Goal: Task Accomplishment & Management: Use online tool/utility

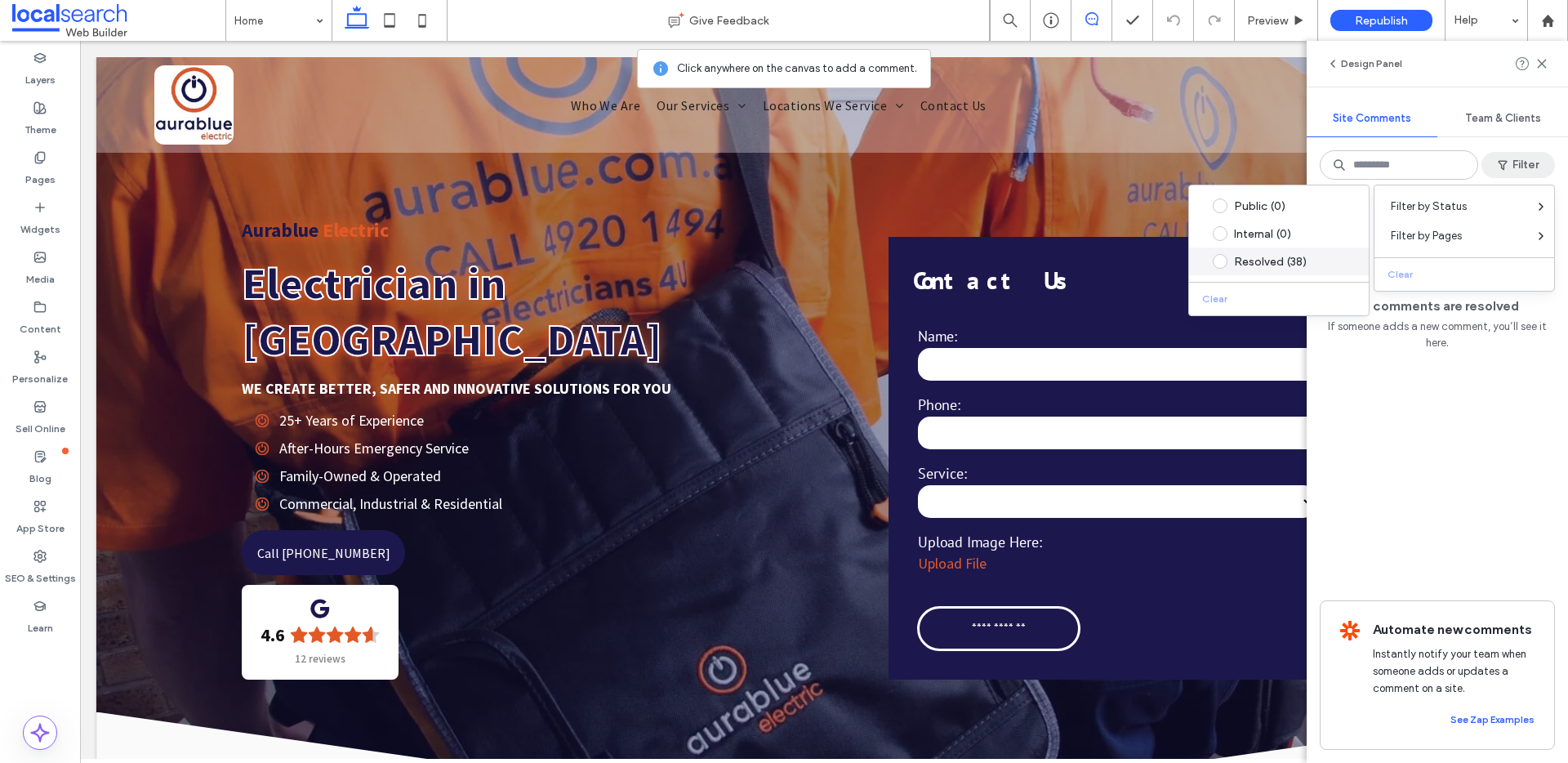
click at [1254, 257] on div "Resolved (38)" at bounding box center [1291, 262] width 116 height 14
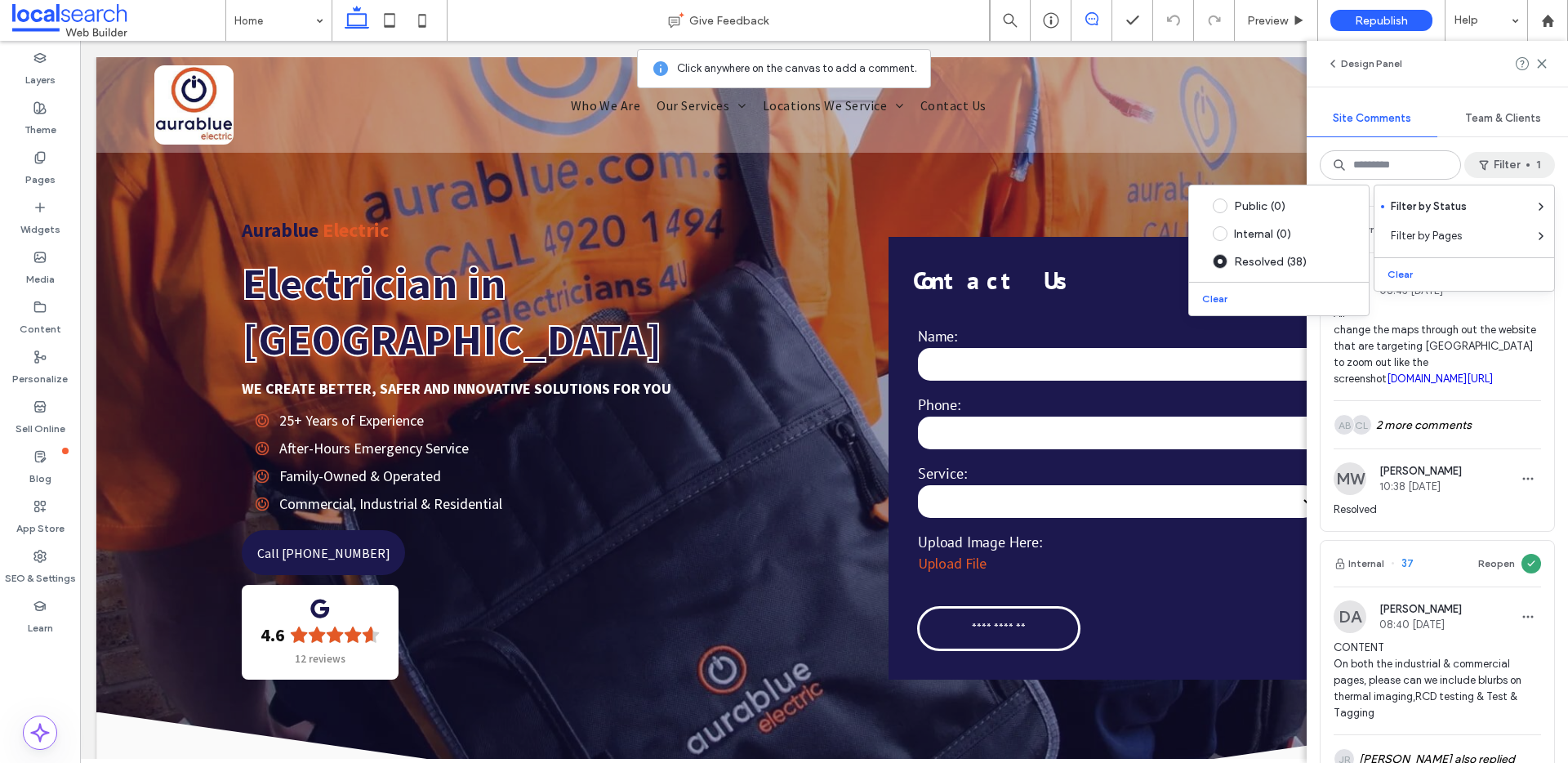
click at [1553, 174] on div "Filter 1" at bounding box center [1510, 165] width 90 height 26
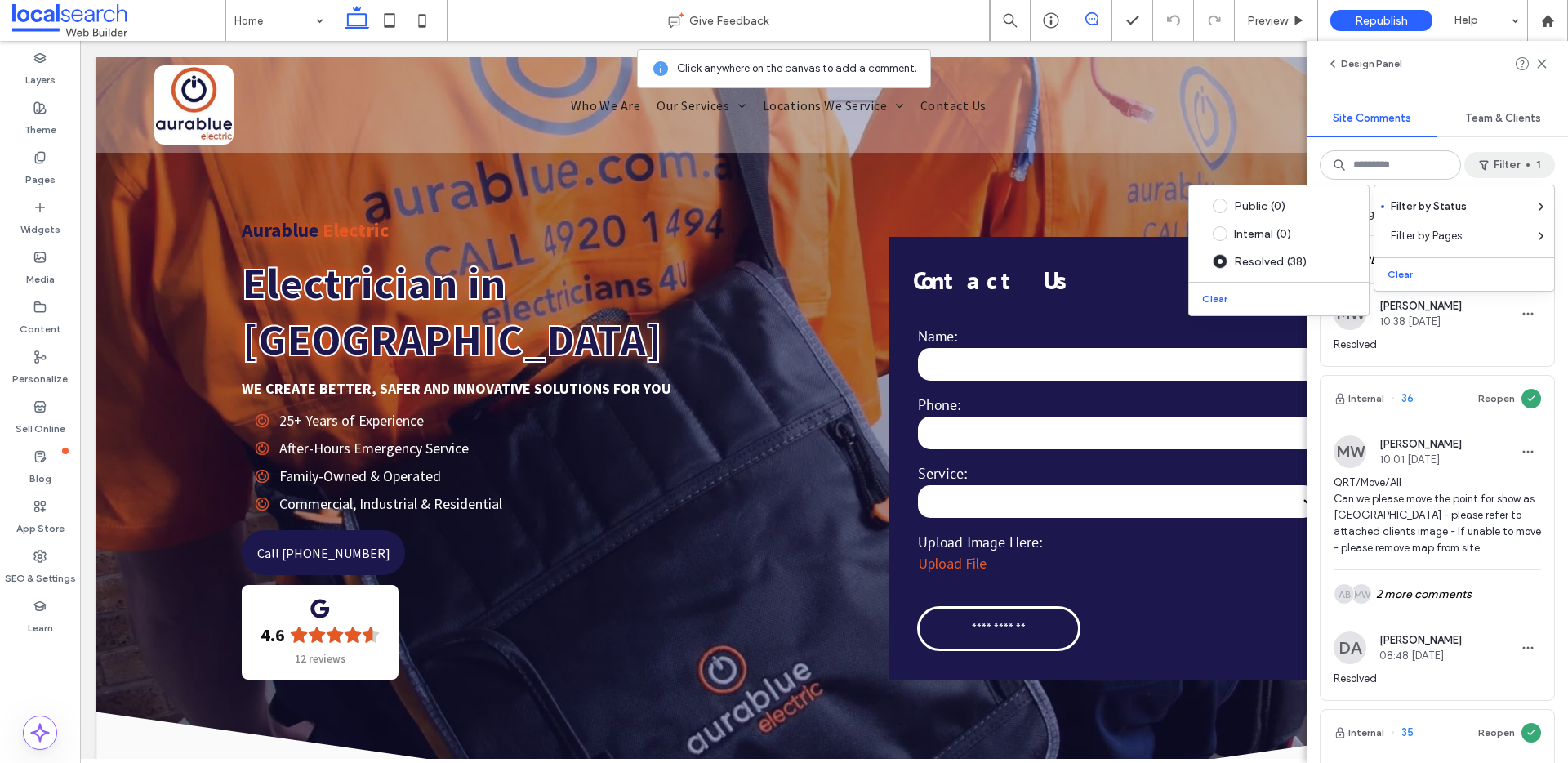
click at [1550, 309] on div "Internal 38 Reopen DA [PERSON_NAME] 08:43 [DATE] All change the maps through ou…" at bounding box center [1437, 478] width 261 height 570
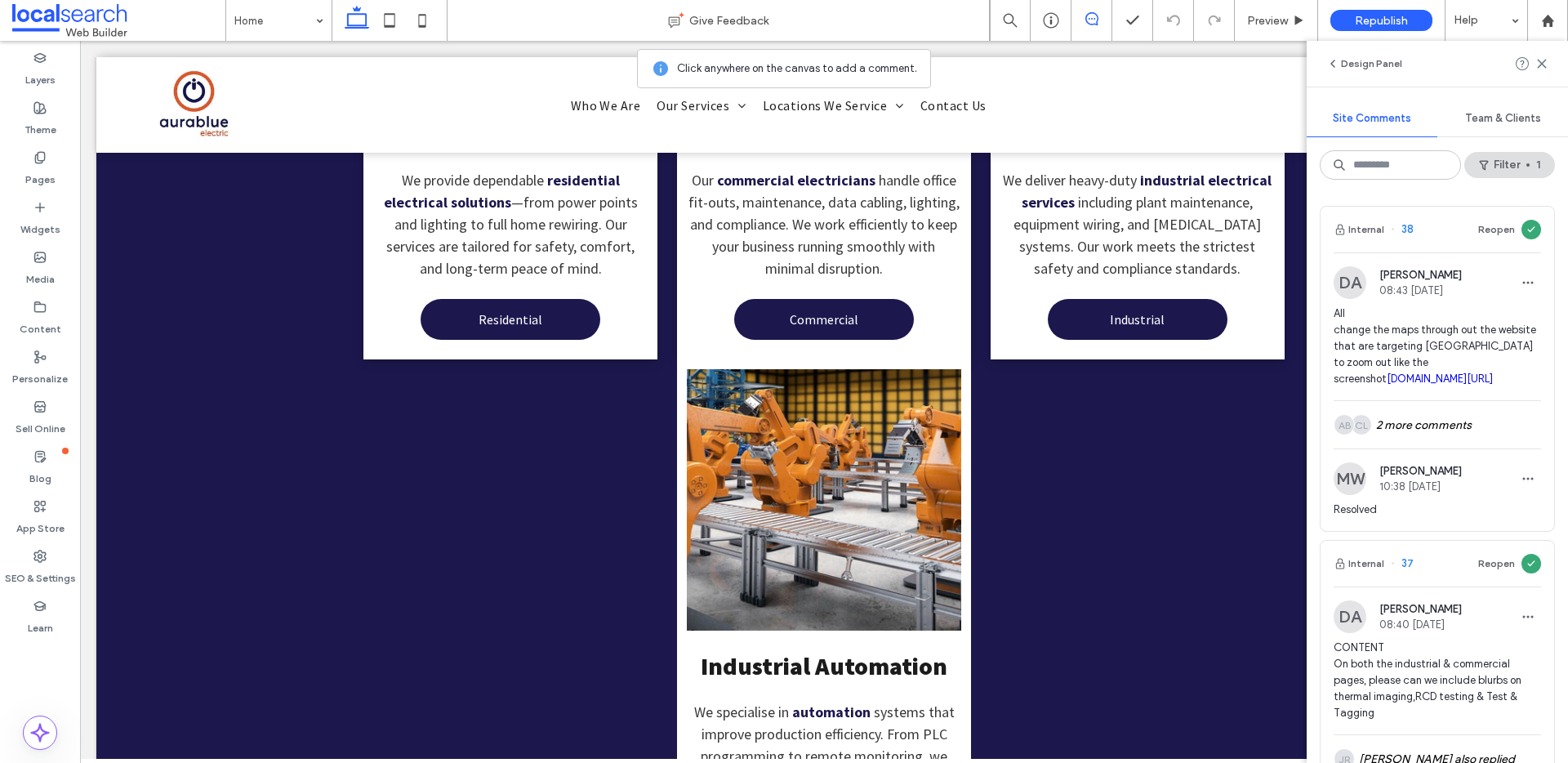
scroll to position [2873, 0]
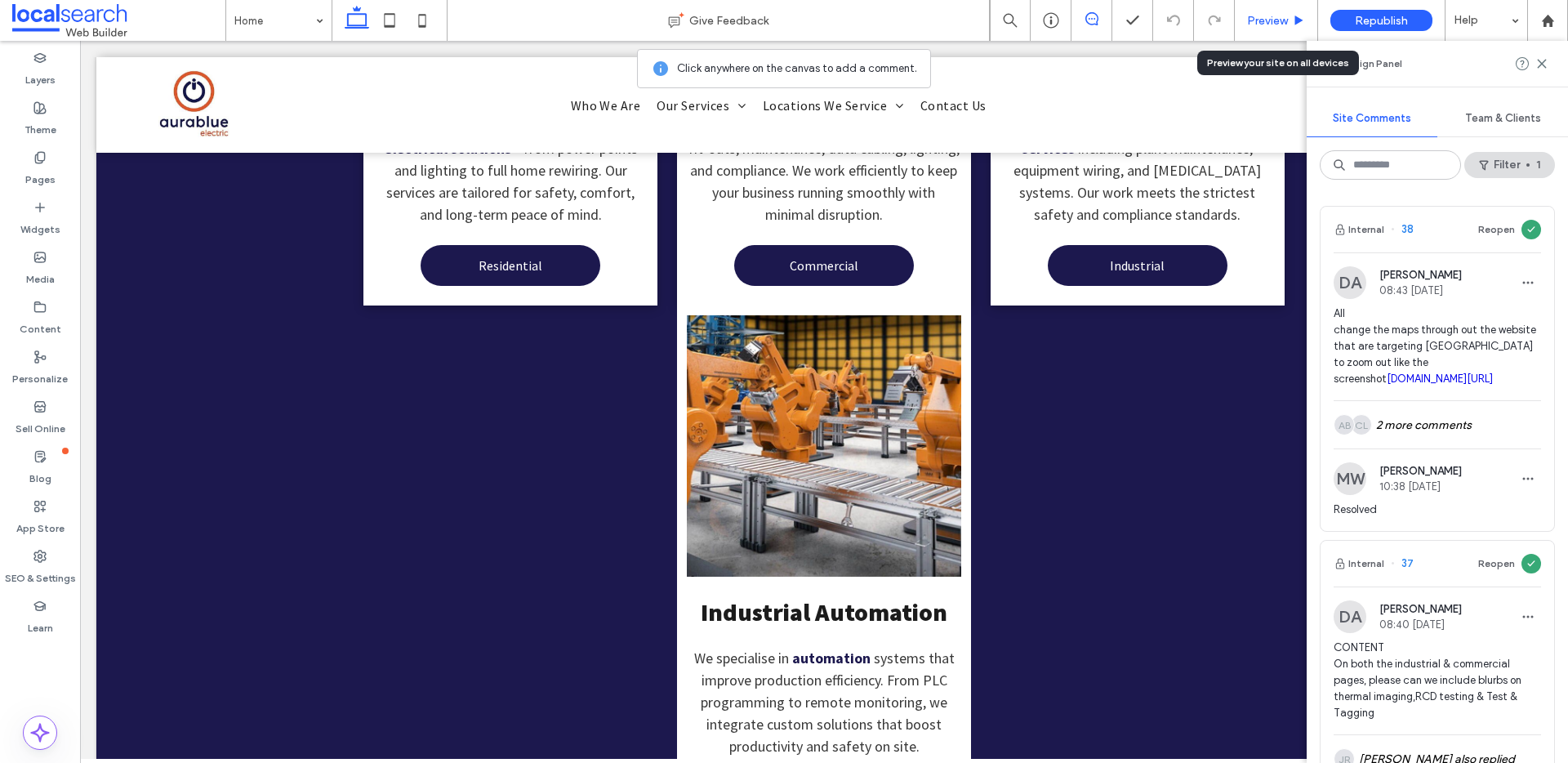
click at [1273, 22] on span "Preview" at bounding box center [1268, 20] width 41 height 14
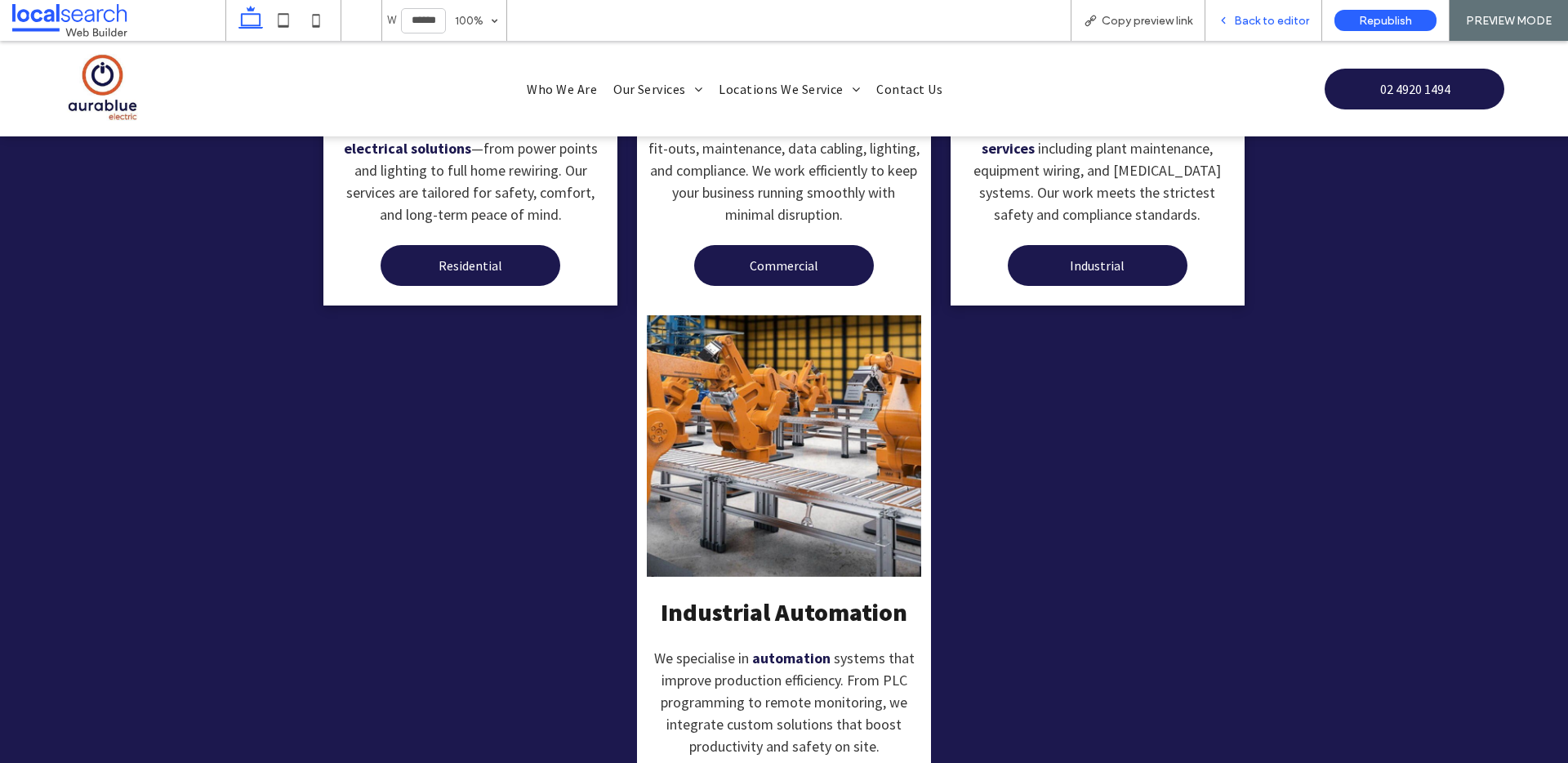
click at [1275, 20] on span "Back to editor" at bounding box center [1271, 20] width 75 height 14
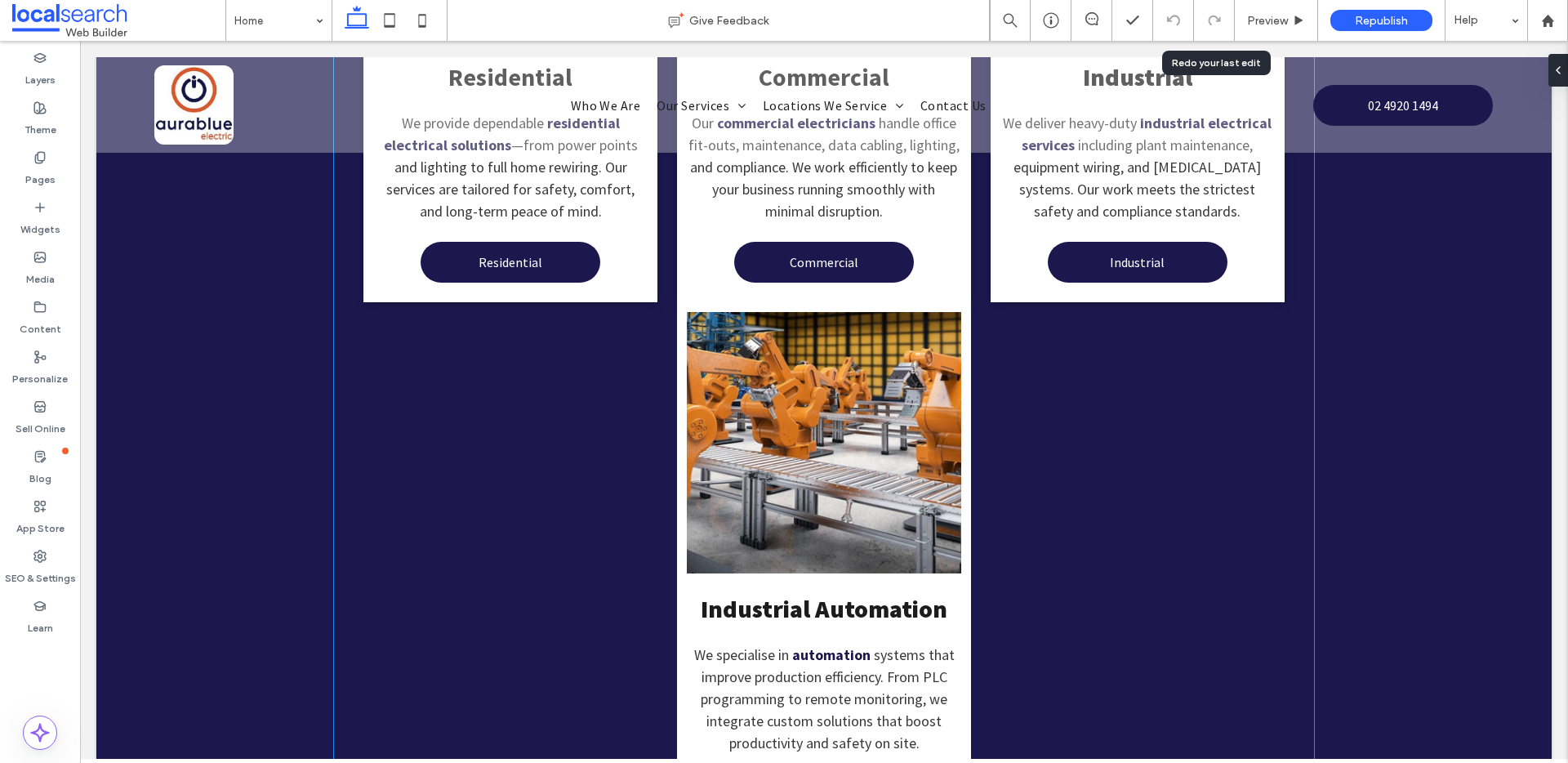
scroll to position [2873, 0]
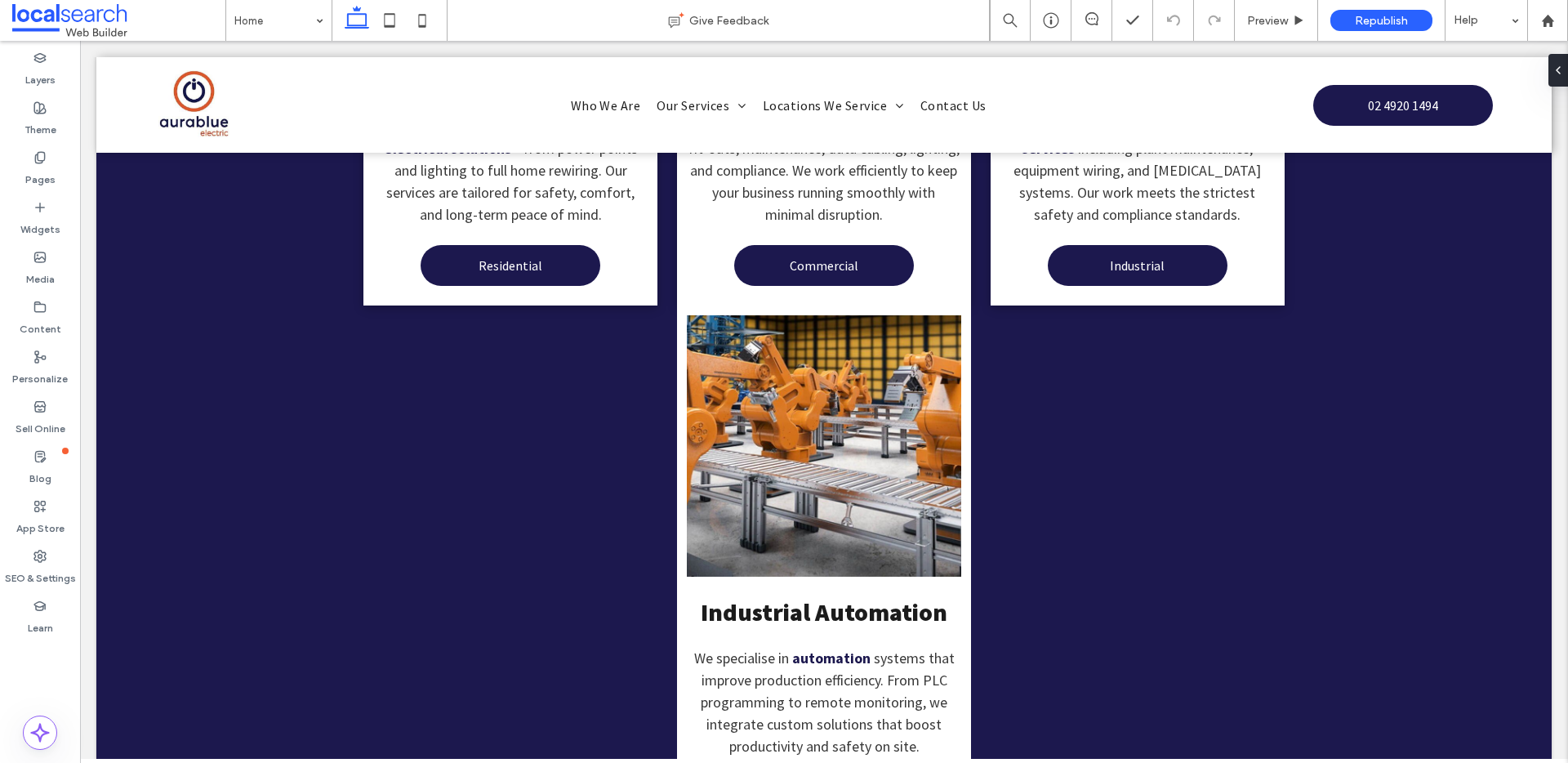
click at [382, 23] on icon at bounding box center [390, 20] width 33 height 33
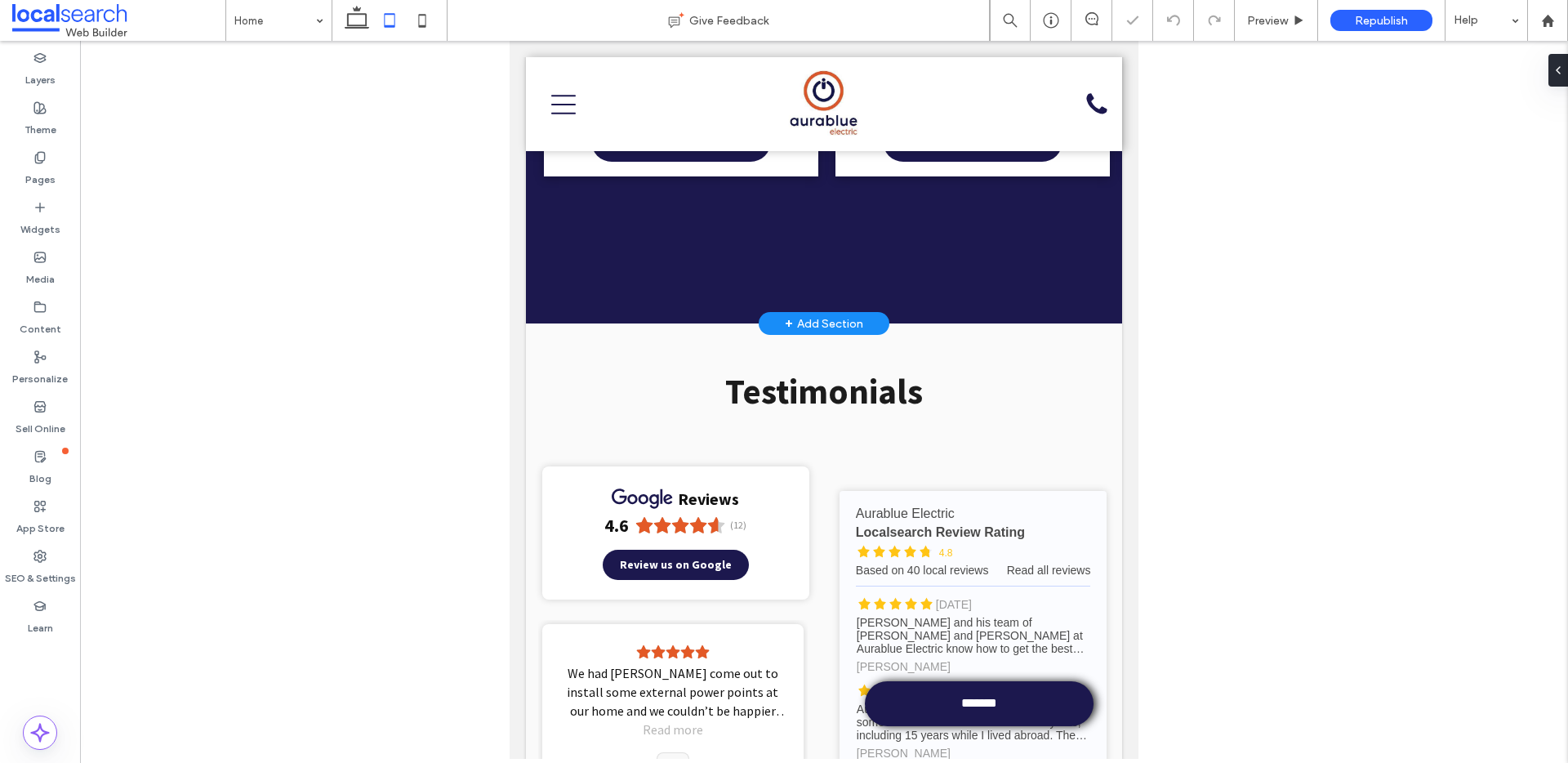
scroll to position [2259, 0]
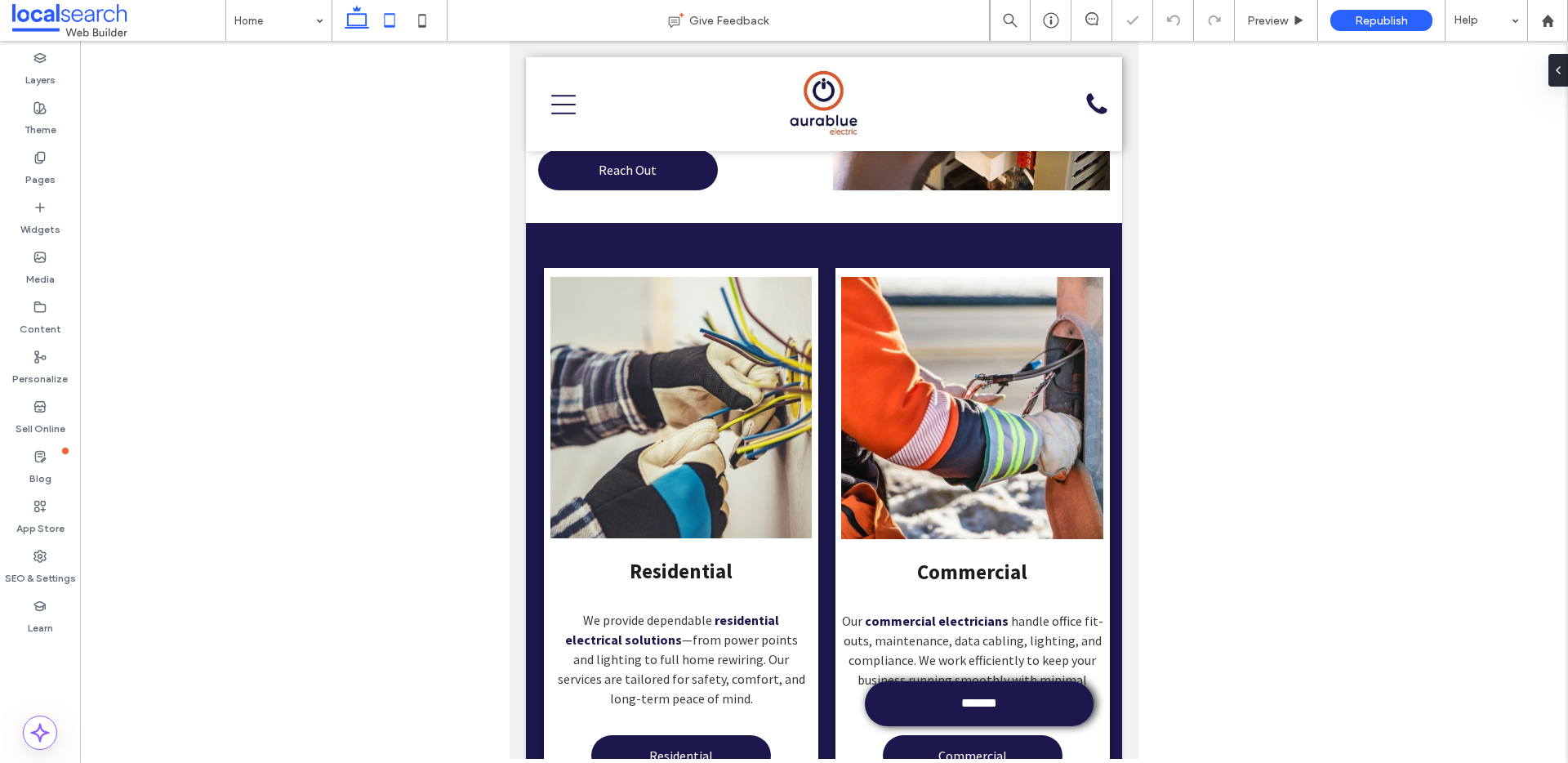
click at [366, 19] on use at bounding box center [356, 17] width 24 height 23
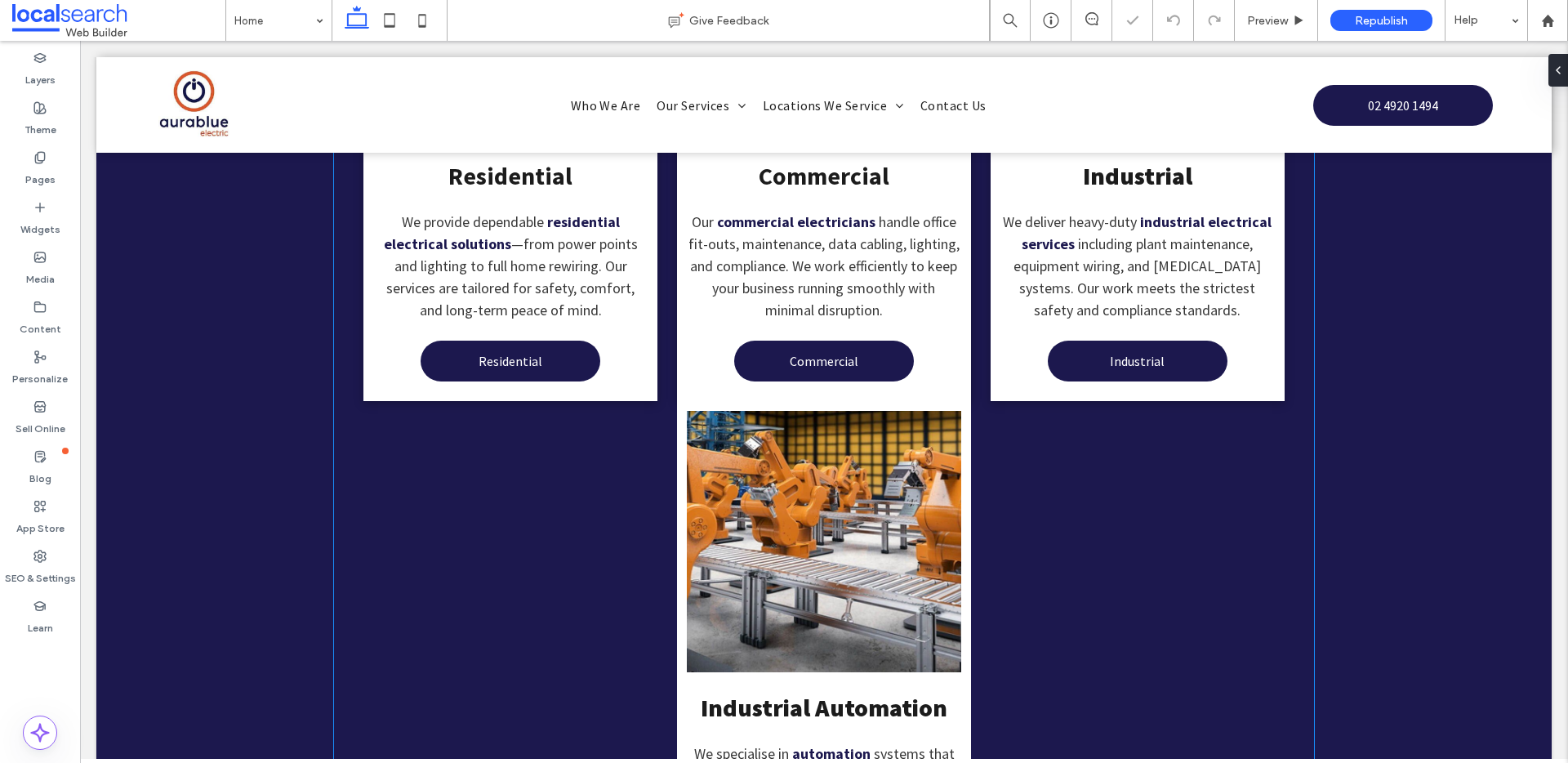
scroll to position [2604, 0]
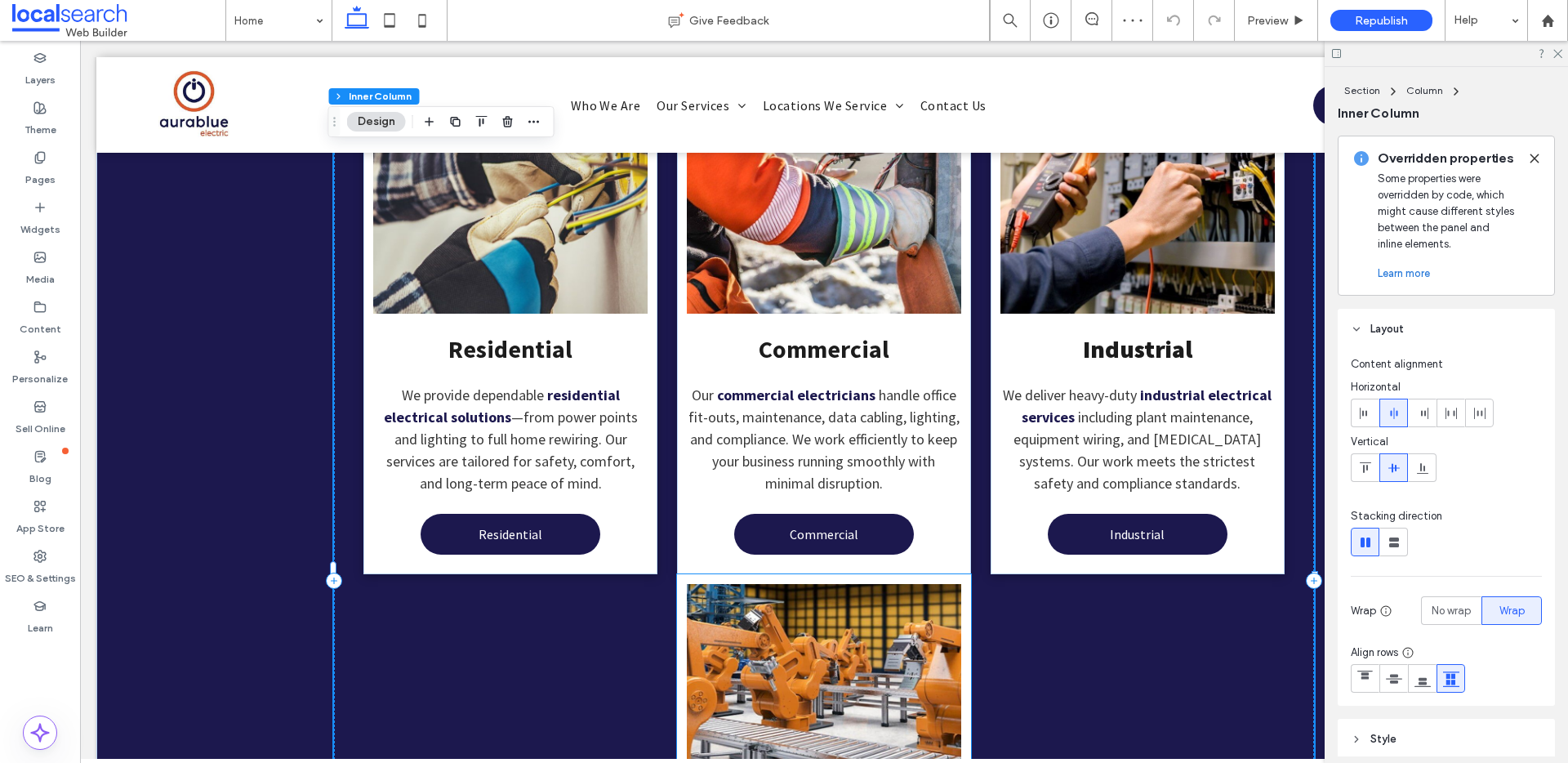
click at [902, 584] on link at bounding box center [824, 714] width 275 height 261
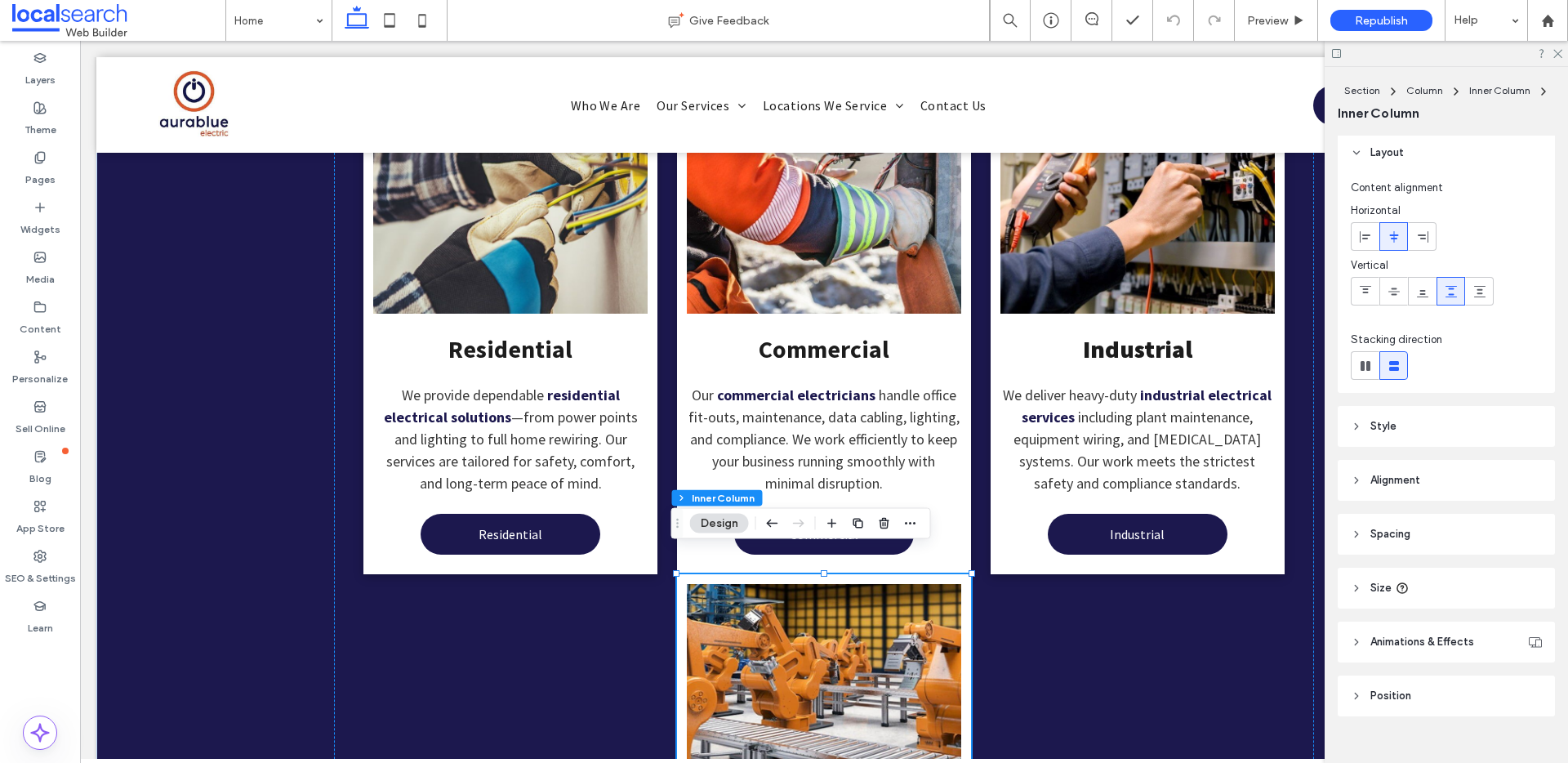
click at [1352, 533] on icon at bounding box center [1357, 534] width 12 height 12
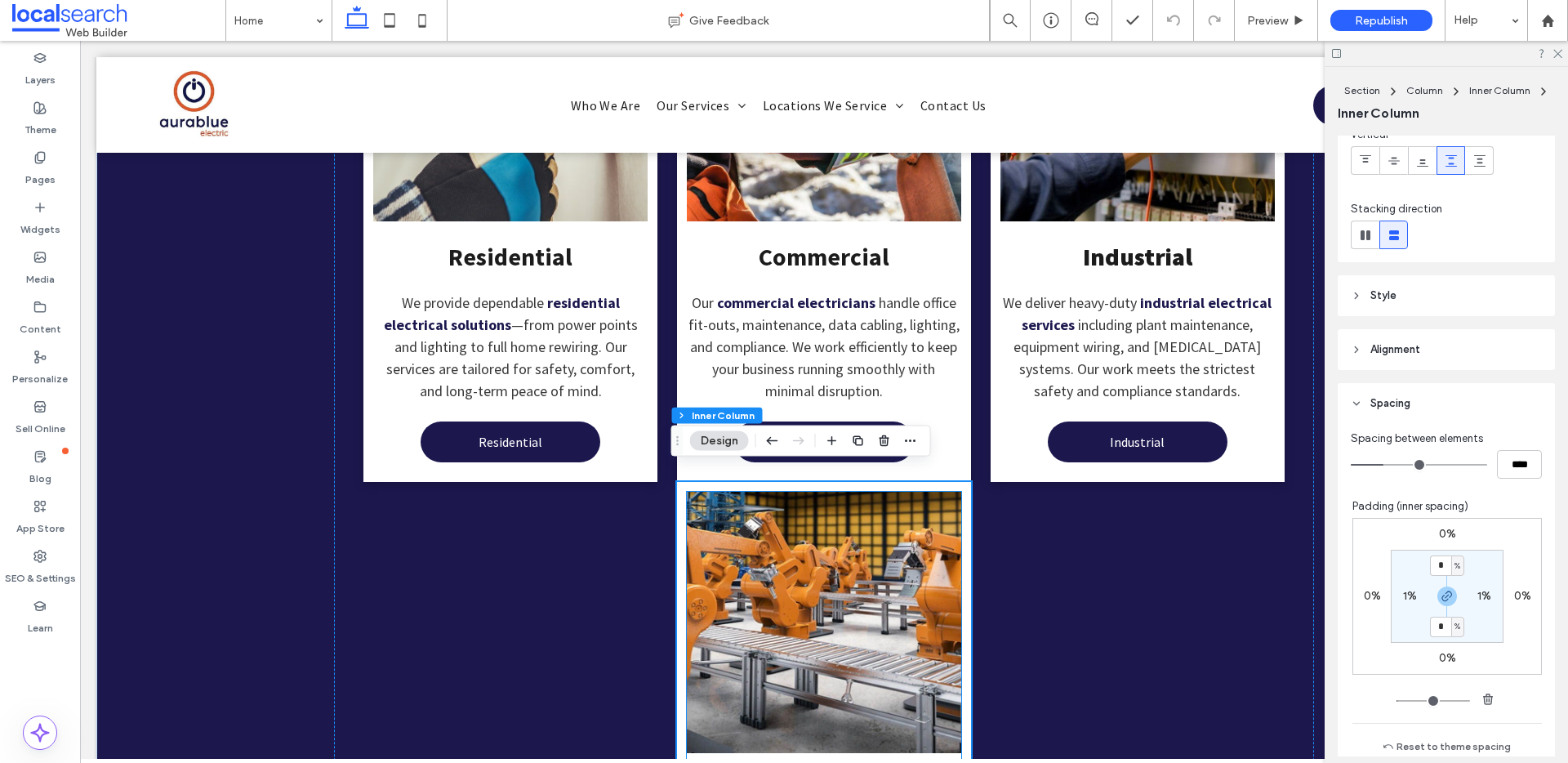
scroll to position [2715, 0]
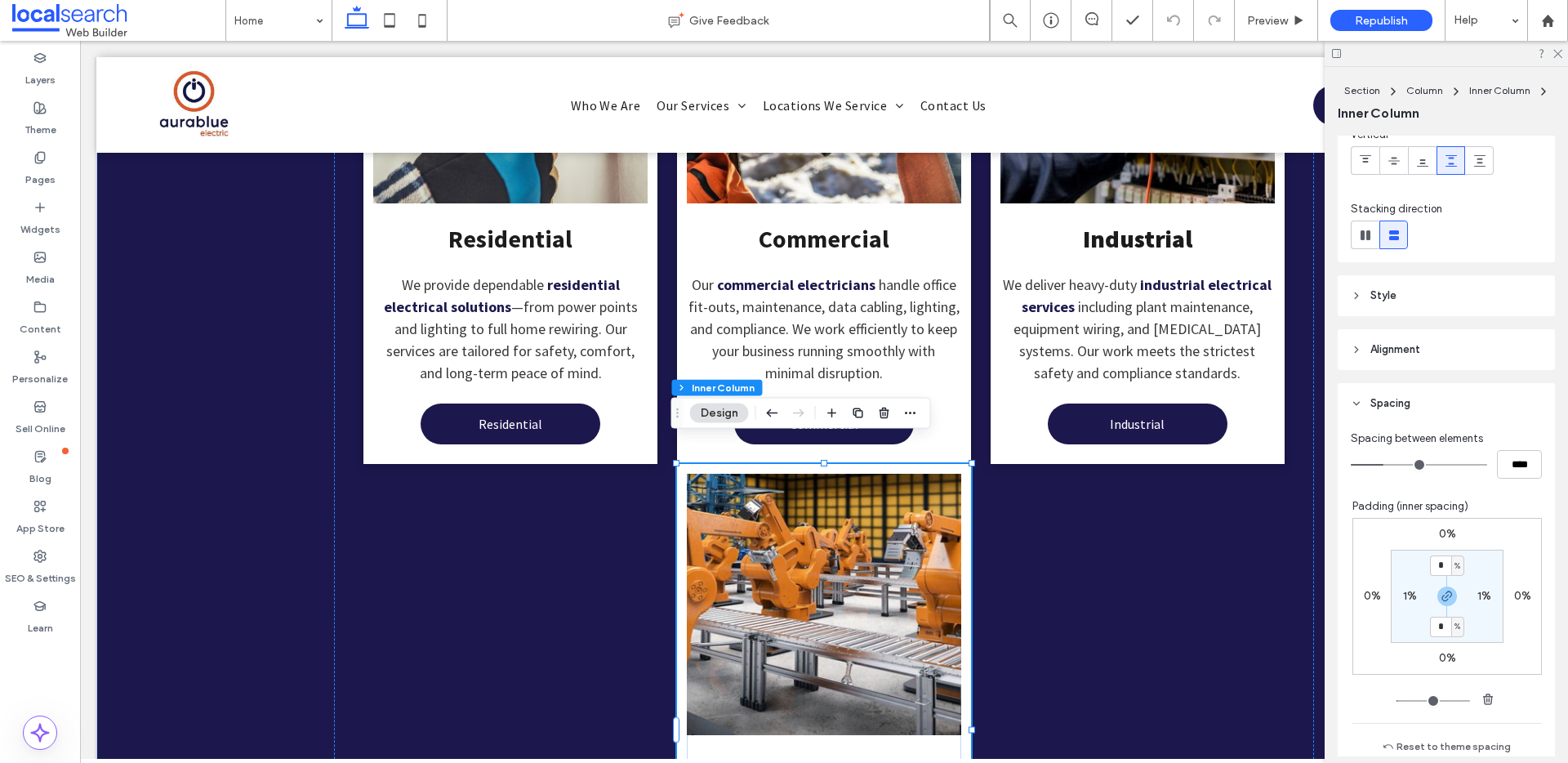
click at [1440, 529] on label "0%" at bounding box center [1449, 534] width 17 height 14
type input "*"
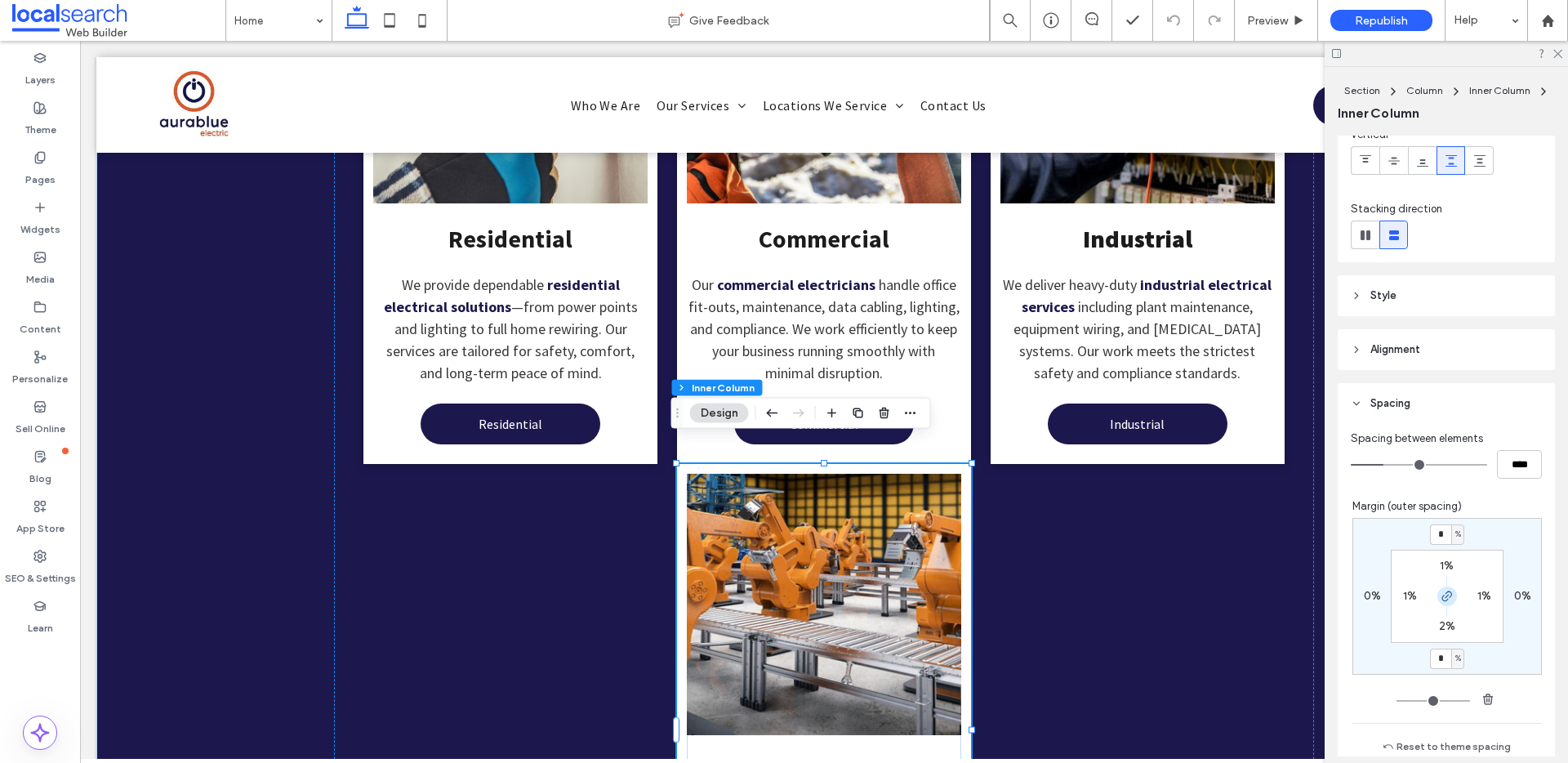
click at [1441, 598] on icon "button" at bounding box center [1447, 595] width 13 height 13
click at [1435, 532] on input "*" at bounding box center [1441, 534] width 21 height 20
type input "**"
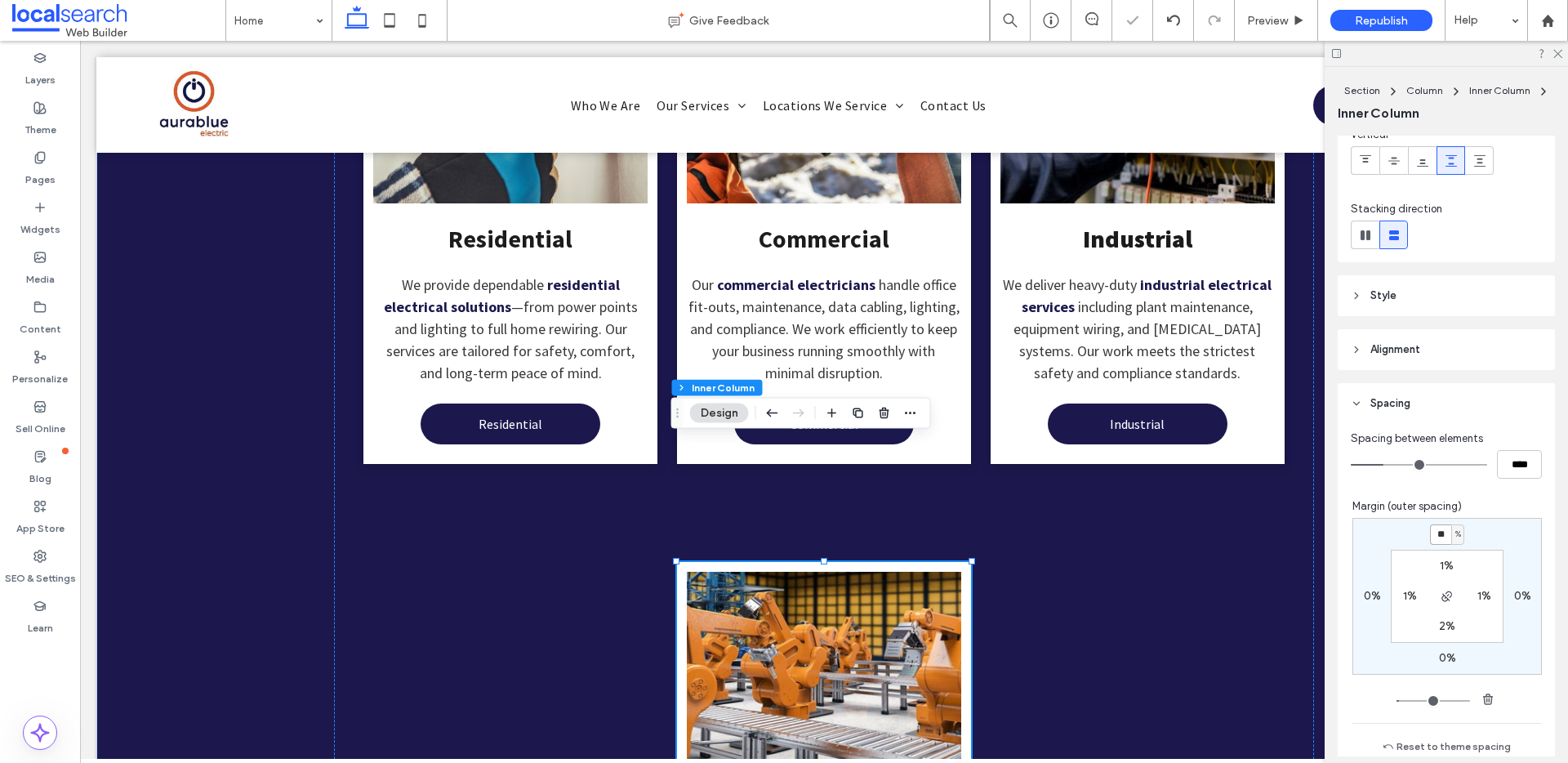
type input "*"
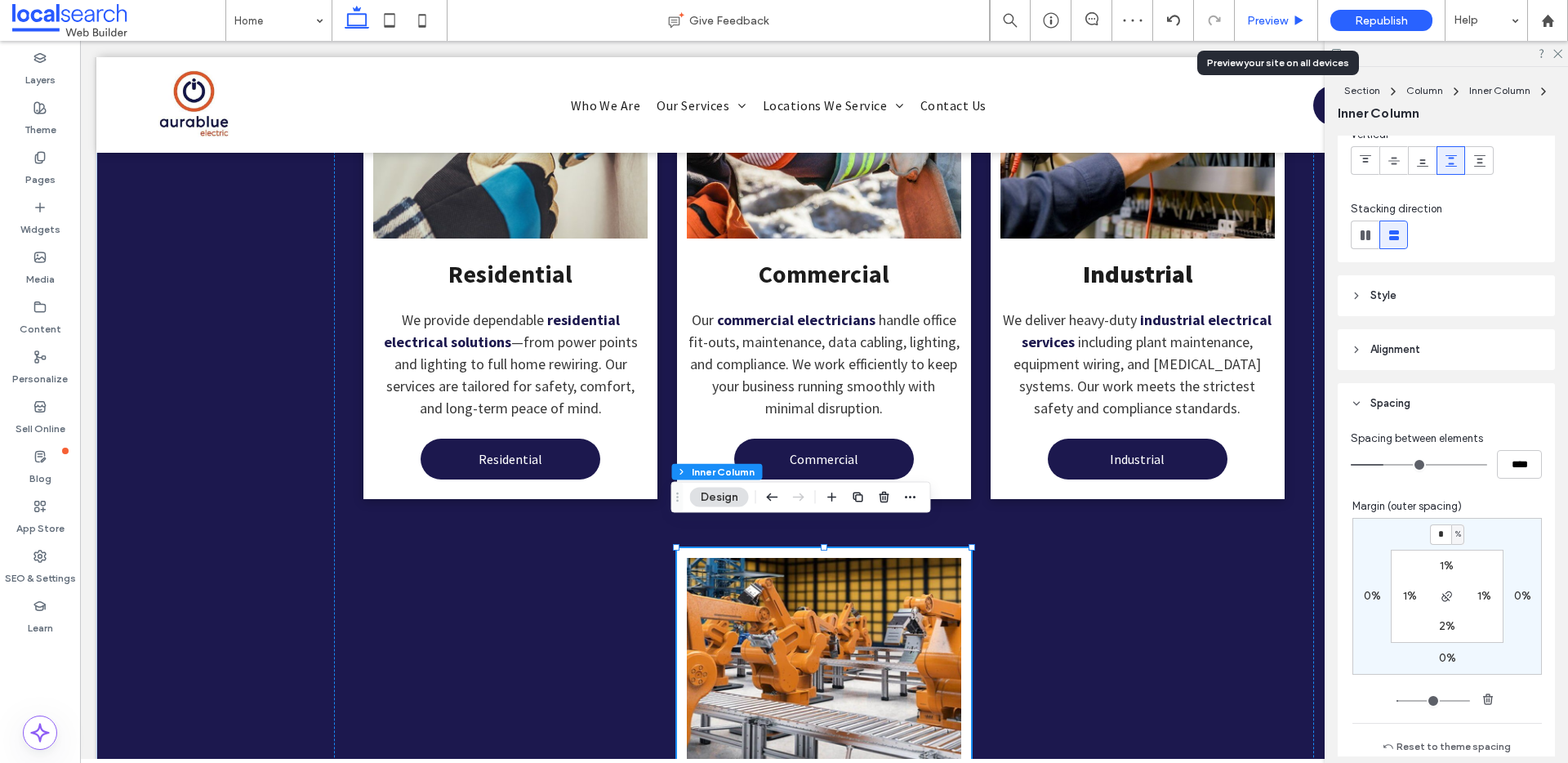
drag, startPoint x: 1260, startPoint y: 23, endPoint x: 1082, endPoint y: 270, distance: 304.5
click at [1260, 23] on span "Preview" at bounding box center [1268, 20] width 41 height 14
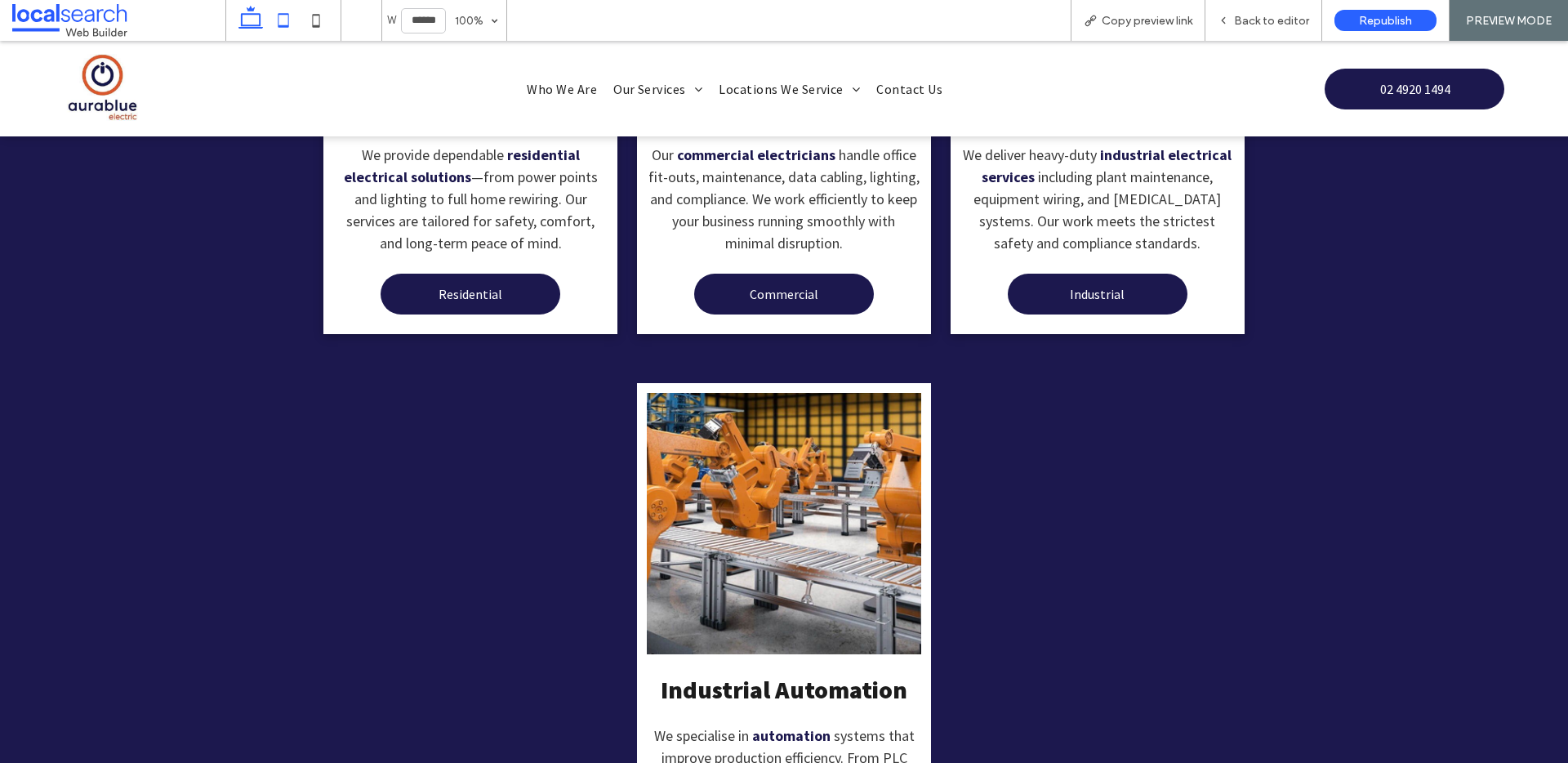
click at [287, 19] on icon at bounding box center [284, 20] width 33 height 33
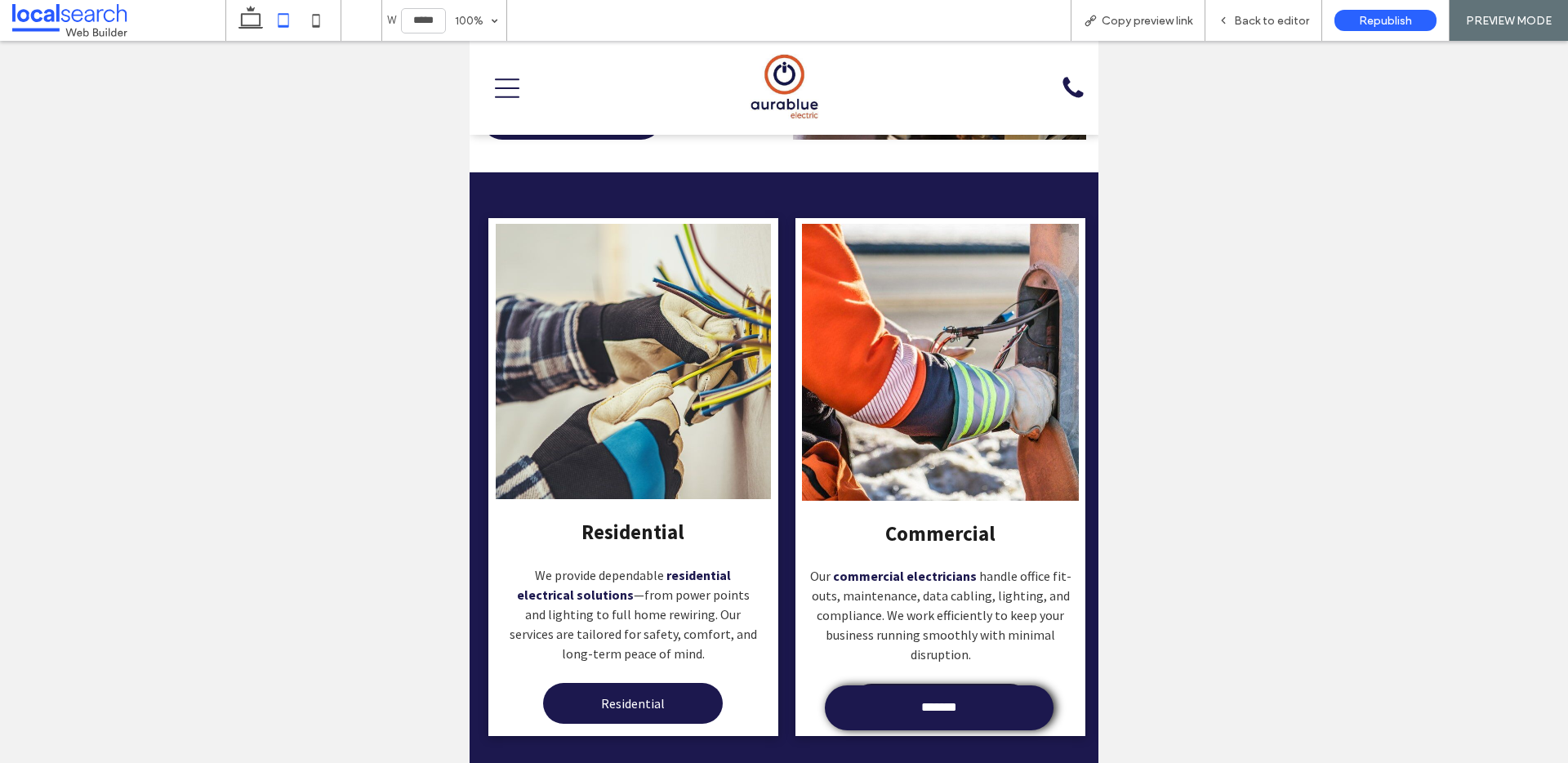
drag, startPoint x: 798, startPoint y: 677, endPoint x: 871, endPoint y: 517, distance: 175.9
drag, startPoint x: 320, startPoint y: 28, endPoint x: 396, endPoint y: 93, distance: 100.0
click at [320, 27] on icon at bounding box center [317, 20] width 33 height 33
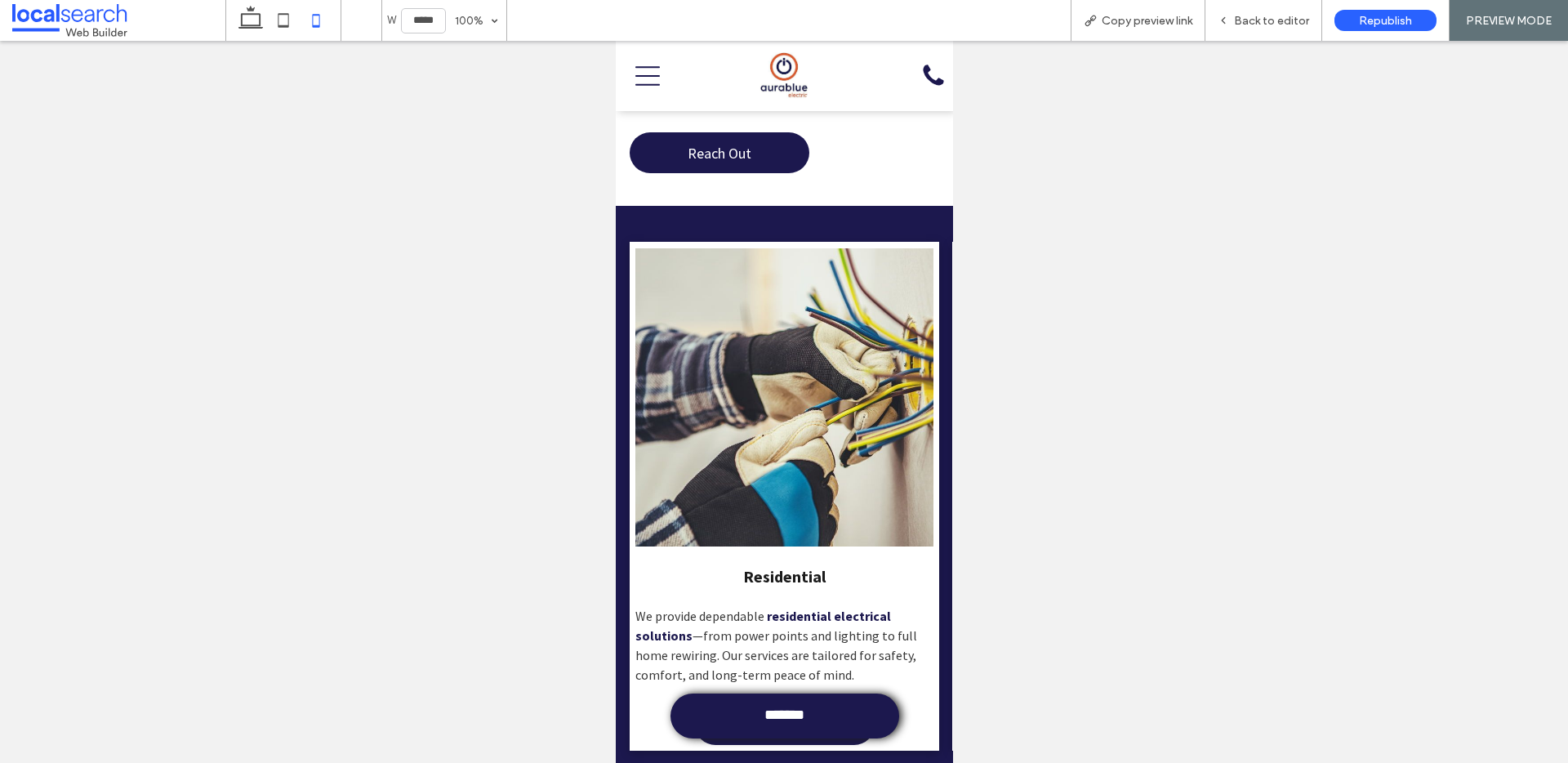
scroll to position [3440, 0]
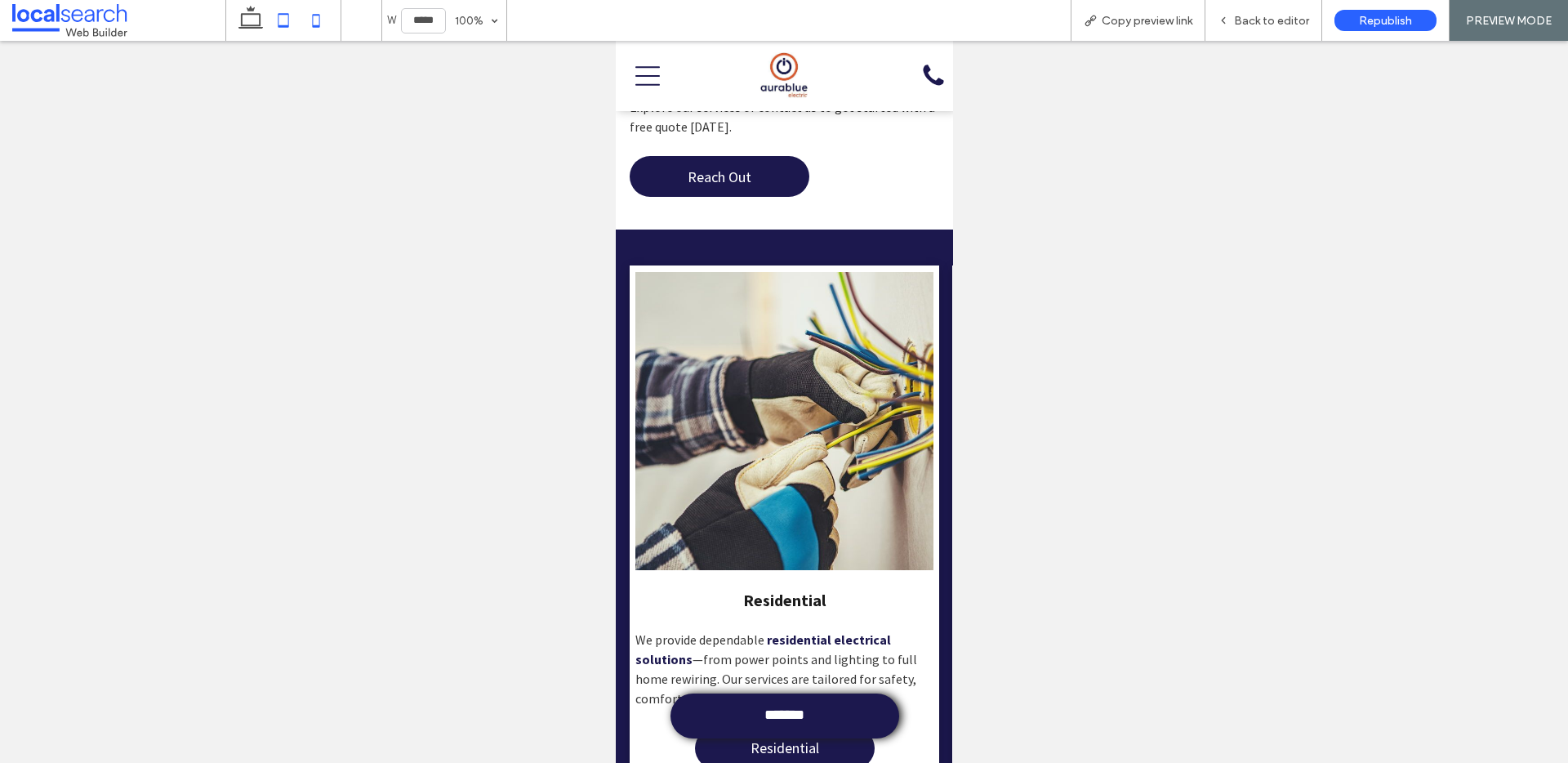
click at [278, 23] on icon at bounding box center [284, 20] width 33 height 33
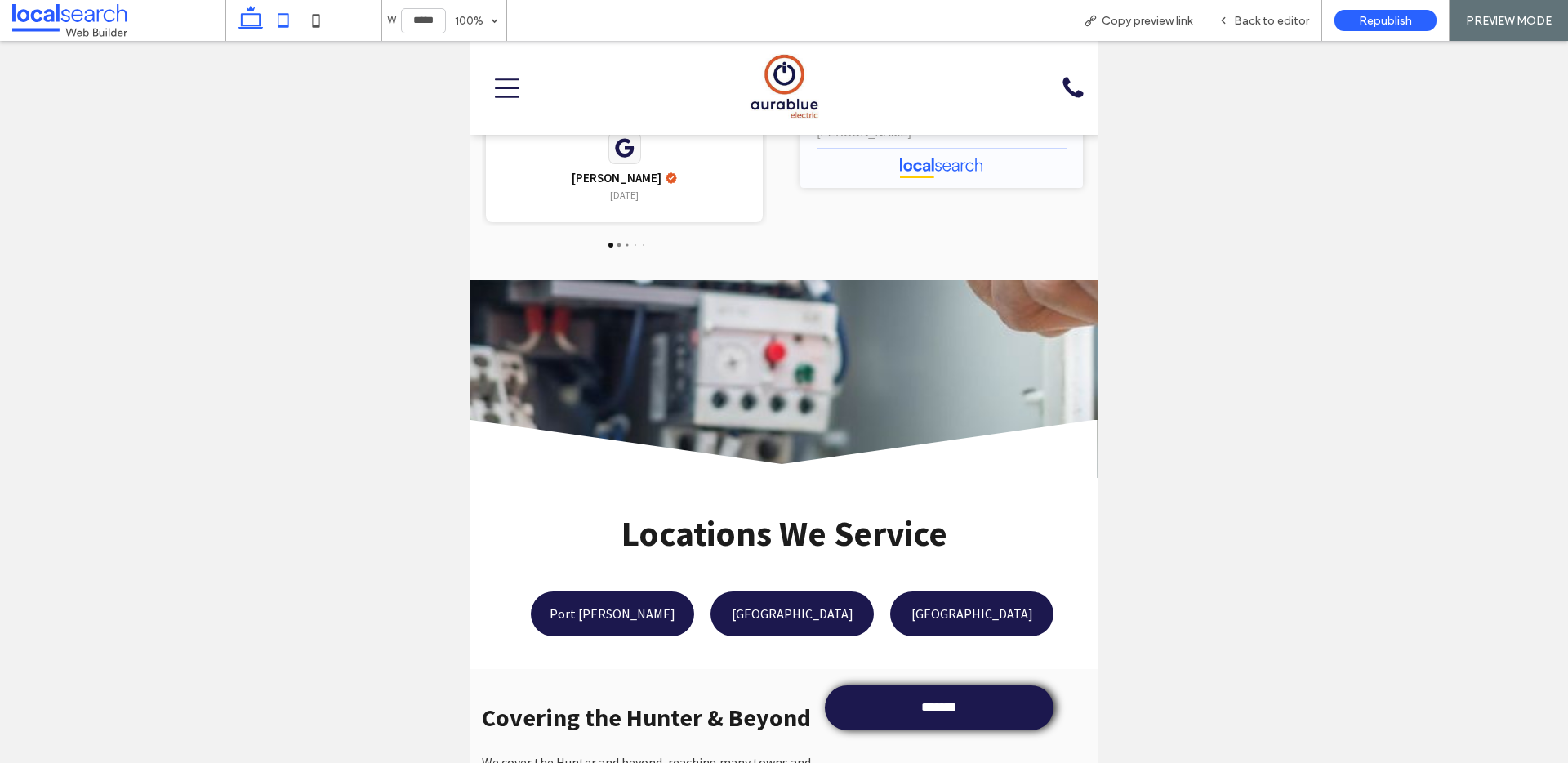
scroll to position [0, 589]
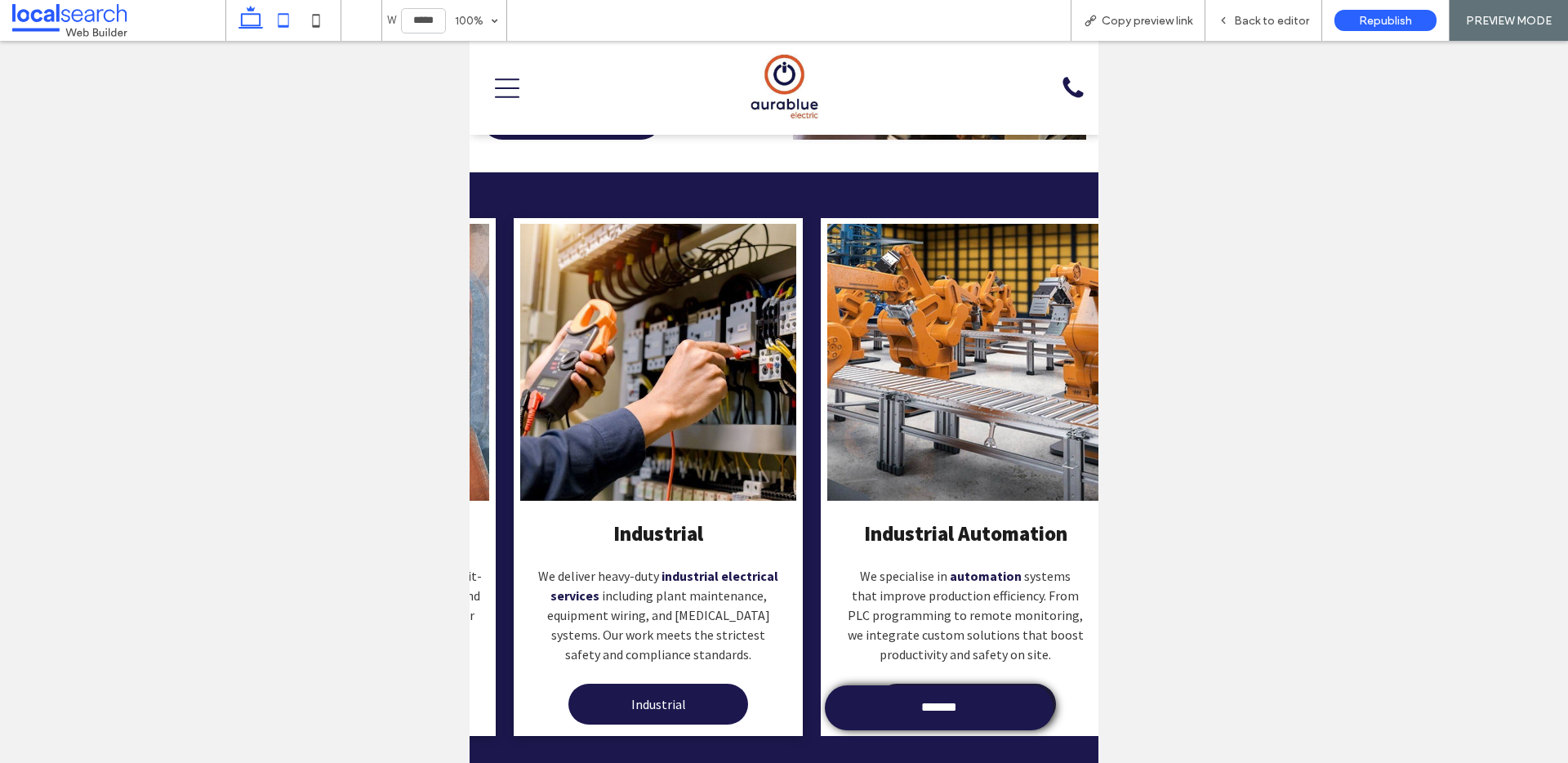
drag, startPoint x: 253, startPoint y: 28, endPoint x: 352, endPoint y: 47, distance: 100.8
click at [252, 28] on use at bounding box center [250, 17] width 24 height 23
type input "******"
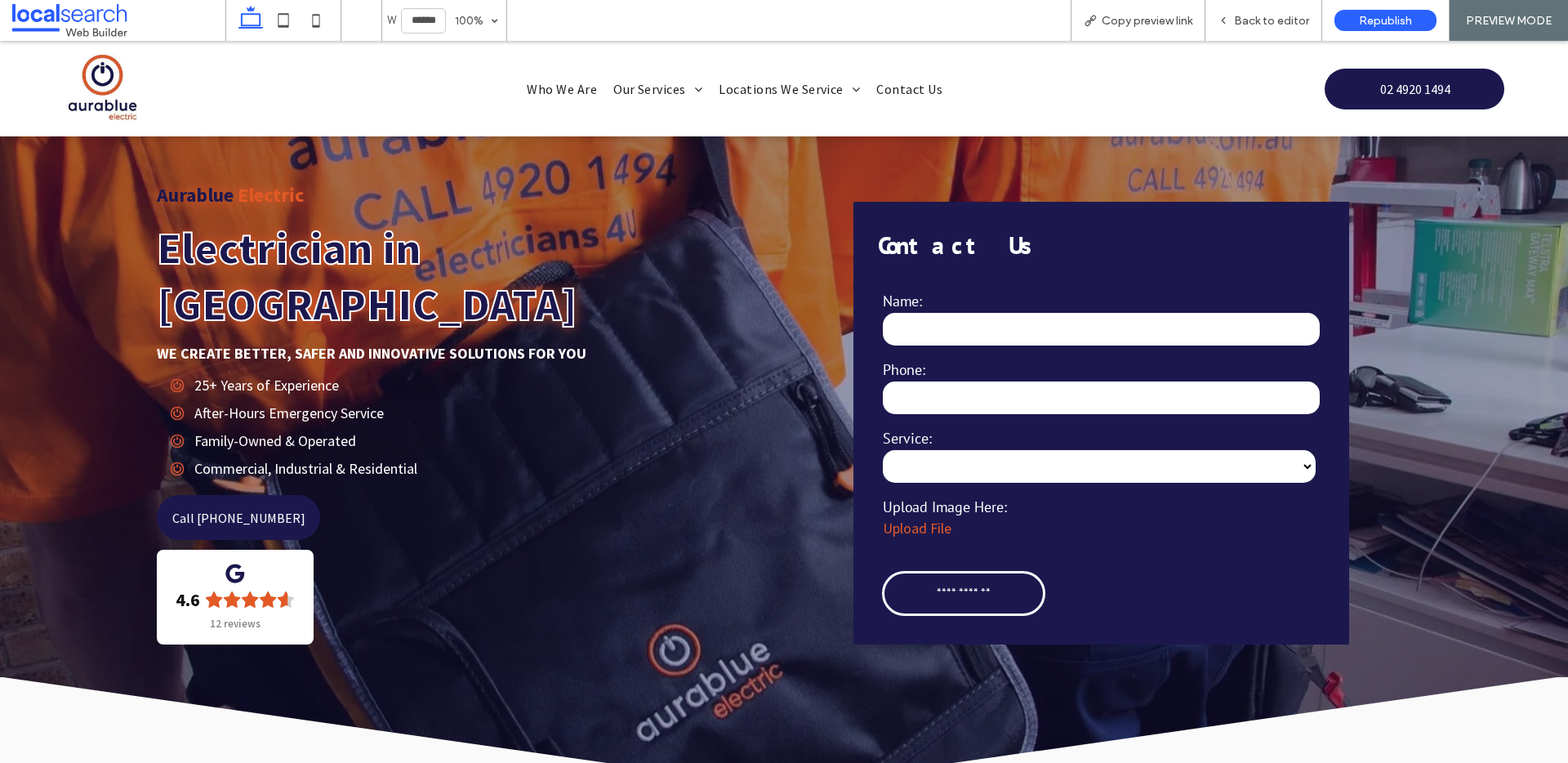
scroll to position [0, 0]
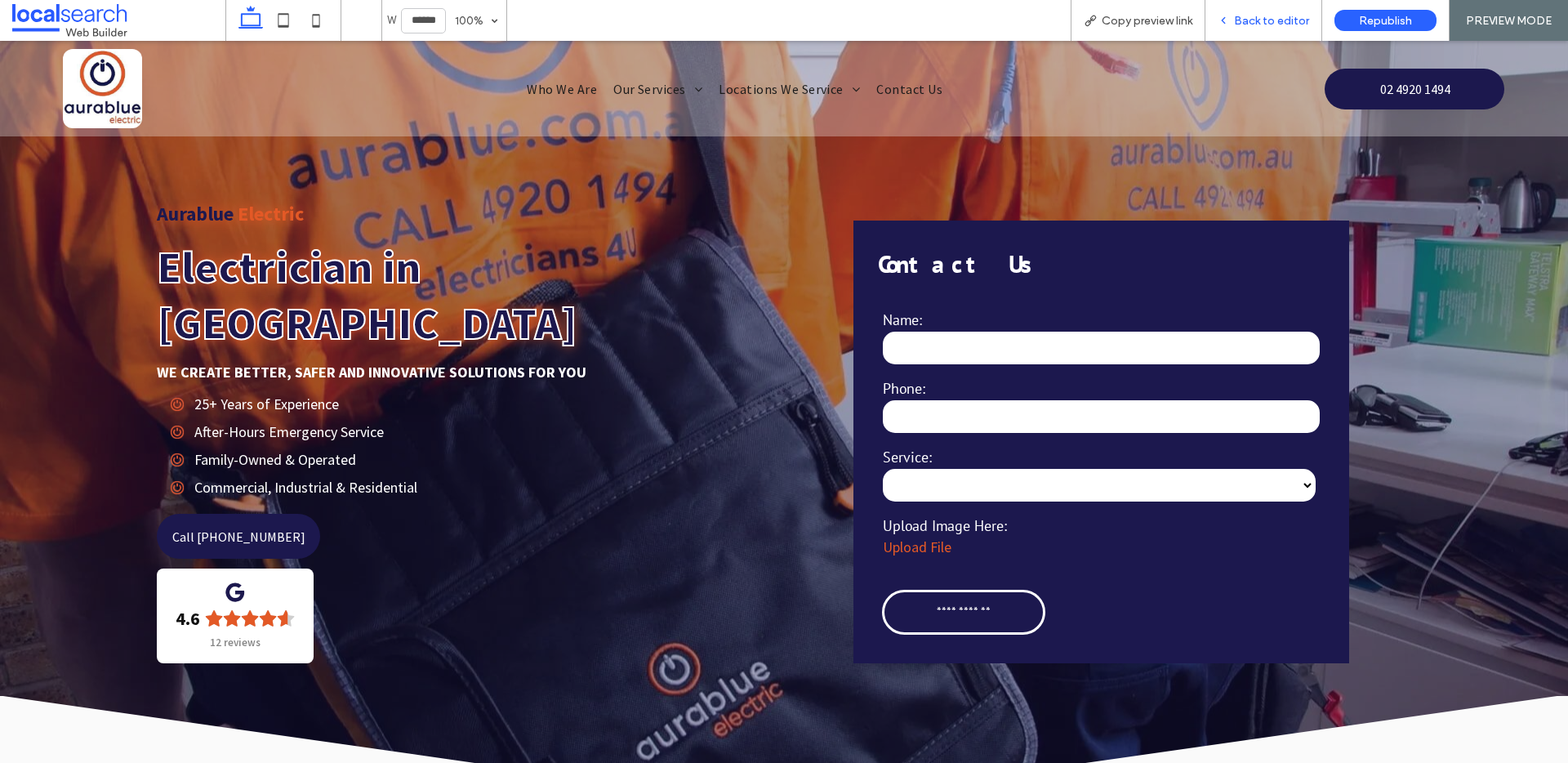
click at [1239, 21] on span "Back to editor" at bounding box center [1271, 20] width 75 height 14
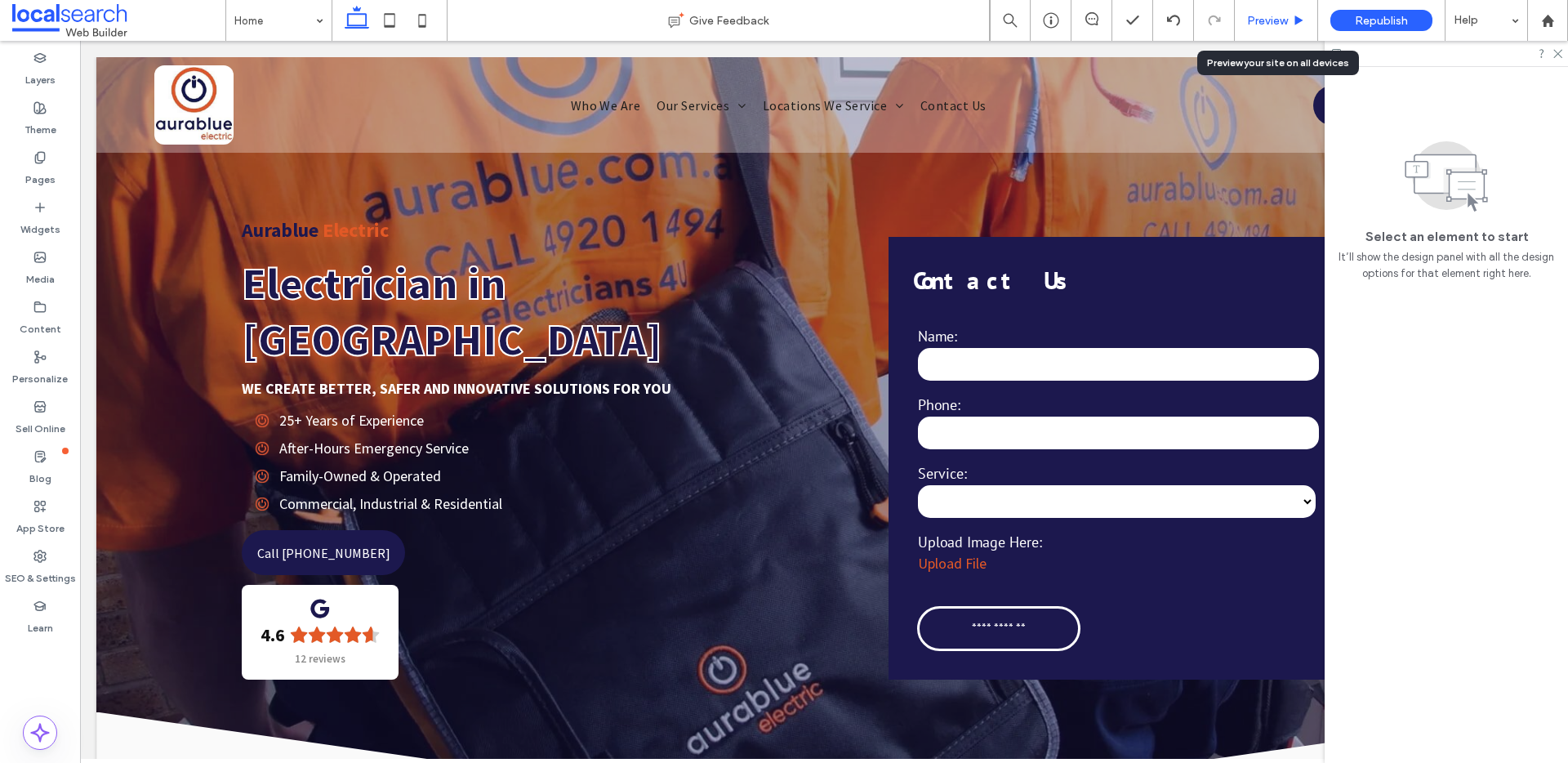
drag, startPoint x: 1275, startPoint y: 14, endPoint x: 1045, endPoint y: 53, distance: 233.3
click at [1275, 14] on span "Preview" at bounding box center [1268, 20] width 41 height 14
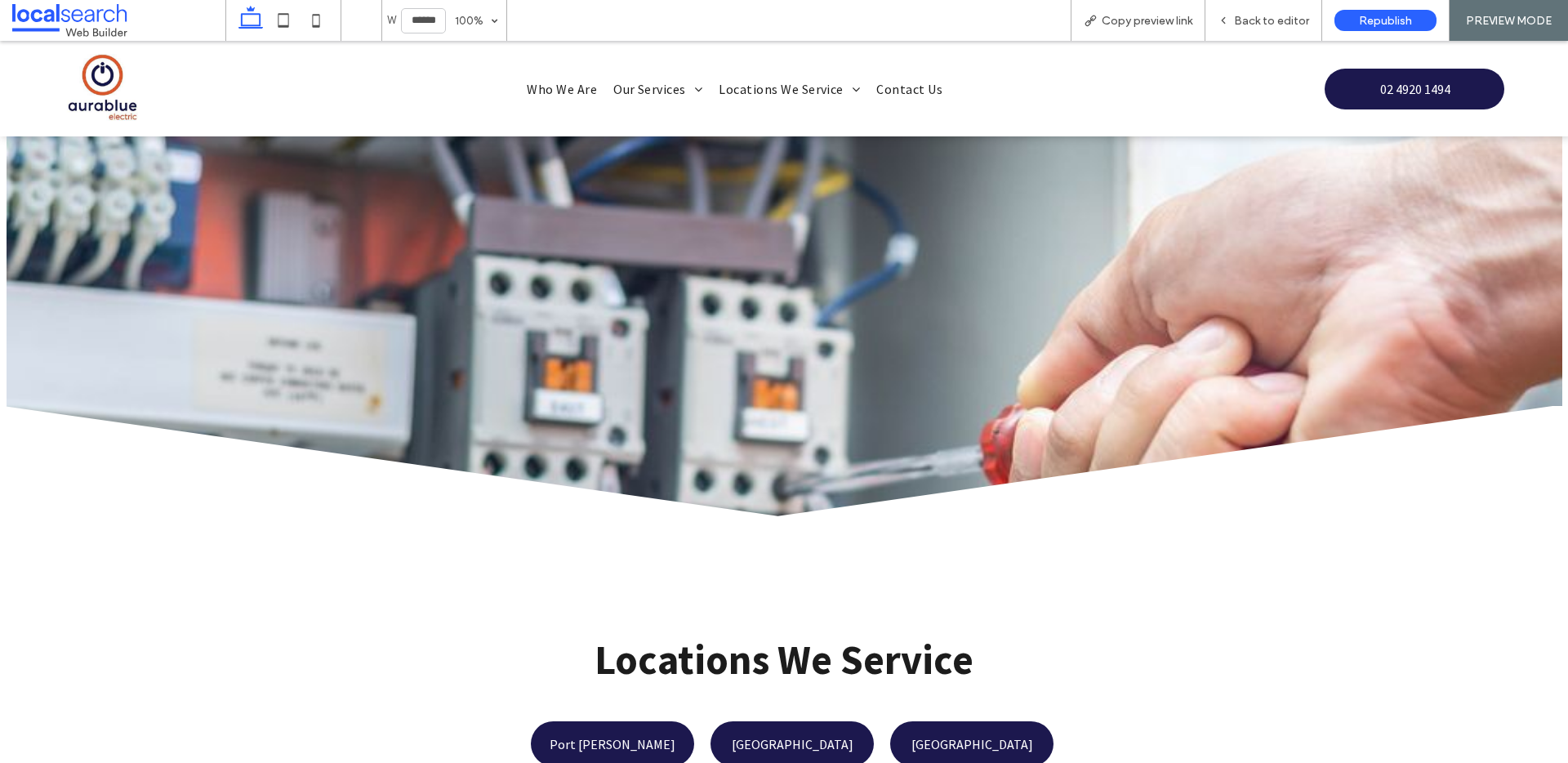
scroll to position [4780, 0]
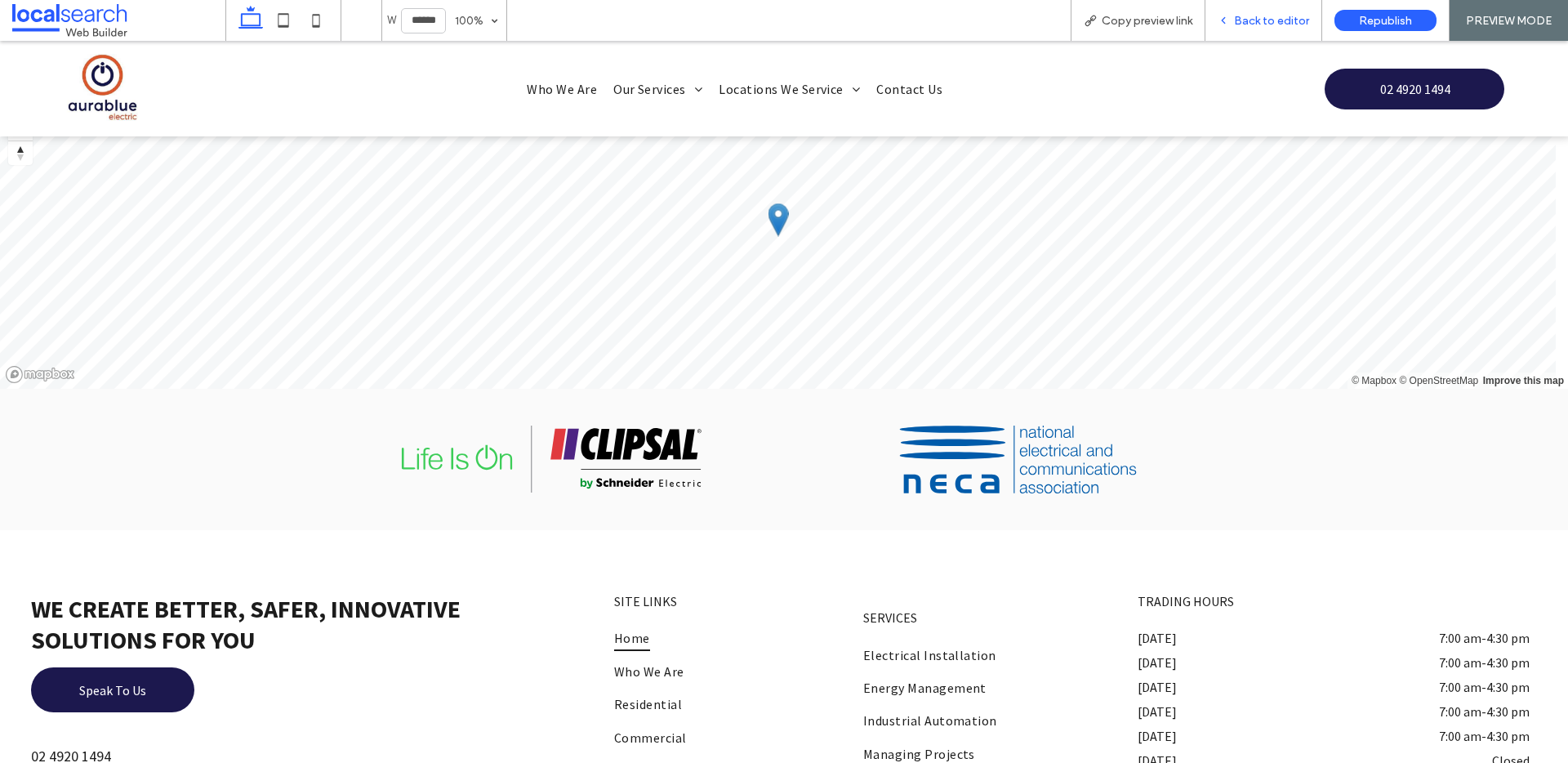
click at [1270, 19] on span "Back to editor" at bounding box center [1271, 20] width 75 height 14
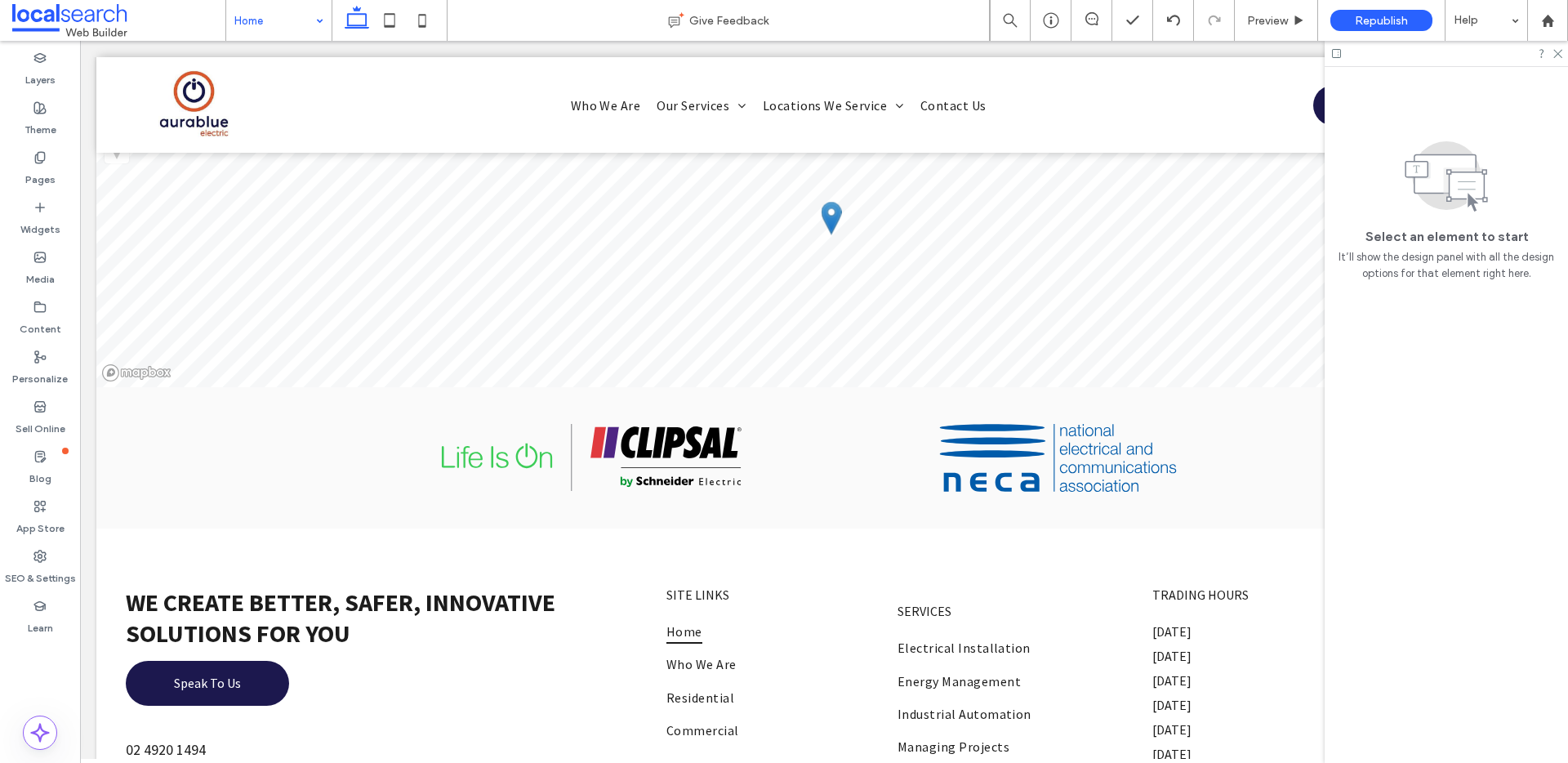
scroll to position [5850, 0]
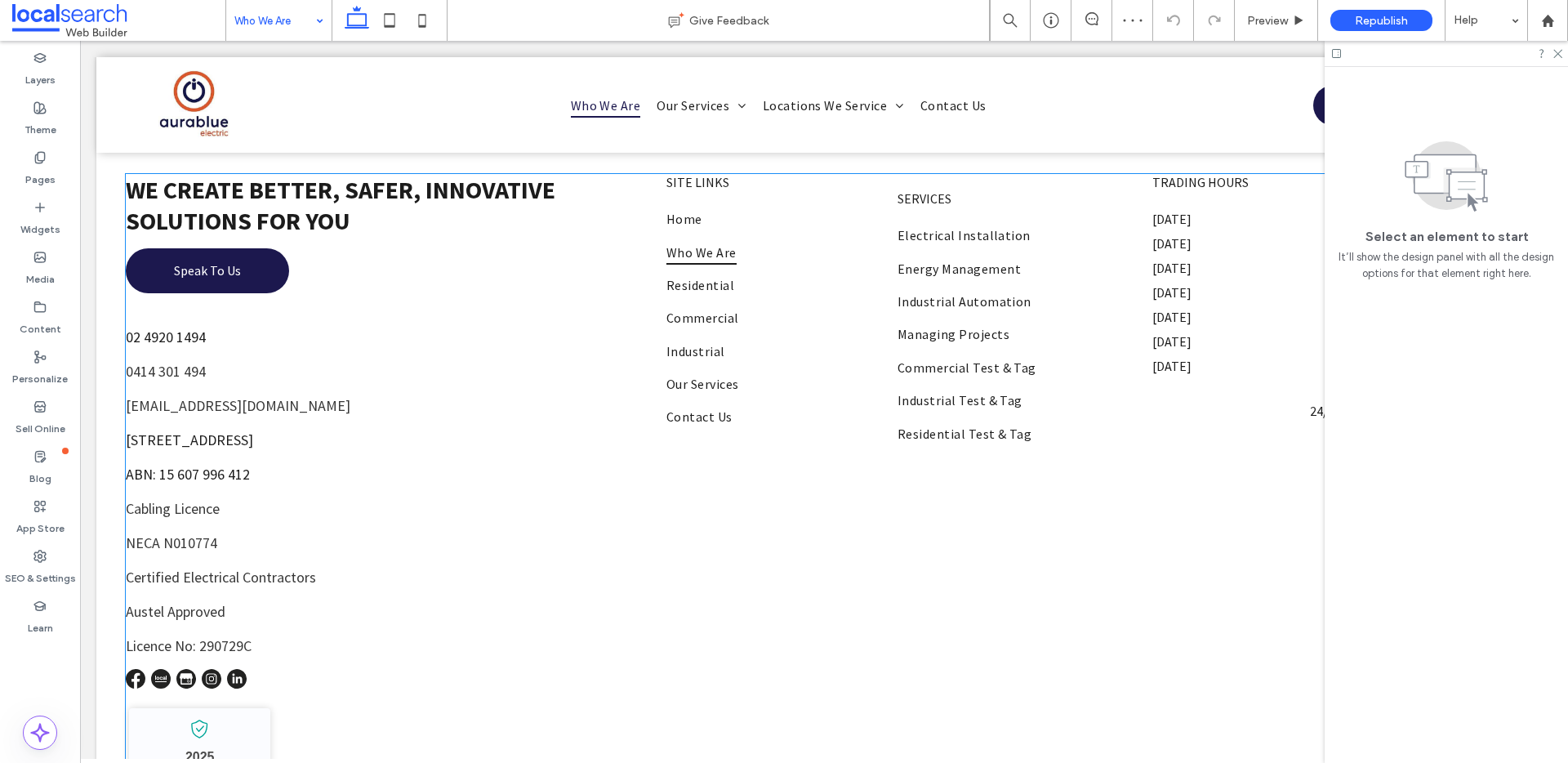
scroll to position [1908, 0]
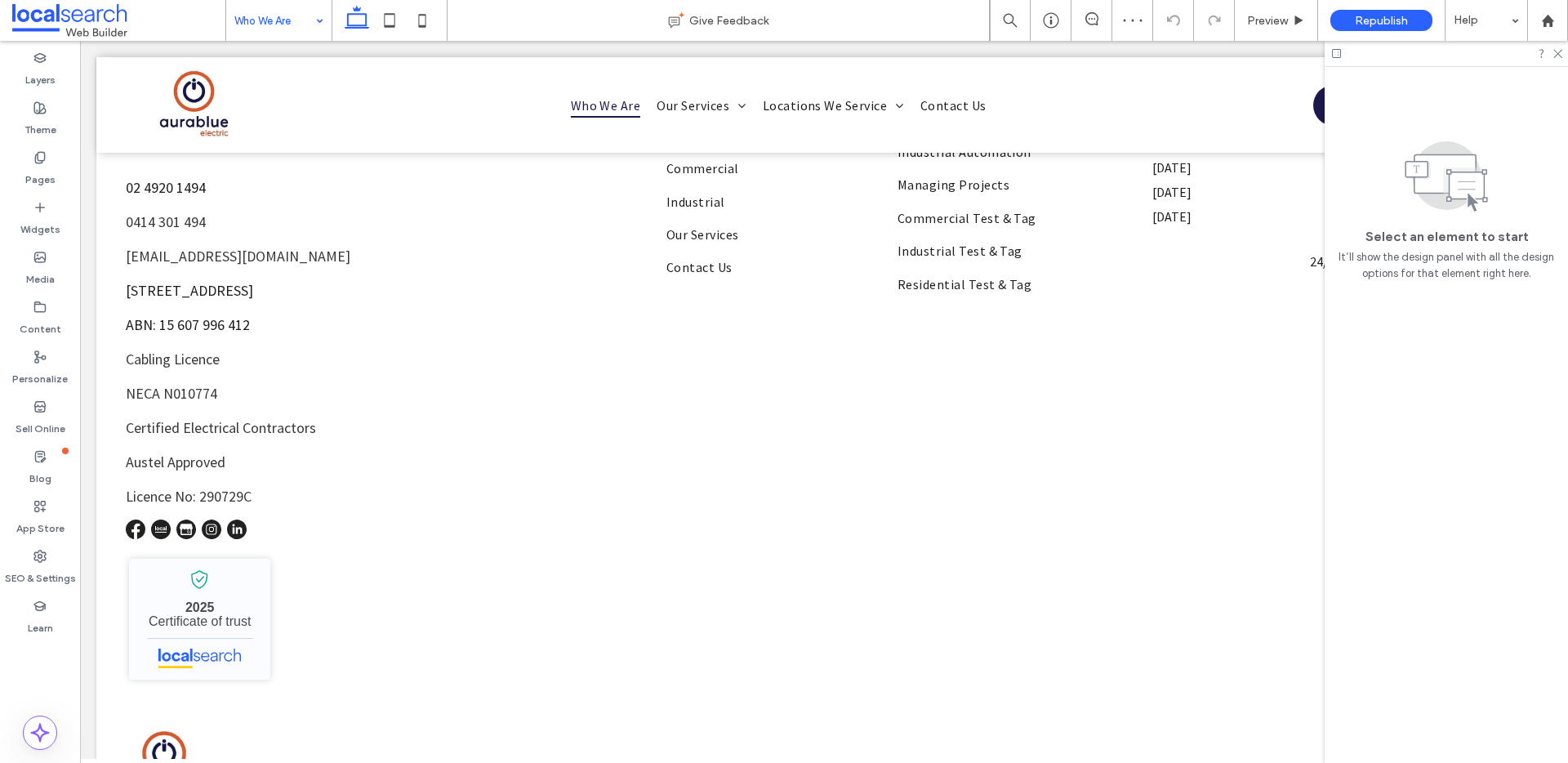
click at [247, 6] on input at bounding box center [274, 20] width 81 height 41
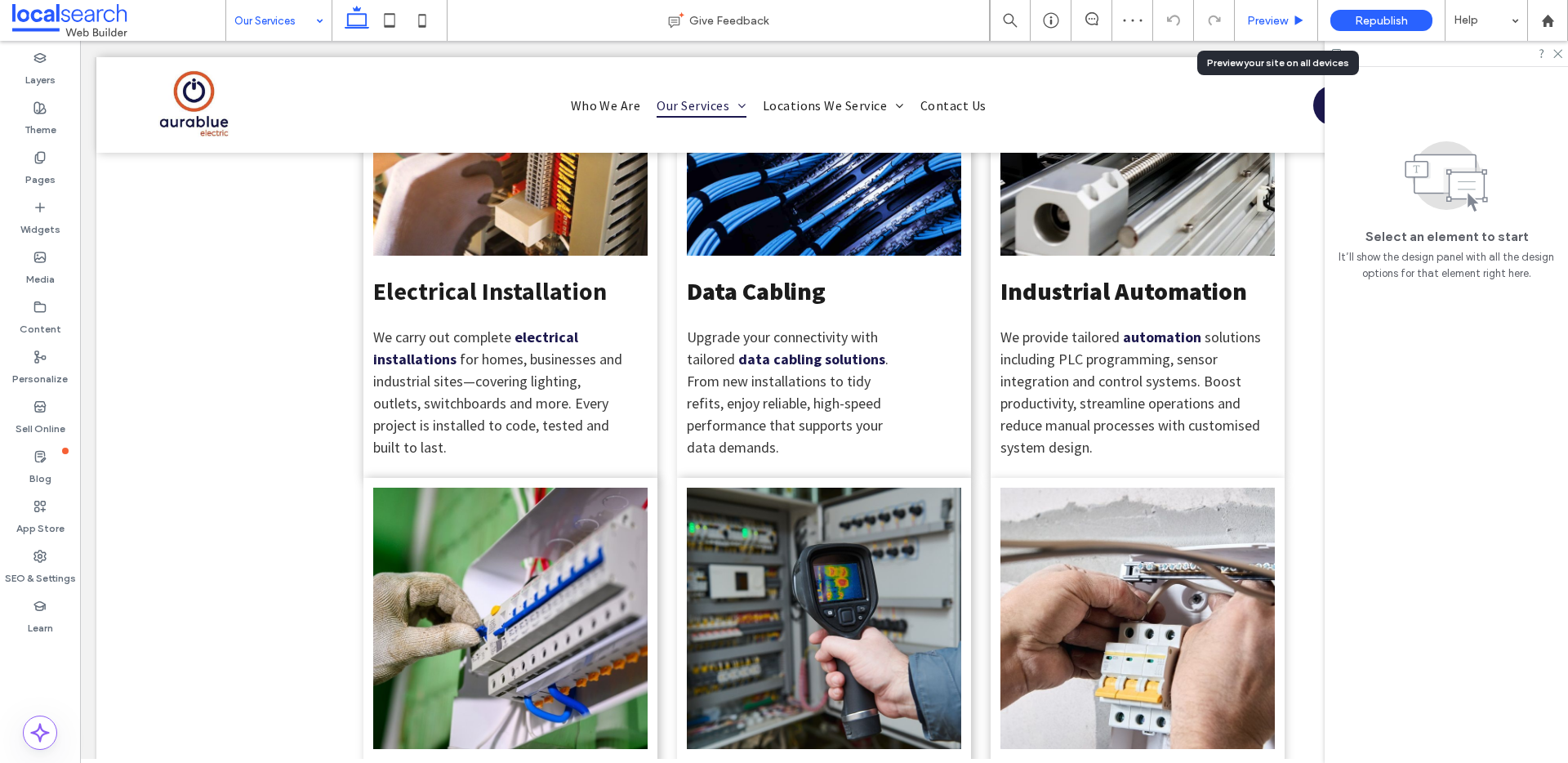
click at [1274, 18] on span "Preview" at bounding box center [1268, 20] width 41 height 14
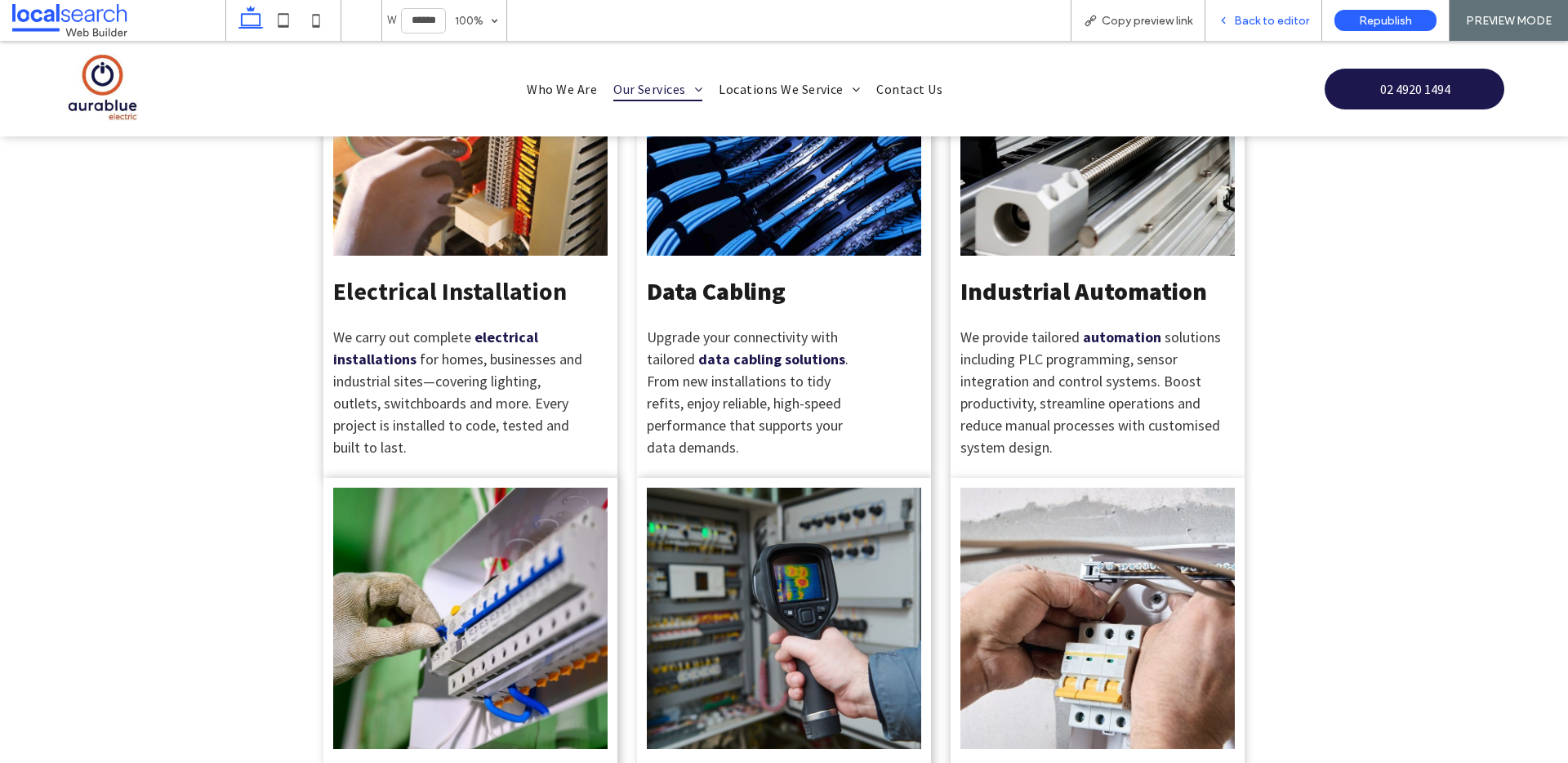
click at [1275, 19] on span "Back to editor" at bounding box center [1271, 20] width 75 height 14
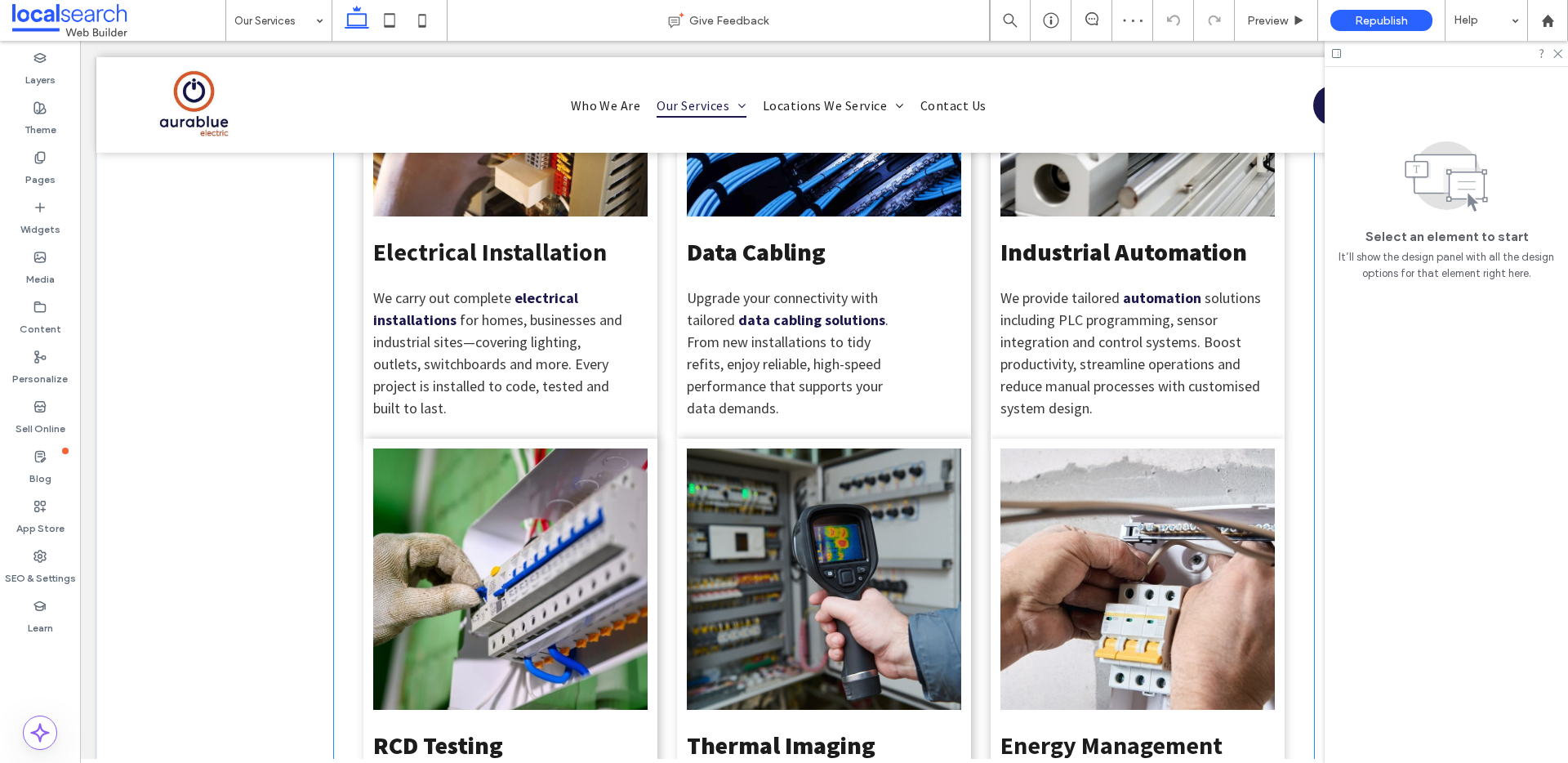
scroll to position [606, 0]
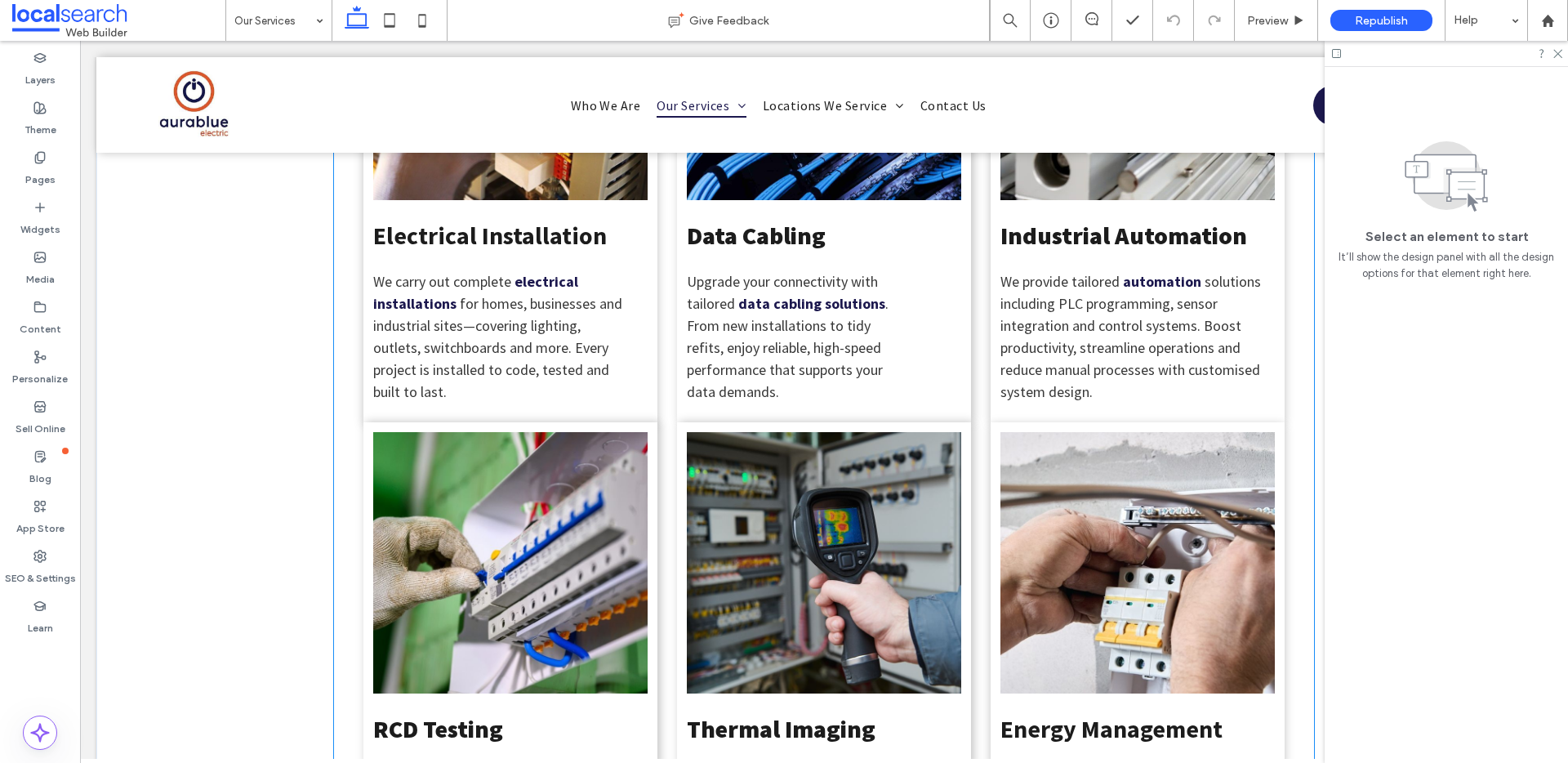
click at [365, 436] on div "RCD Testing Protect your workplace with regular RCD testing . Ensure safety swi…" at bounding box center [510, 669] width 294 height 493
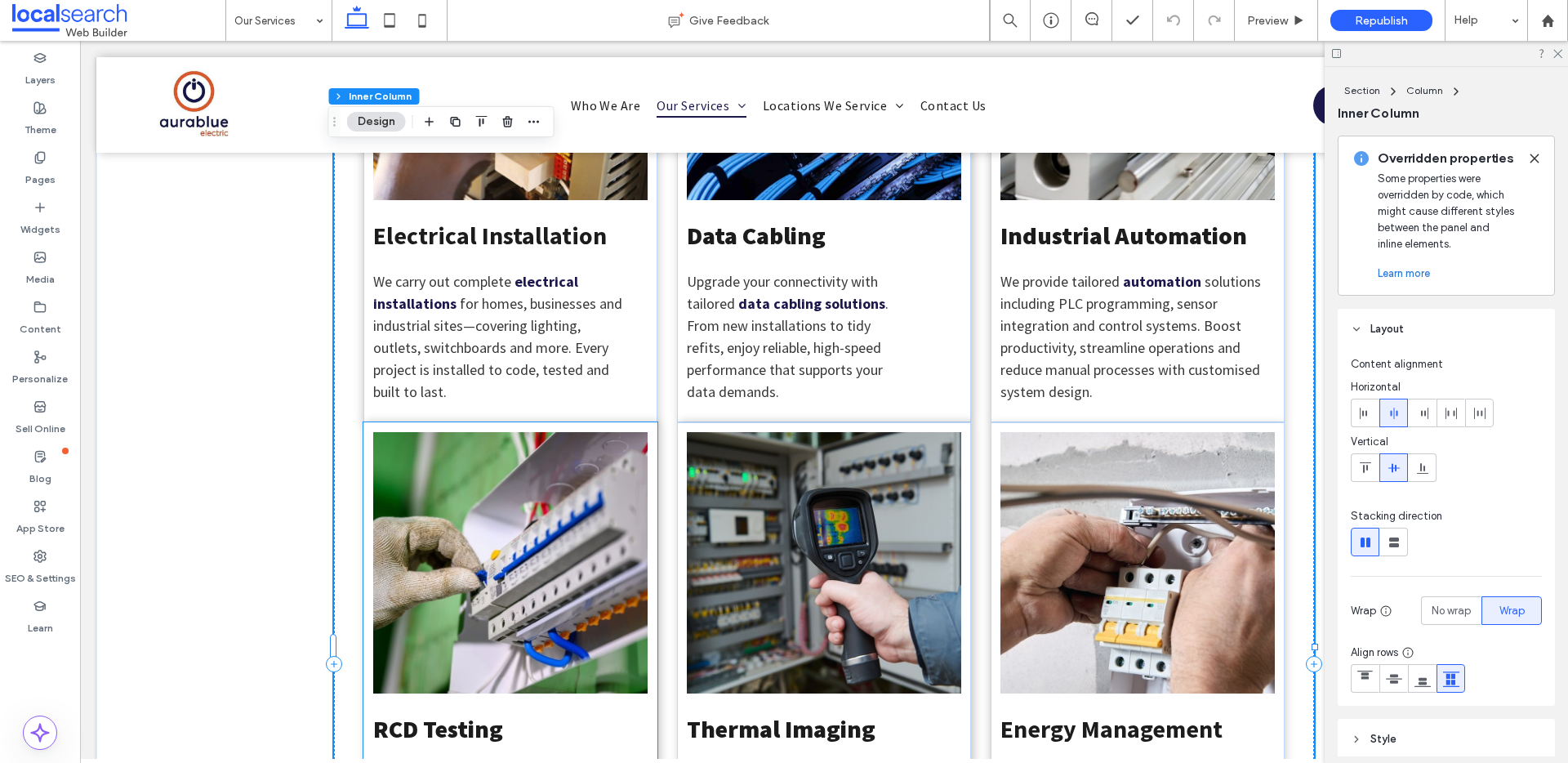
click at [384, 433] on link at bounding box center [511, 562] width 275 height 261
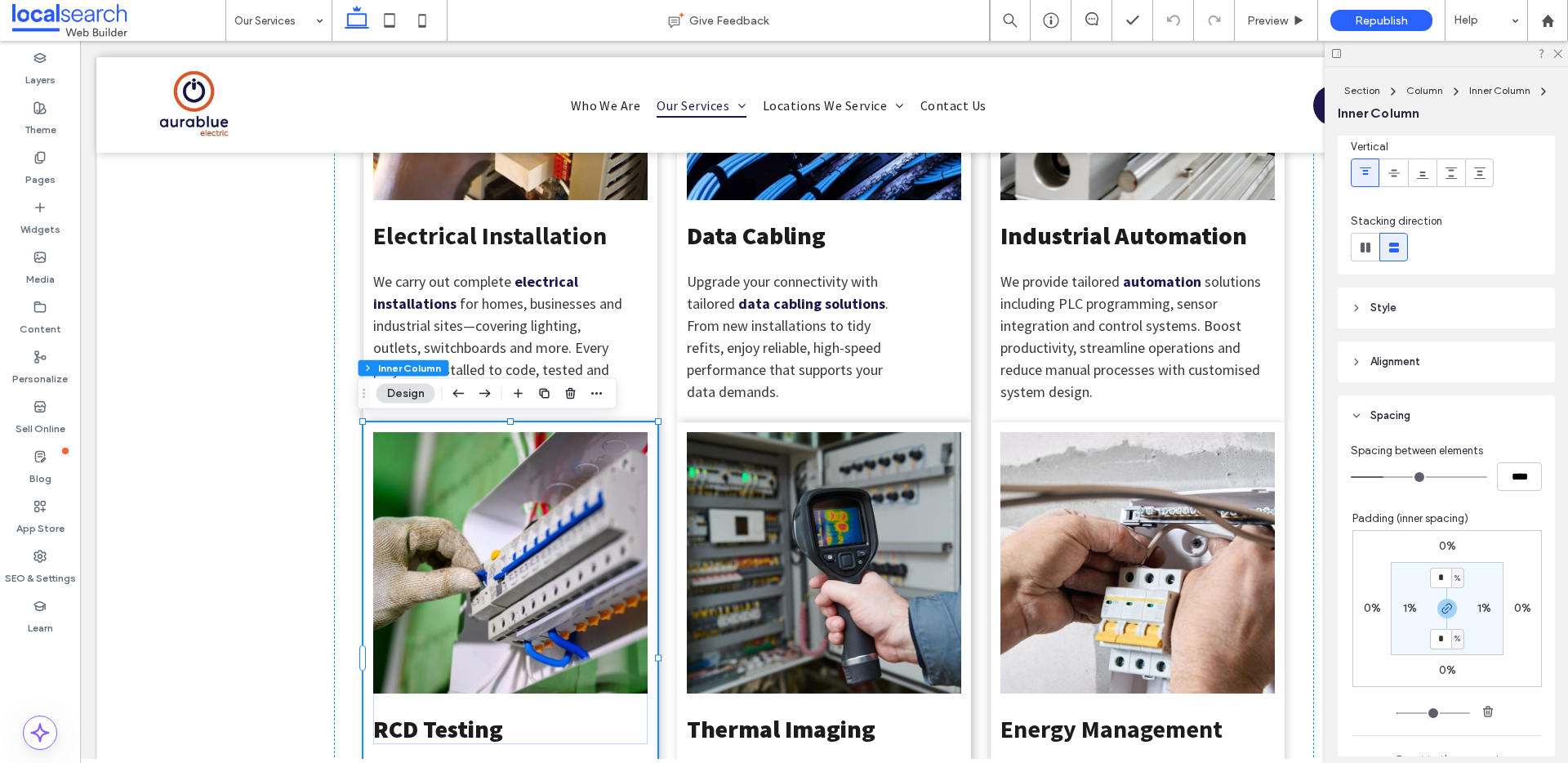
scroll to position [122, 0]
click at [1440, 539] on label "0%" at bounding box center [1449, 545] width 17 height 14
type input "*"
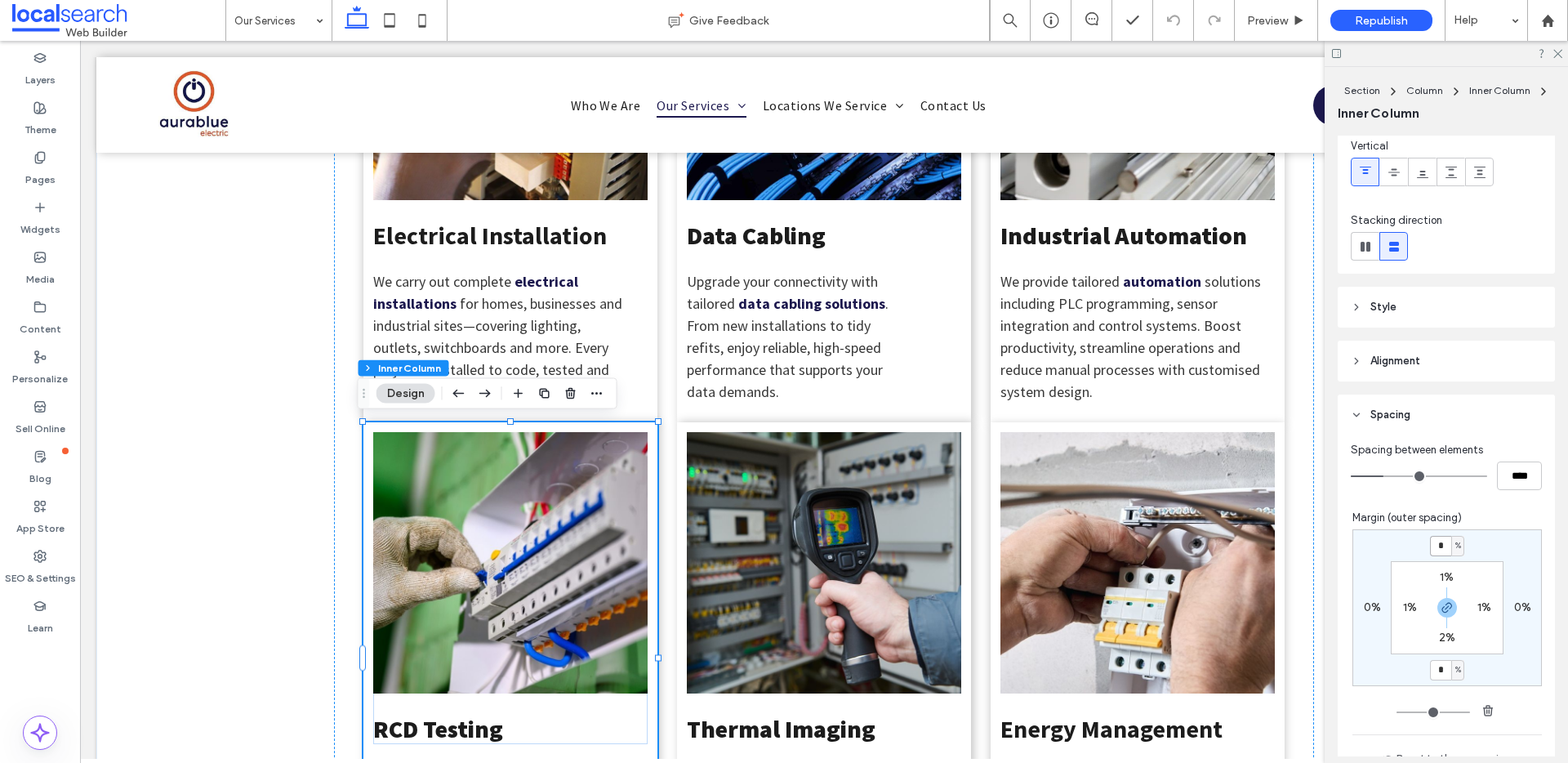
click at [1430, 545] on input "*" at bounding box center [1441, 546] width 21 height 20
click at [1441, 606] on icon "button" at bounding box center [1447, 607] width 13 height 13
drag, startPoint x: 1433, startPoint y: 539, endPoint x: 1442, endPoint y: 541, distance: 9.2
click at [1434, 539] on input "*" at bounding box center [1441, 546] width 21 height 20
type input "*"
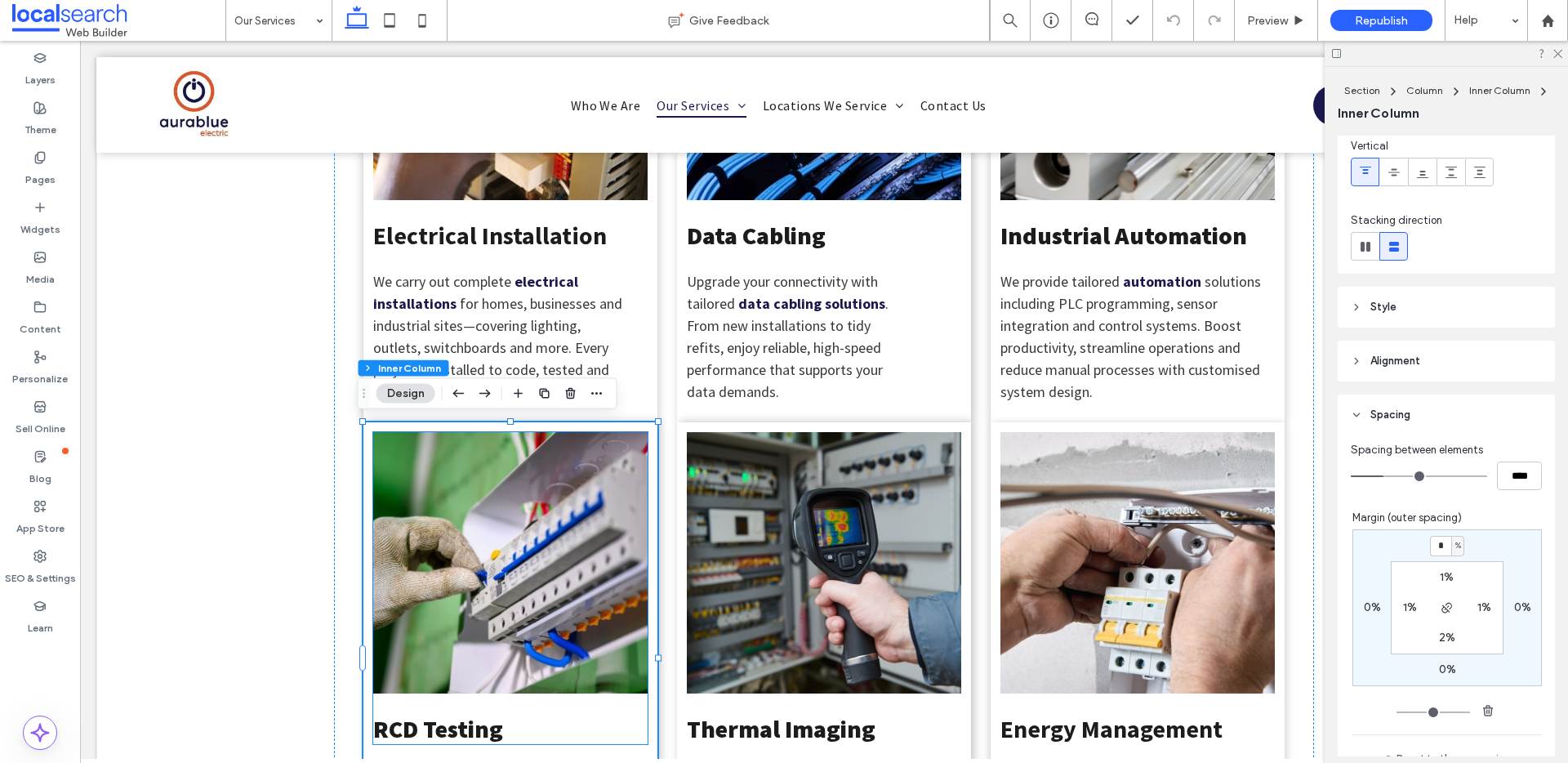
type input "*"
click at [301, 455] on div "Electrical Installation We carry out complete electrical installations for home…" at bounding box center [823, 746] width 1455 height 1635
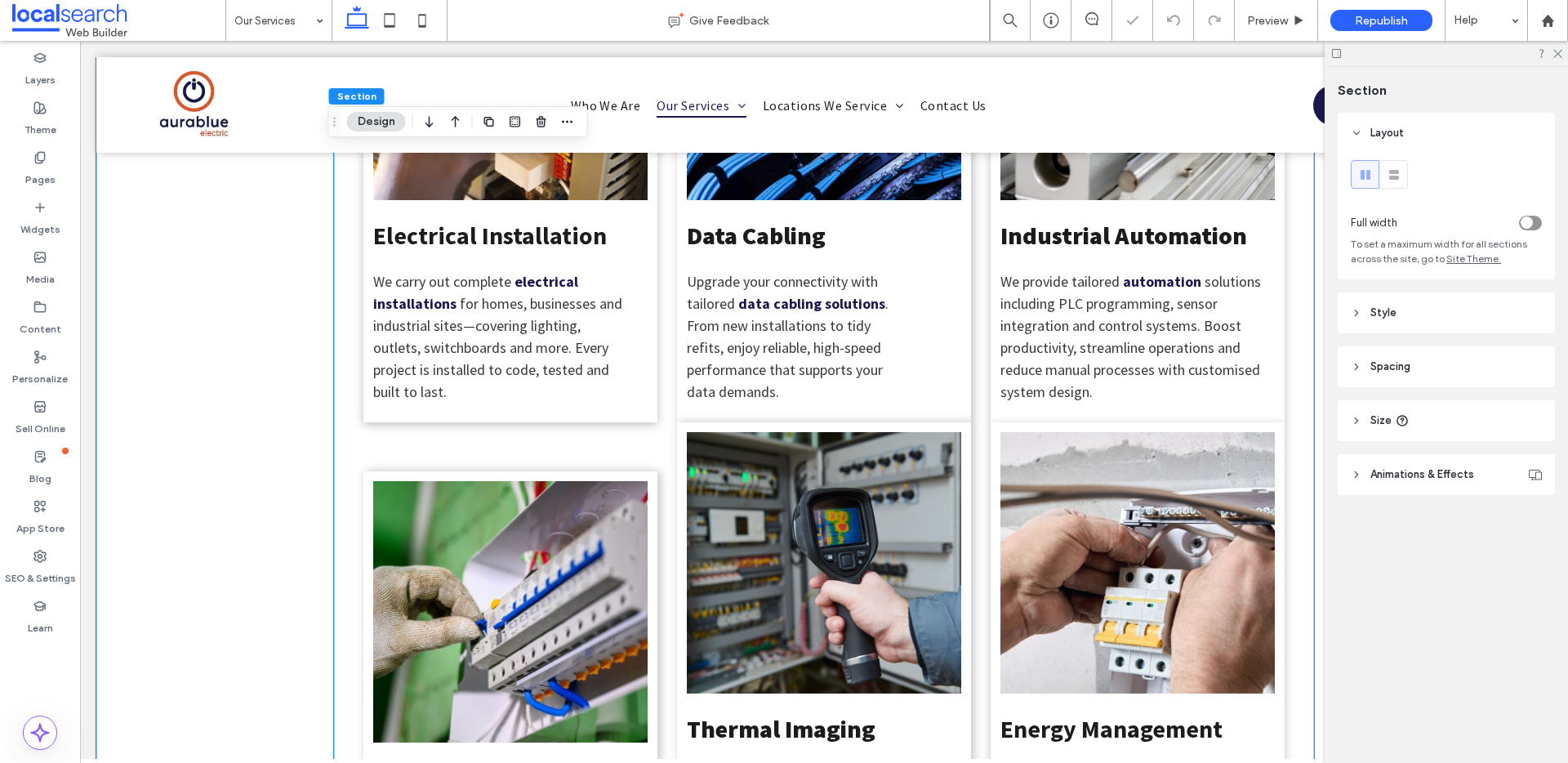
click at [829, 439] on link at bounding box center [824, 562] width 275 height 261
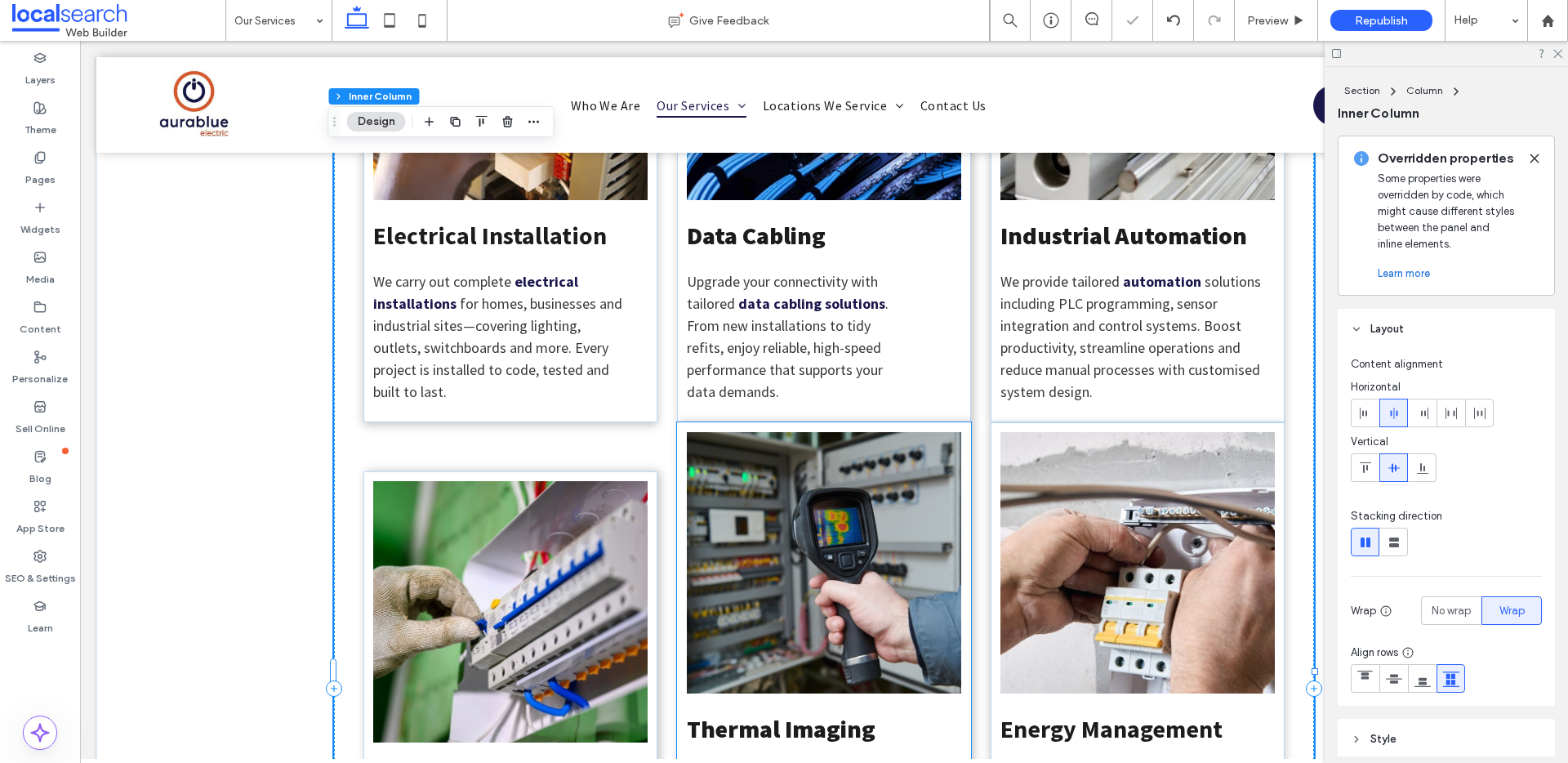
click at [797, 432] on link at bounding box center [824, 562] width 275 height 261
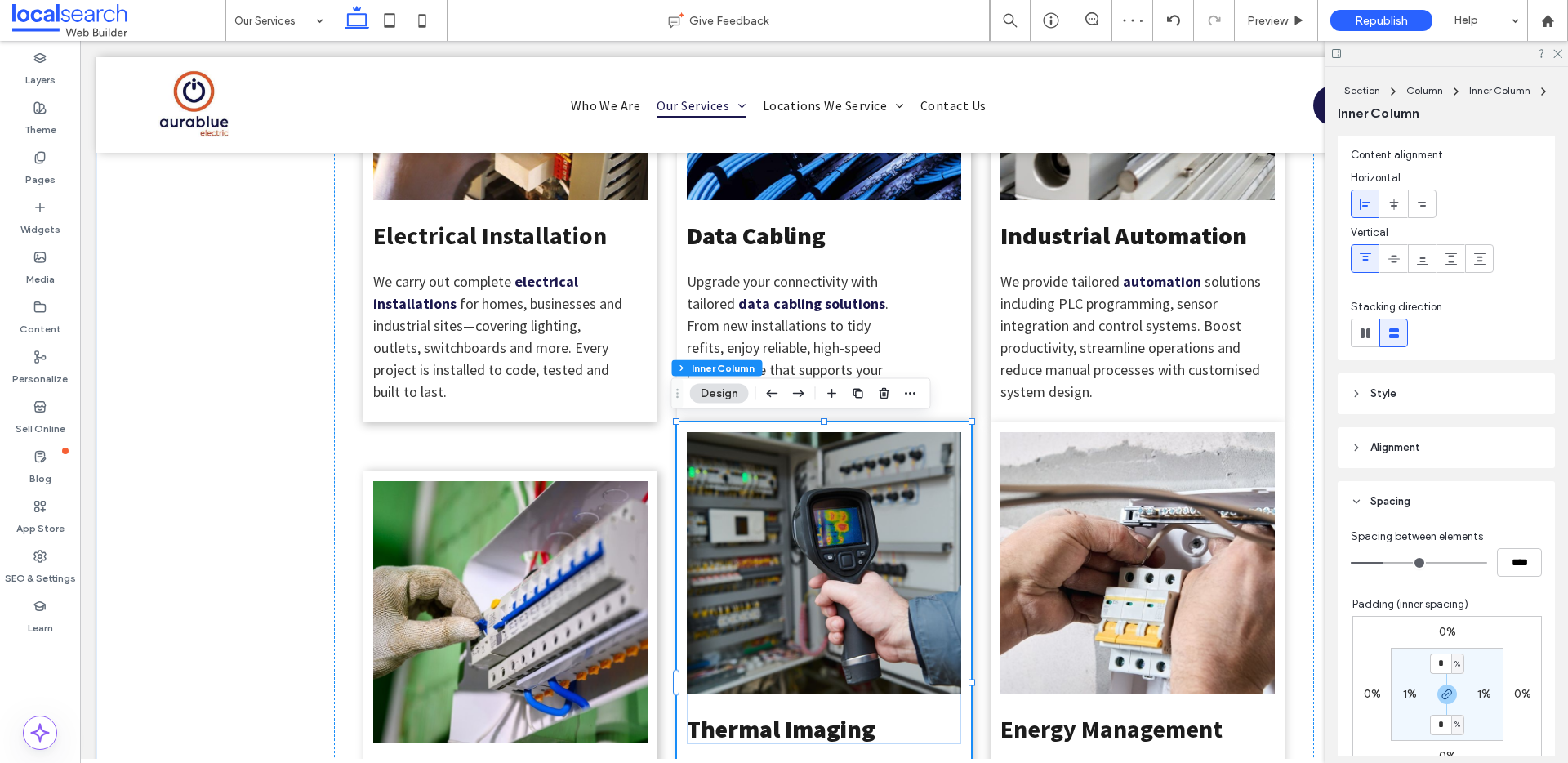
scroll to position [50, 0]
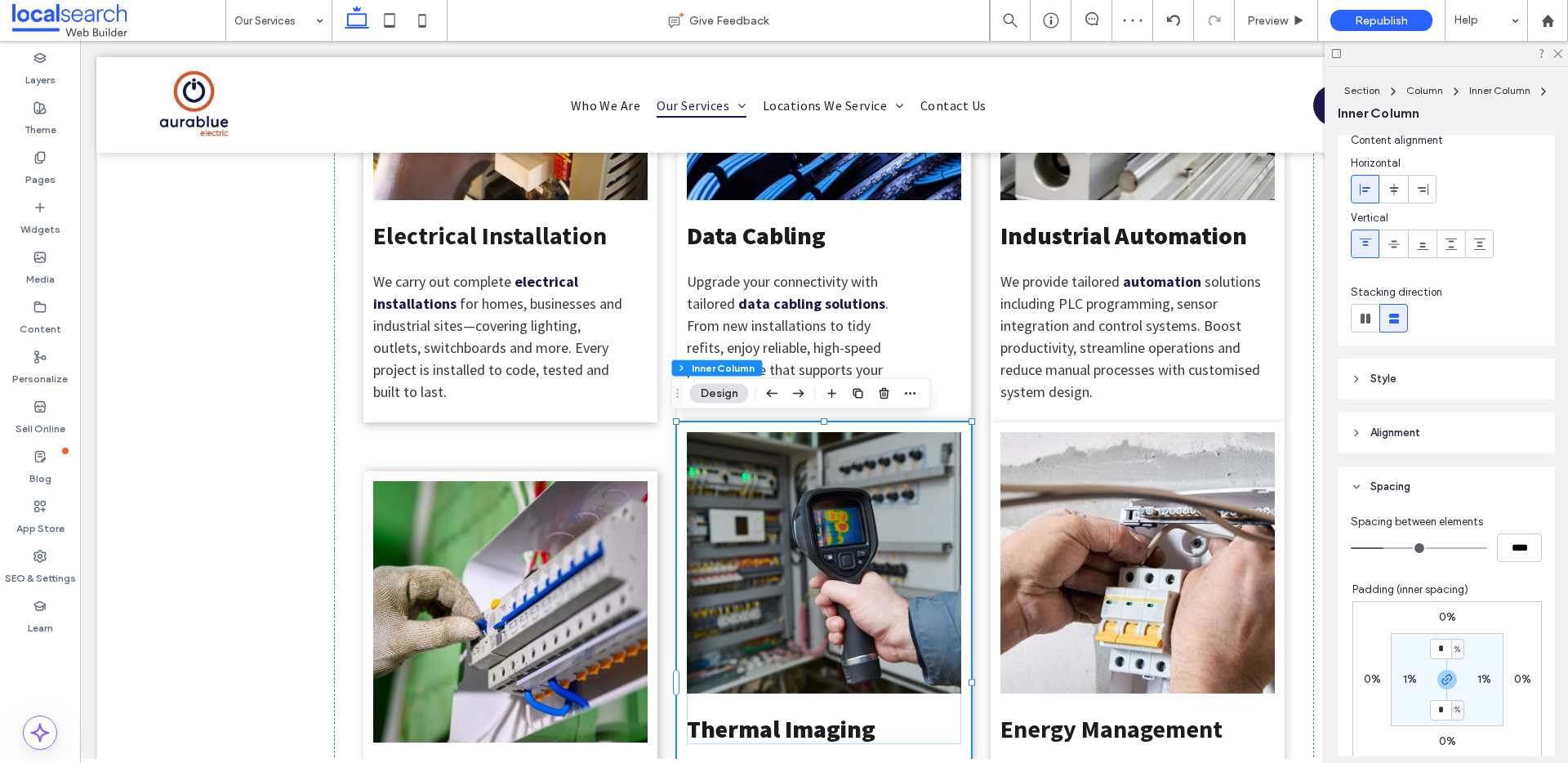
click at [1440, 617] on label "0%" at bounding box center [1449, 617] width 17 height 14
type input "*"
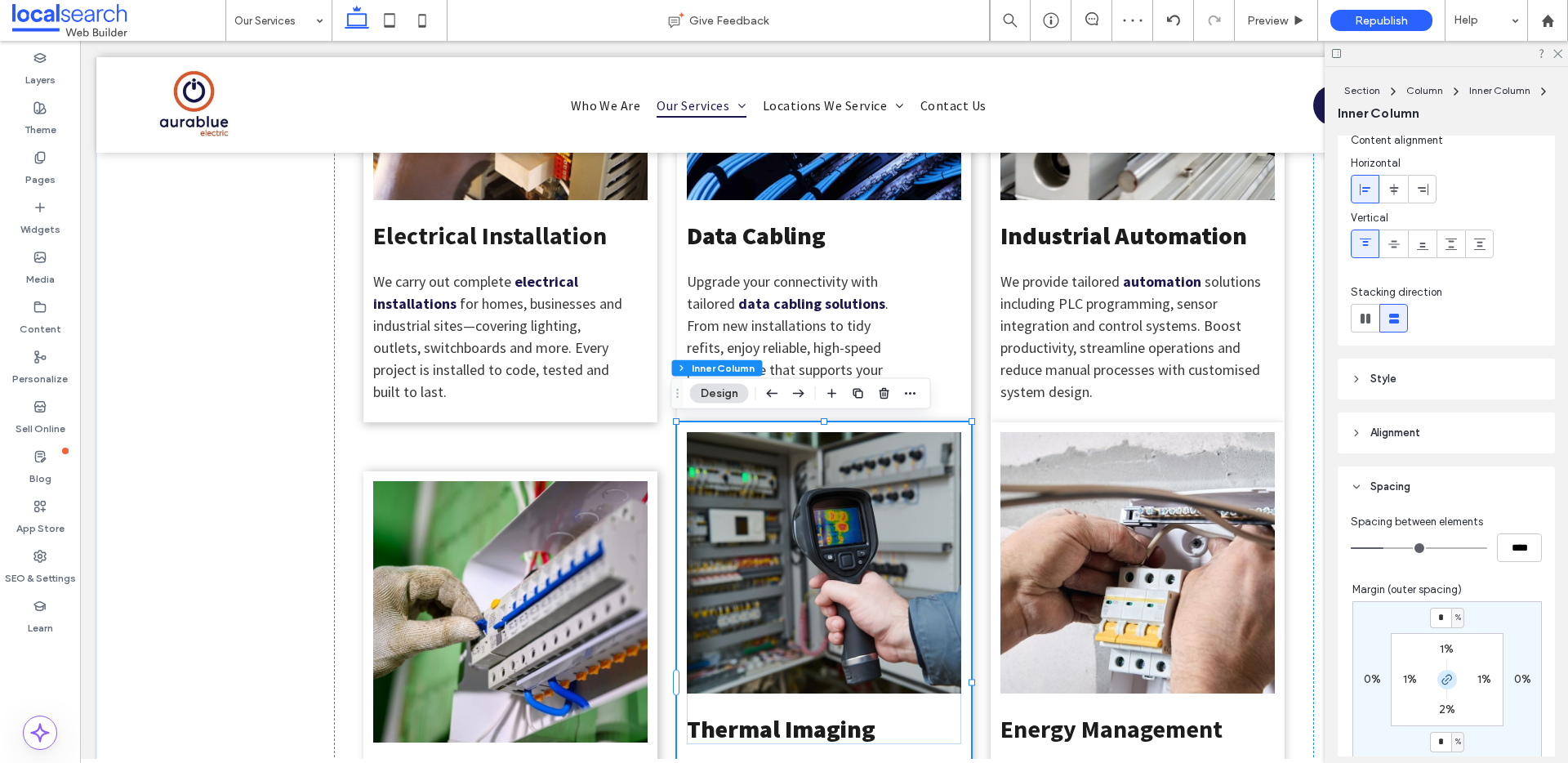
click at [1443, 679] on use "button" at bounding box center [1448, 680] width 10 height 10
click at [1432, 615] on input "*" at bounding box center [1441, 617] width 21 height 20
type input "*"
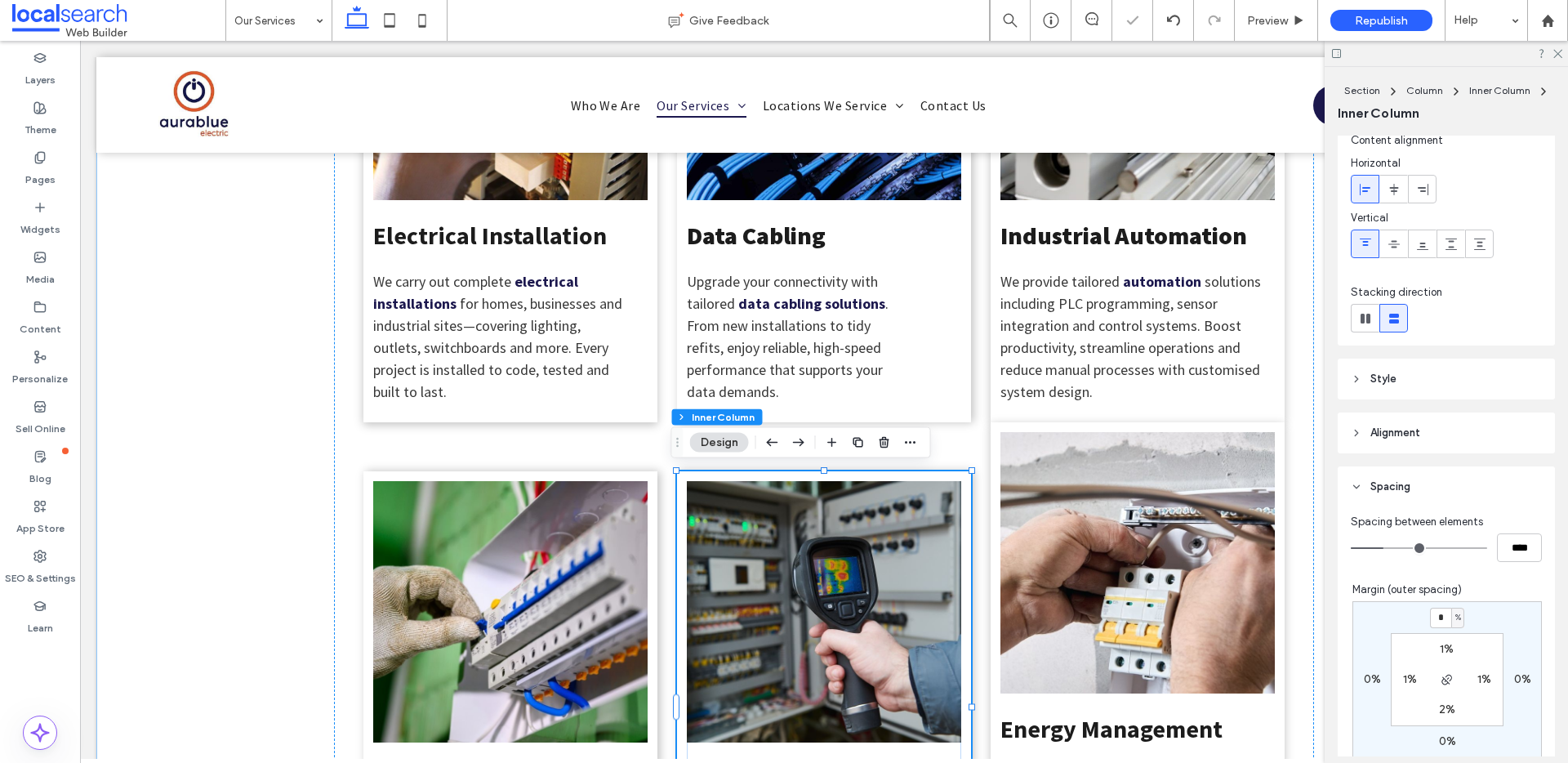
click at [198, 481] on div "Electrical Installation We carry out complete electrical installations for home…" at bounding box center [823, 771] width 1455 height 1683
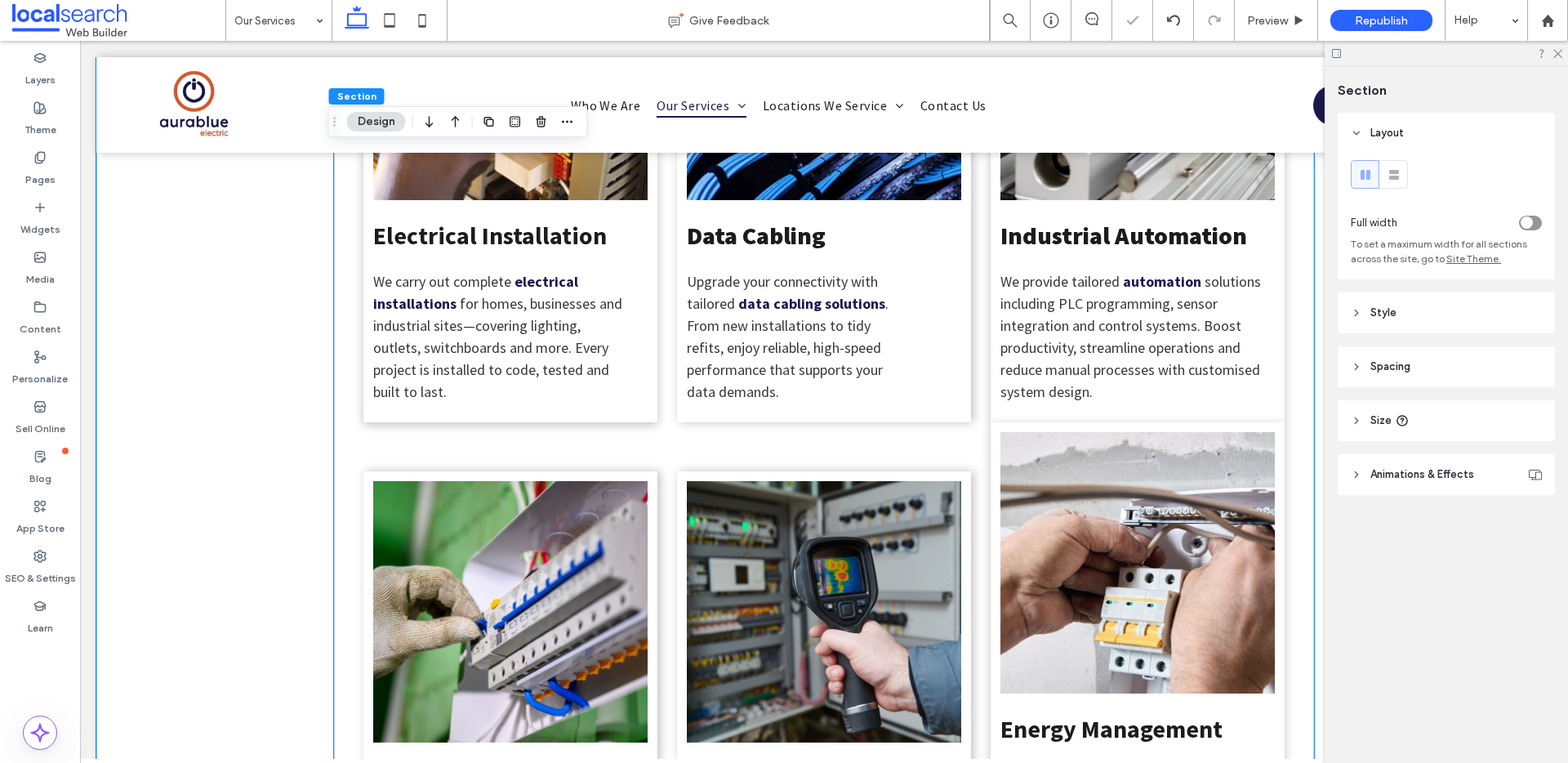
click at [1079, 428] on div "Energy Management Our energy management services improve efficiency and reduce …" at bounding box center [1138, 693] width 294 height 543
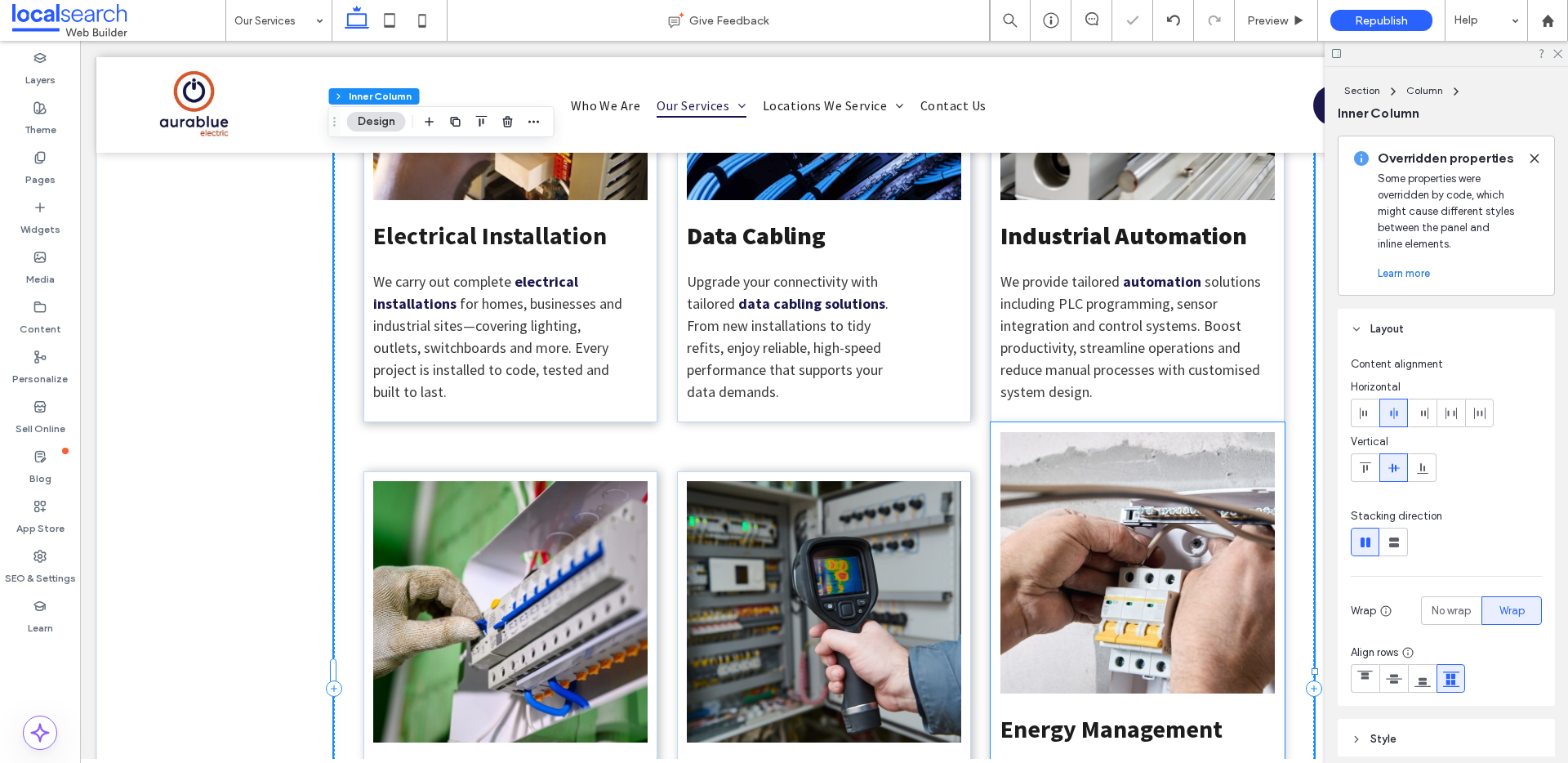
click at [1061, 441] on link at bounding box center [1138, 562] width 275 height 261
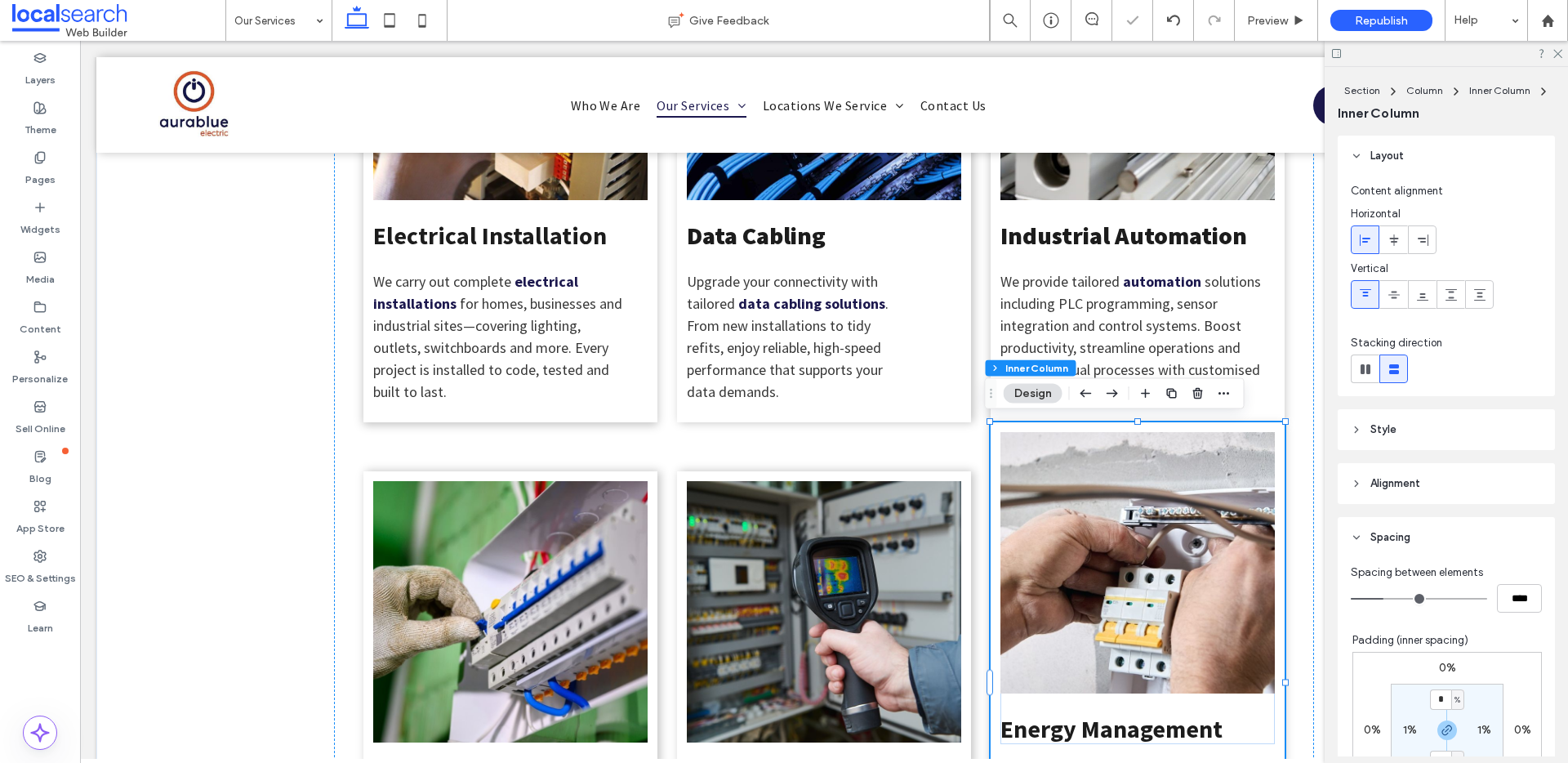
click at [1055, 432] on link at bounding box center [1138, 562] width 275 height 261
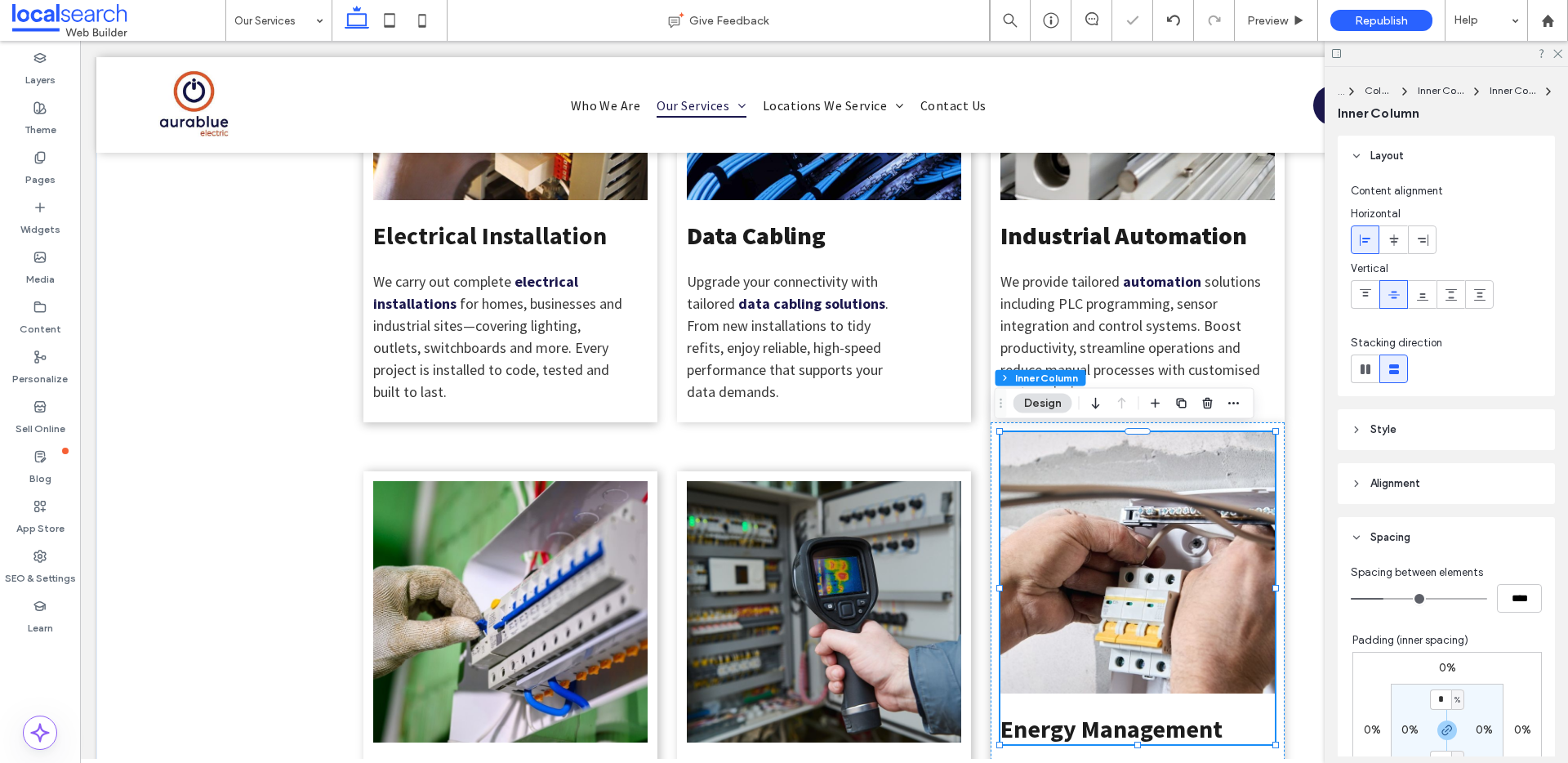
click at [1347, 425] on header "Style" at bounding box center [1447, 430] width 217 height 41
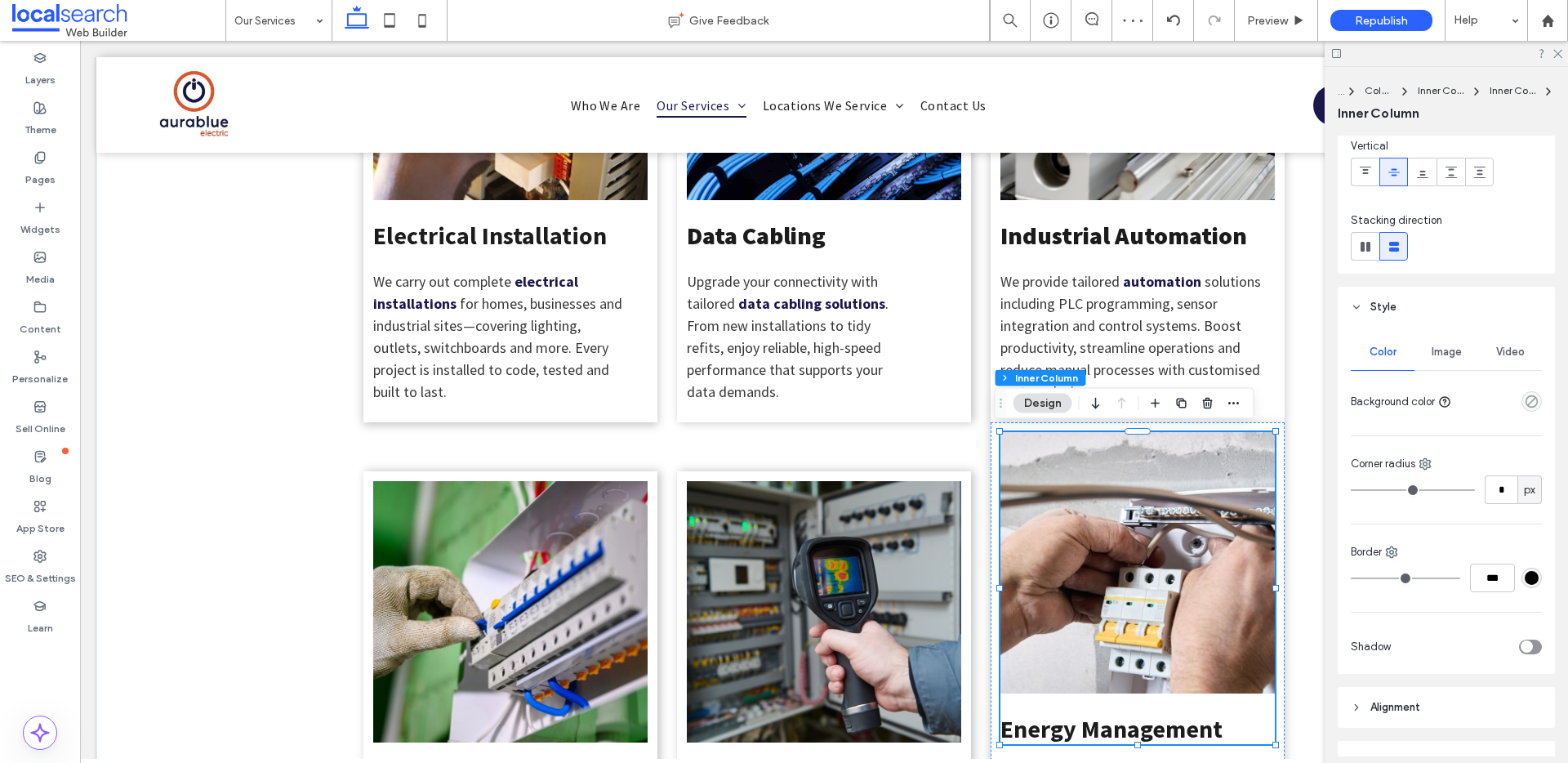
click at [1357, 305] on icon at bounding box center [1357, 307] width 12 height 12
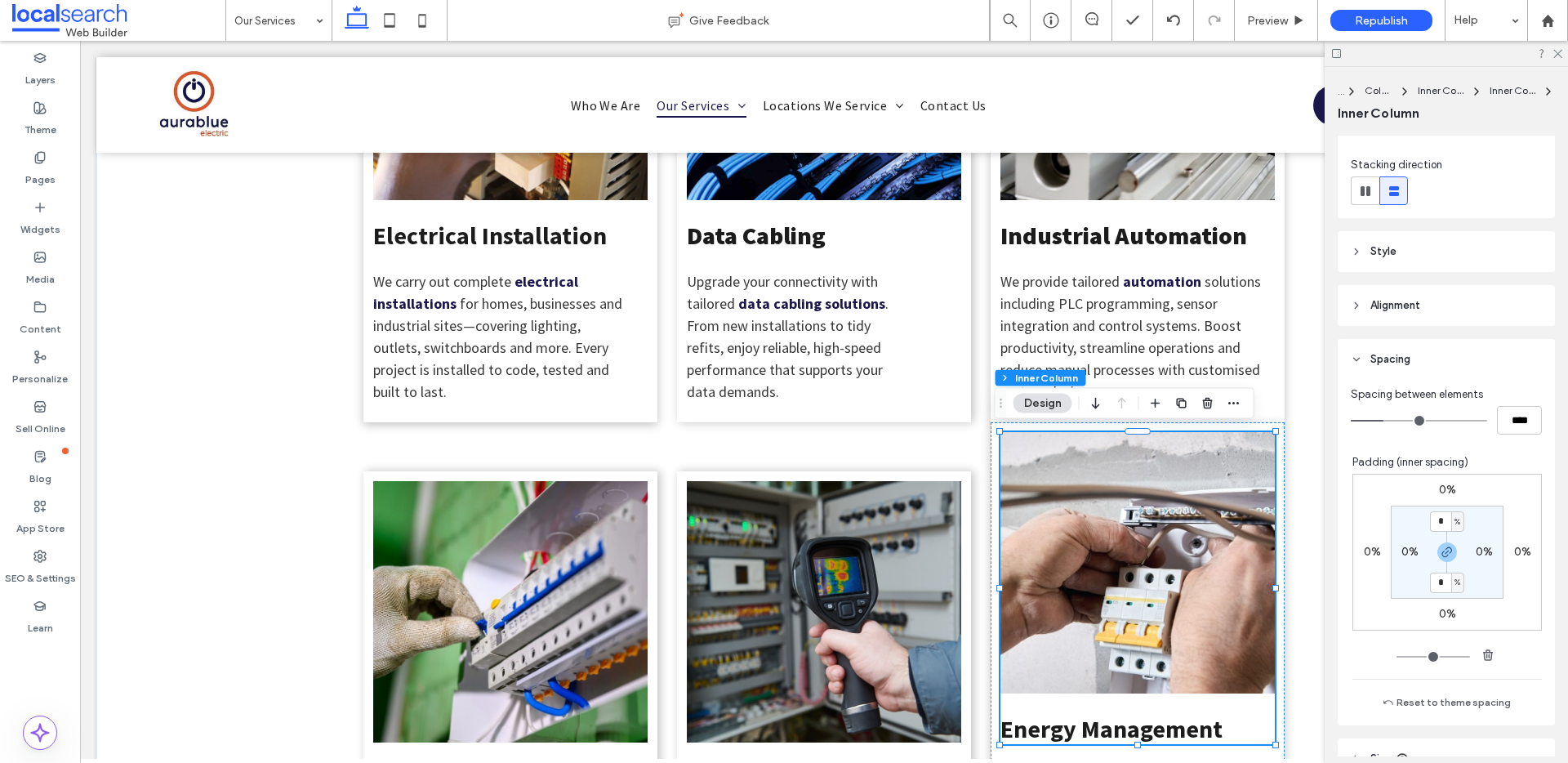
scroll to position [189, 0]
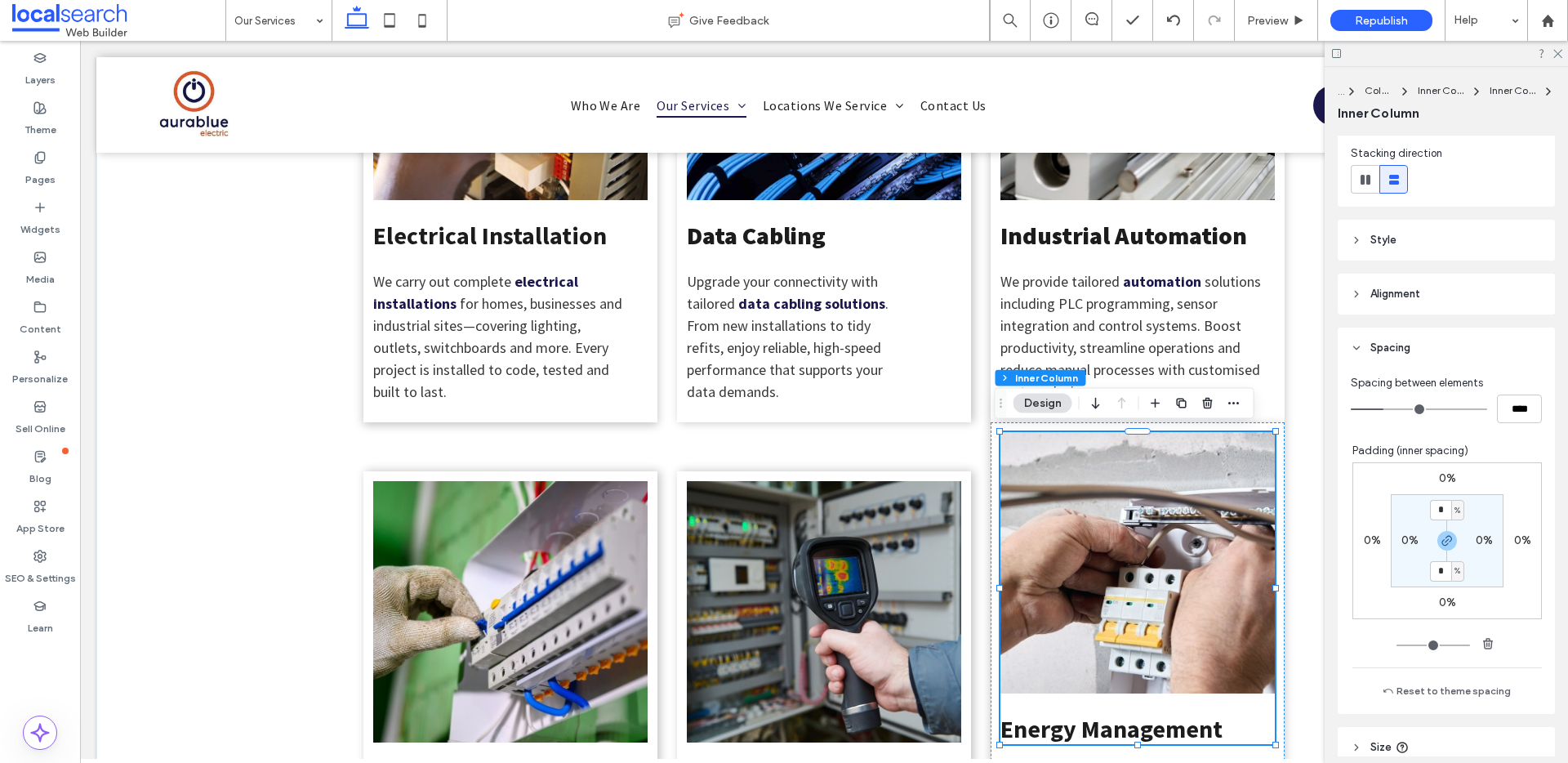
click at [1445, 483] on label "0%" at bounding box center [1449, 478] width 17 height 14
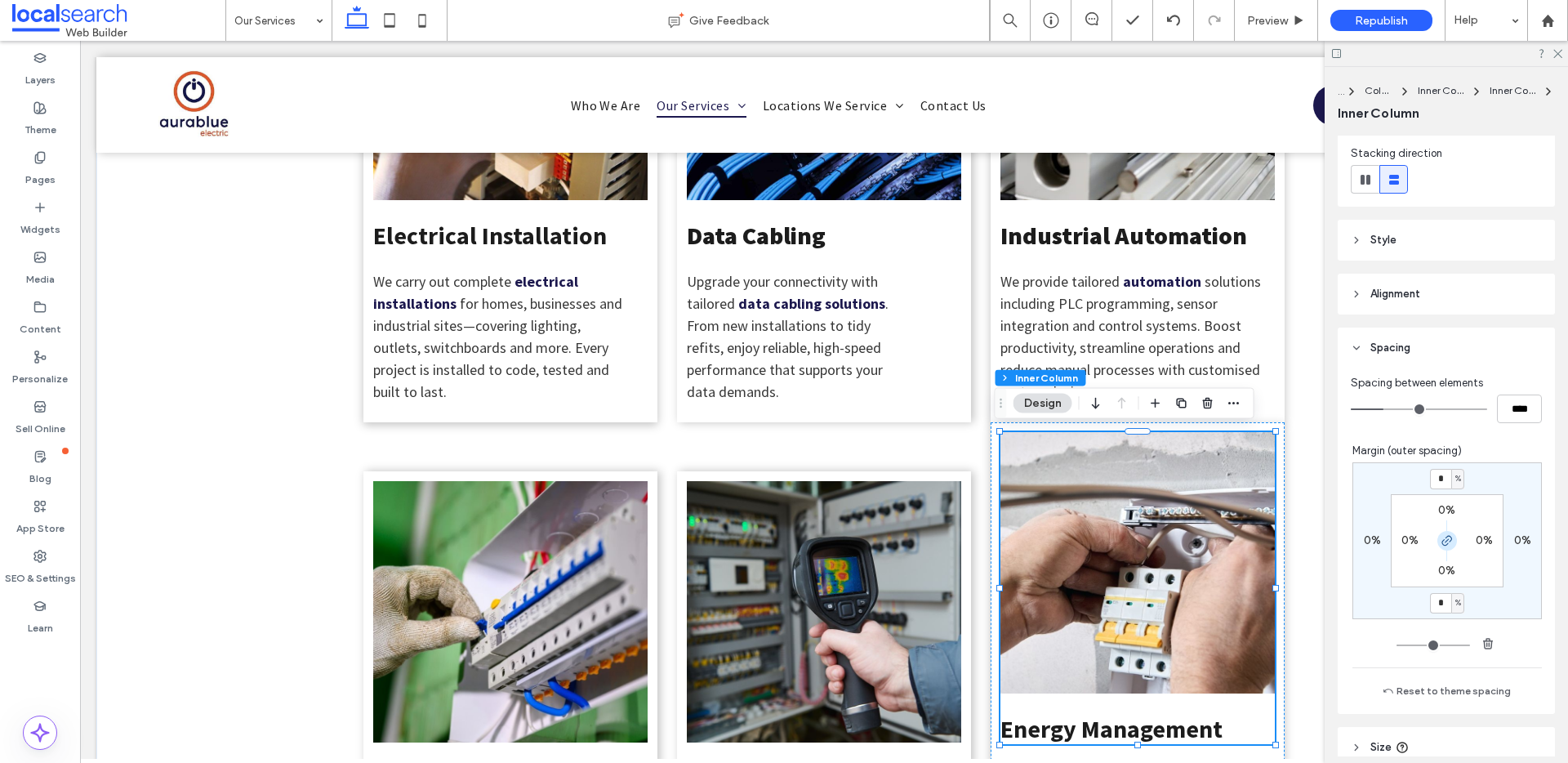
click at [1443, 538] on use "button" at bounding box center [1448, 541] width 10 height 10
click at [1431, 469] on input "*" at bounding box center [1441, 479] width 21 height 20
type input "*"
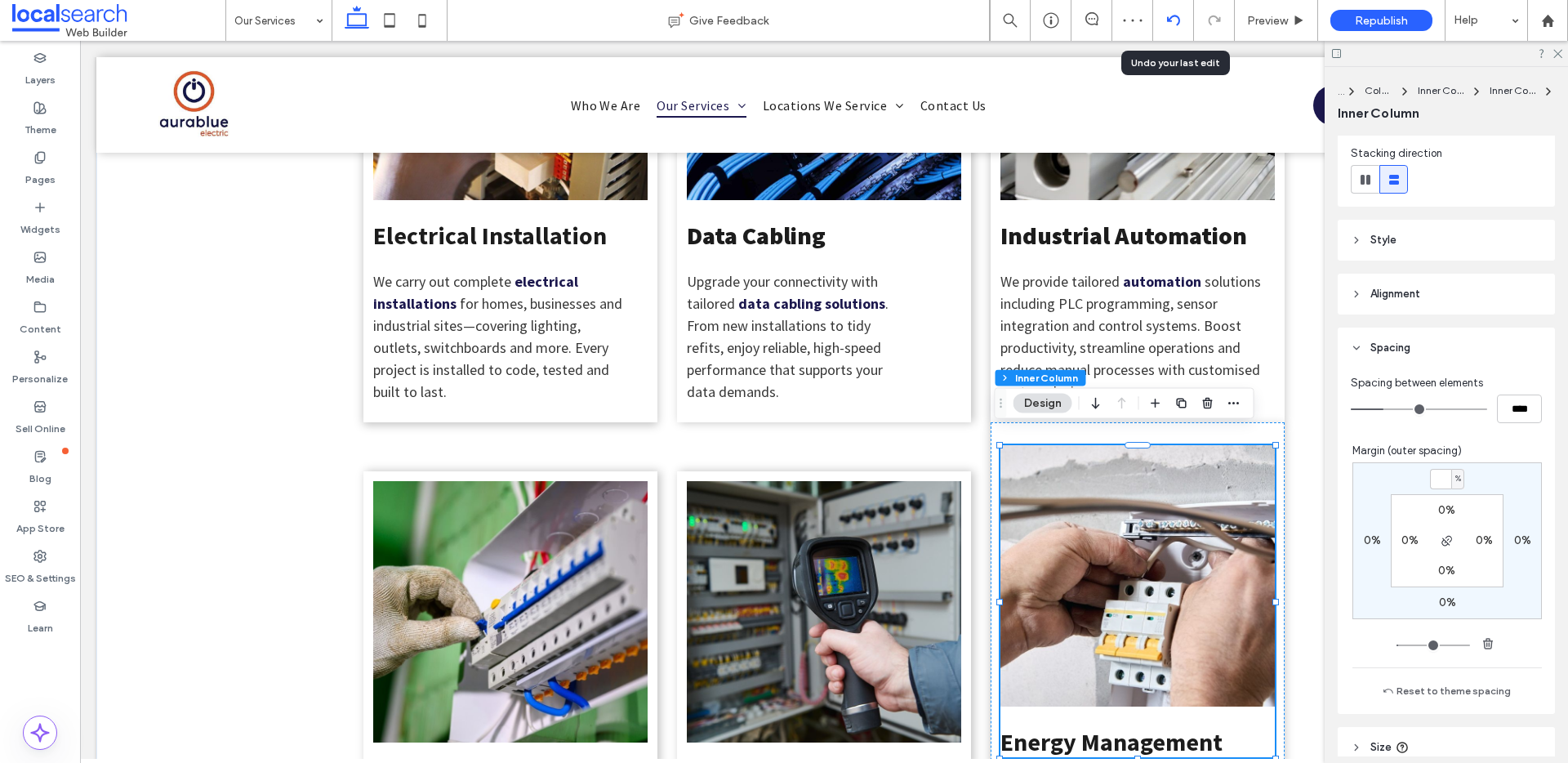
type input "*"
click at [1180, 12] on div at bounding box center [1174, 20] width 41 height 41
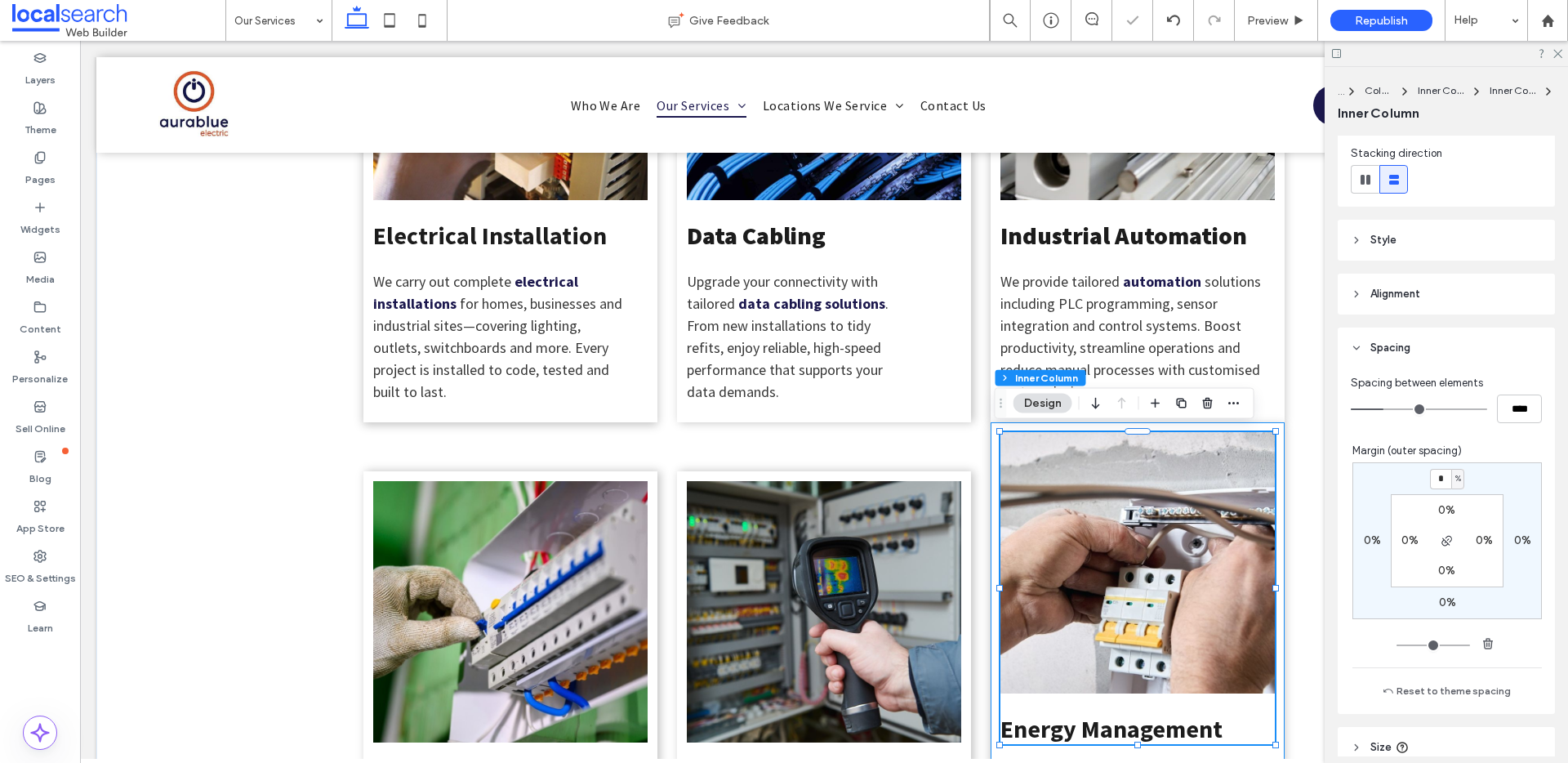
click at [997, 431] on div at bounding box center [1000, 430] width 7 height 7
type input "***"
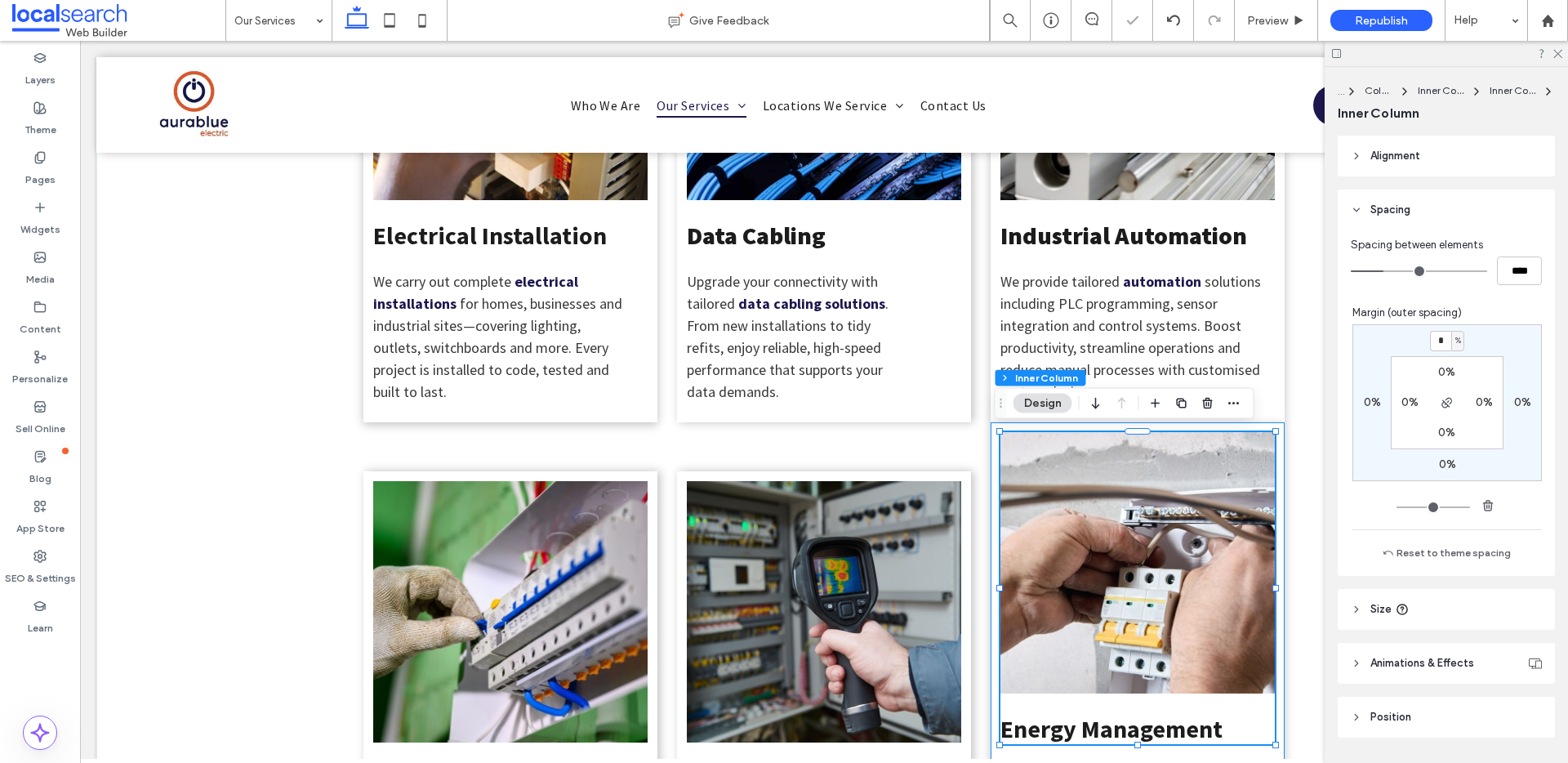
click at [991, 427] on div "Energy Management Our energy management services improve efficiency and reduce …" at bounding box center [1138, 693] width 294 height 543
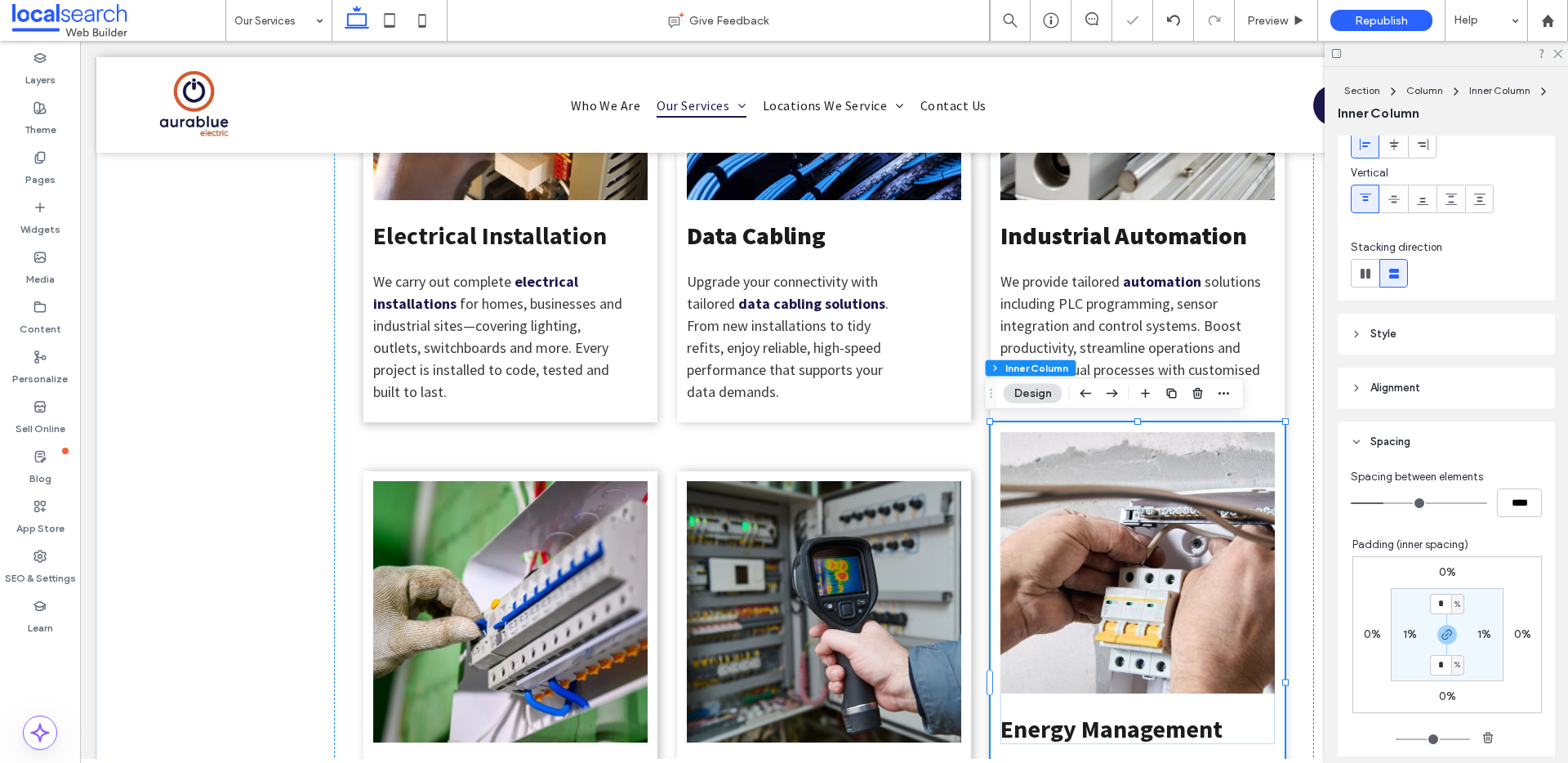
scroll to position [174, 0]
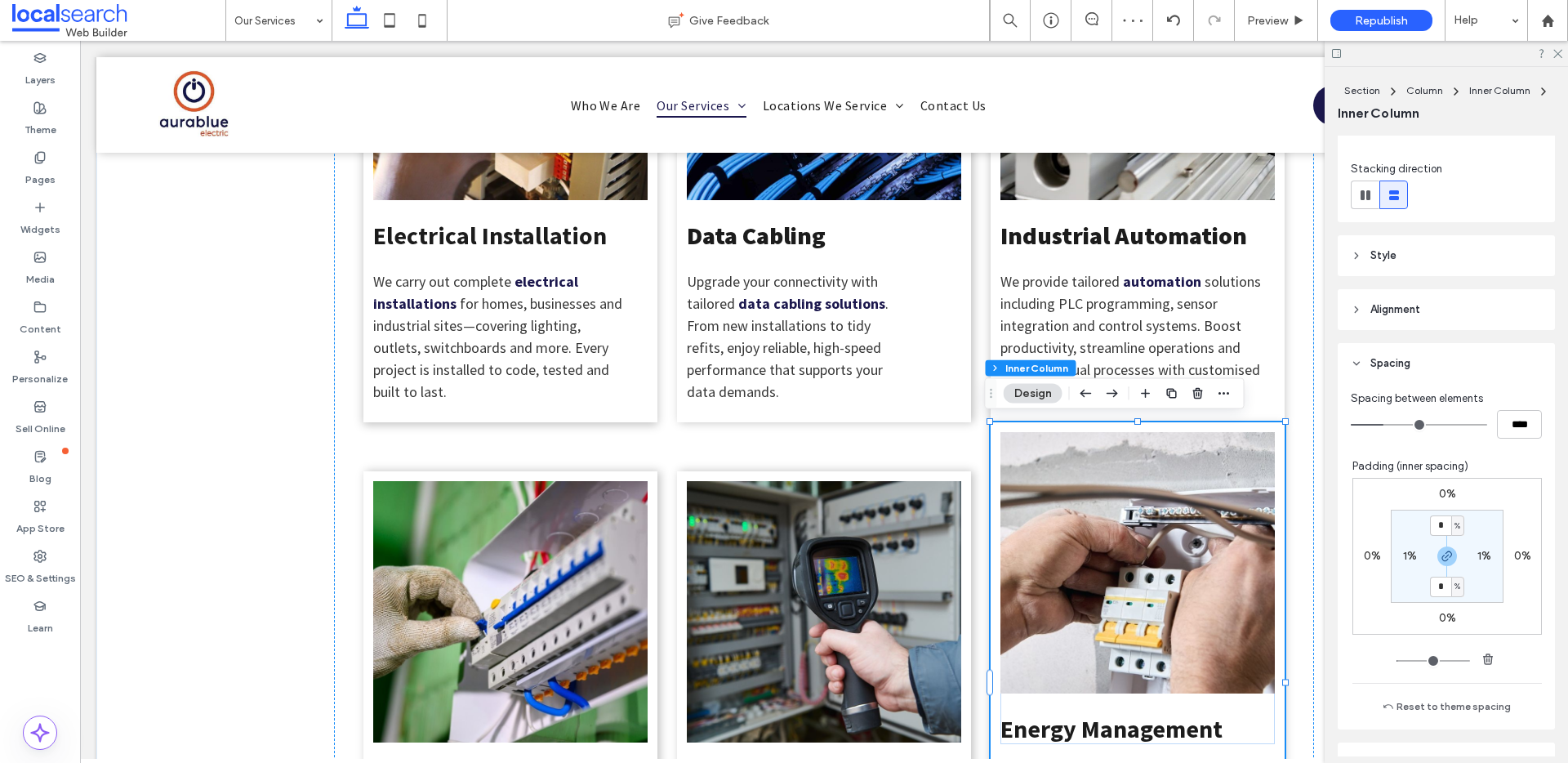
click at [1442, 493] on label "0%" at bounding box center [1449, 493] width 17 height 14
type input "*"
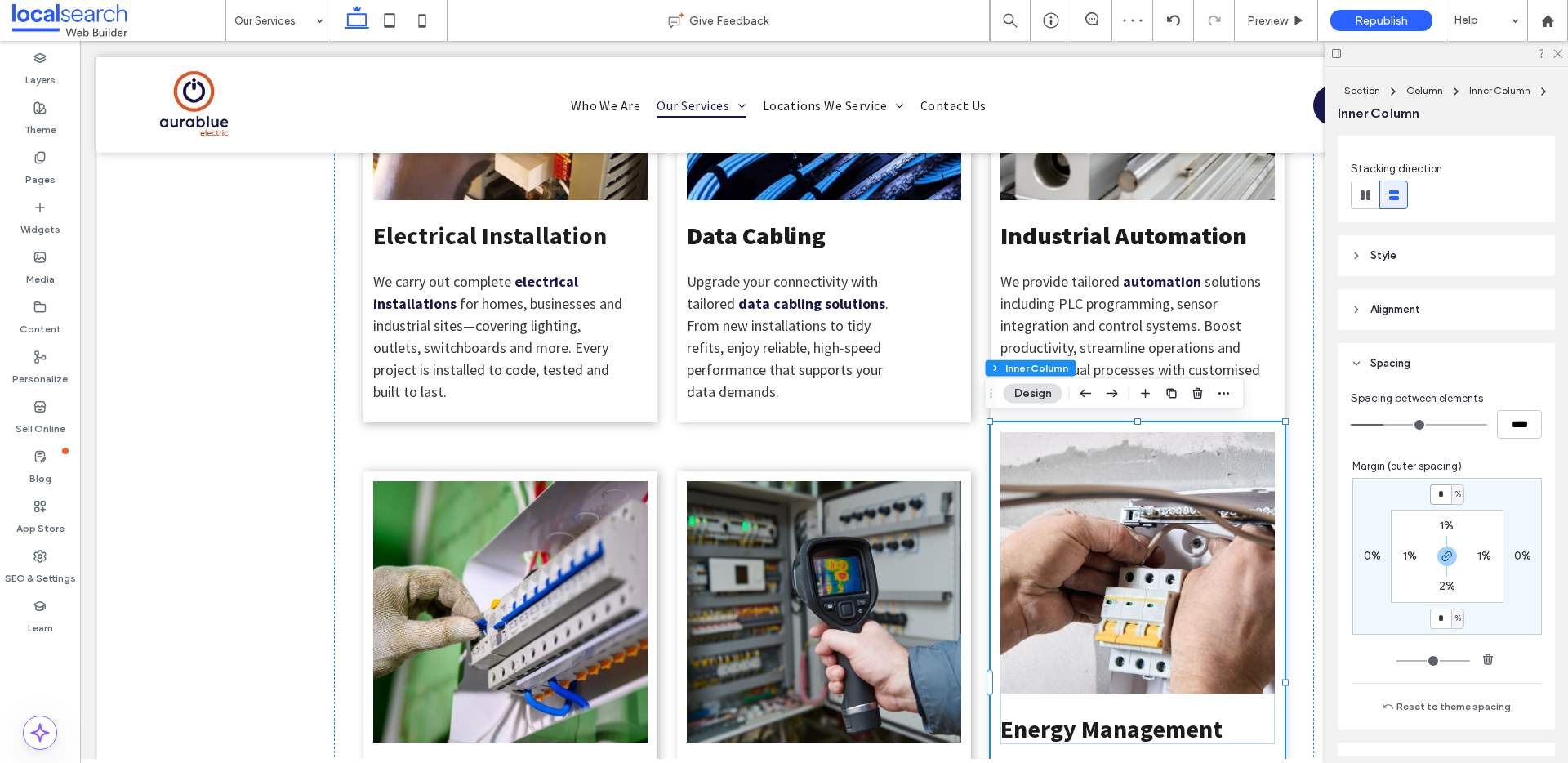
click at [1431, 492] on input "*" at bounding box center [1441, 494] width 21 height 20
type input "*"
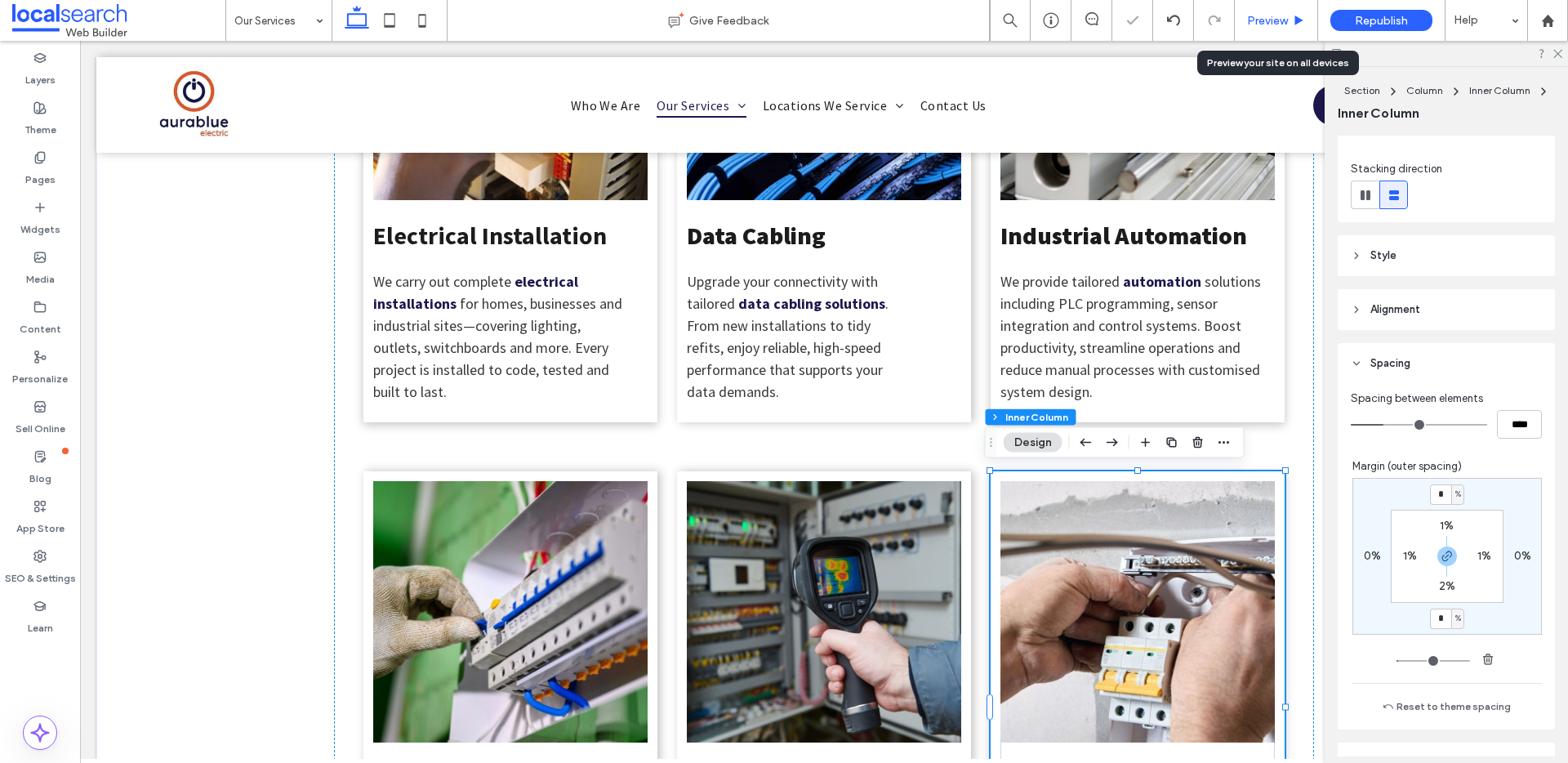
click at [1264, 17] on span "Preview" at bounding box center [1268, 20] width 41 height 14
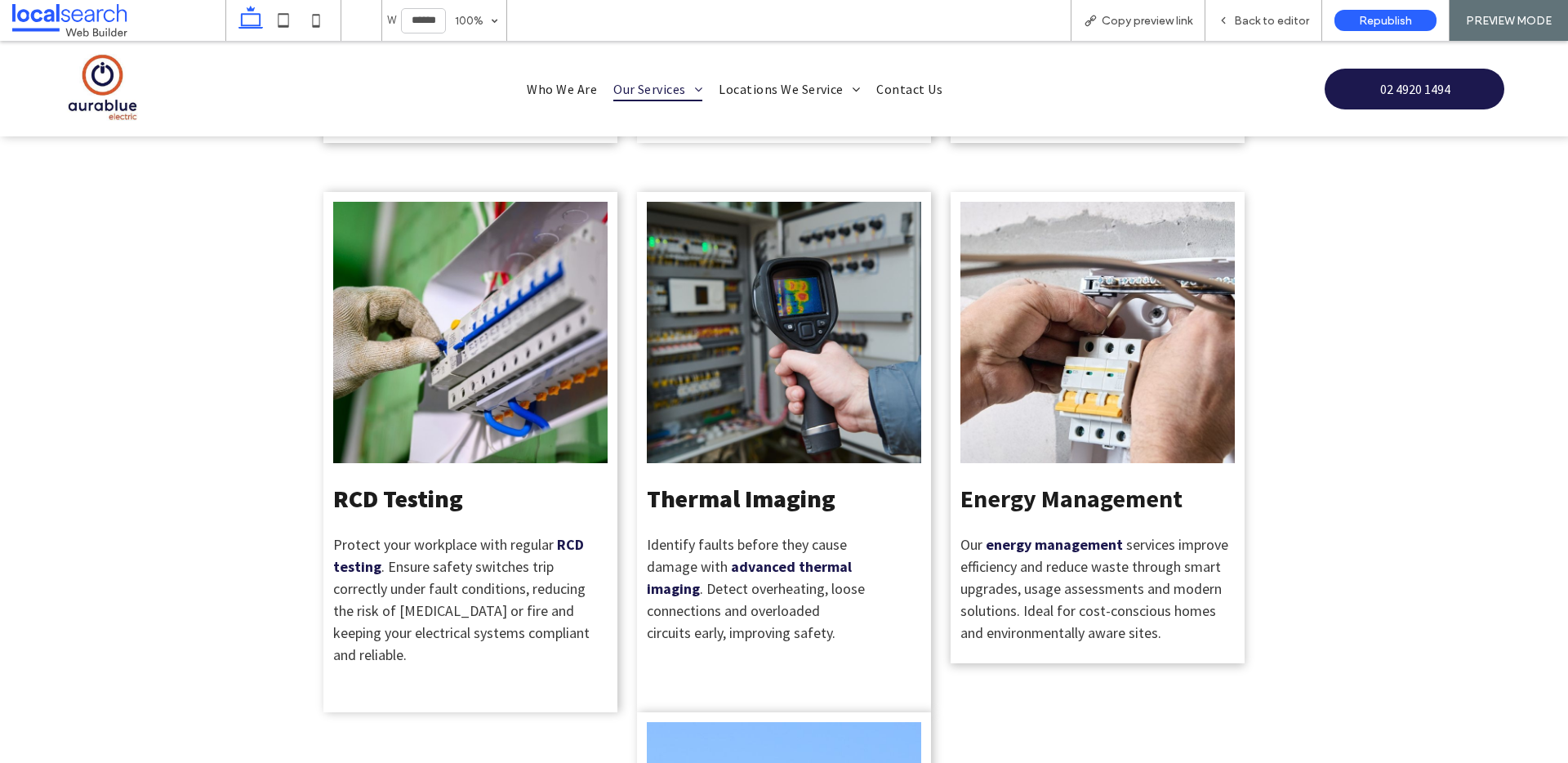
scroll to position [896, 0]
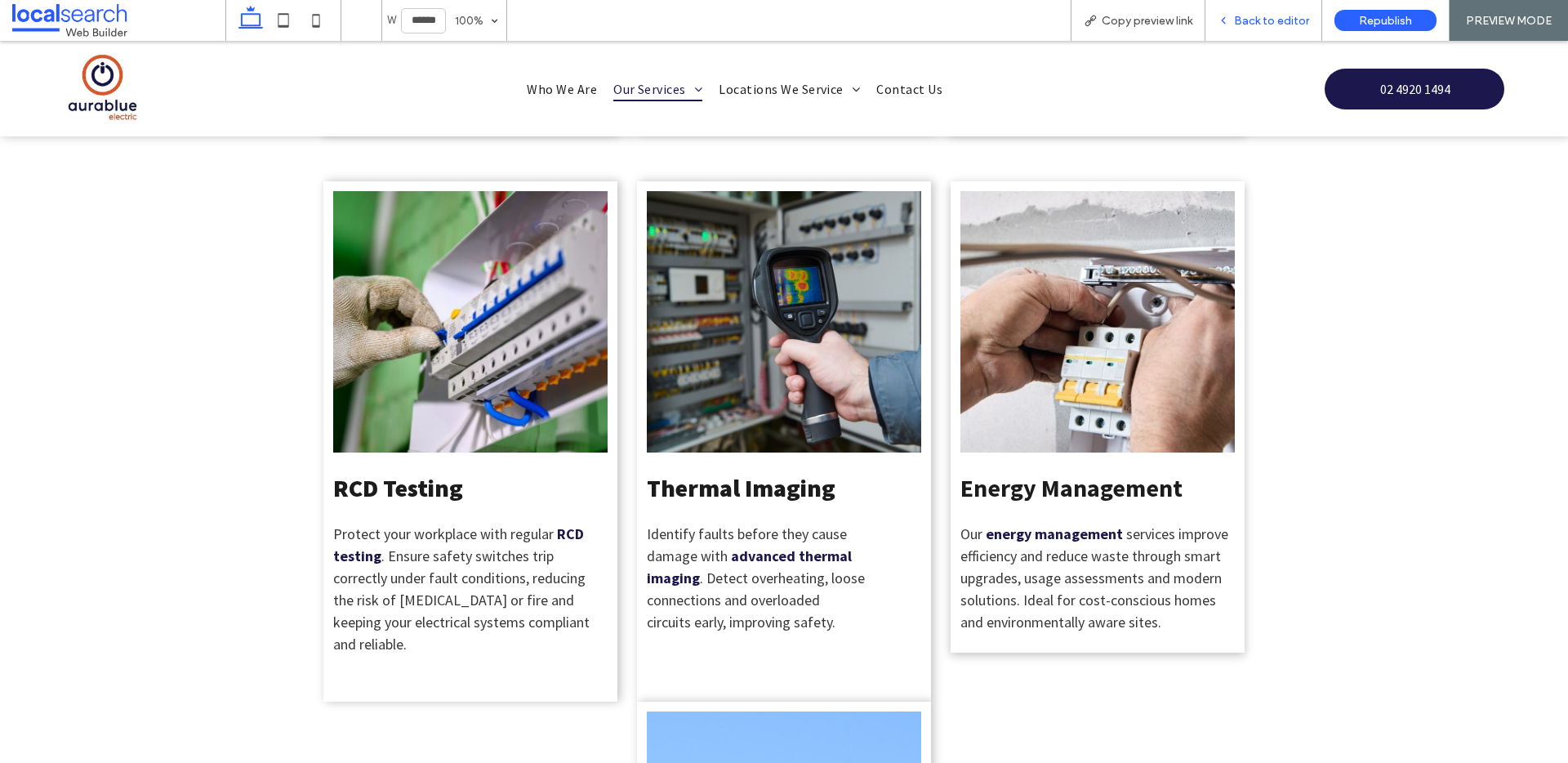
click at [1254, 27] on span "Back to editor" at bounding box center [1271, 20] width 75 height 14
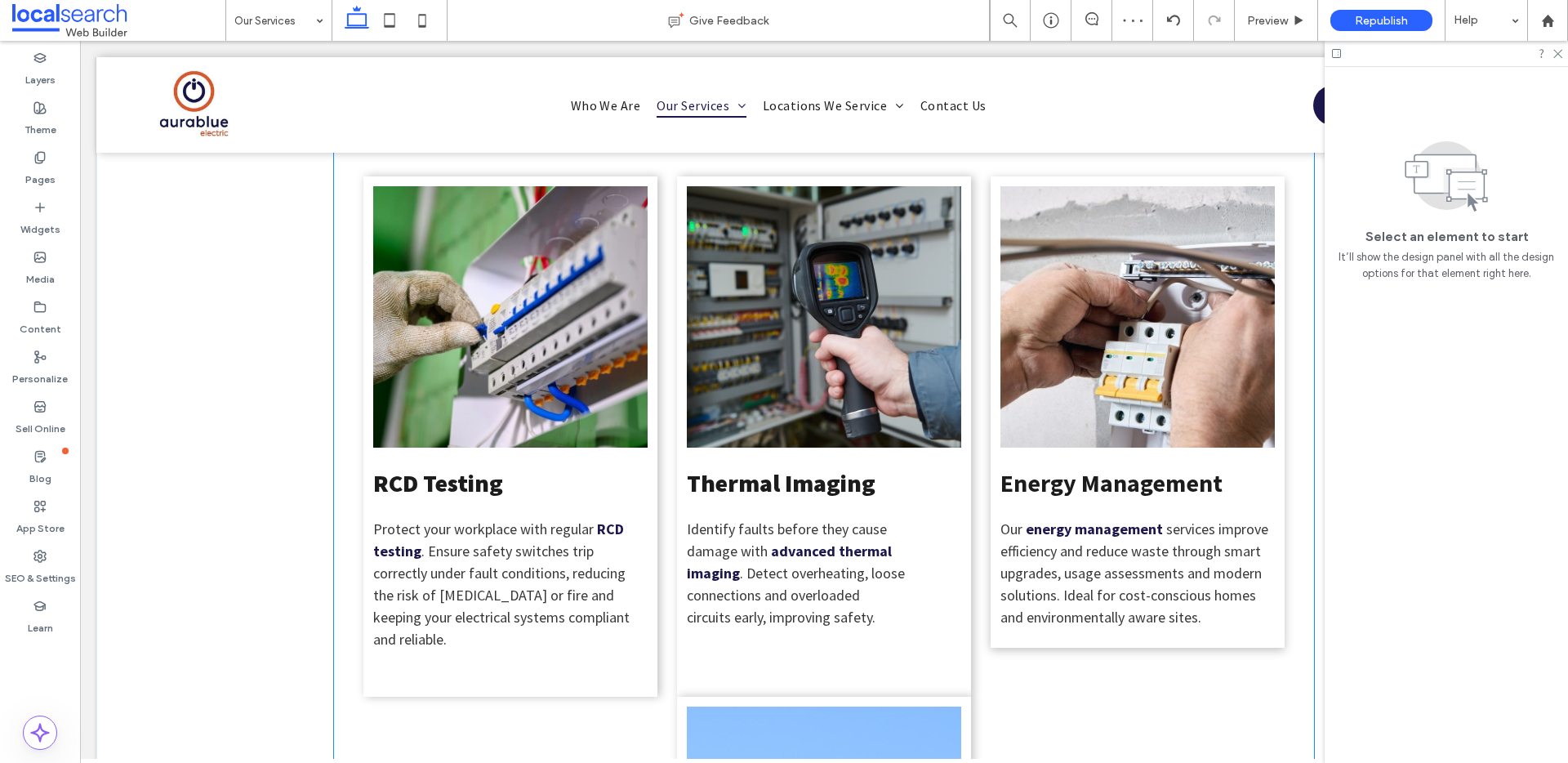
scroll to position [1174, 0]
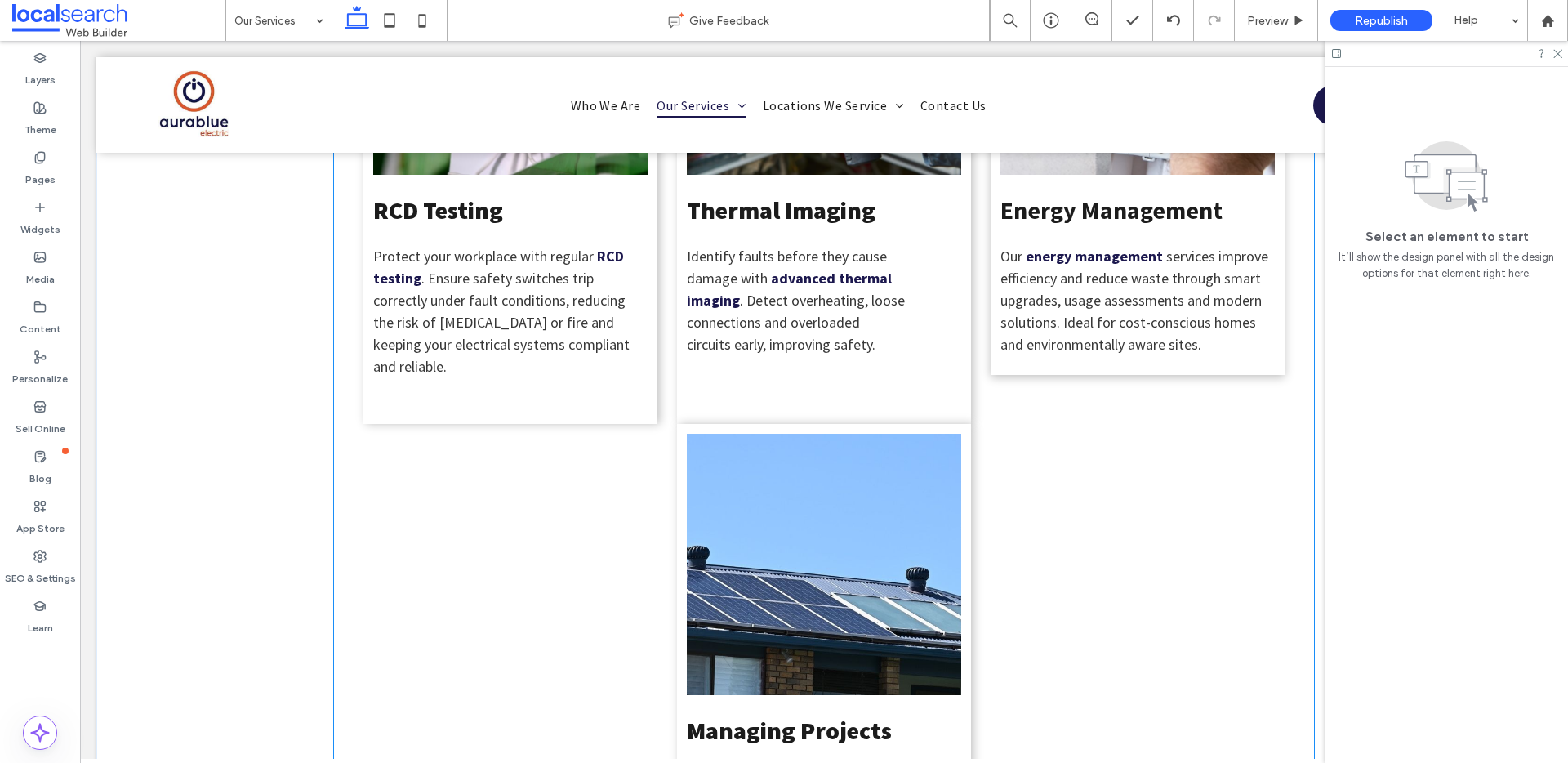
click at [803, 434] on link at bounding box center [824, 564] width 275 height 261
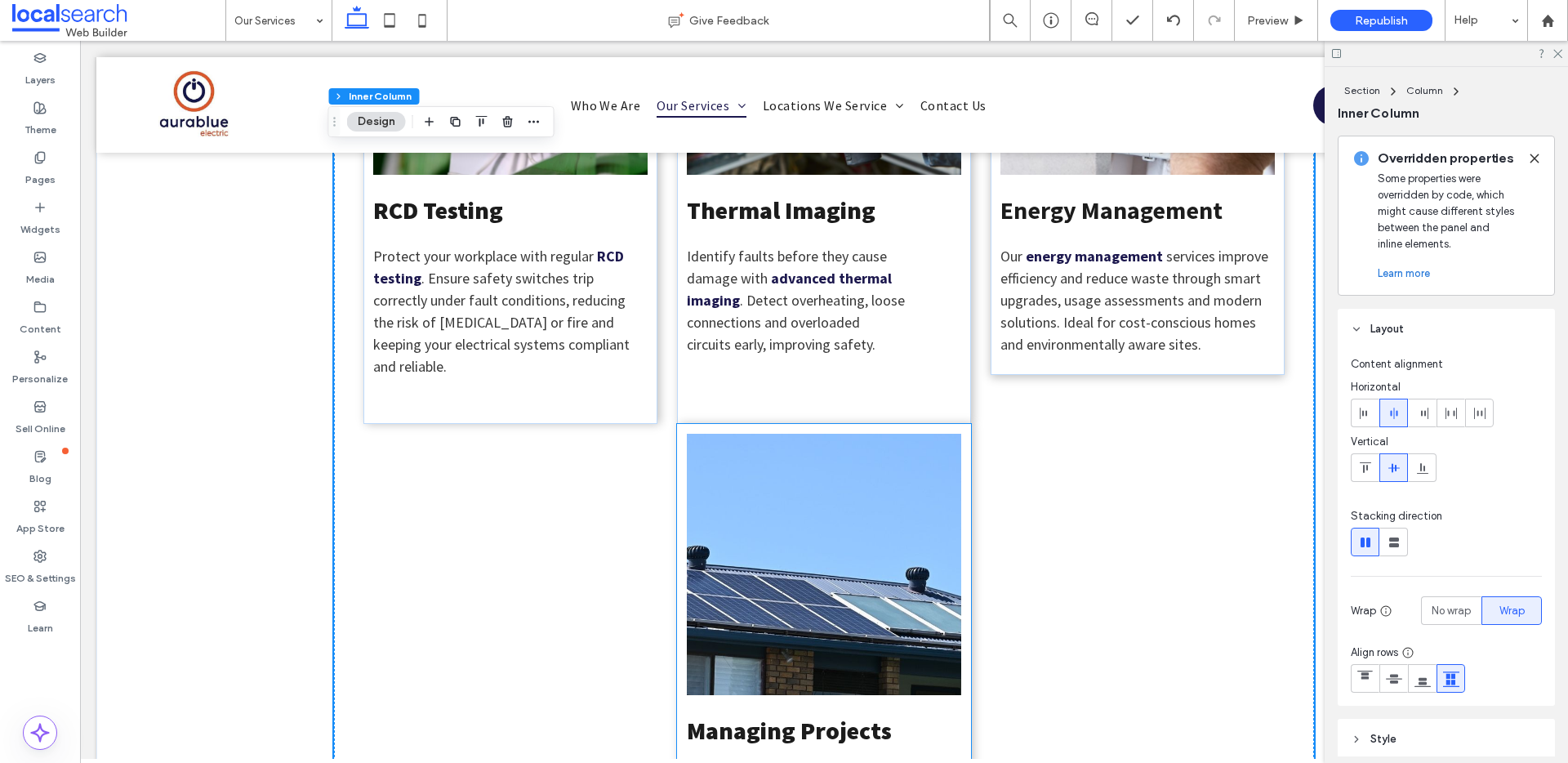
click at [731, 426] on div "Managing Projects We oversee electrical projects from planning to completion. O…" at bounding box center [824, 659] width 294 height 471
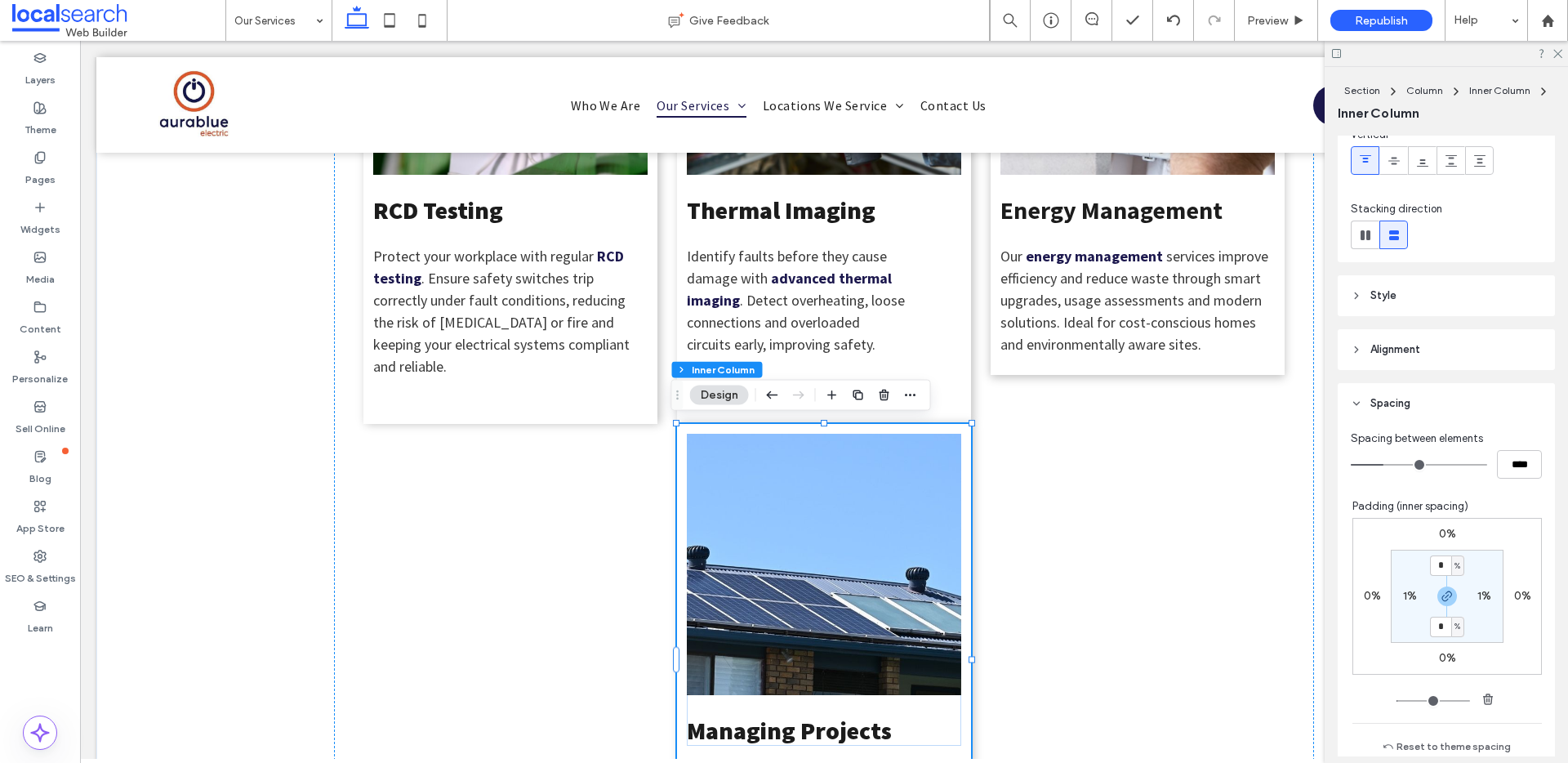
scroll to position [135, 0]
click at [1440, 534] on label "0%" at bounding box center [1449, 533] width 17 height 14
type input "*"
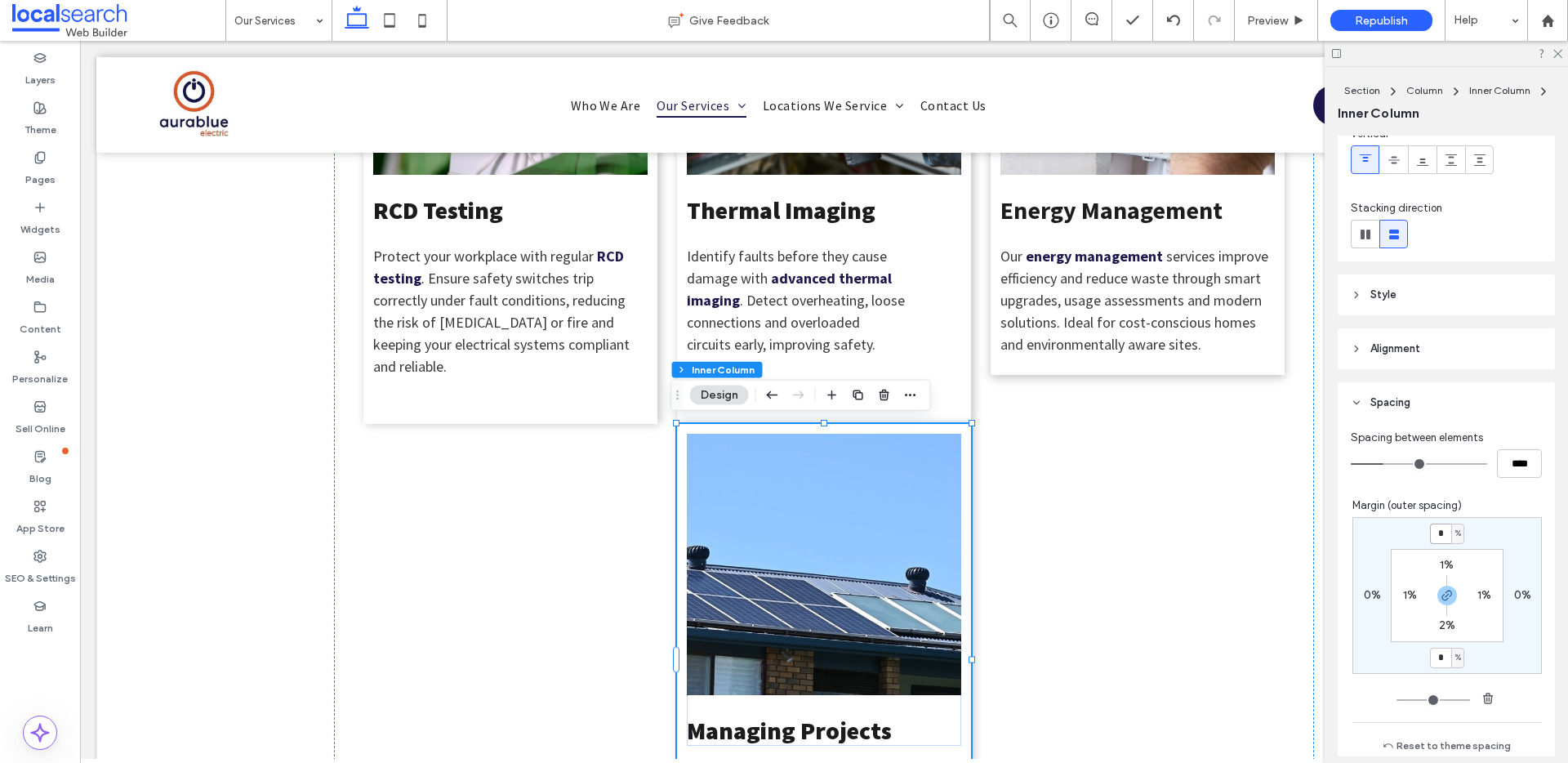
click at [1432, 528] on input "*" at bounding box center [1441, 533] width 21 height 20
type input "*"
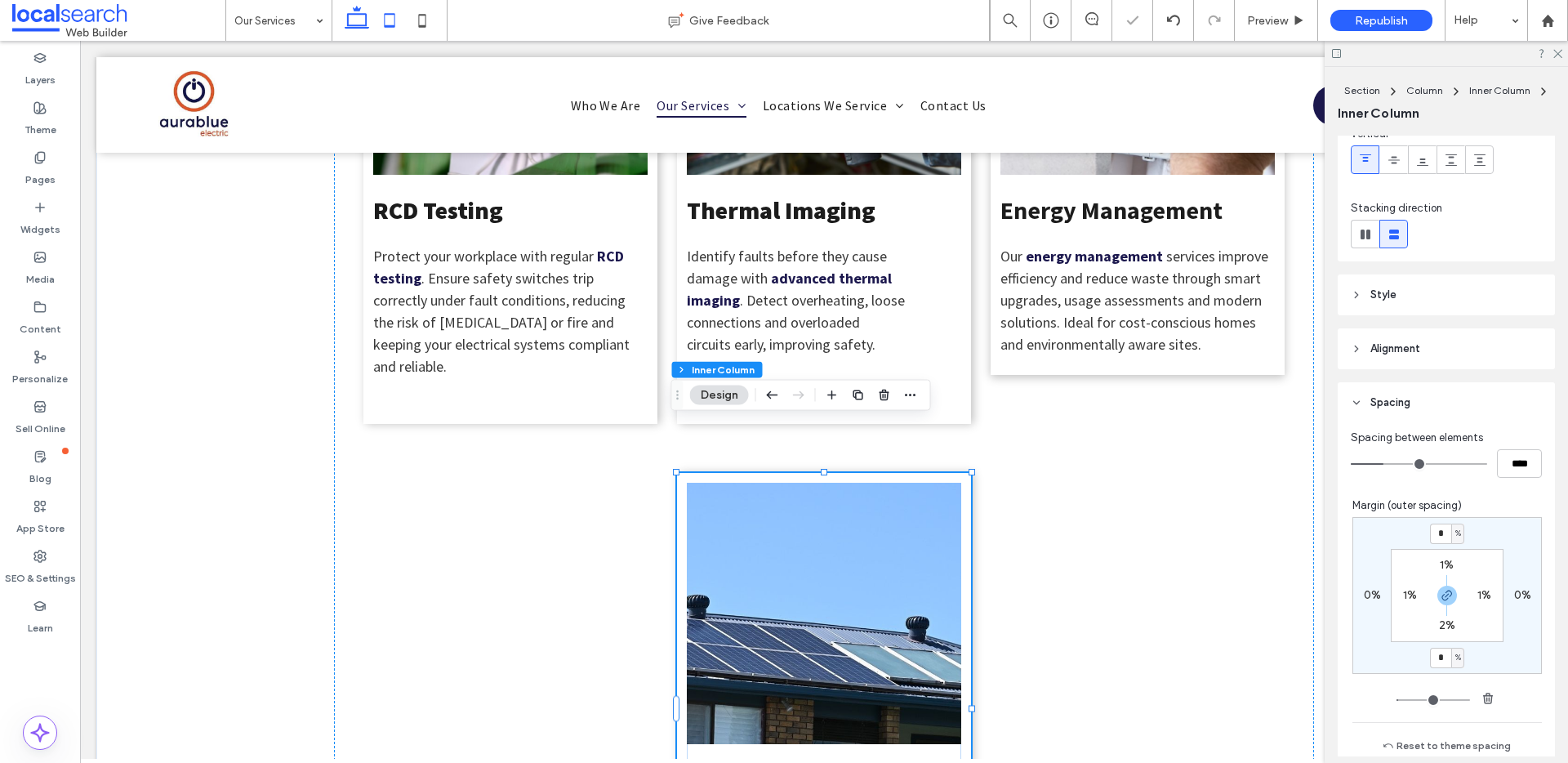
click at [392, 24] on icon at bounding box center [390, 20] width 33 height 33
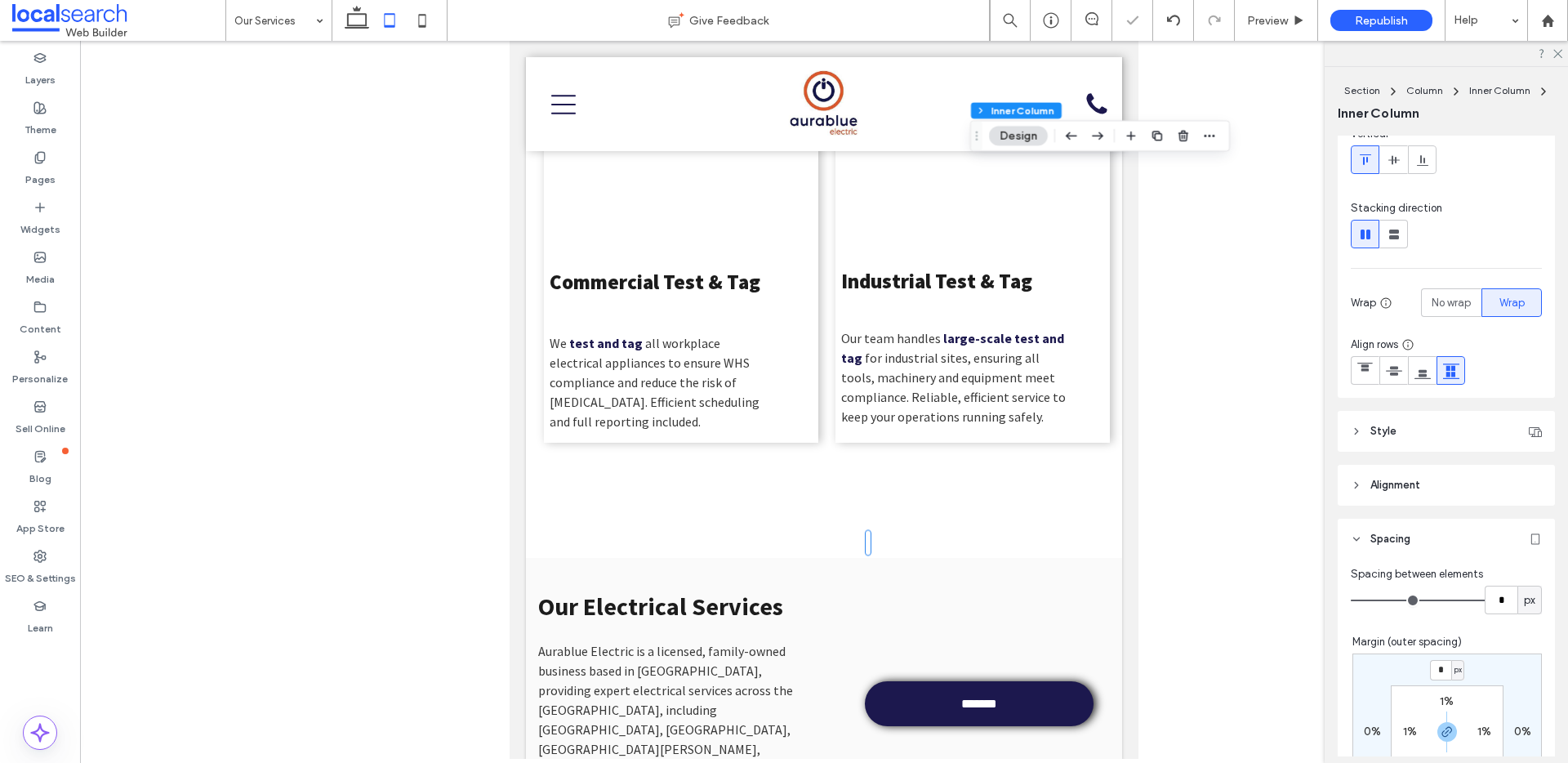
type input "**"
type input "*"
type input "**"
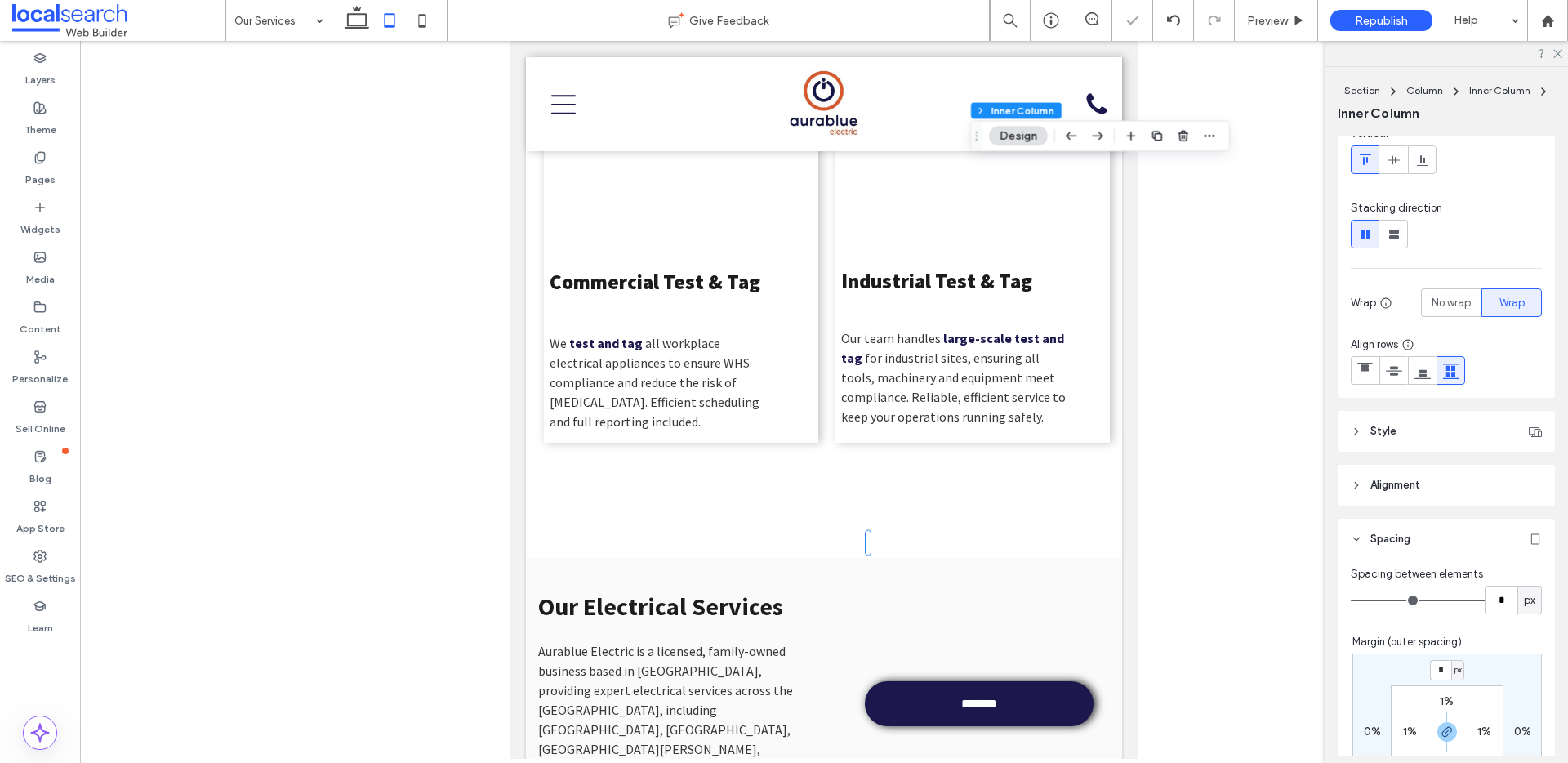
type input "*"
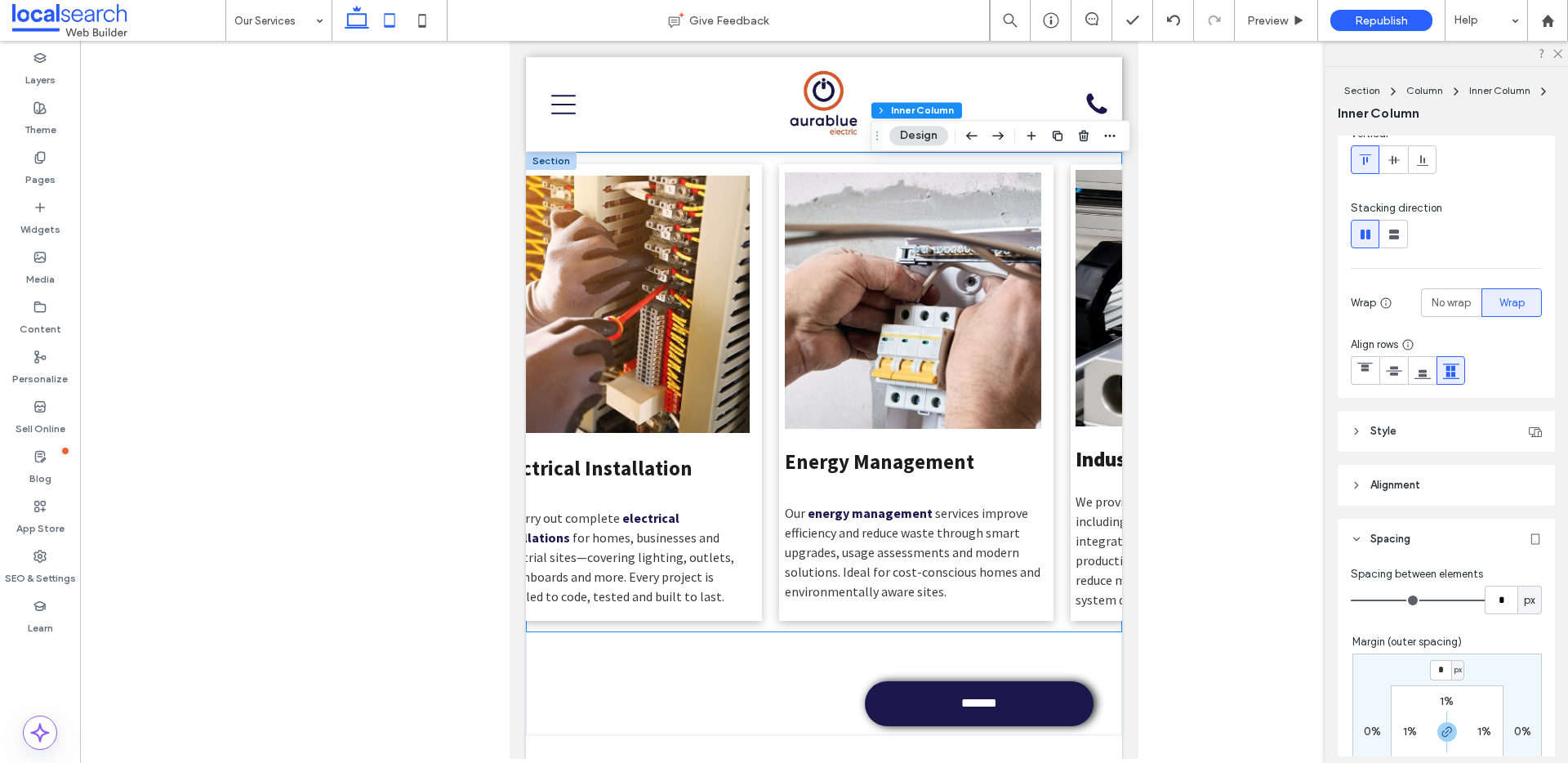
scroll to position [0, 50]
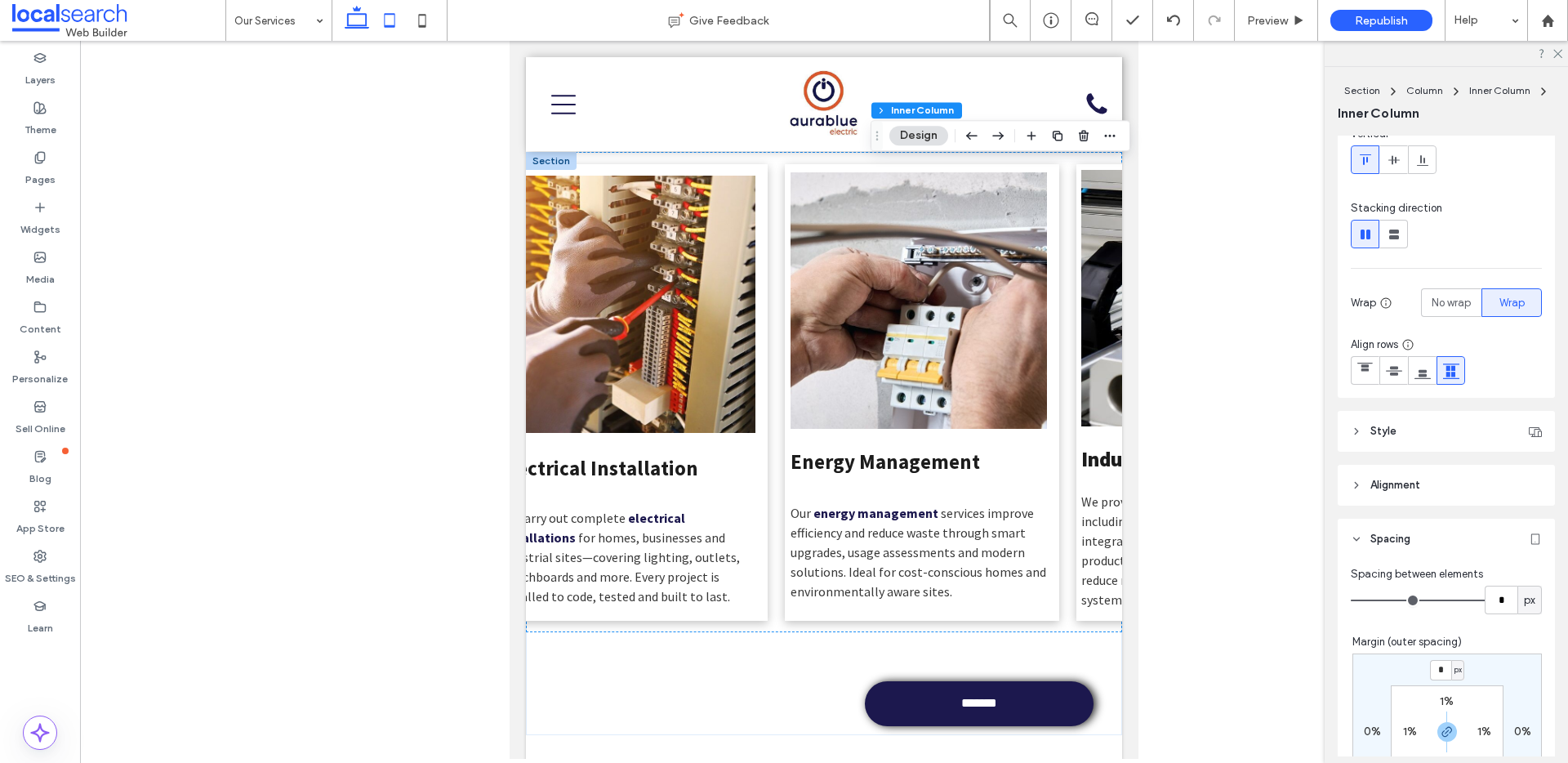
click at [363, 25] on use at bounding box center [356, 17] width 24 height 23
type input "**"
type input "****"
type input "*"
type input "**"
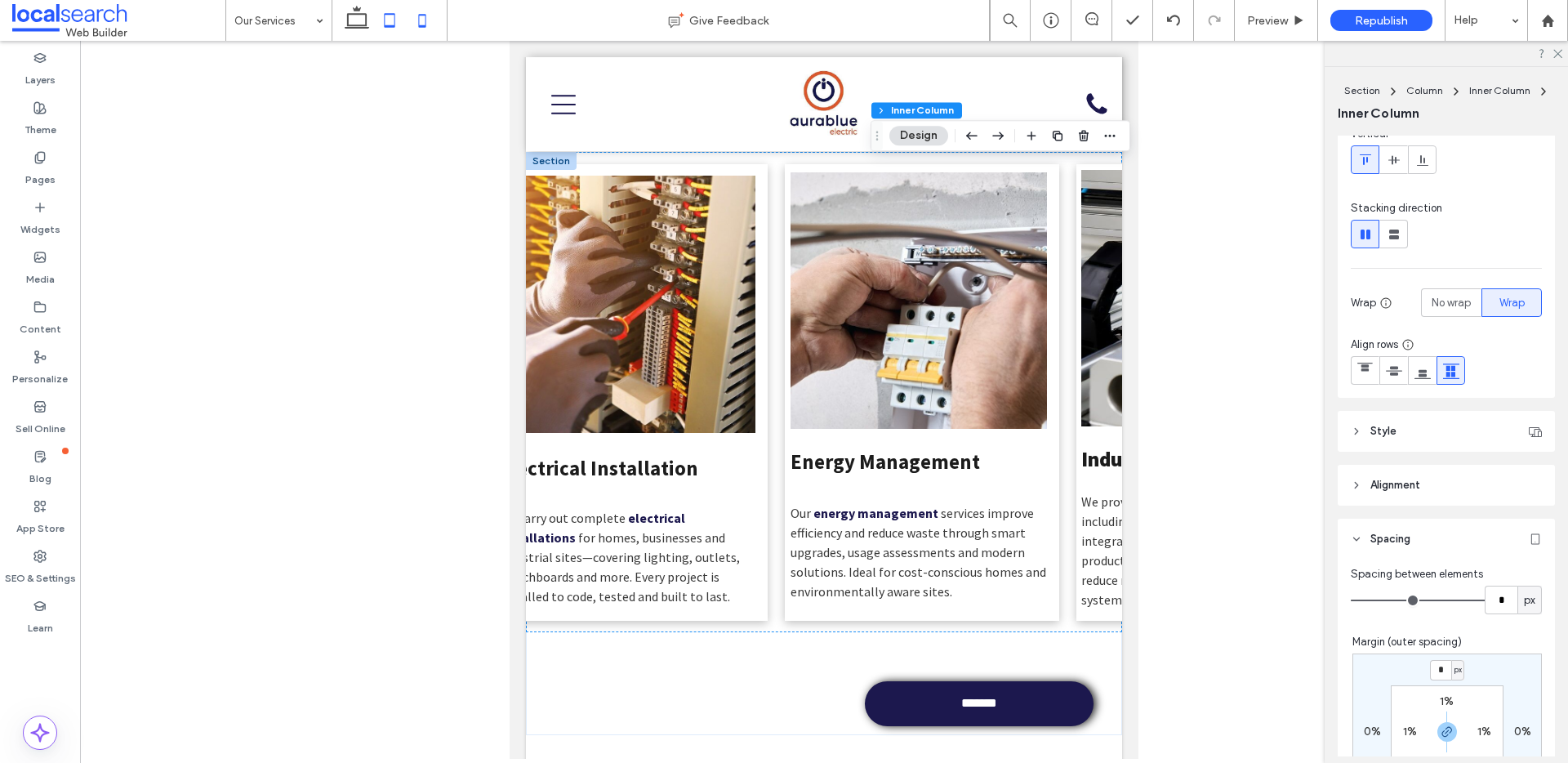
type input "**"
type input "***"
type input "*"
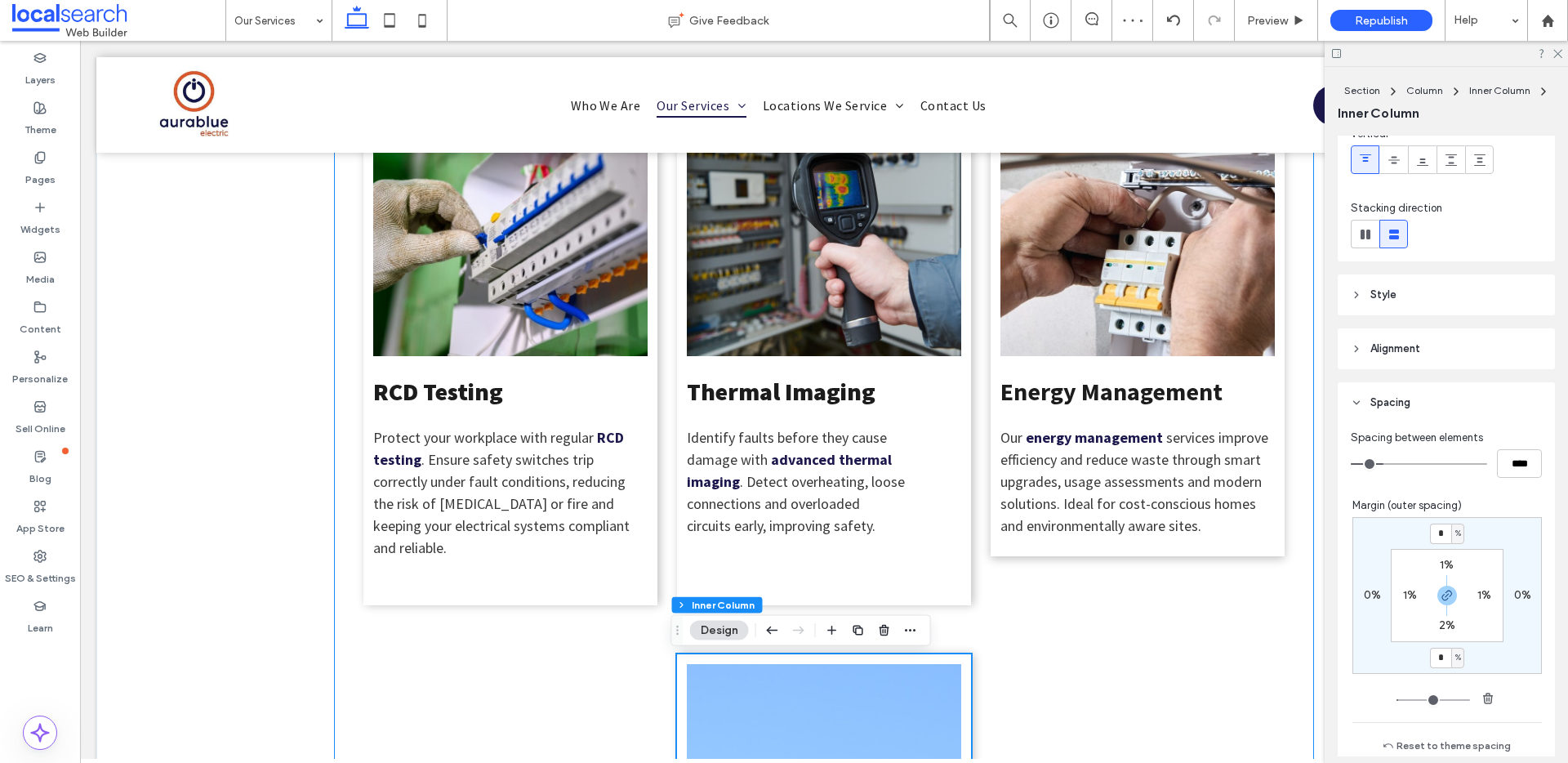
scroll to position [994, 0]
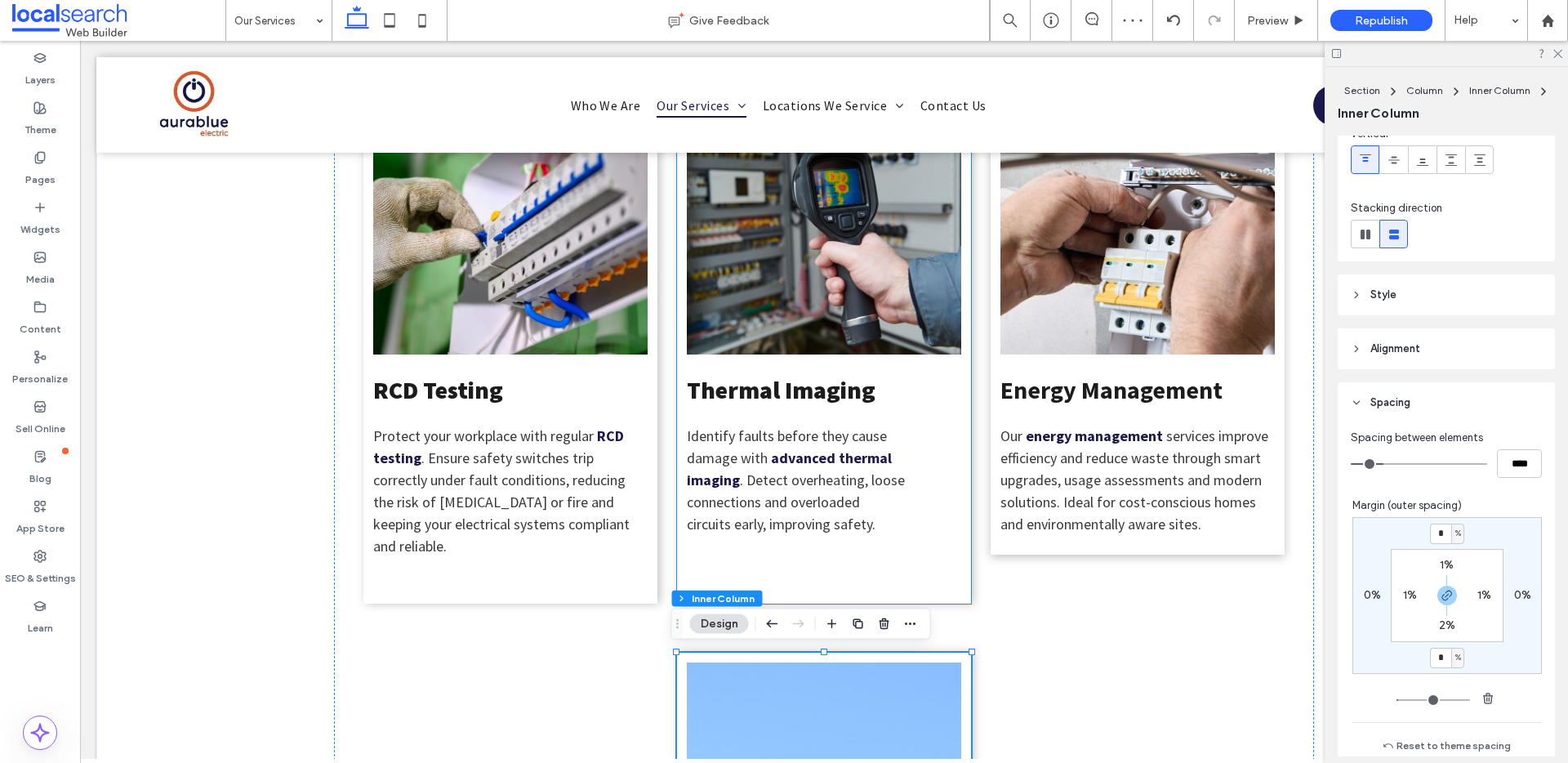
click at [839, 574] on div "Thermal Imaging Identify faults before they cause damage with advanced thermal …" at bounding box center [824, 344] width 294 height 520
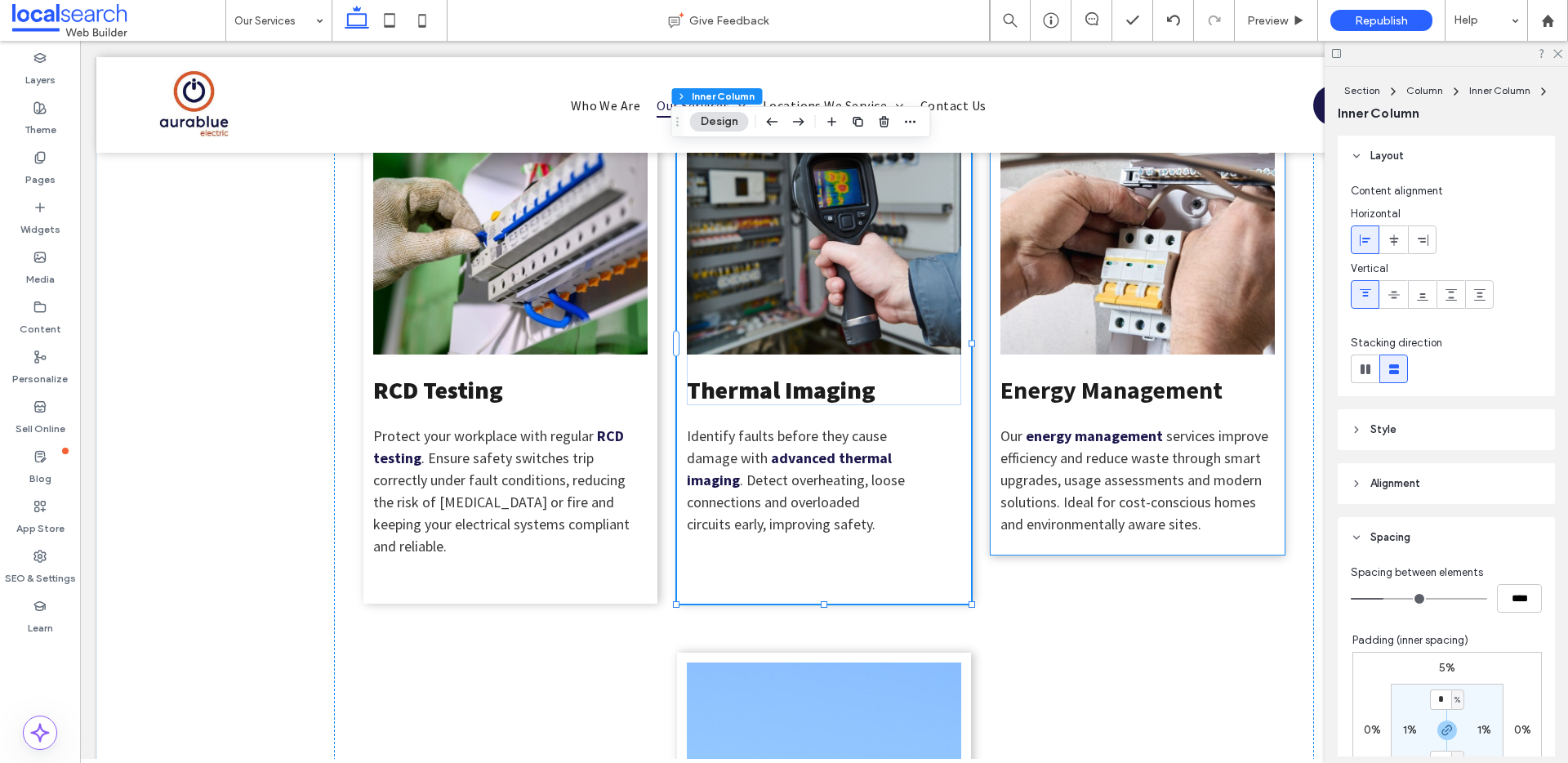
click at [1080, 448] on span "services improve efficiency and reduce waste through smart upgrades, usage asse…" at bounding box center [1135, 480] width 268 height 107
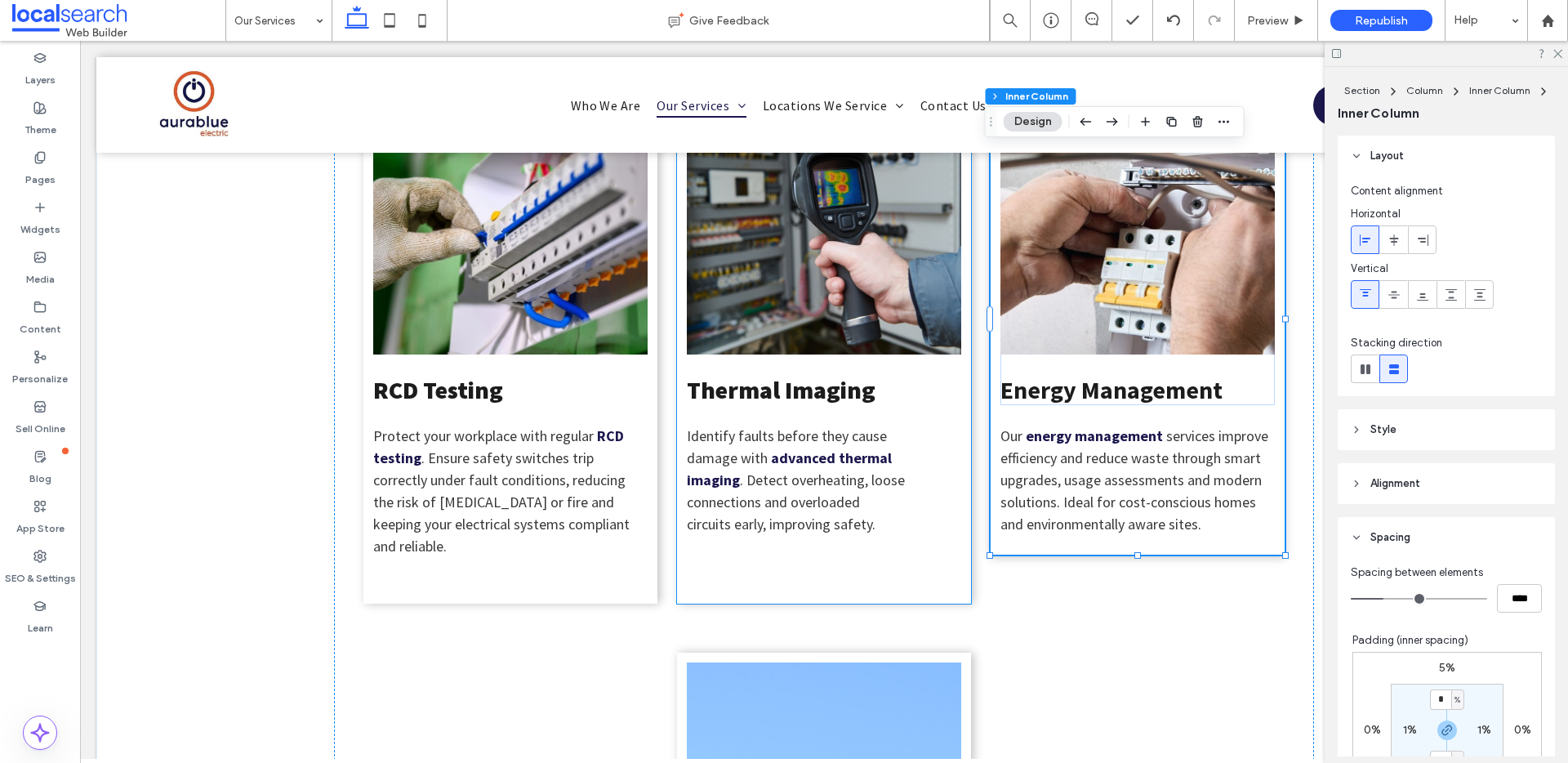
click at [908, 486] on div "Thermal Imaging Identify faults before they cause damage with advanced thermal …" at bounding box center [824, 344] width 294 height 520
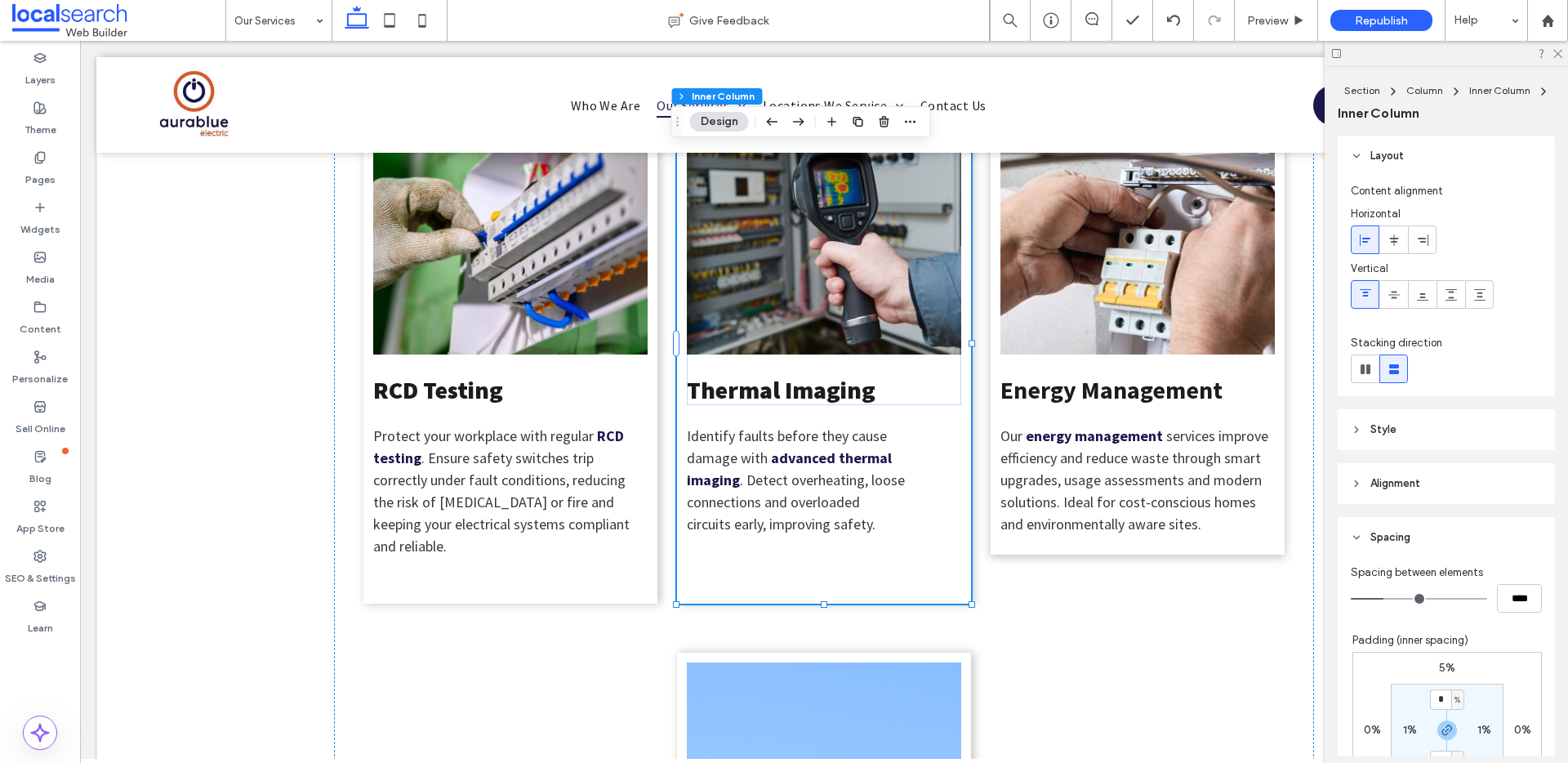
click at [777, 583] on div "Thermal Imaging Identify faults before they cause damage with advanced thermal …" at bounding box center [824, 344] width 294 height 520
click at [1137, 514] on span "services improve efficiency and reduce waste through smart upgrades, usage asse…" at bounding box center [1135, 480] width 268 height 107
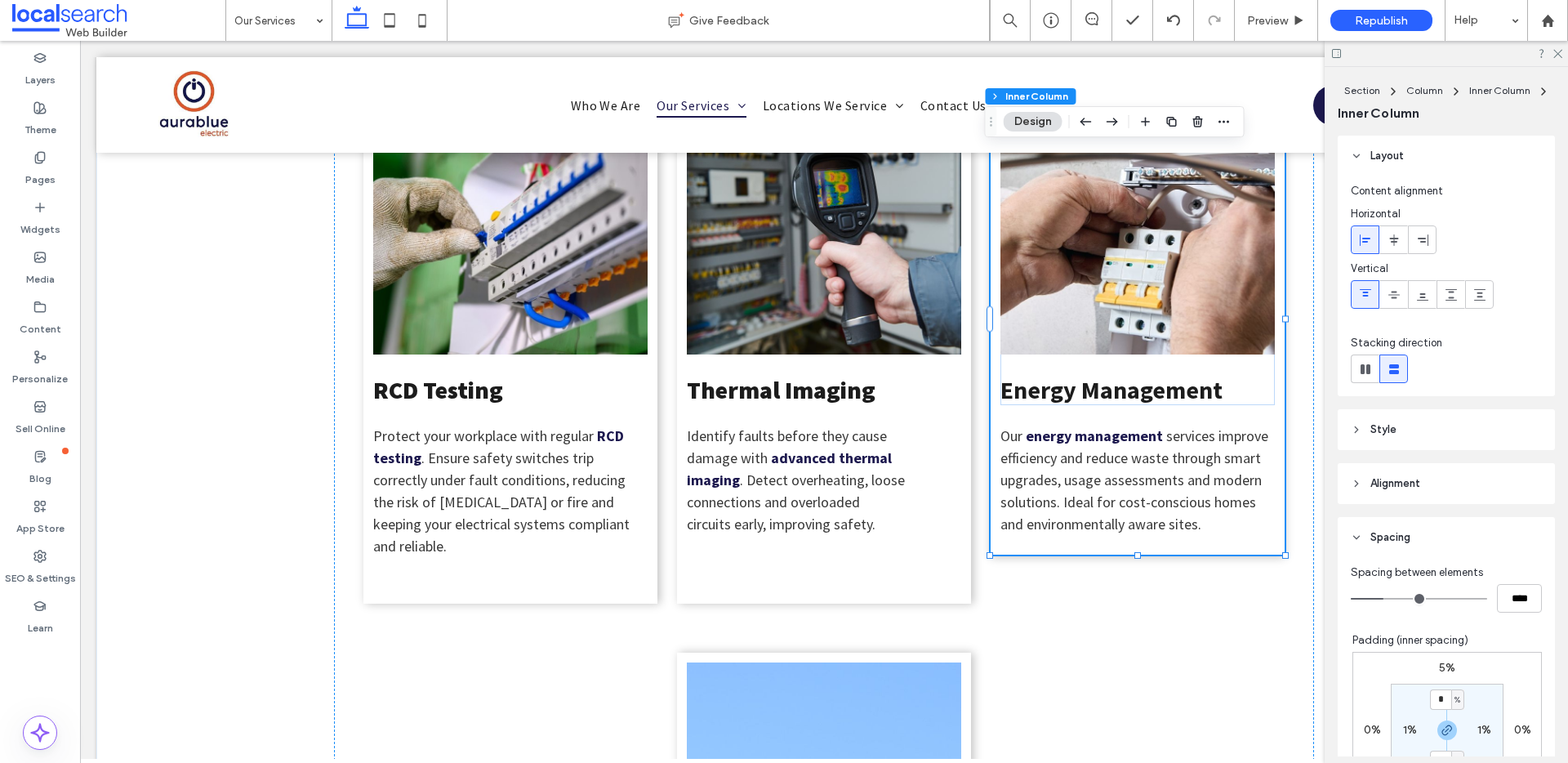
click at [1163, 501] on span "services improve efficiency and reduce waste through smart upgrades, usage asse…" at bounding box center [1135, 480] width 268 height 107
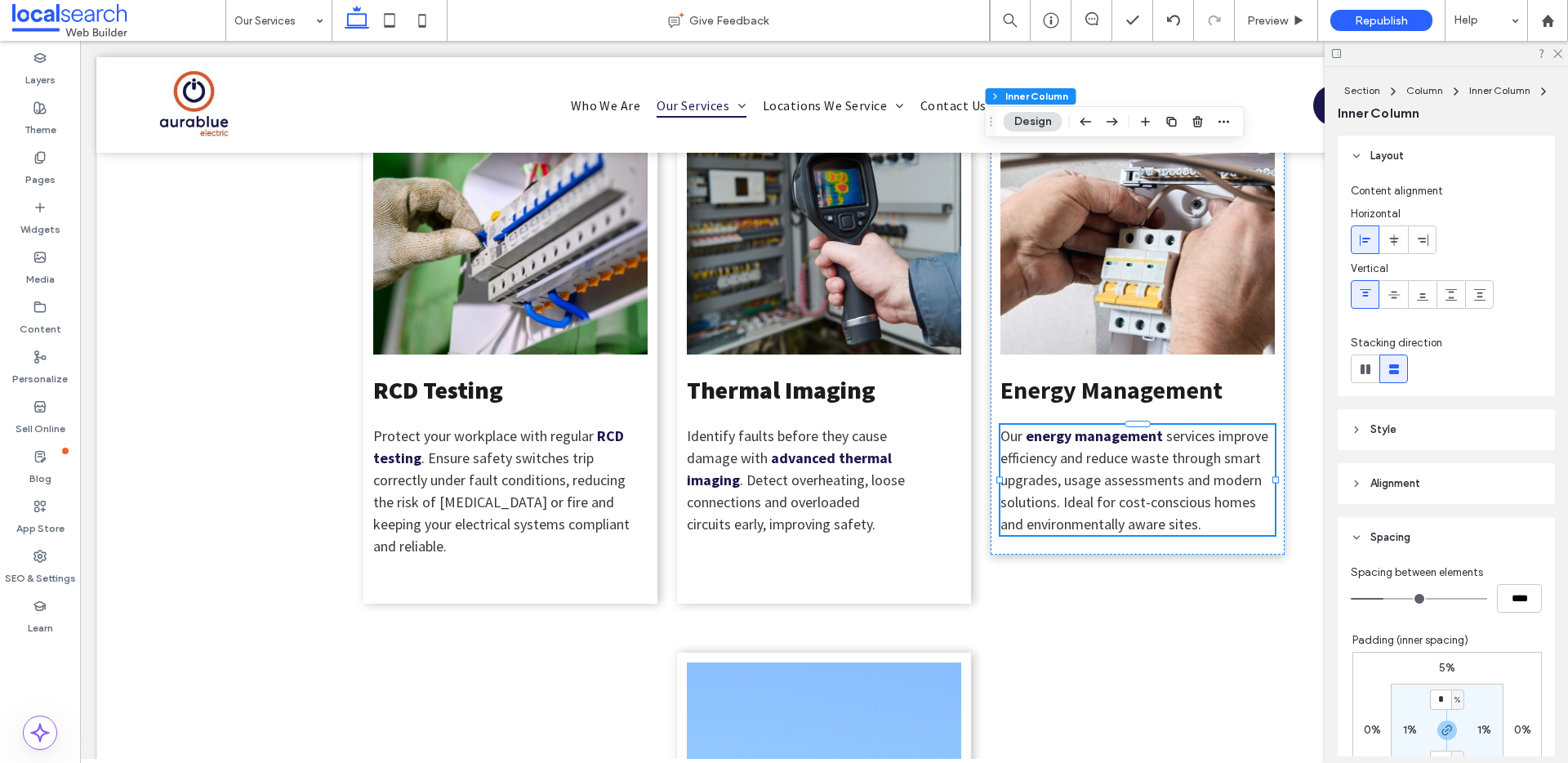
click at [1163, 501] on div "Our energy management services improve efficiency and reduce waste through smar…" at bounding box center [1138, 481] width 275 height 111
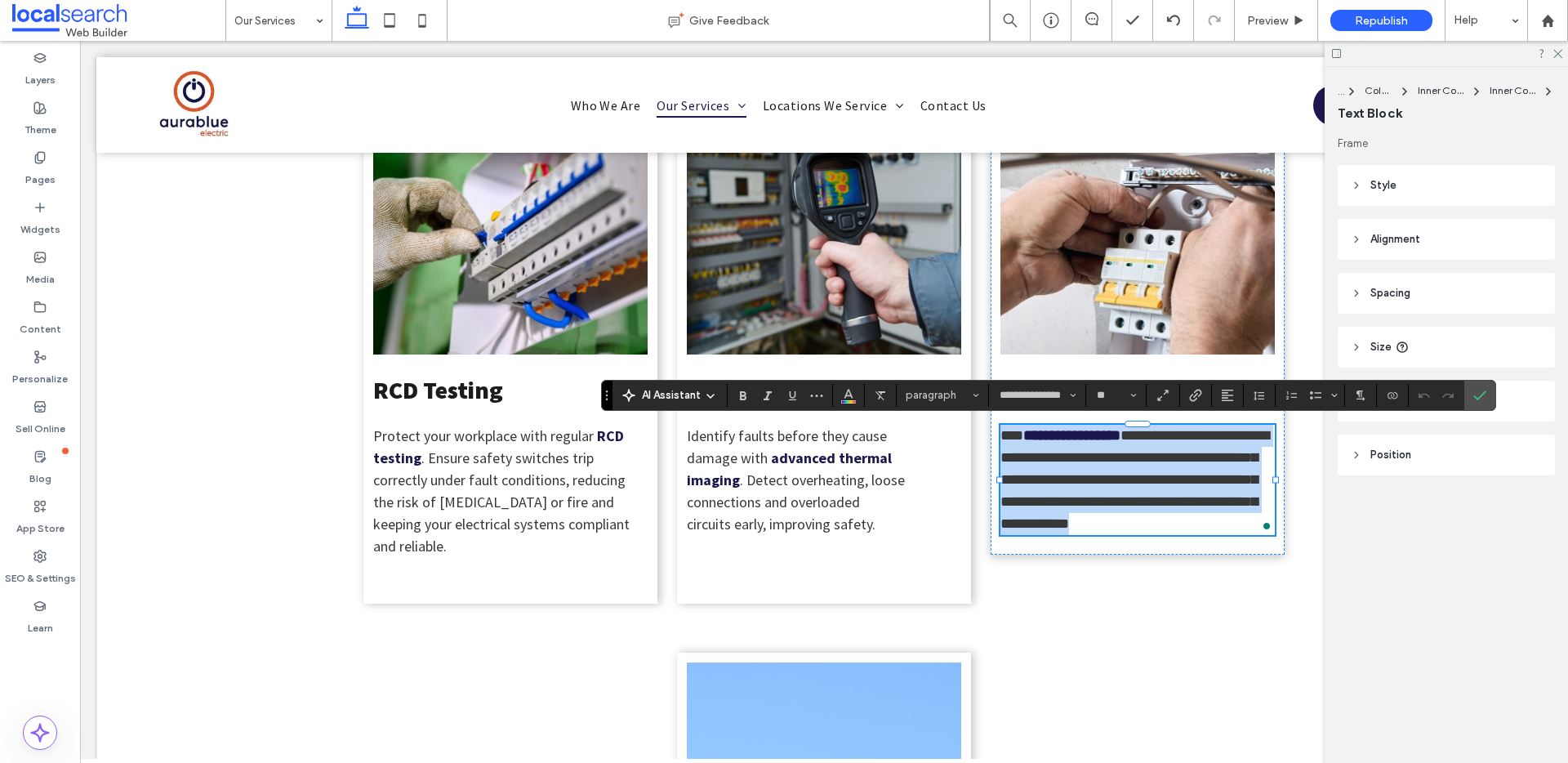
click at [1203, 524] on p "**********" at bounding box center [1138, 481] width 275 height 111
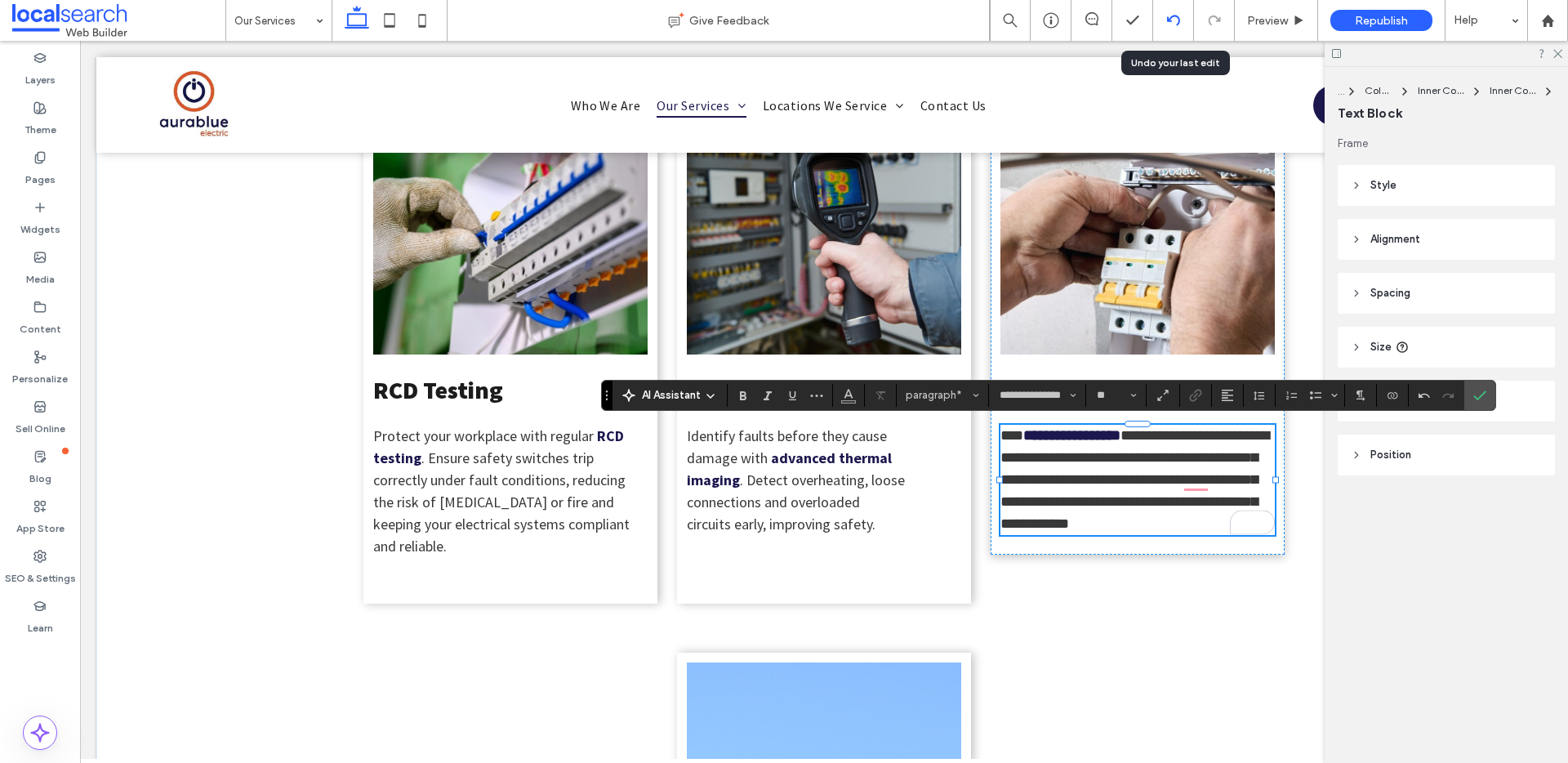
click at [1179, 19] on use at bounding box center [1173, 19] width 13 height 11
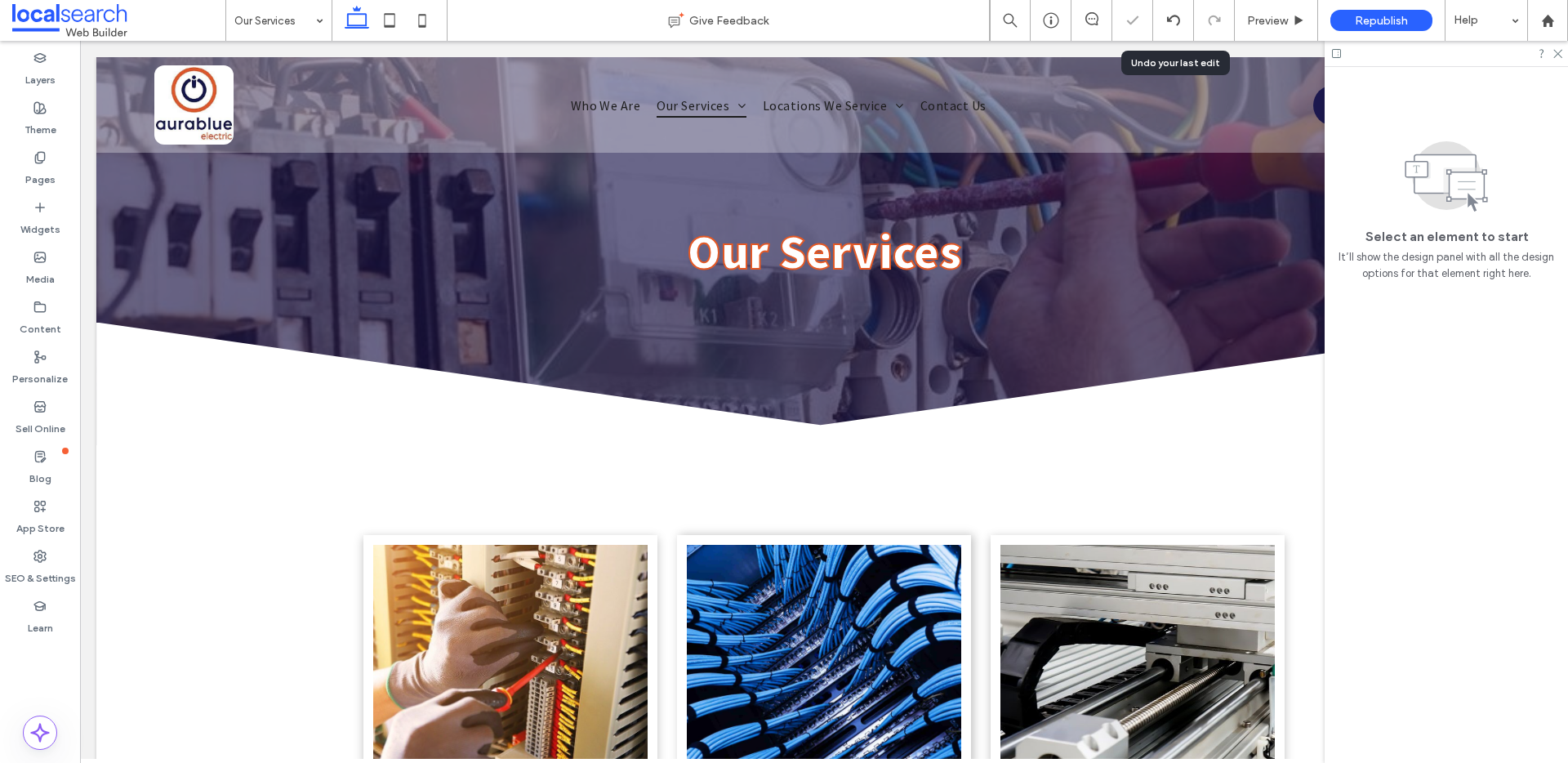
scroll to position [0, 0]
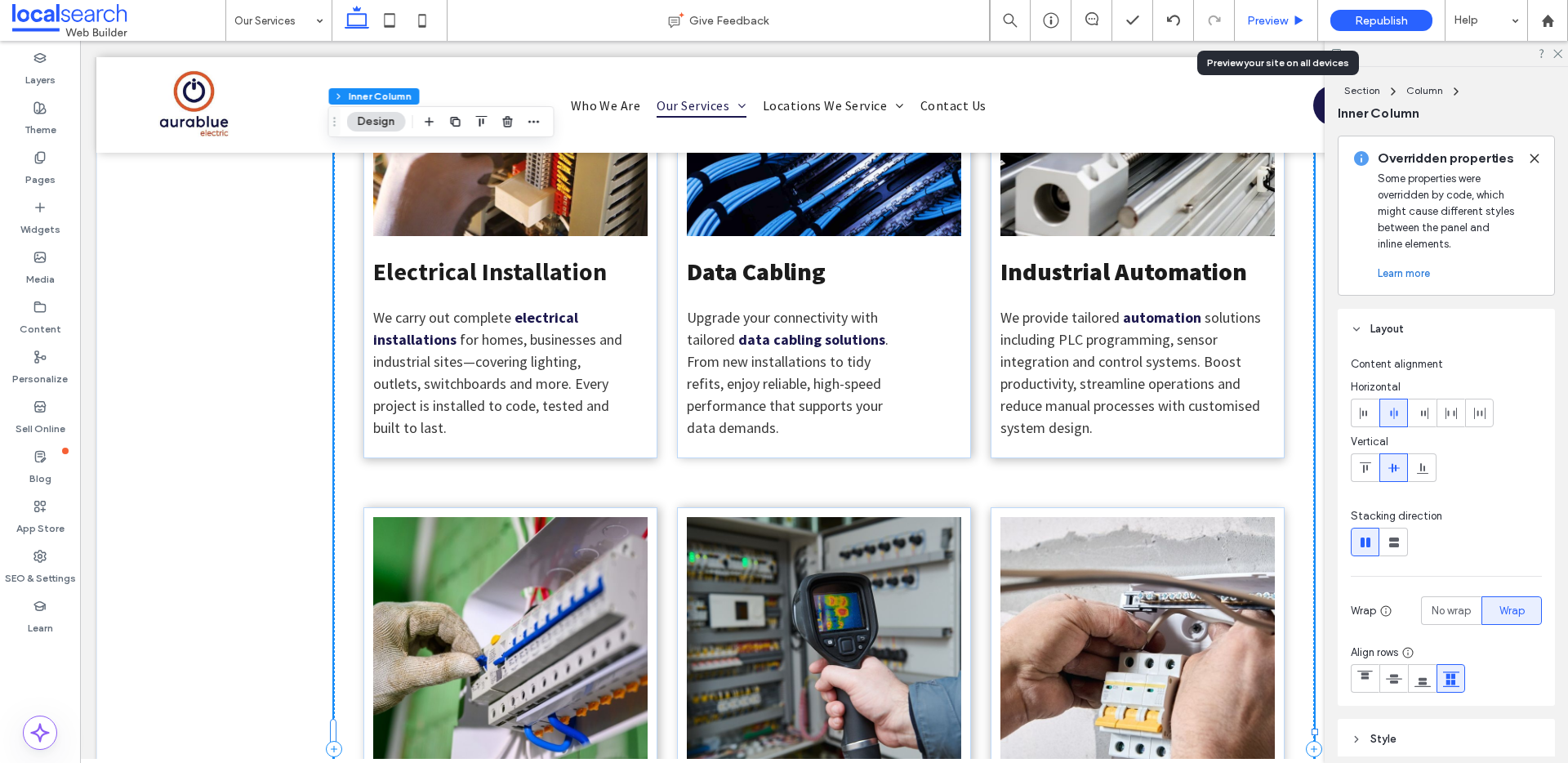
click at [1283, 17] on span "Preview" at bounding box center [1268, 20] width 41 height 14
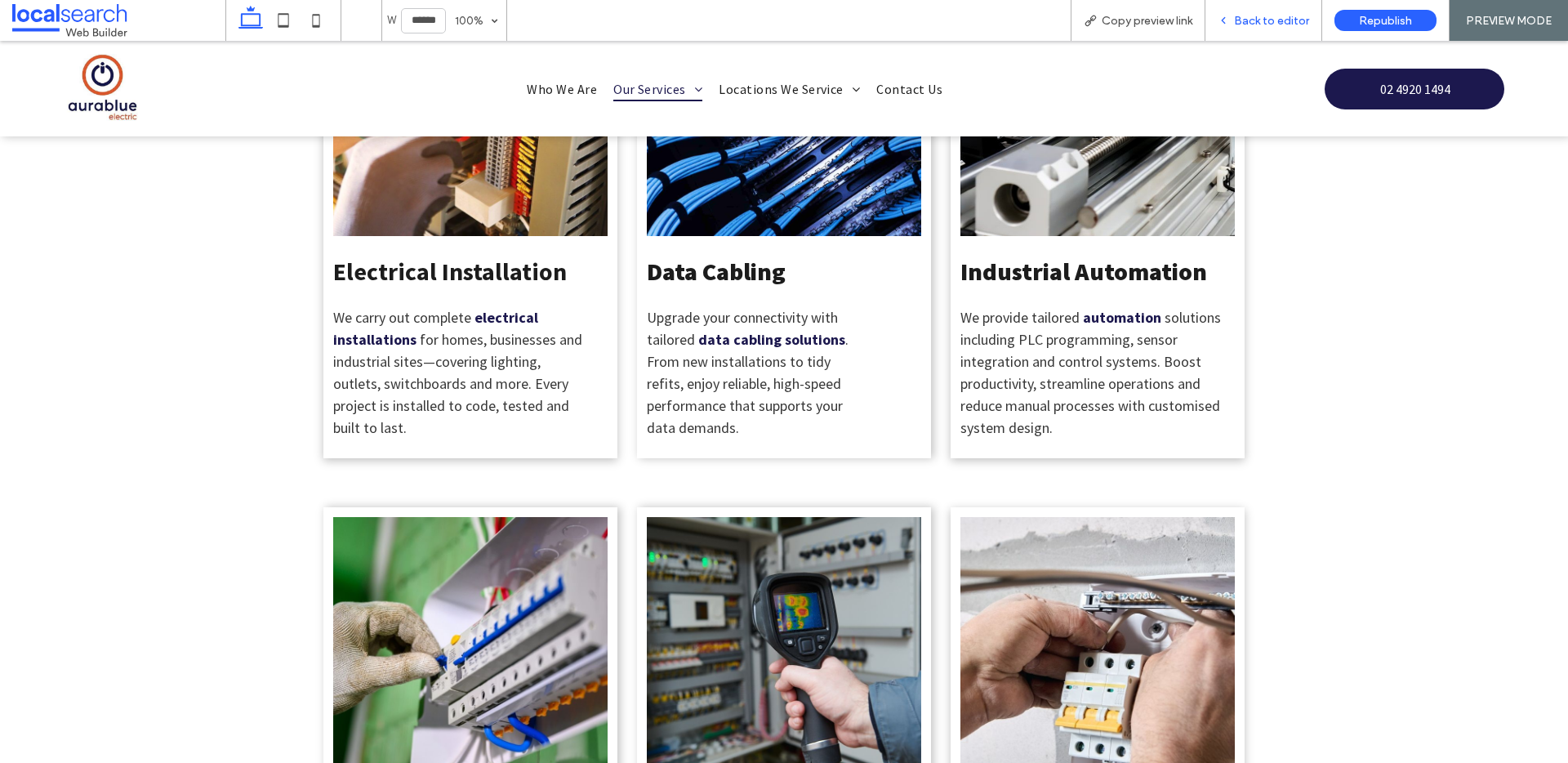
click at [1275, 17] on span "Back to editor" at bounding box center [1271, 20] width 75 height 14
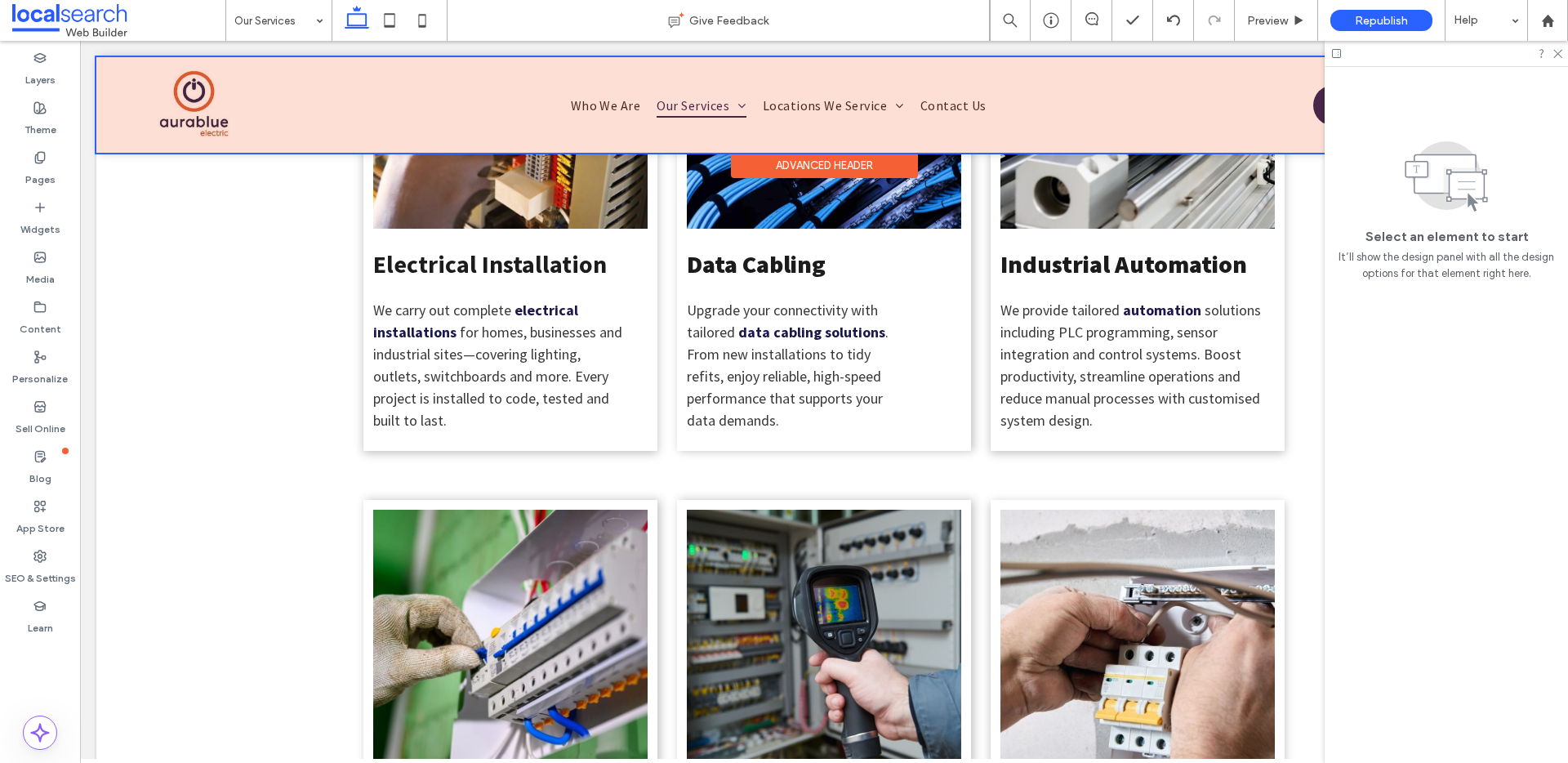
scroll to position [570, 0]
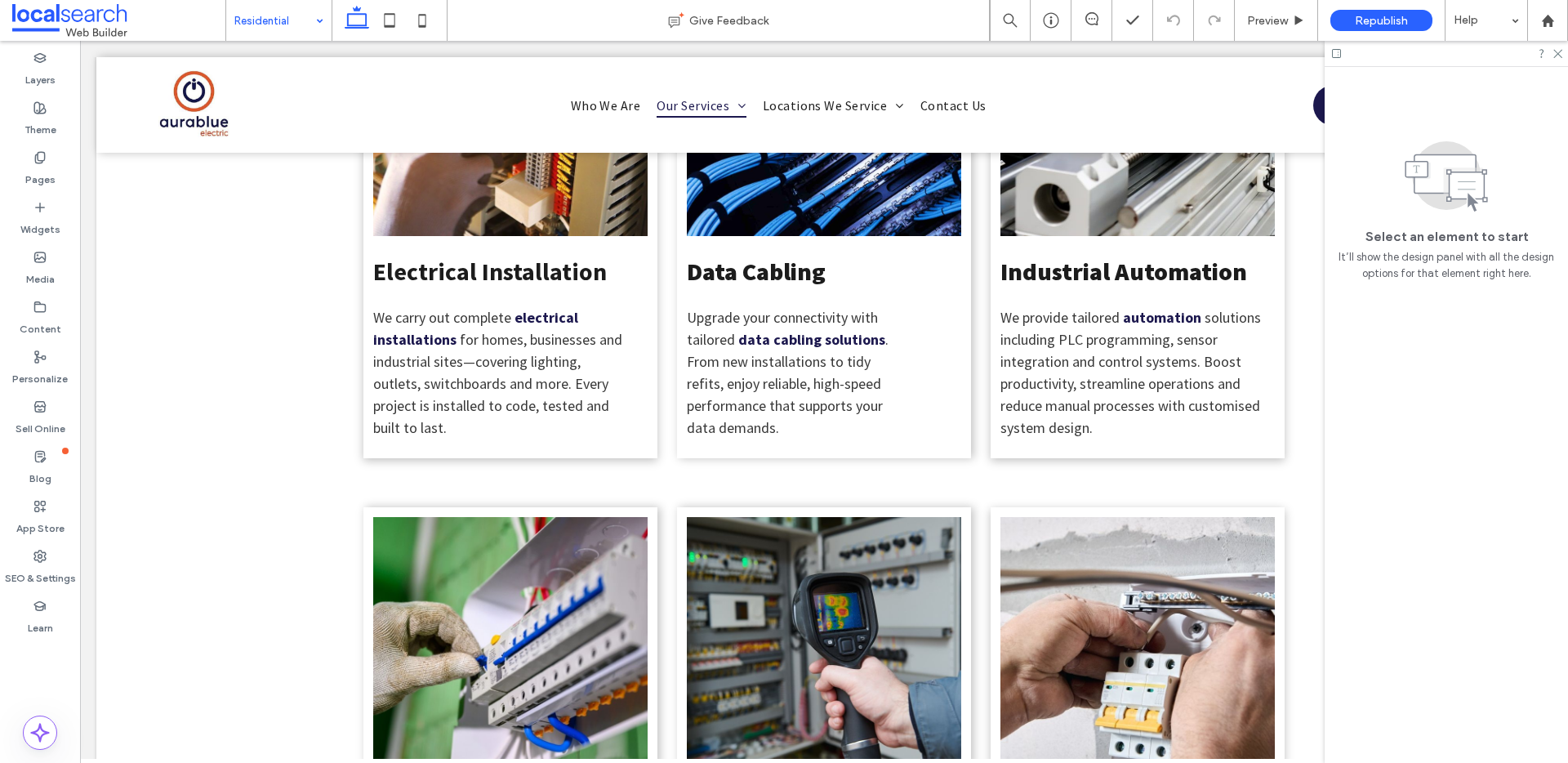
click at [283, 29] on input at bounding box center [274, 20] width 81 height 41
click at [281, 26] on input at bounding box center [274, 20] width 81 height 41
click at [290, 16] on input at bounding box center [274, 20] width 81 height 41
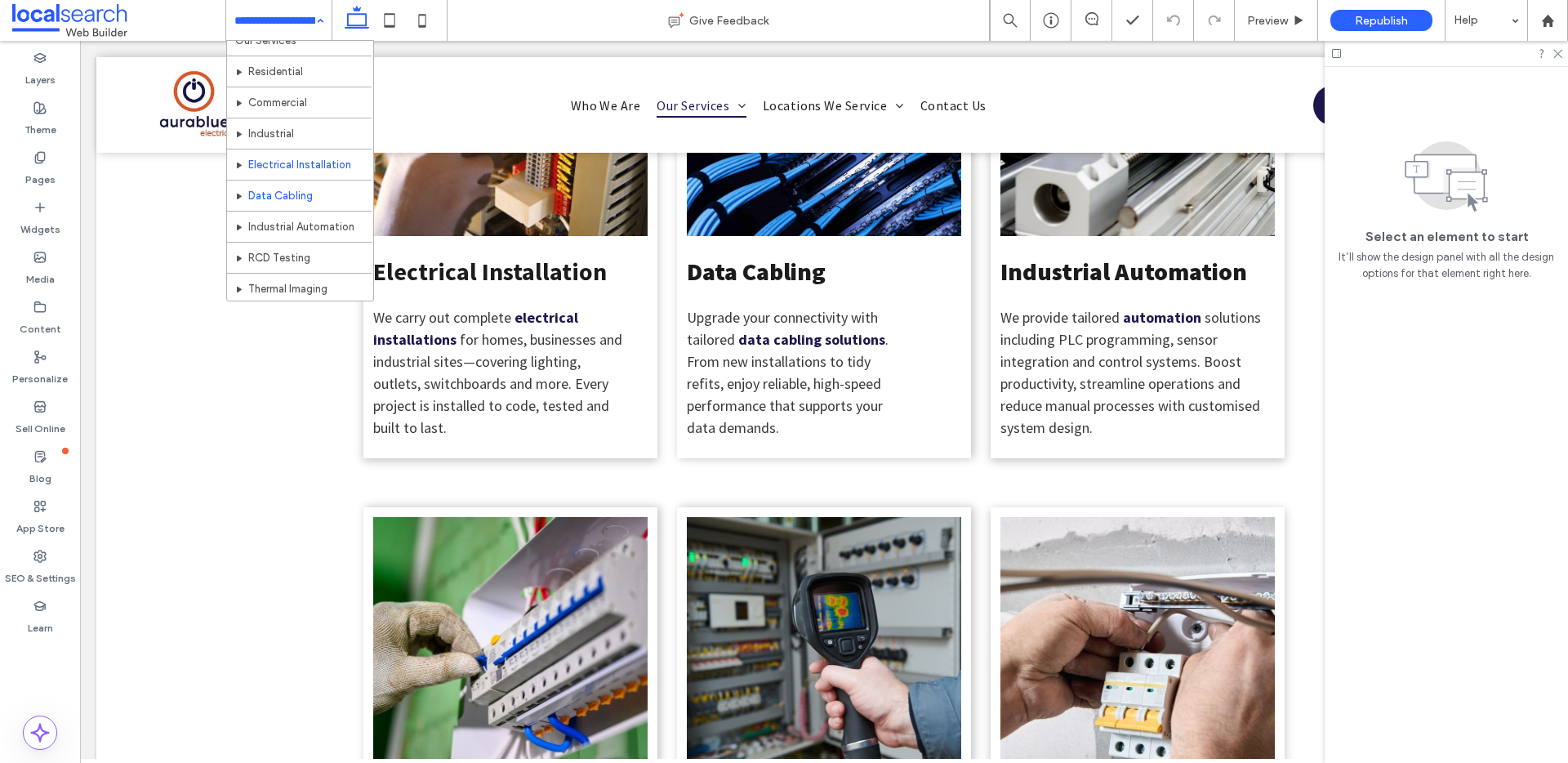
scroll to position [85, 0]
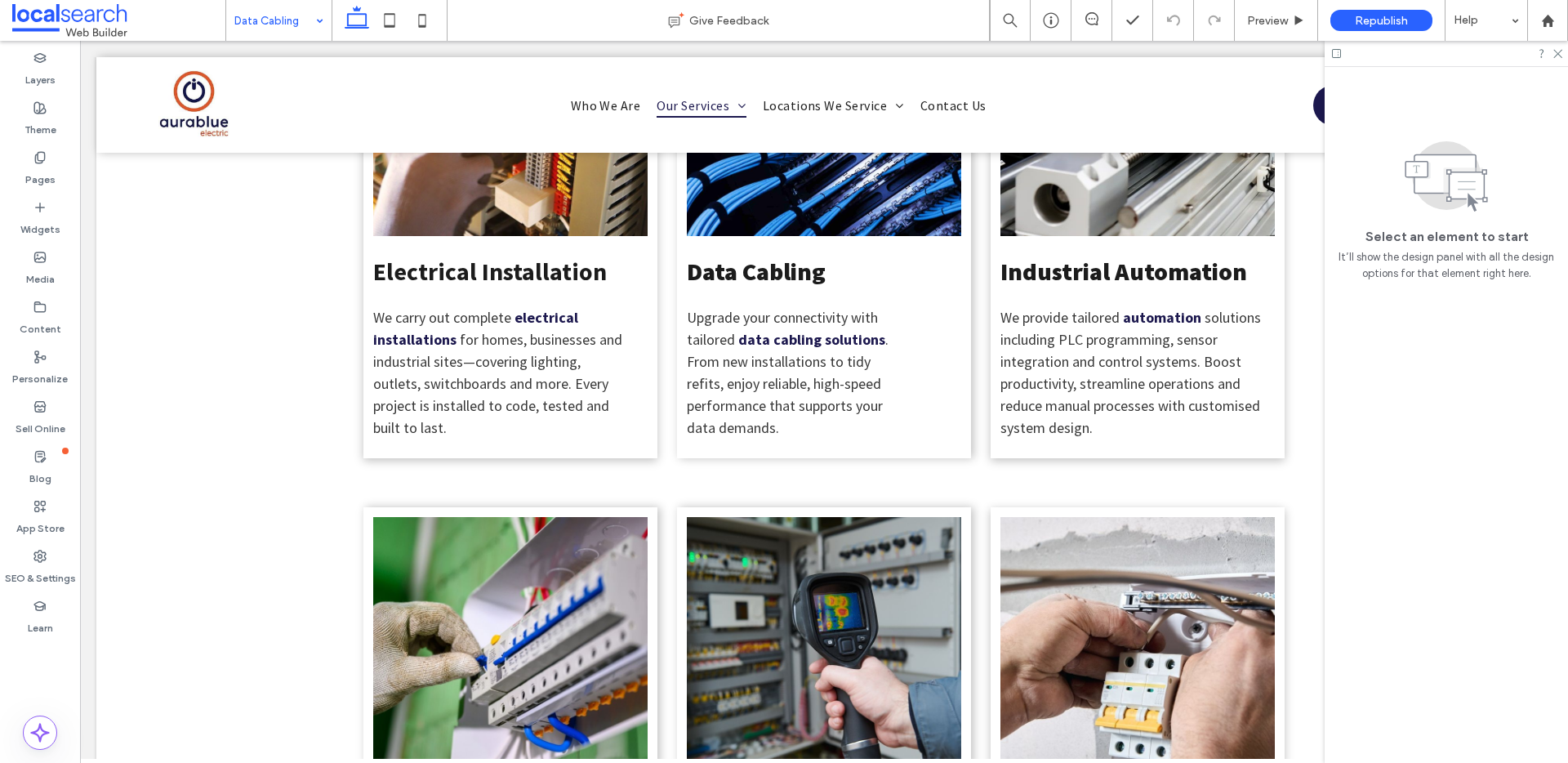
click at [268, 18] on input at bounding box center [274, 20] width 81 height 41
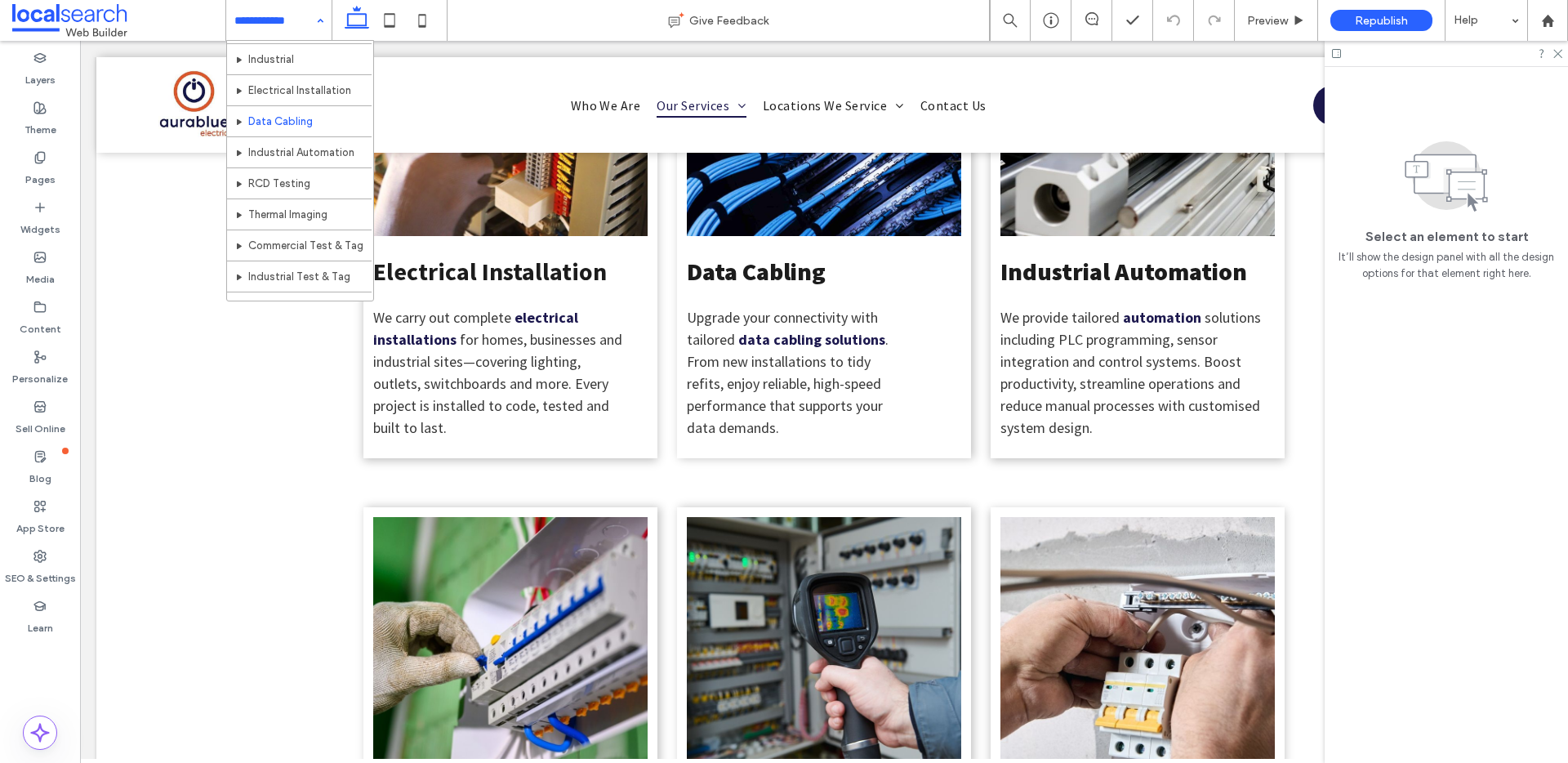
scroll to position [160, 0]
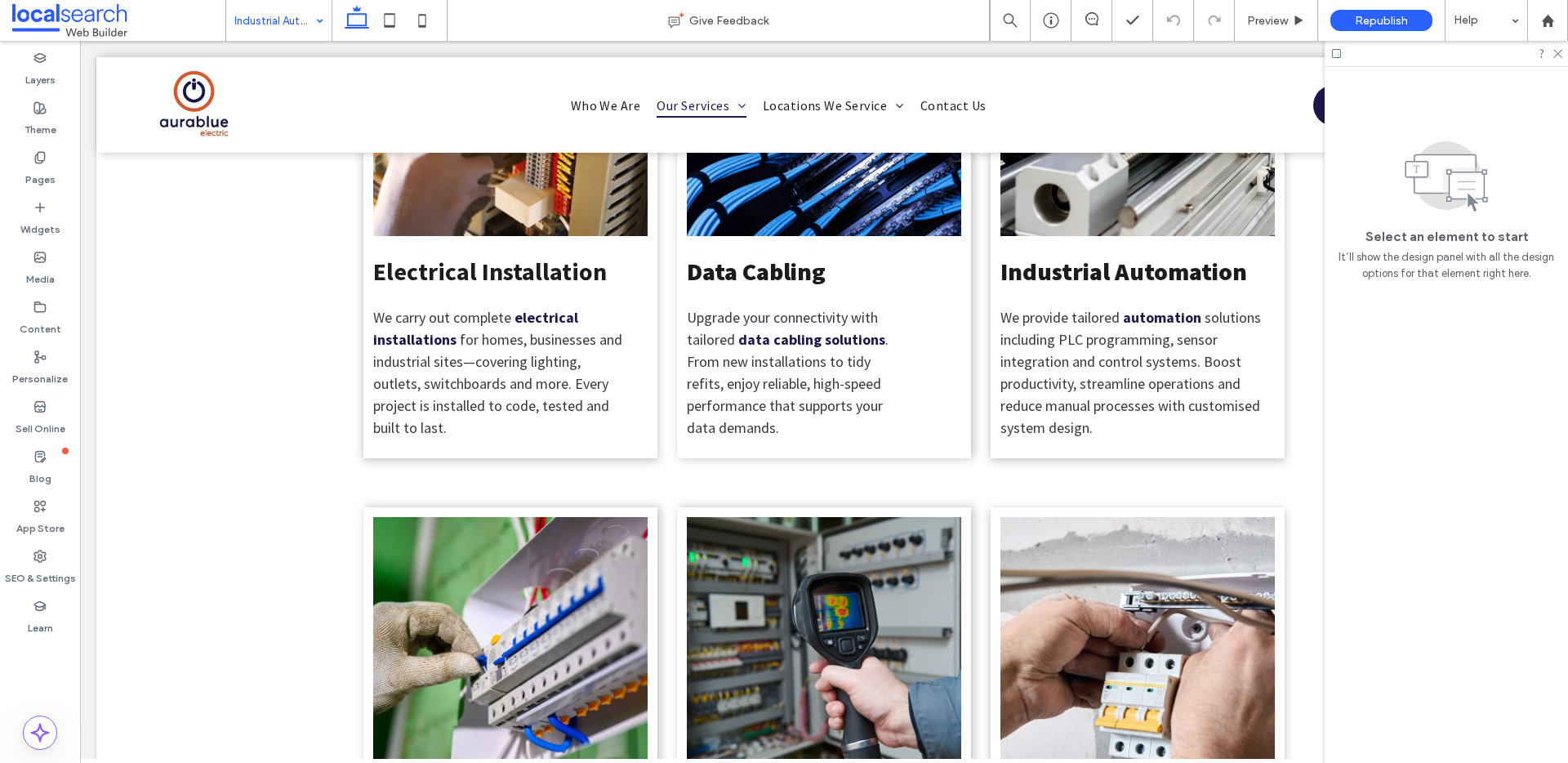
click at [271, 30] on input at bounding box center [274, 20] width 81 height 41
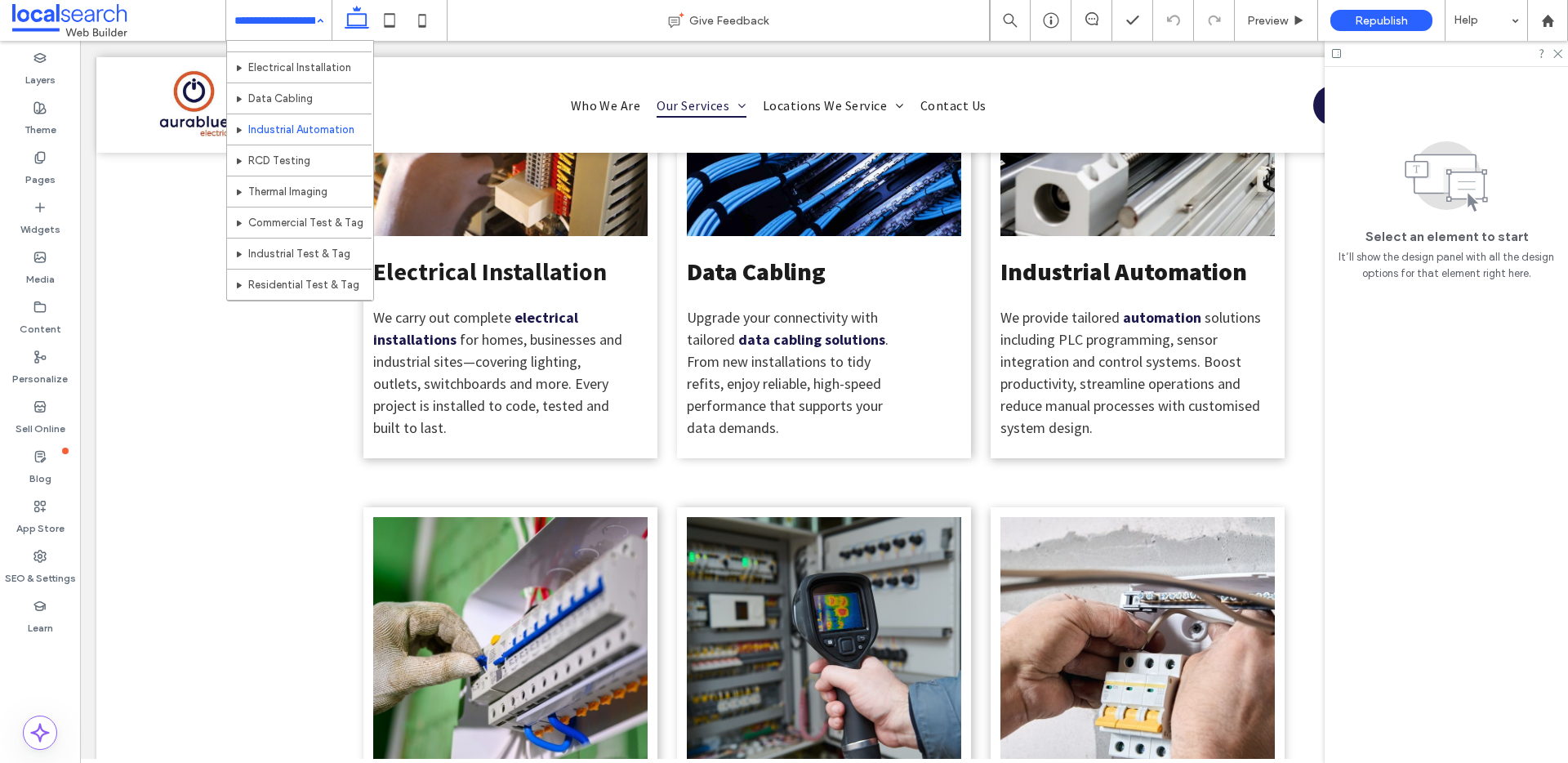
scroll to position [172, 0]
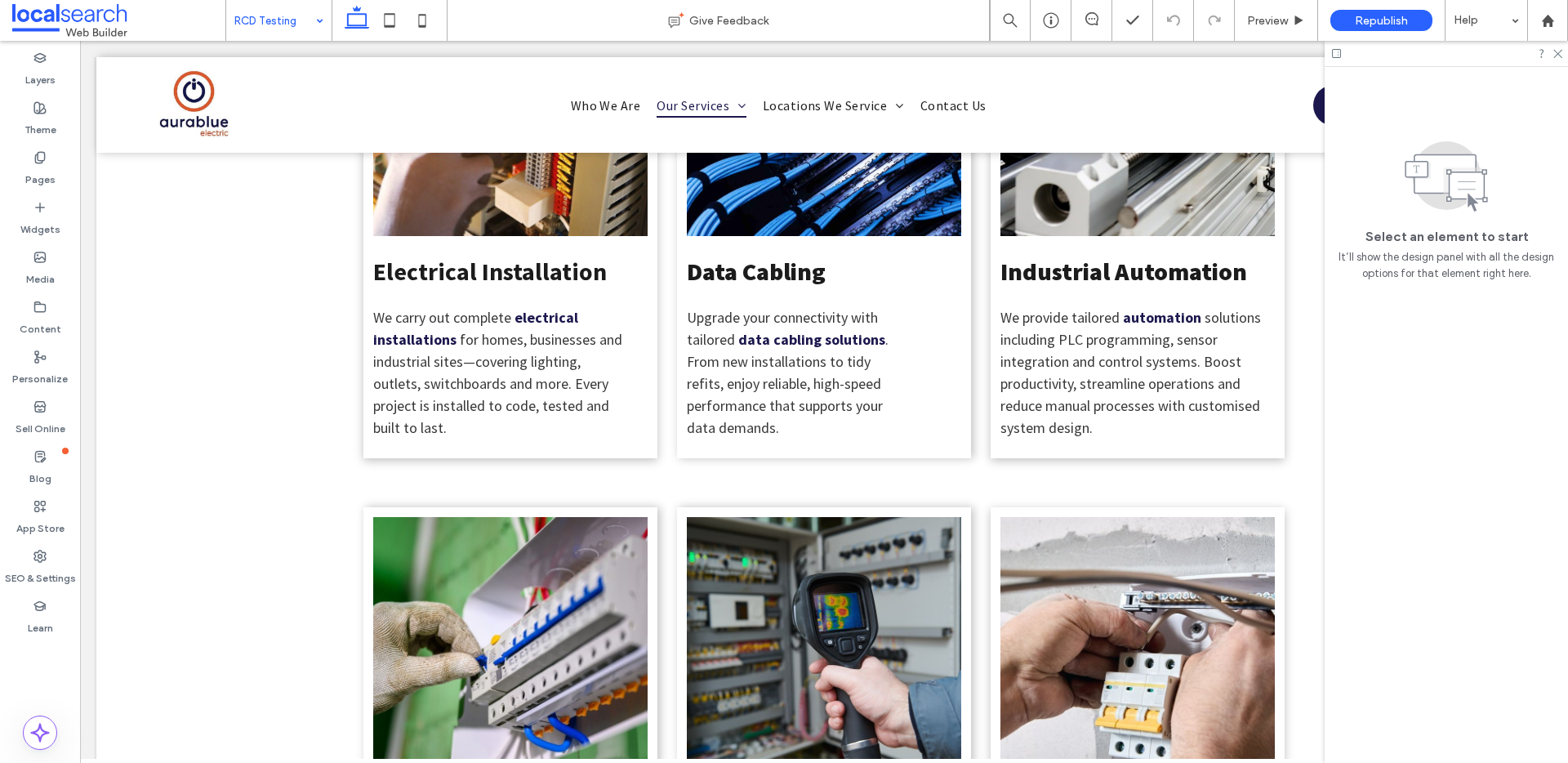
click at [290, 26] on input at bounding box center [274, 20] width 81 height 41
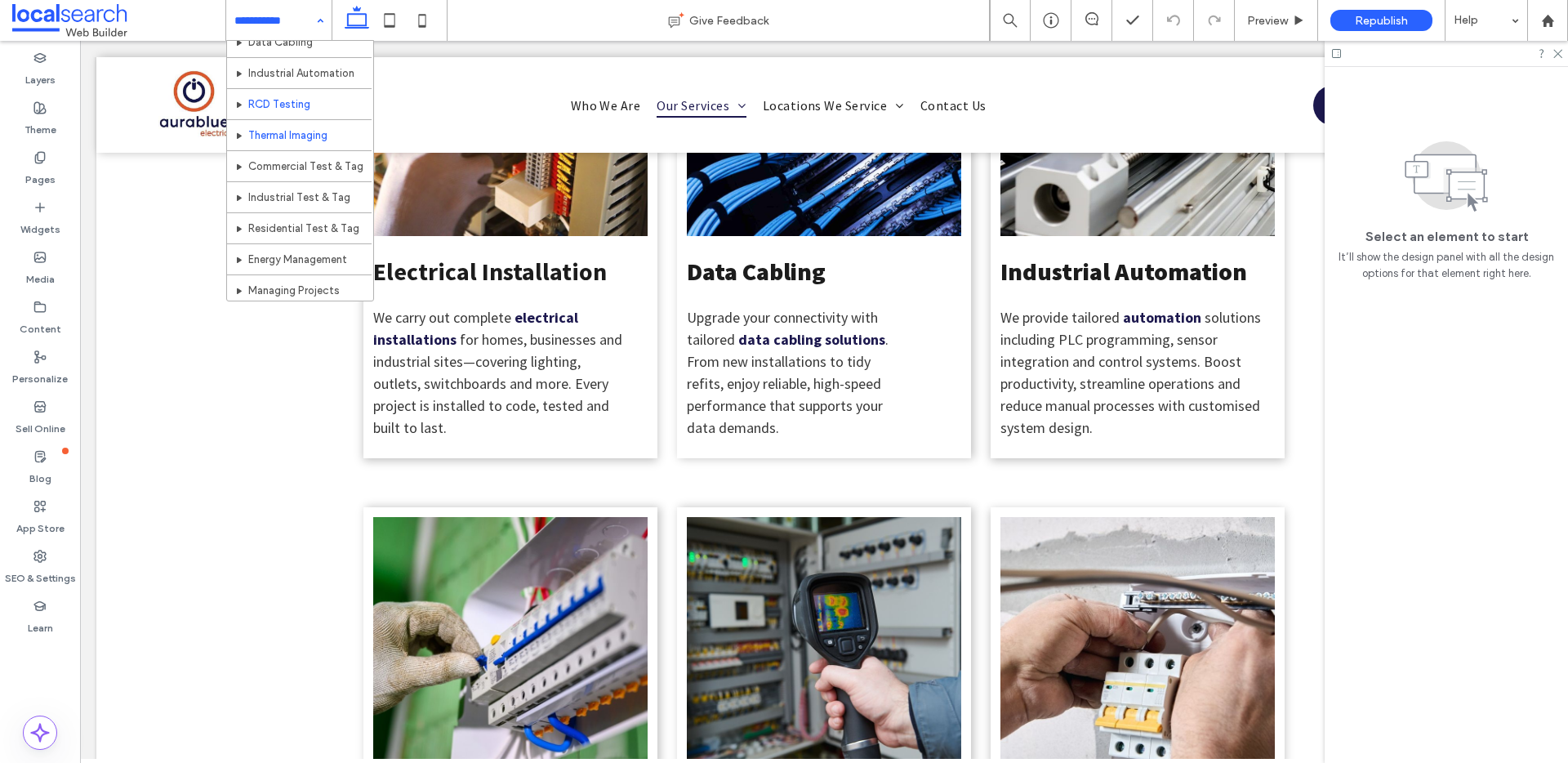
scroll to position [218, 0]
click at [278, 3] on input at bounding box center [274, 20] width 81 height 41
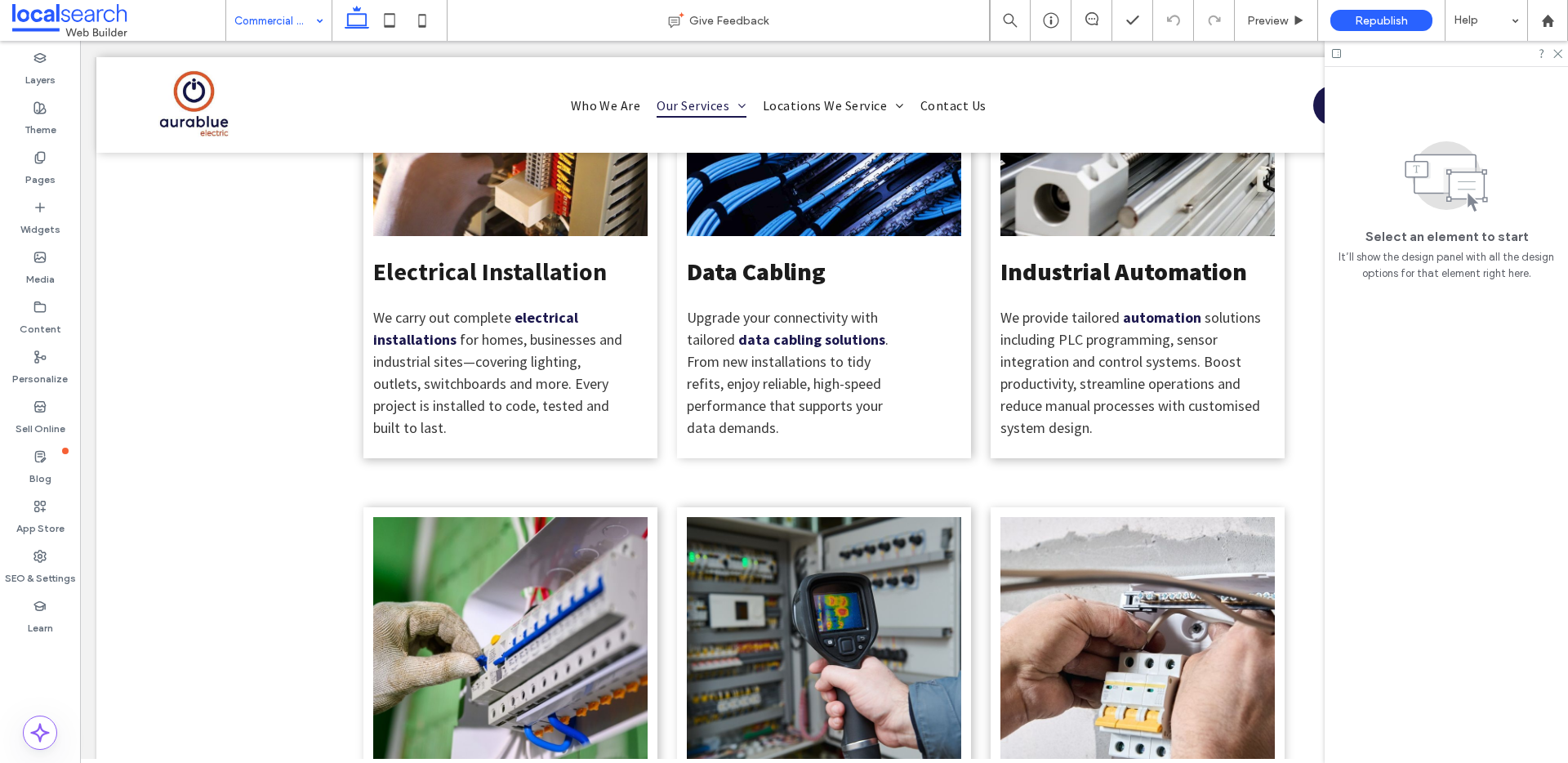
click at [296, 30] on input at bounding box center [274, 20] width 81 height 41
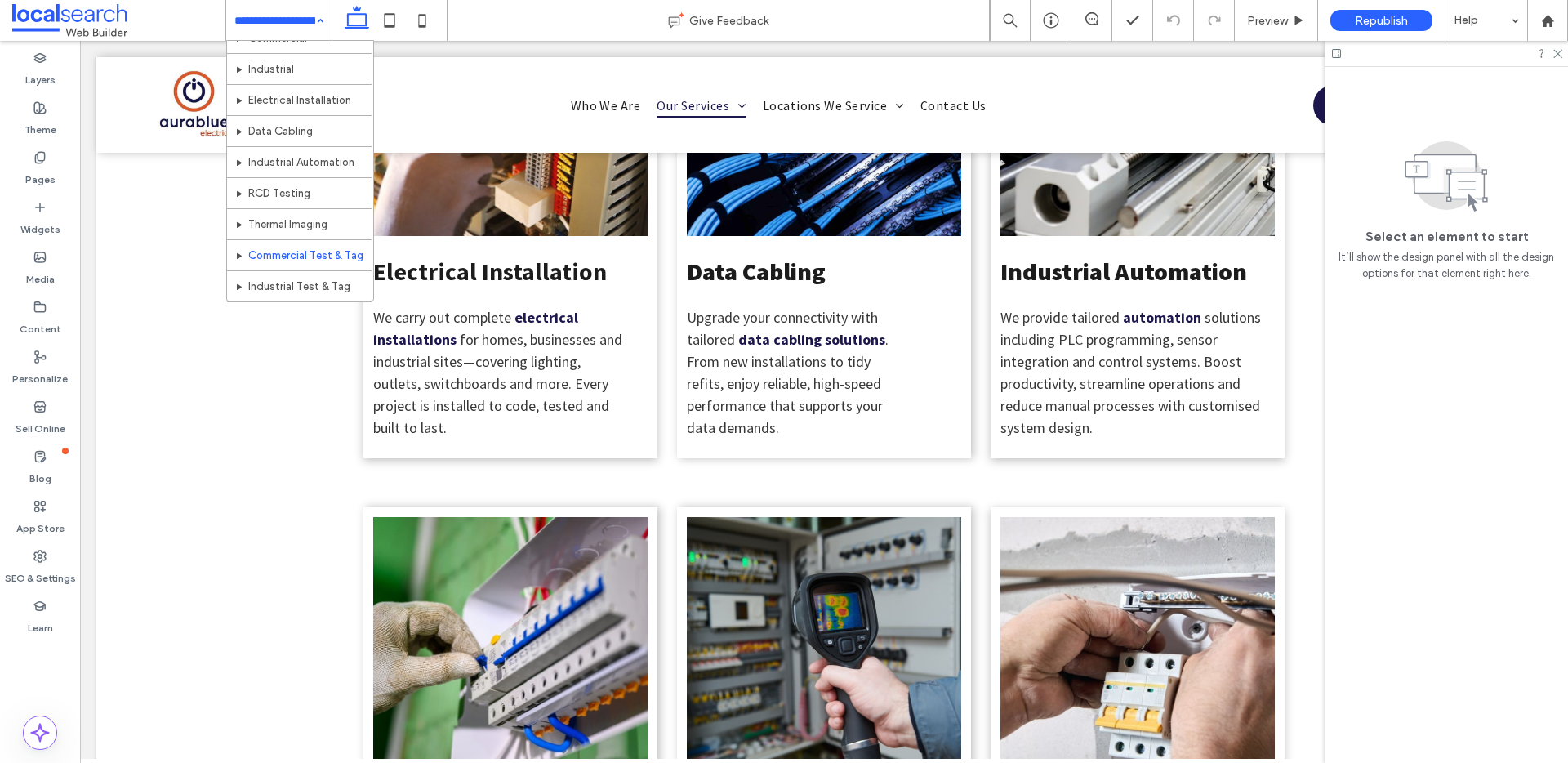
scroll to position [179, 0]
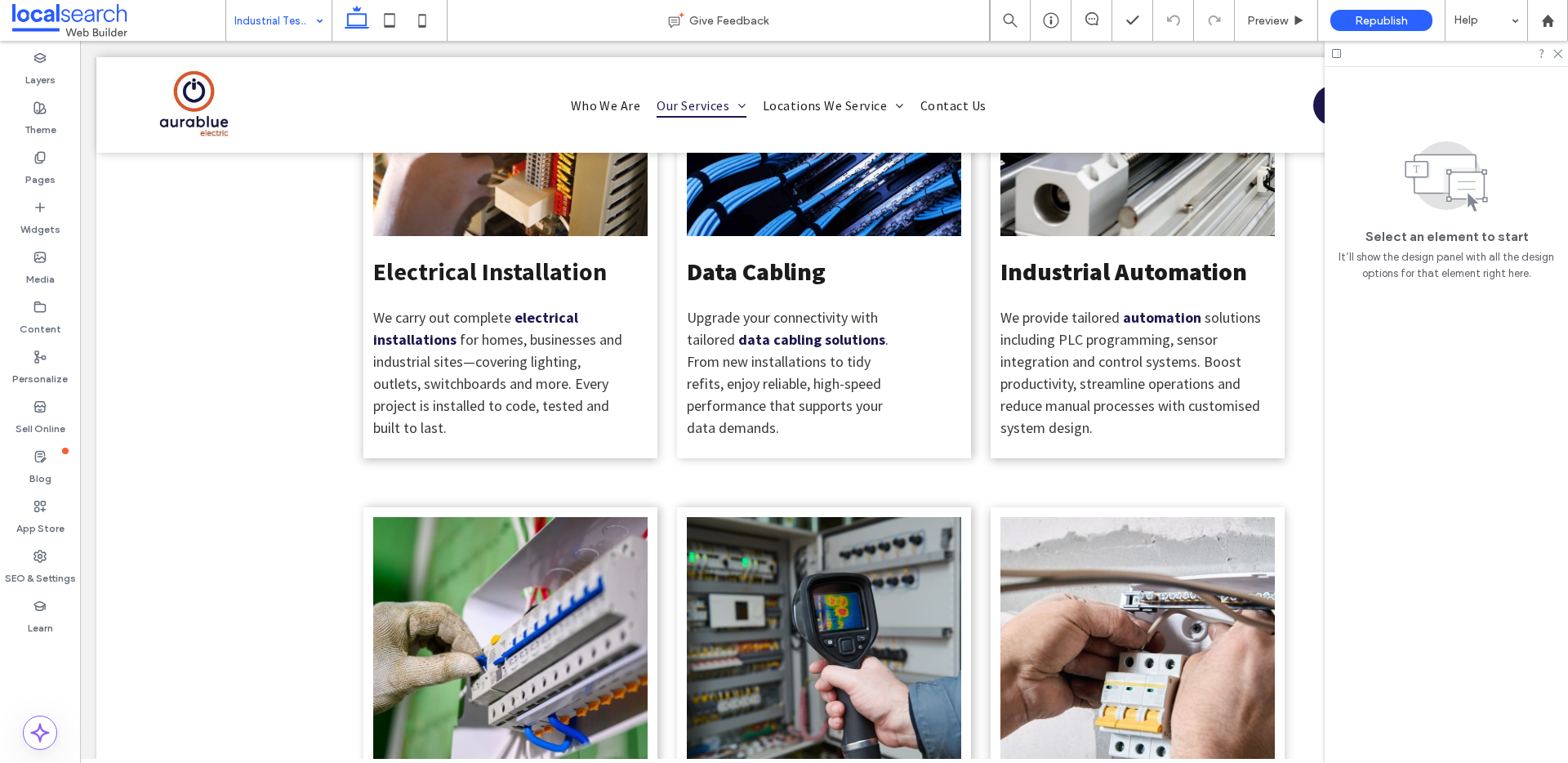
click at [270, 13] on input at bounding box center [274, 20] width 81 height 41
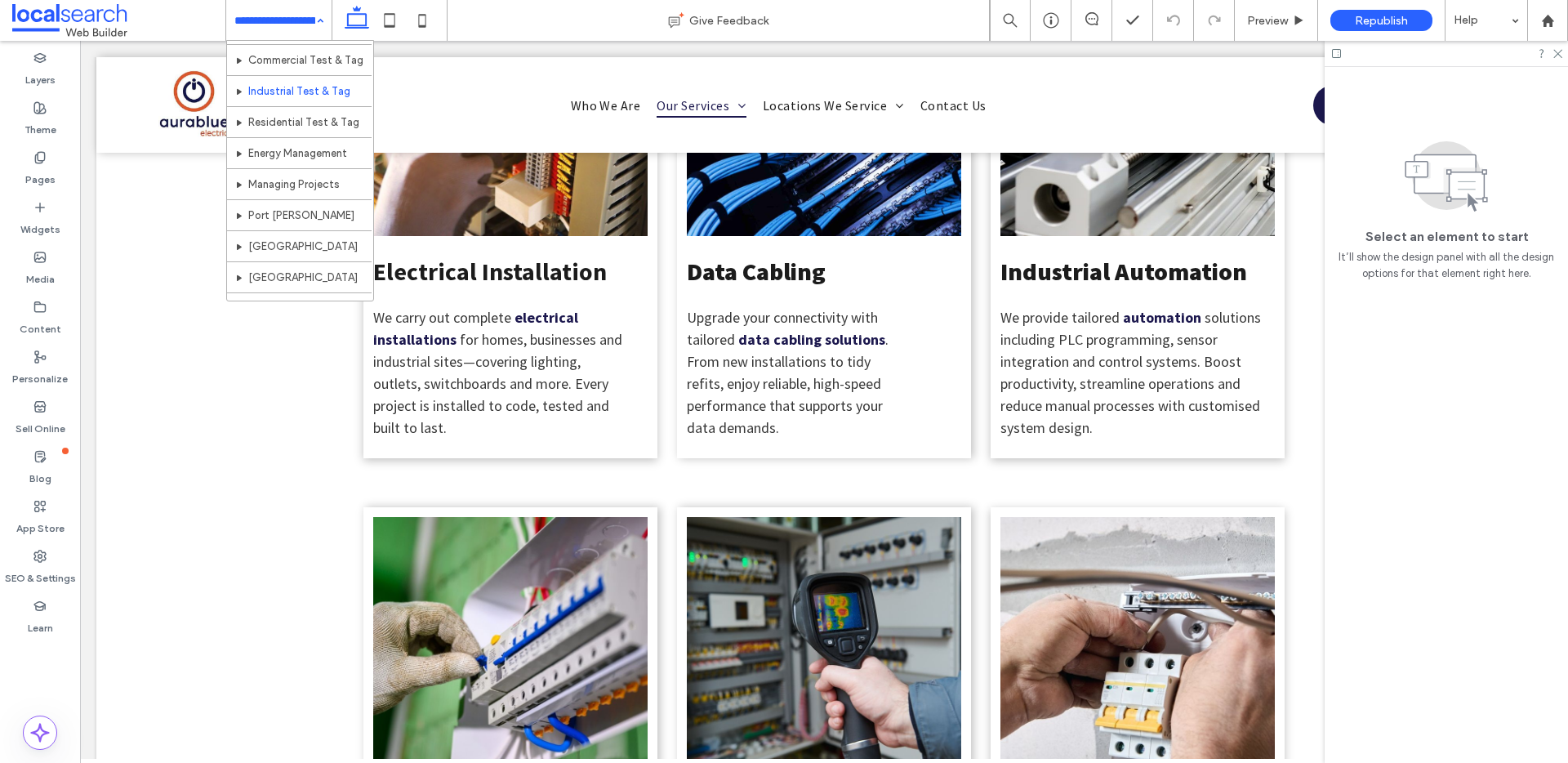
scroll to position [358, 0]
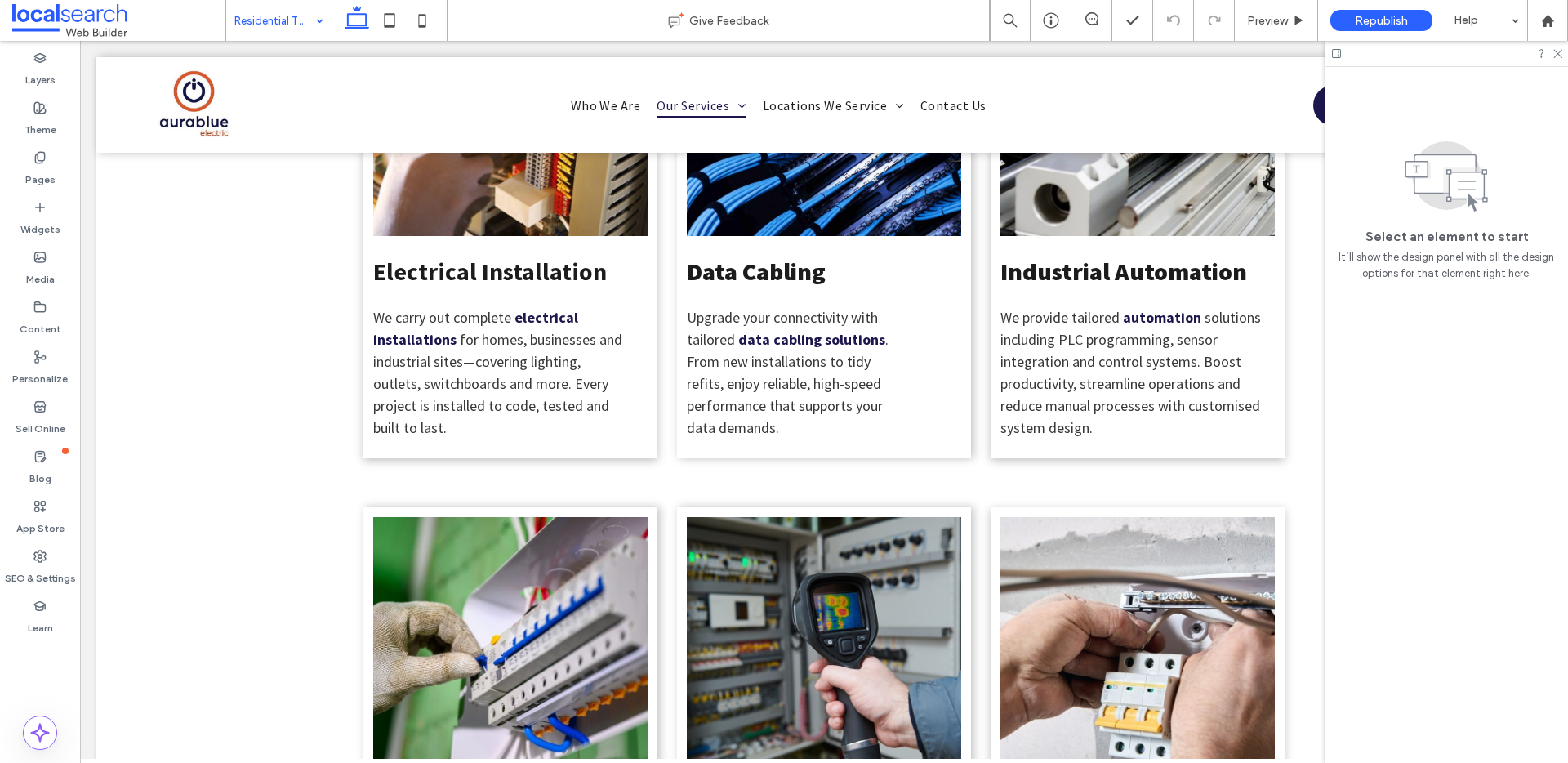
click at [236, 19] on input at bounding box center [274, 20] width 81 height 41
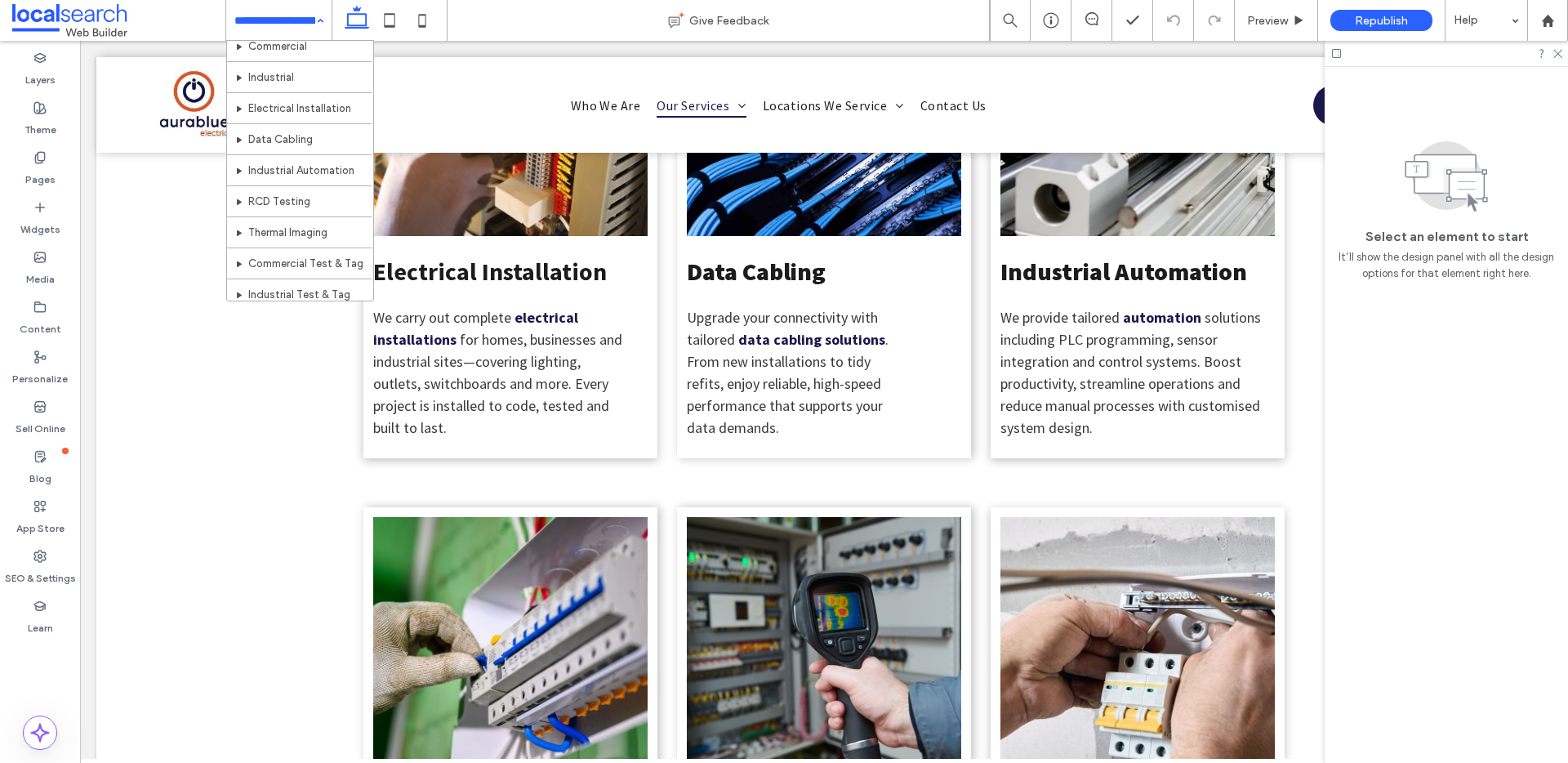
scroll to position [335, 0]
click at [285, 19] on input at bounding box center [274, 20] width 81 height 41
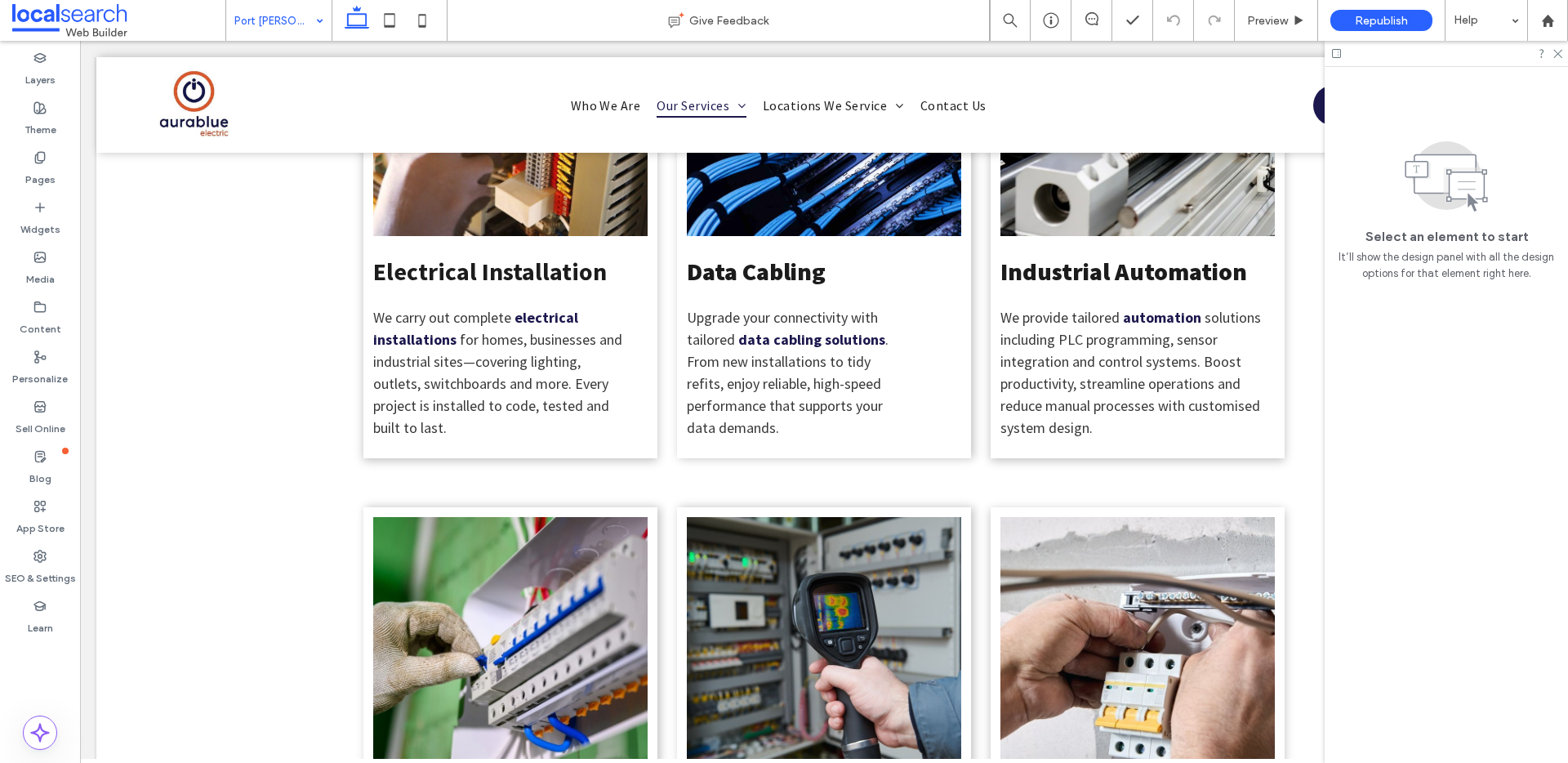
click at [272, 22] on input at bounding box center [274, 20] width 81 height 41
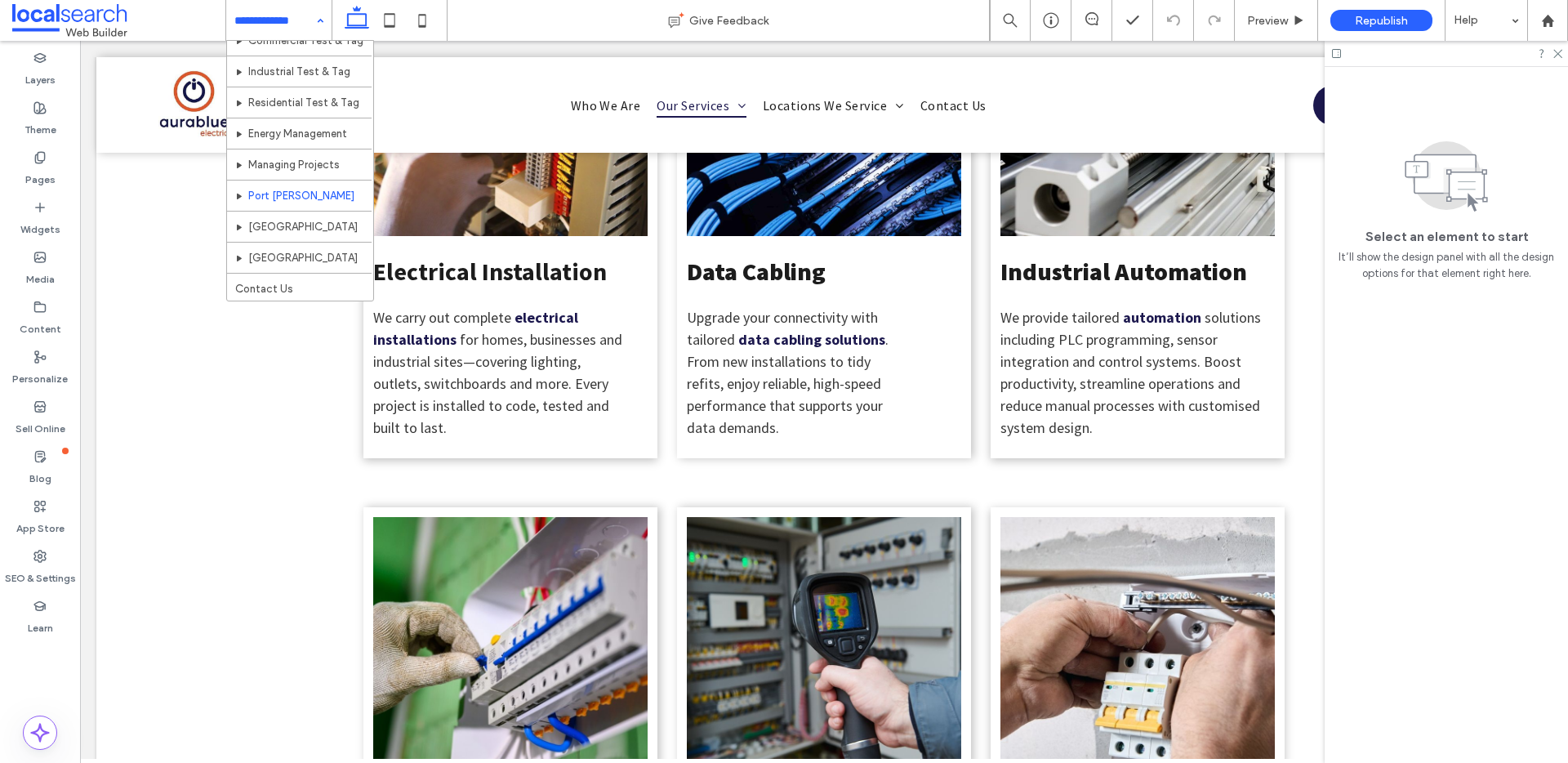
scroll to position [358, 0]
click at [276, 32] on input at bounding box center [274, 20] width 81 height 41
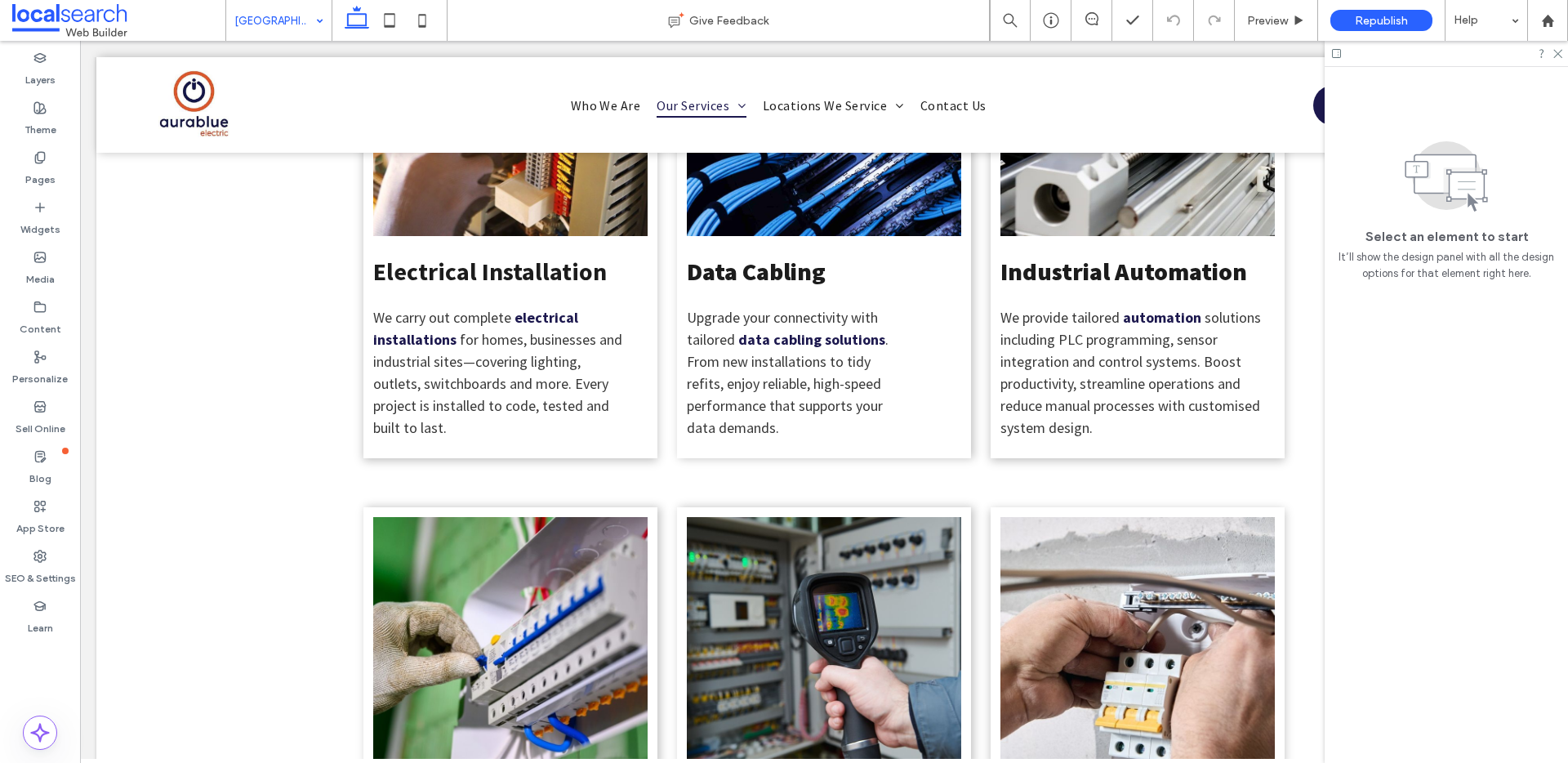
click at [270, 13] on input at bounding box center [274, 20] width 81 height 41
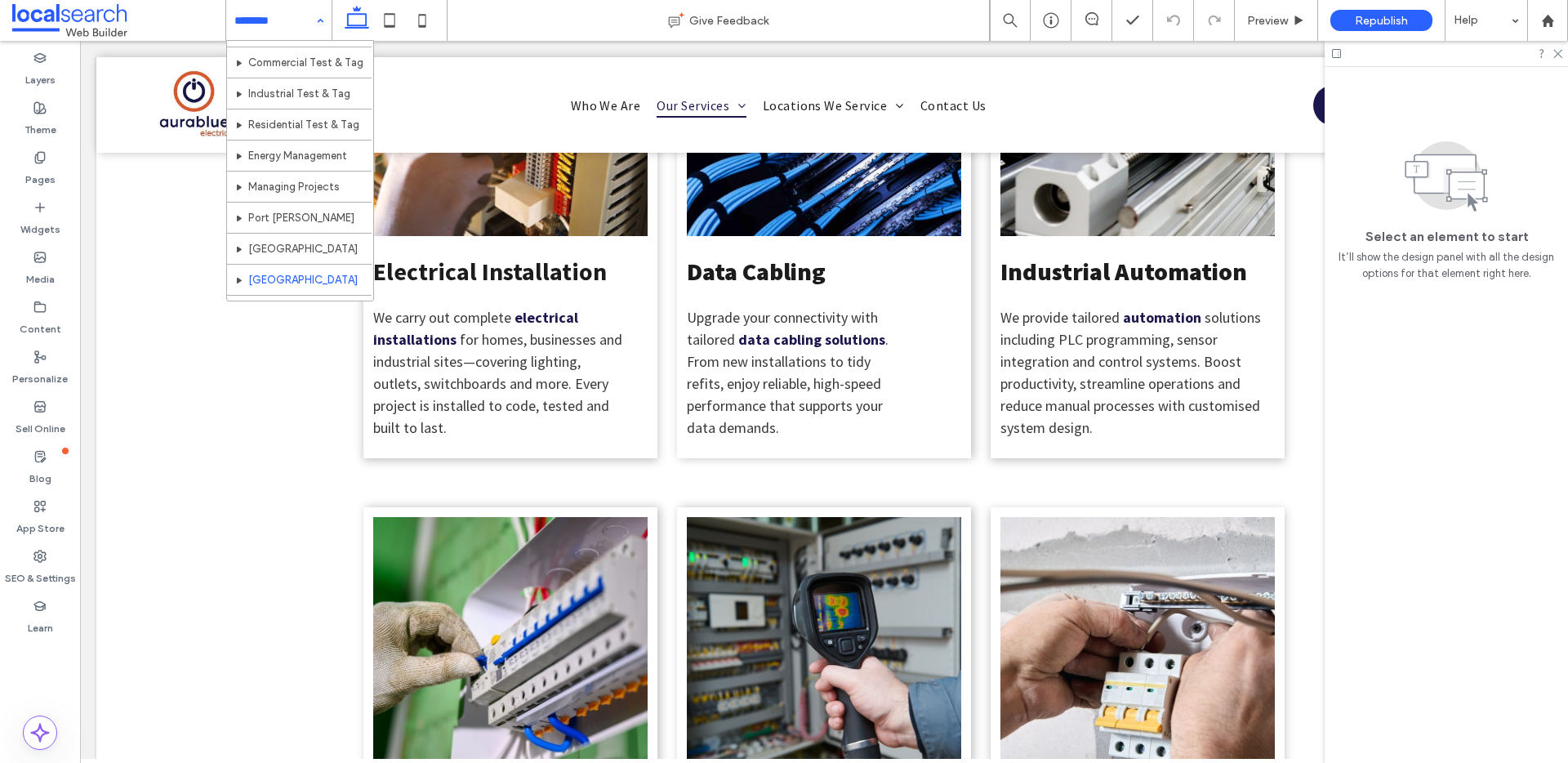
scroll to position [358, 0]
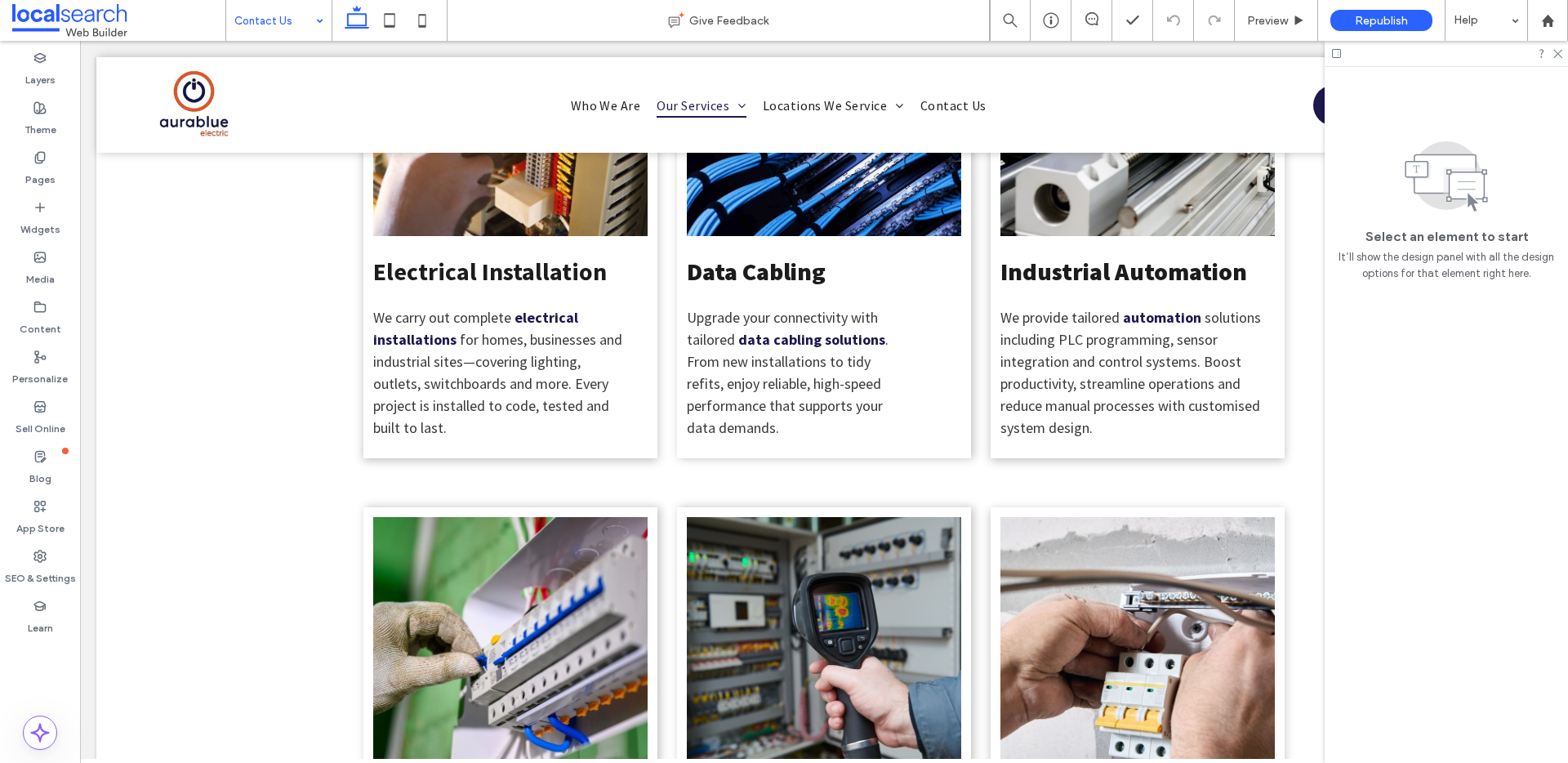
click at [318, 25] on div "Contact Us" at bounding box center [279, 20] width 106 height 41
click at [1267, 19] on span "Preview" at bounding box center [1268, 20] width 41 height 14
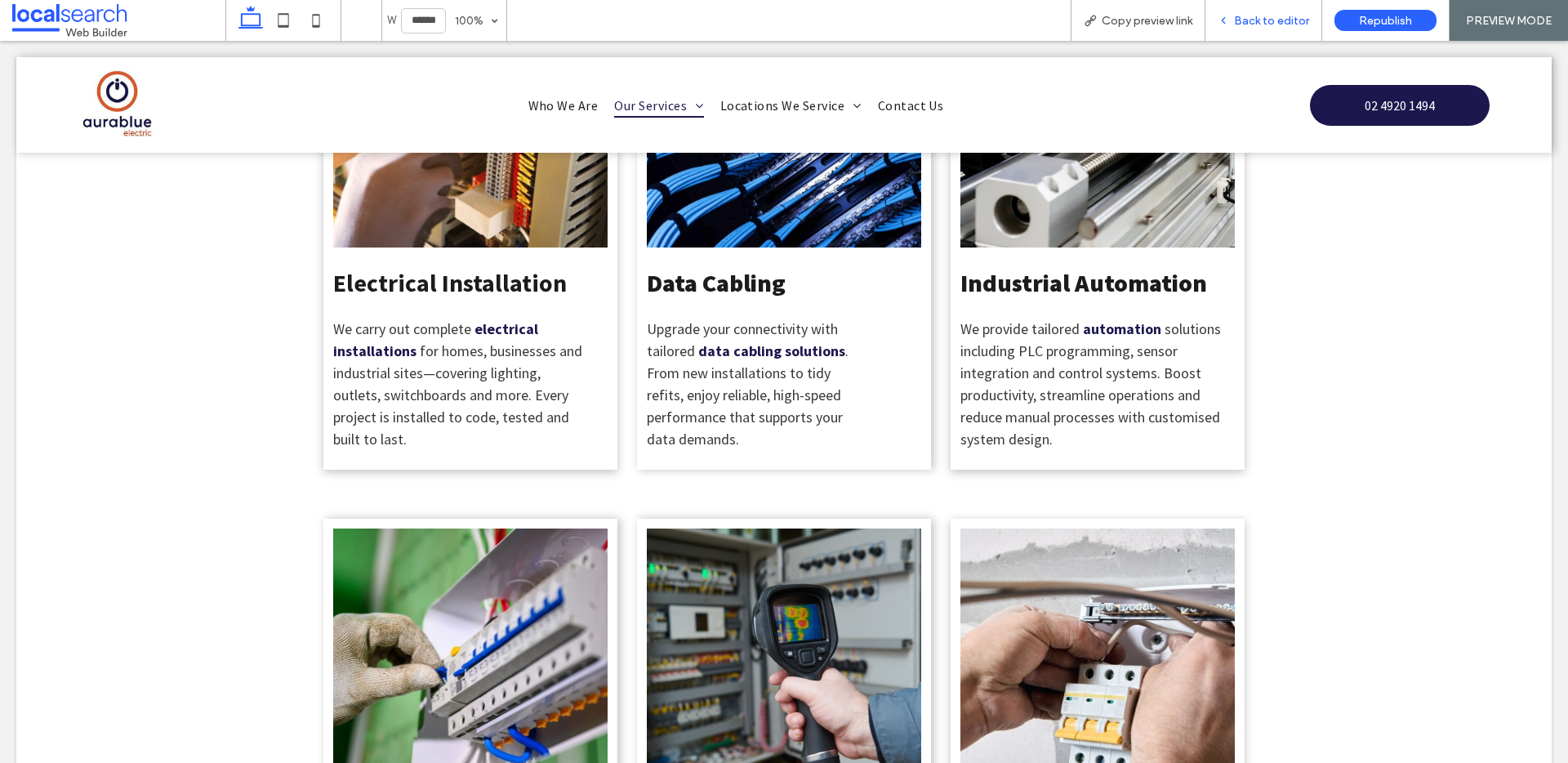
click at [1252, 23] on span "Back to editor" at bounding box center [1271, 20] width 75 height 14
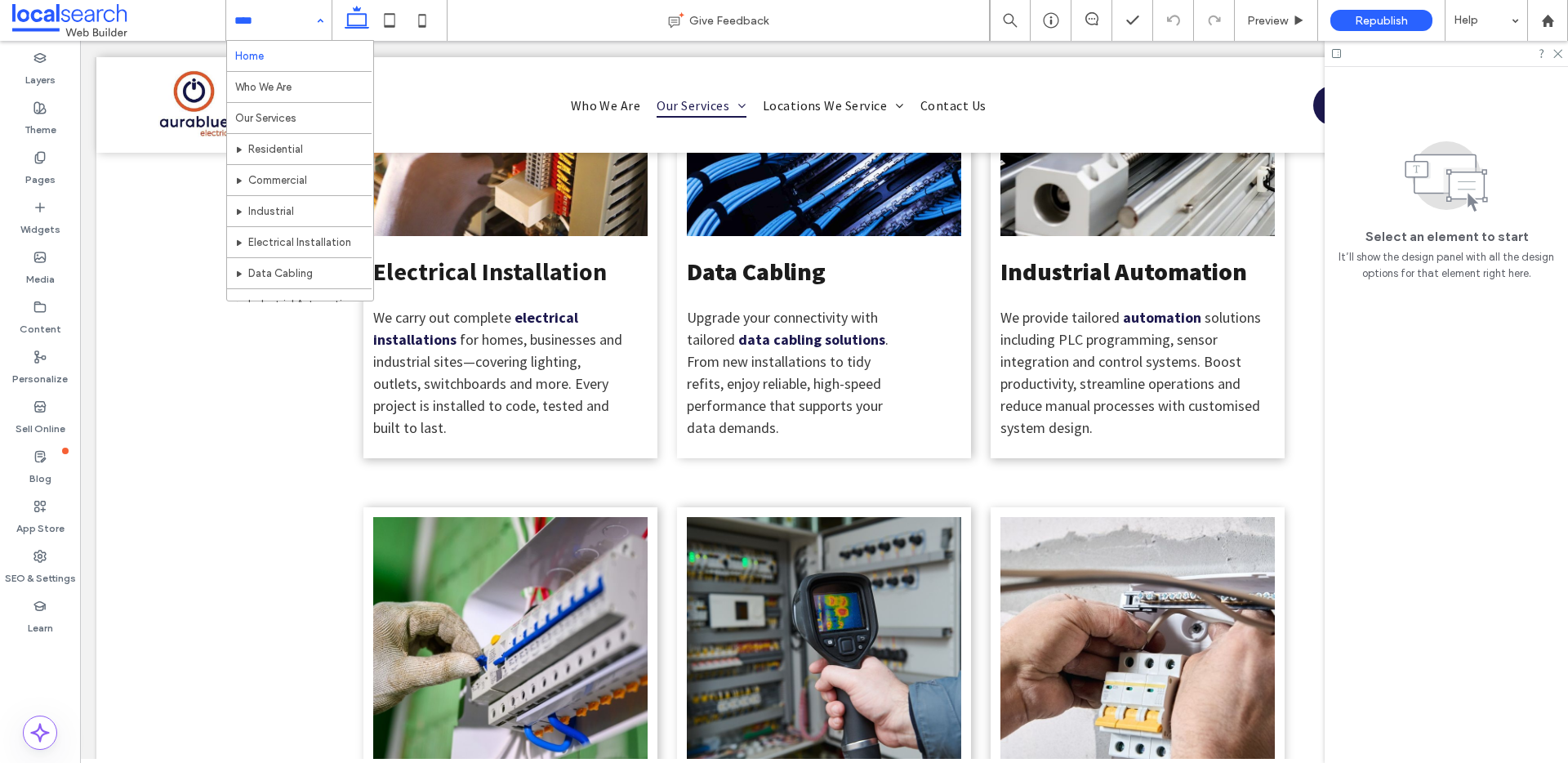
click at [317, 23] on div "Home Who We Are Our Services Residential Commercial Industrial Electrical Insta…" at bounding box center [279, 20] width 106 height 41
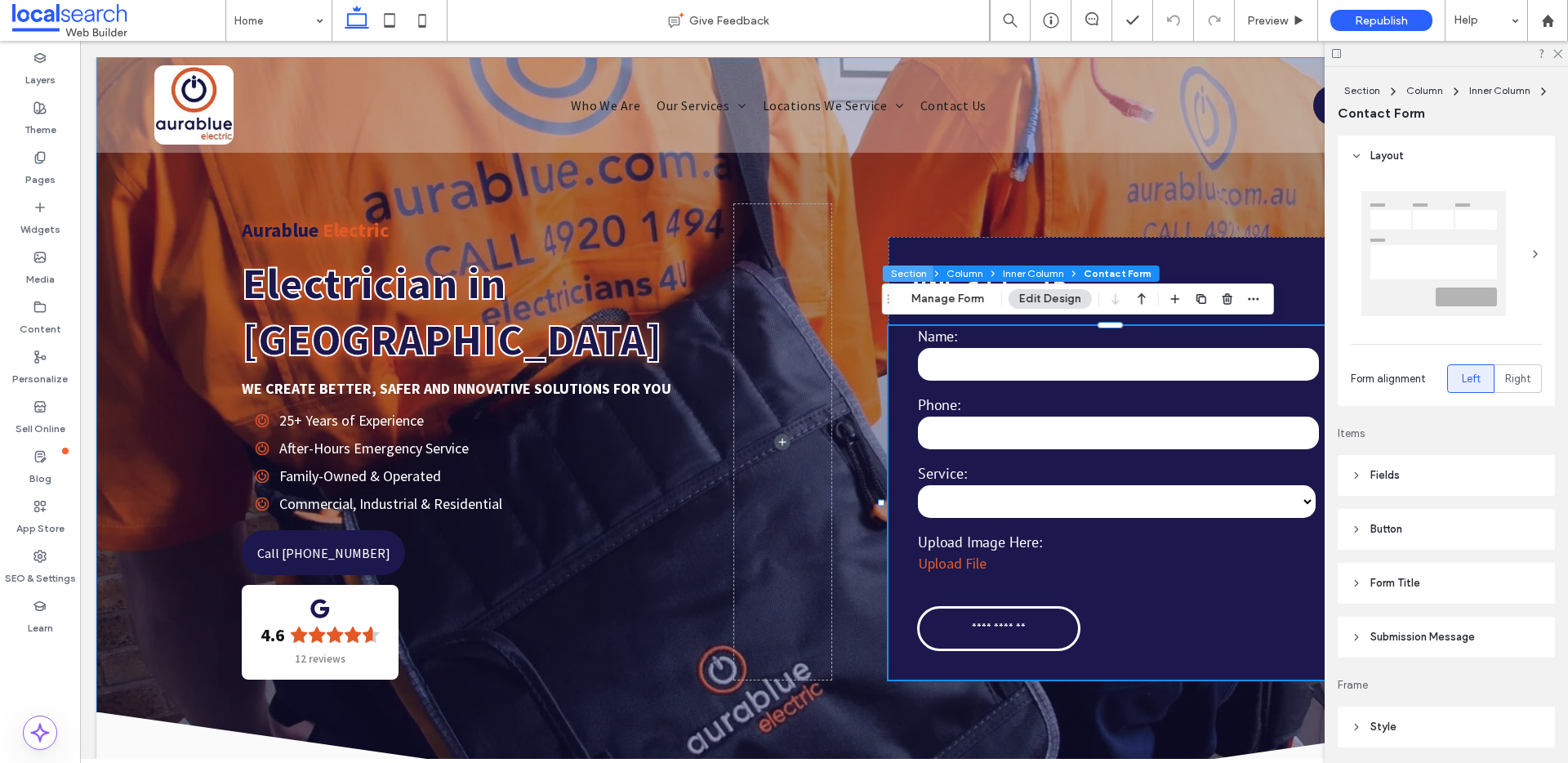
click at [919, 271] on button "Section" at bounding box center [909, 273] width 50 height 17
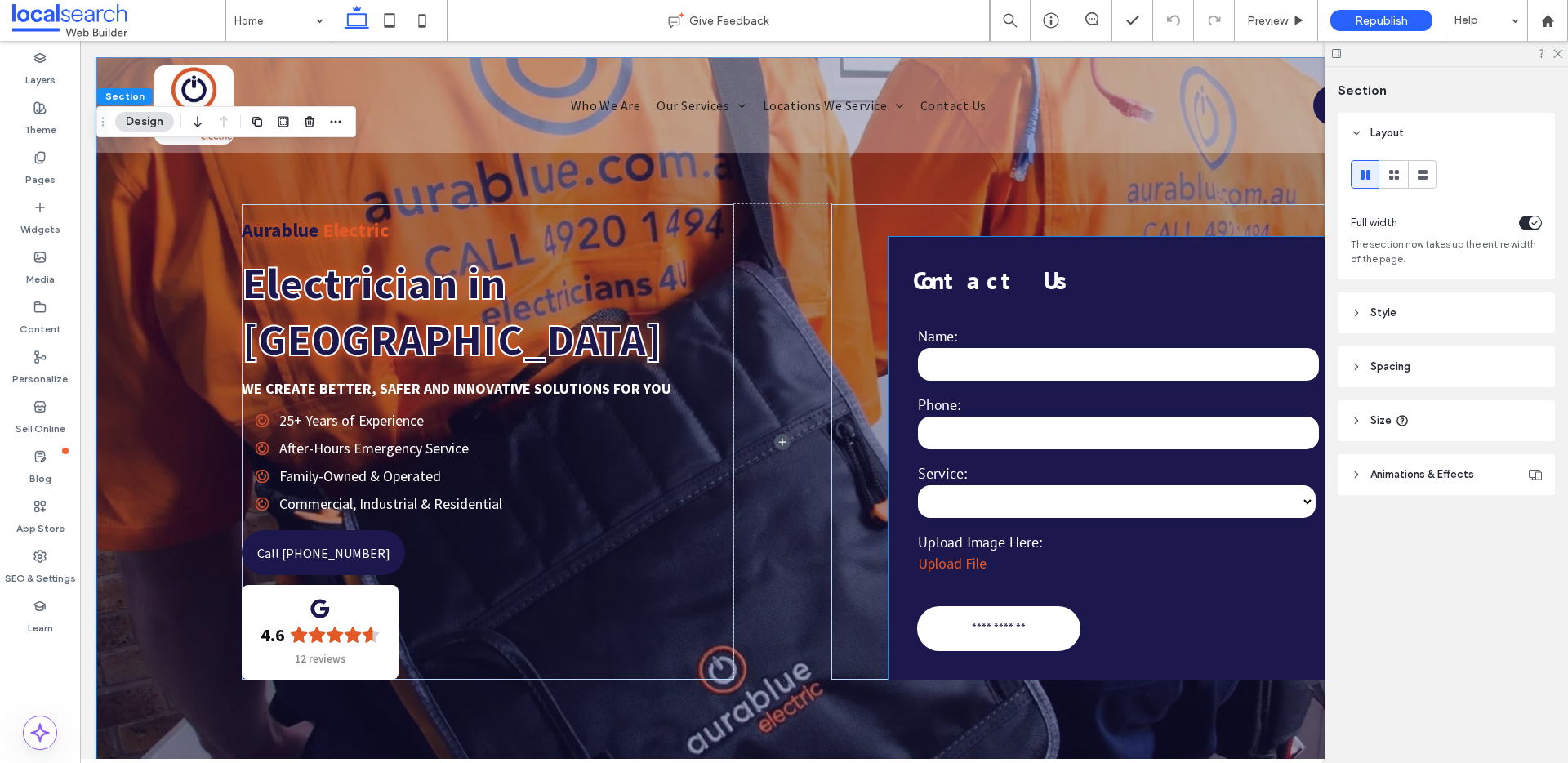
click at [1045, 622] on input "**********" at bounding box center [999, 627] width 155 height 33
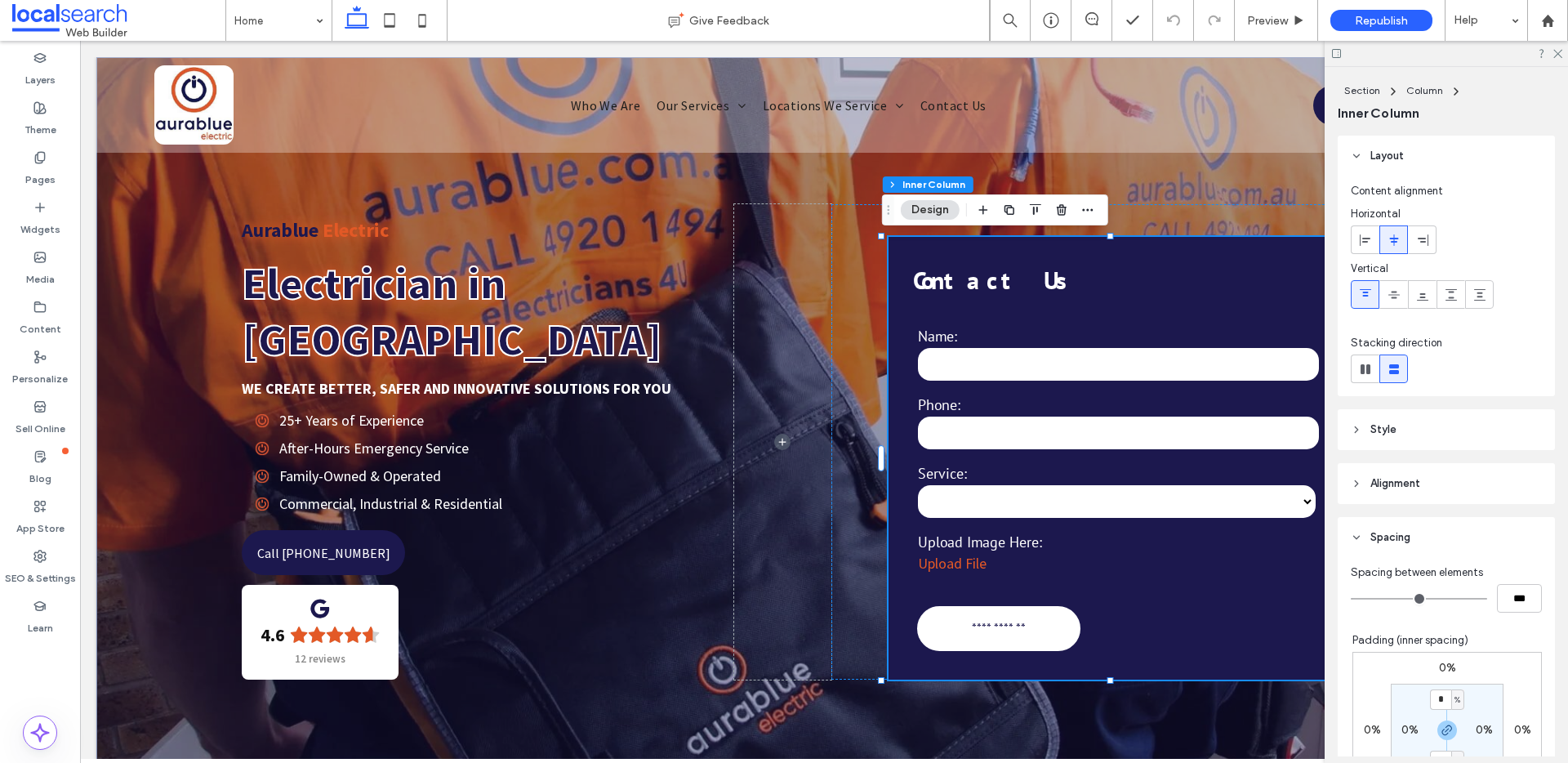
click at [1031, 627] on input "**********" at bounding box center [999, 627] width 155 height 33
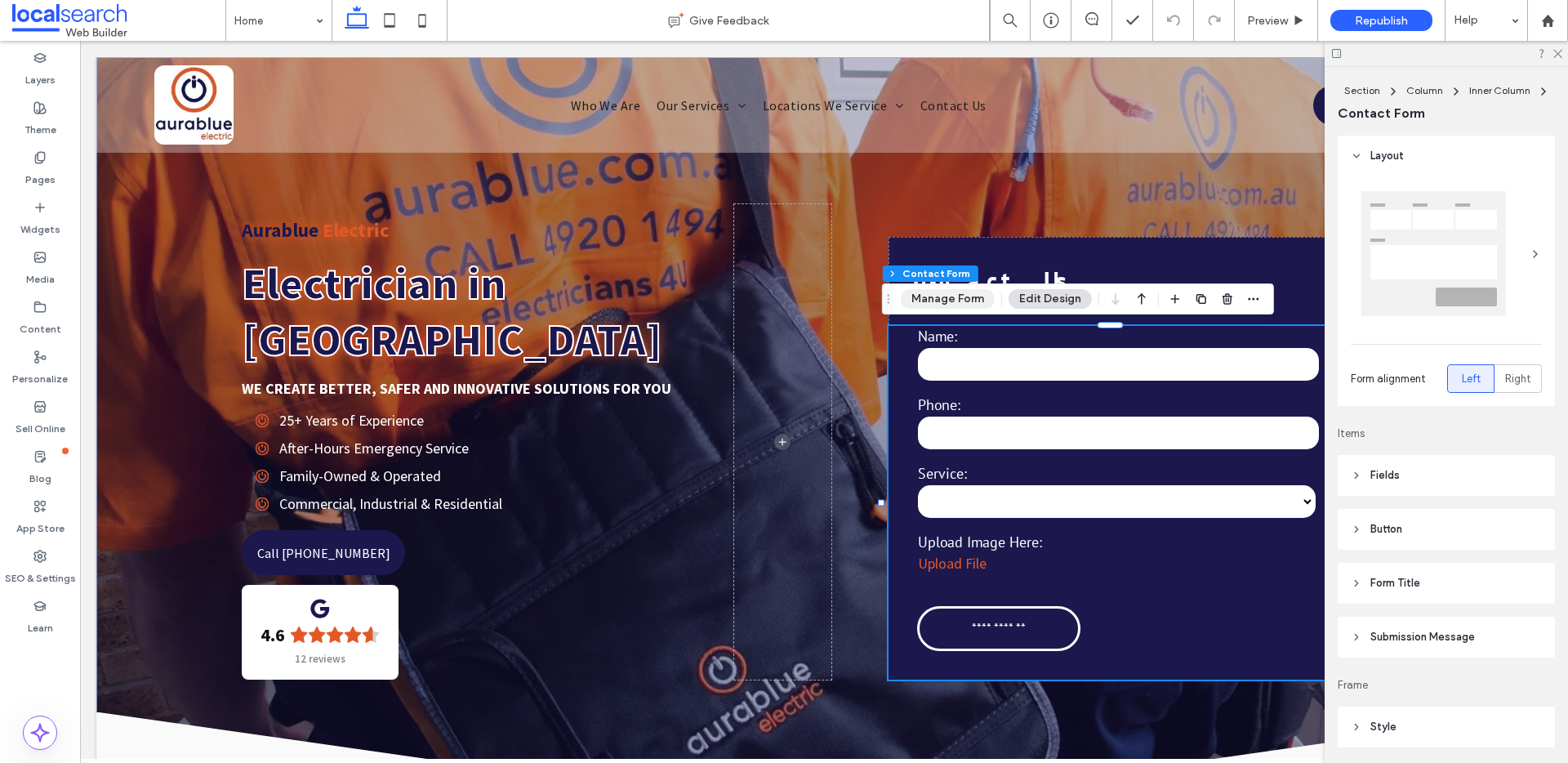
click at [955, 304] on button "Manage Form" at bounding box center [948, 299] width 94 height 19
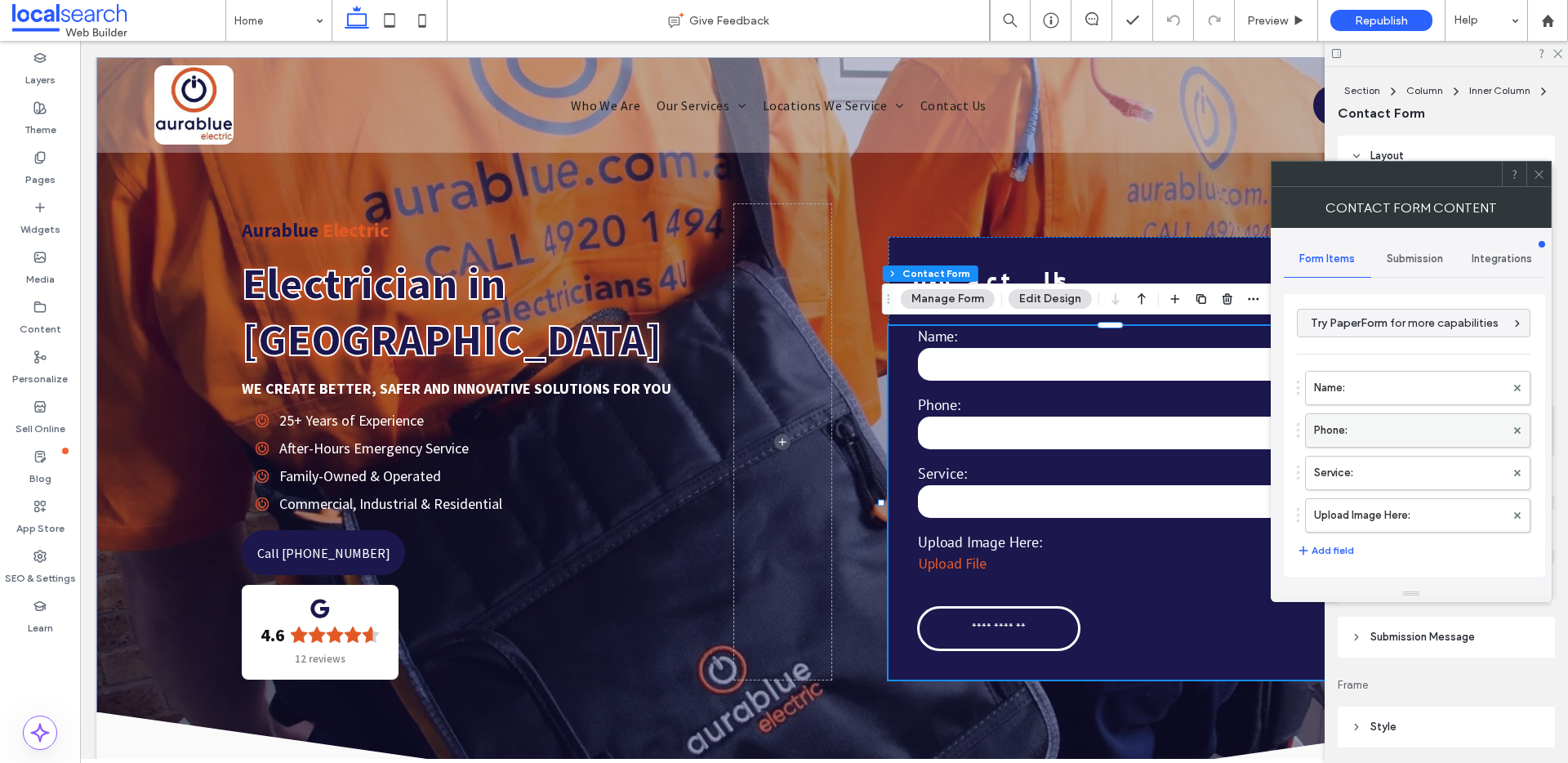
scroll to position [3, 0]
click at [1414, 254] on span "Submission" at bounding box center [1416, 258] width 56 height 13
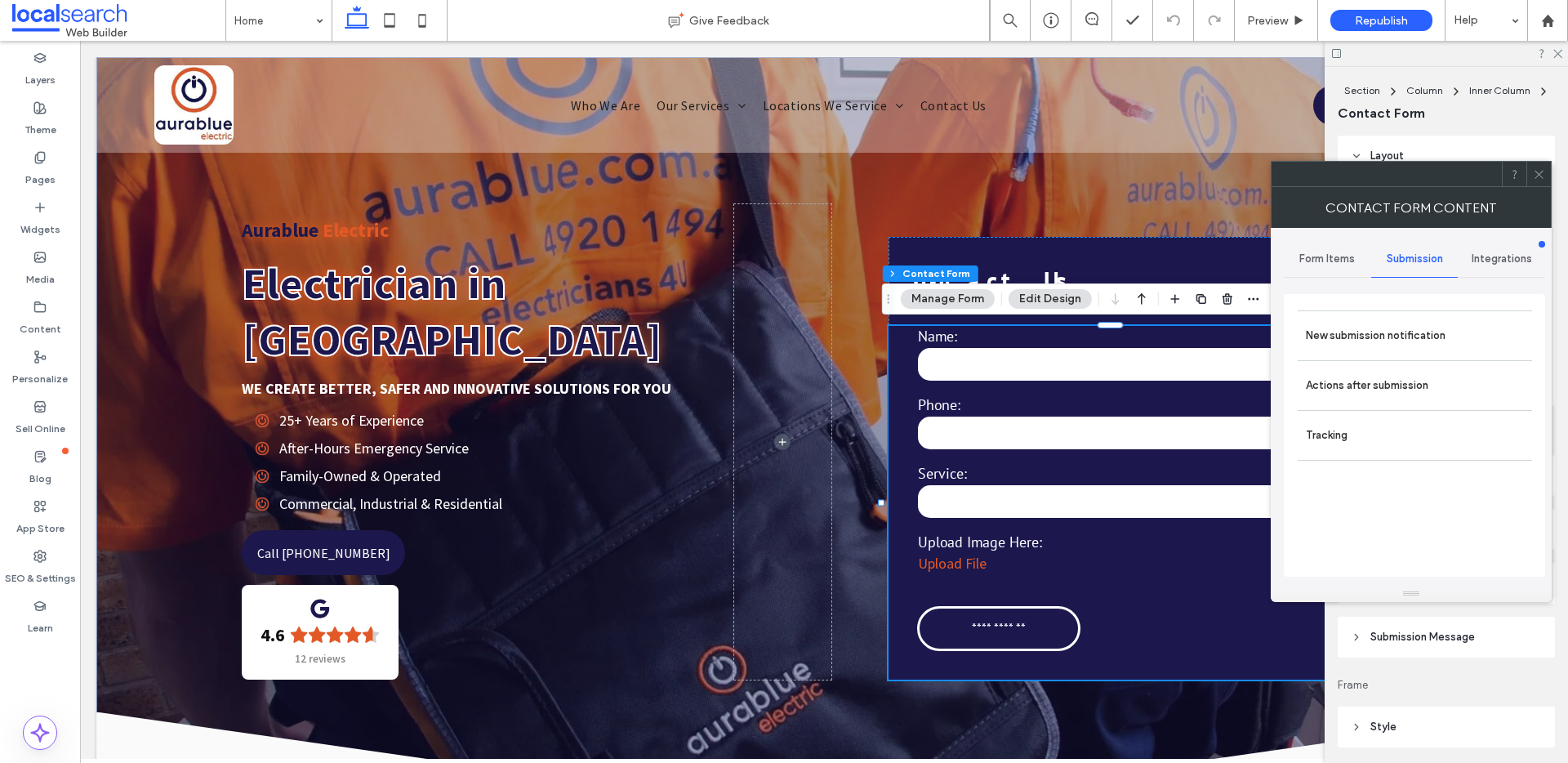
click at [1497, 247] on div "Integrations" at bounding box center [1502, 258] width 87 height 36
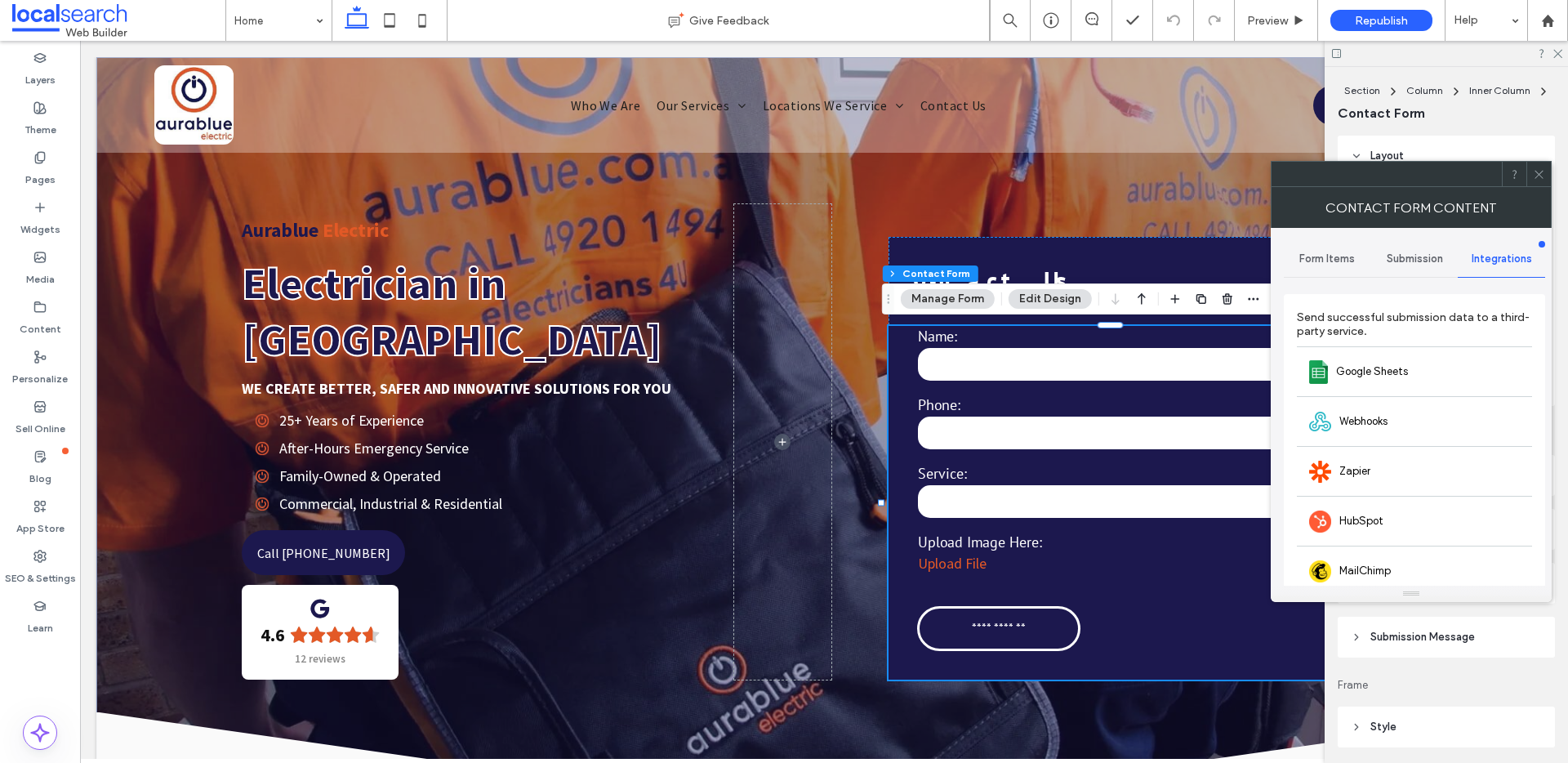
click at [1333, 254] on span "Form Items" at bounding box center [1327, 258] width 55 height 13
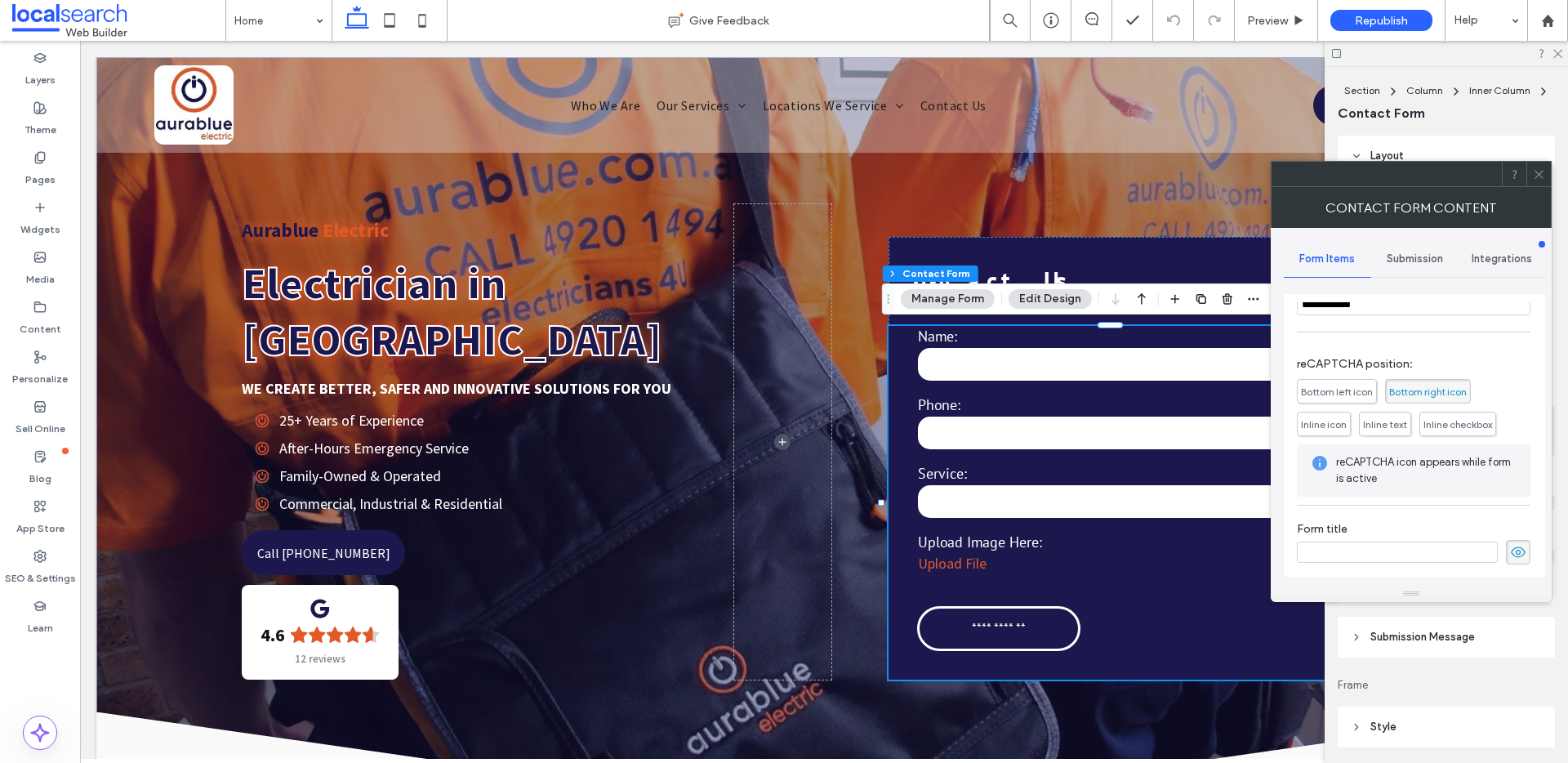
scroll to position [331, 0]
click at [1109, 272] on span "Contact Form" at bounding box center [1118, 273] width 68 height 13
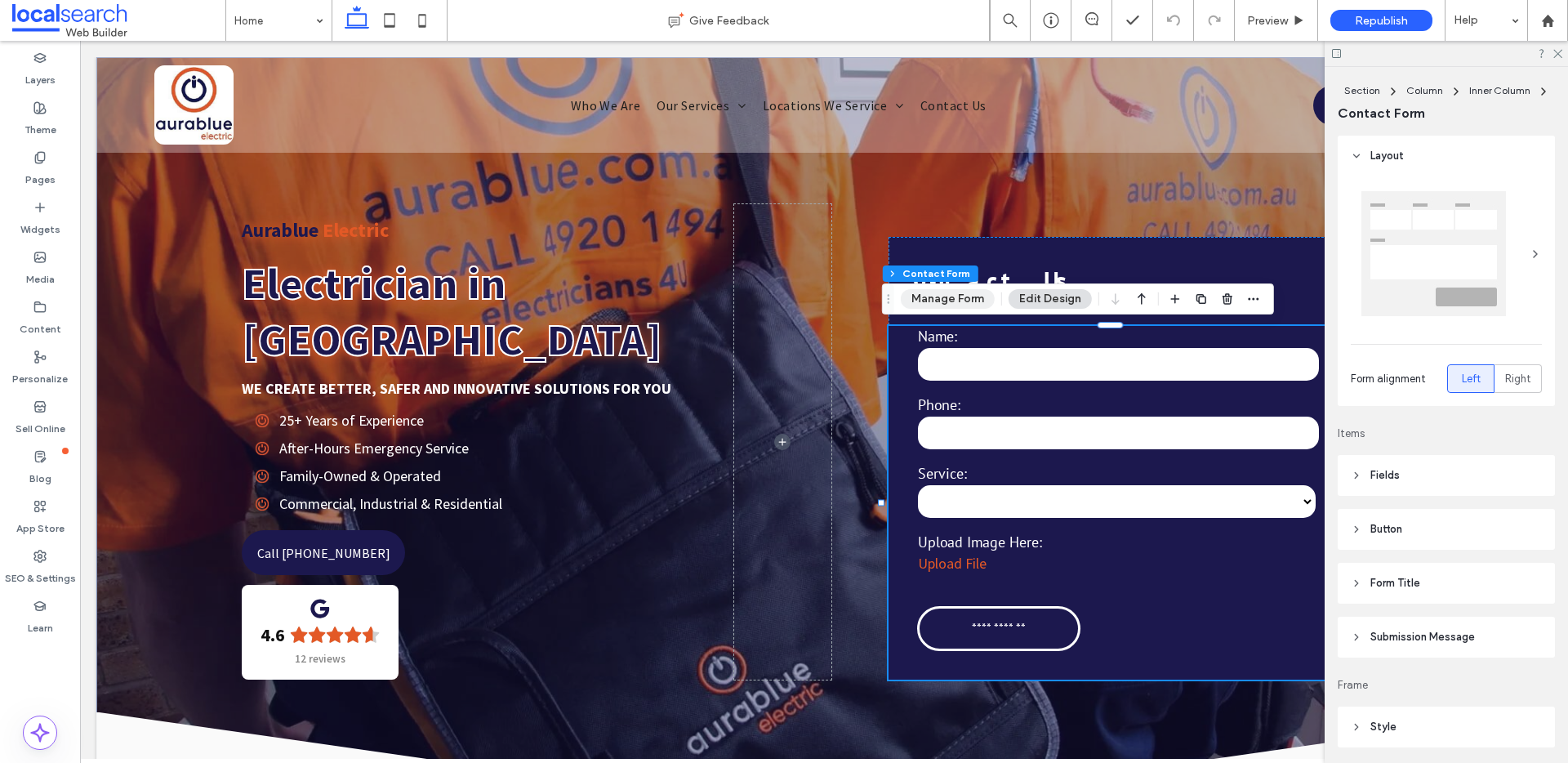
click at [939, 300] on button "Manage Form" at bounding box center [948, 299] width 94 height 19
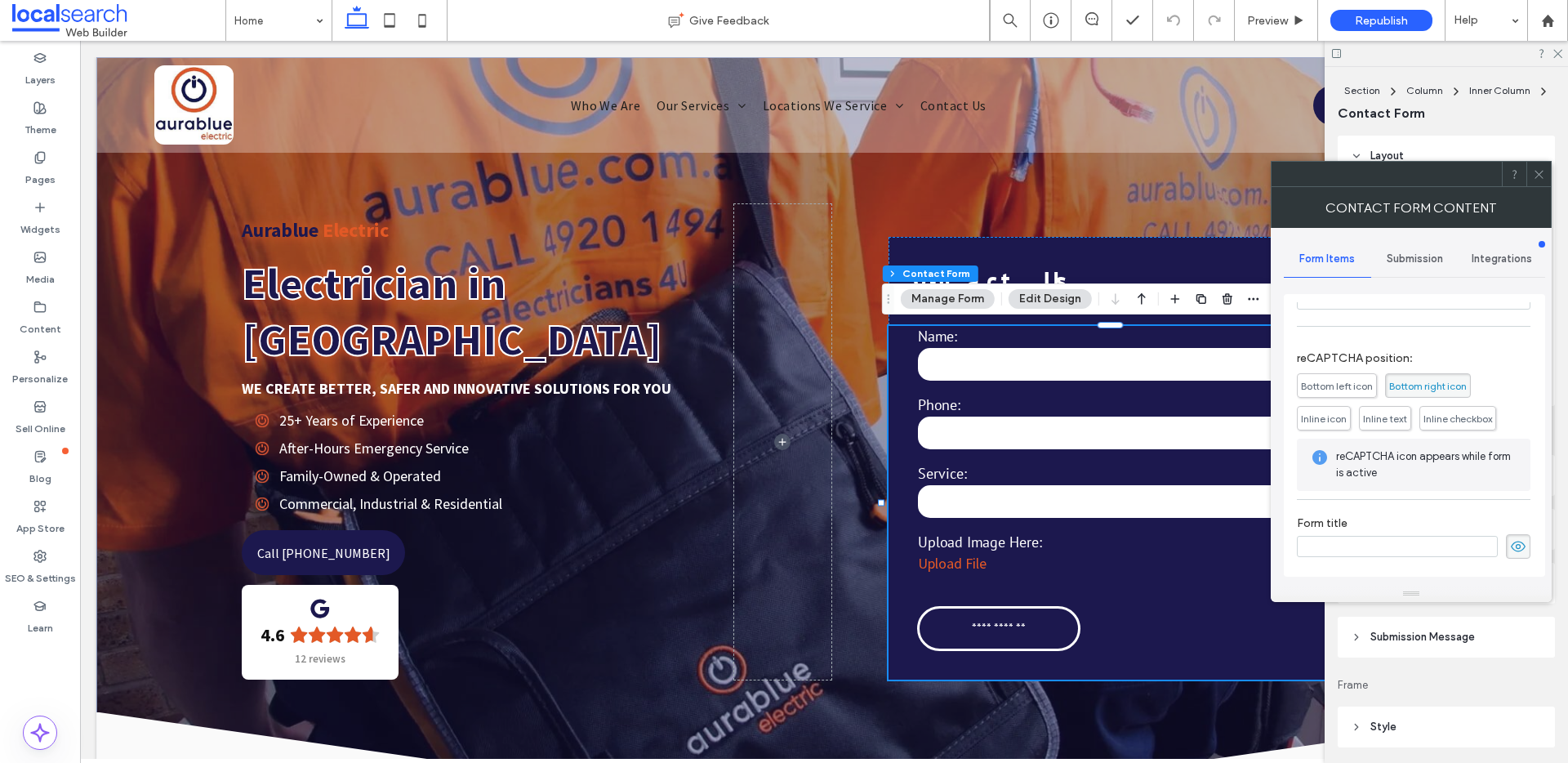
click at [1544, 175] on icon at bounding box center [1539, 174] width 13 height 13
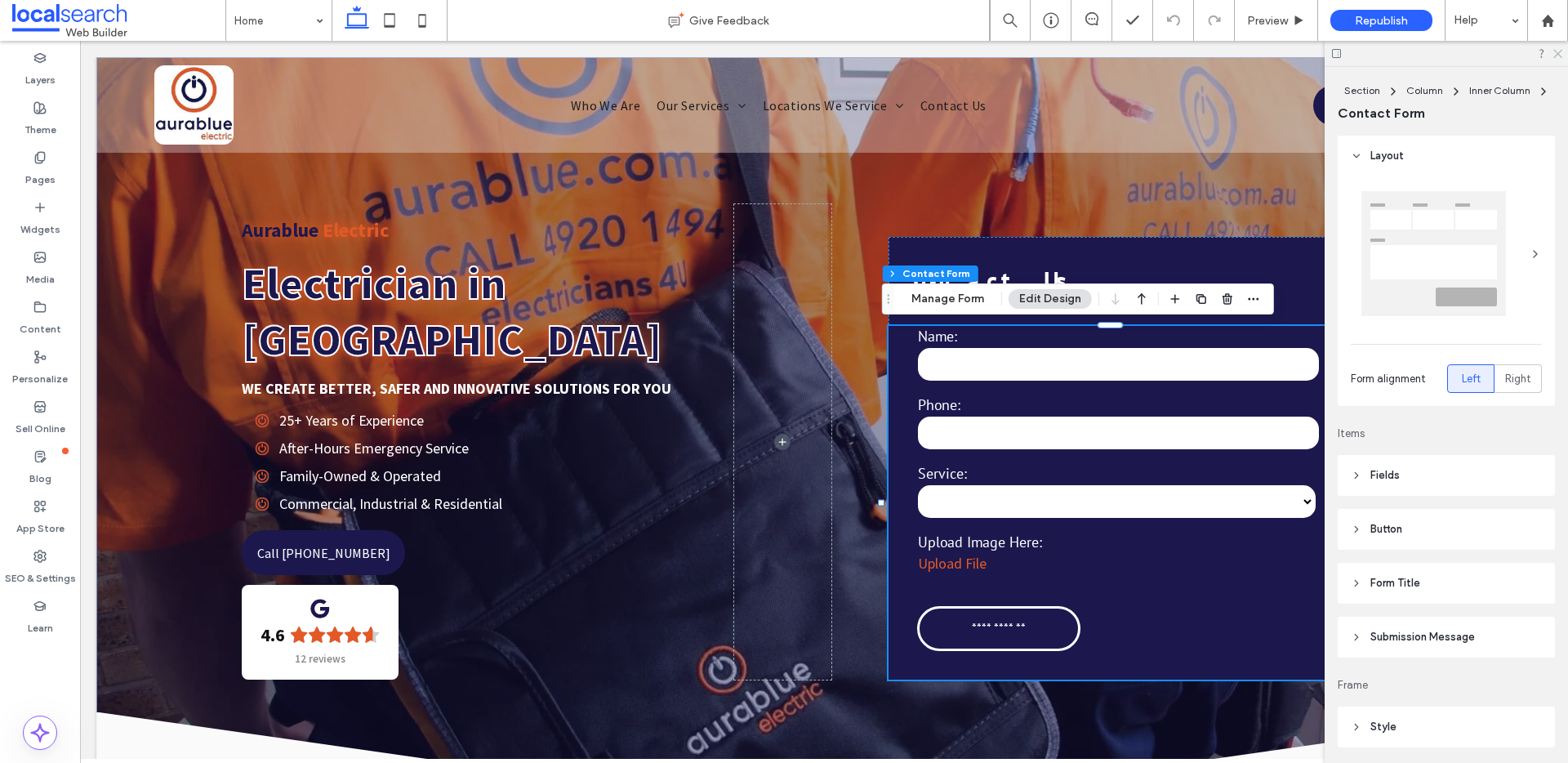
click at [1558, 57] on icon at bounding box center [1557, 52] width 11 height 11
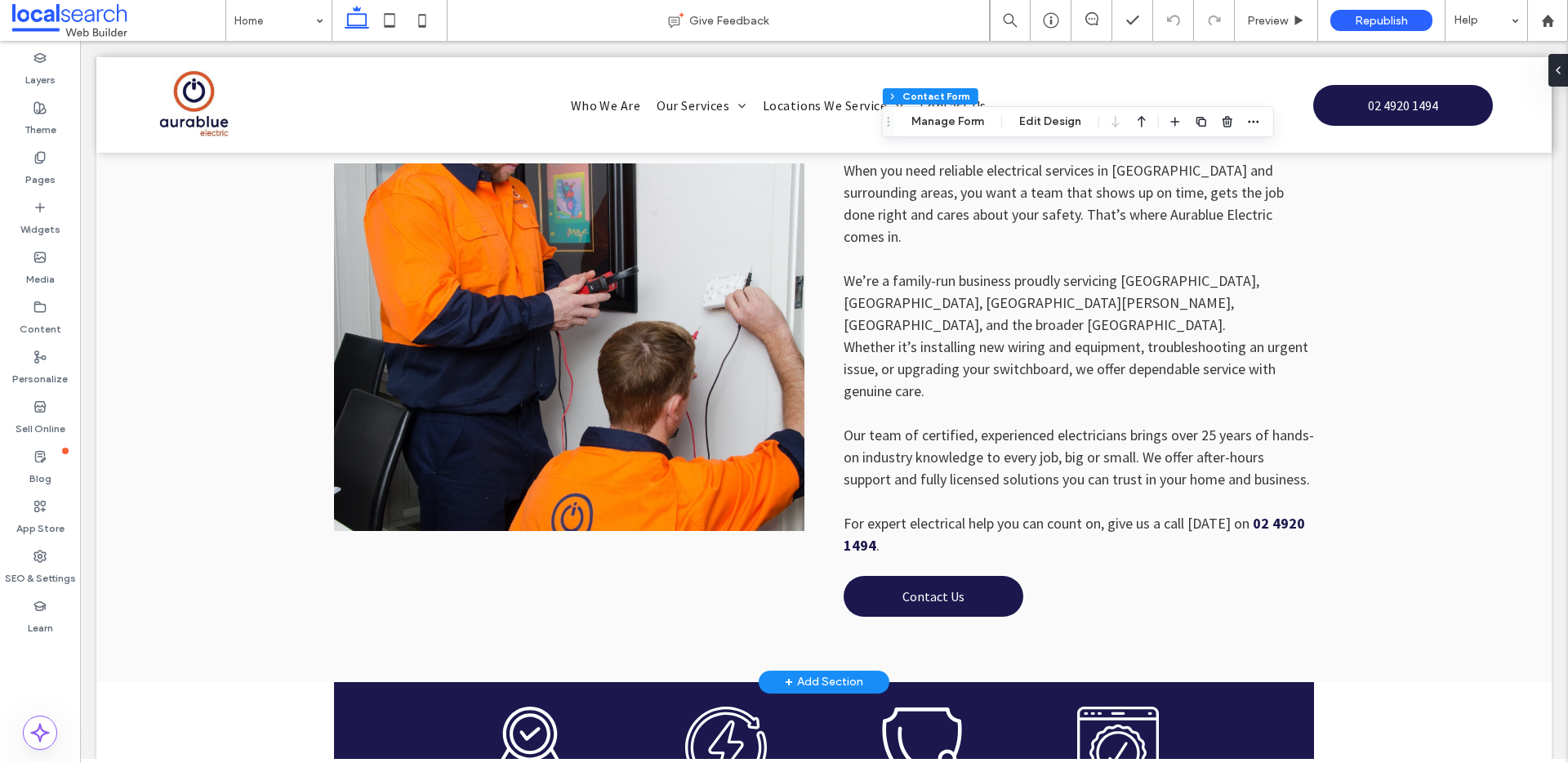
scroll to position [914, 0]
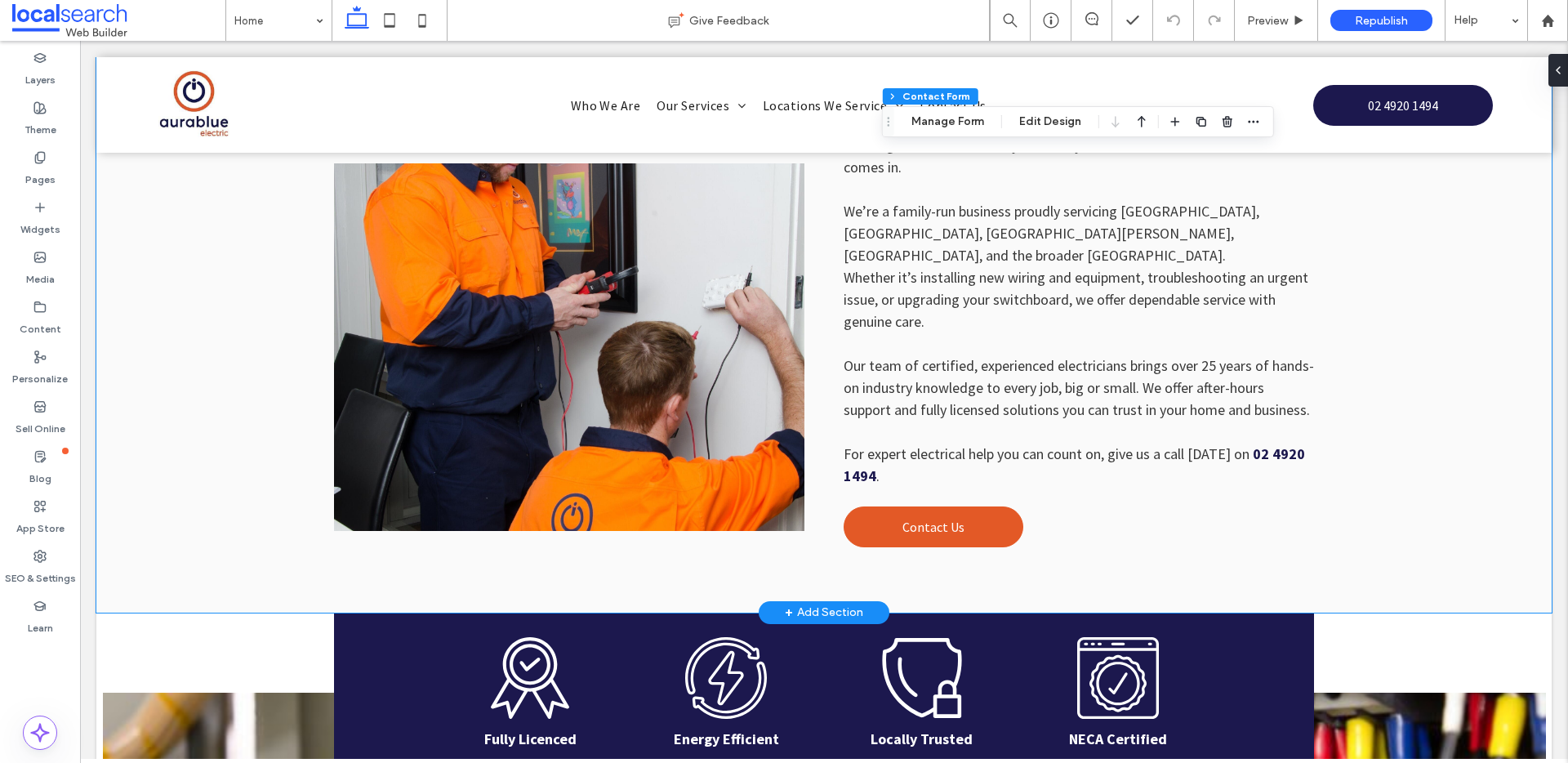
click at [952, 524] on div "Newcastle Electrician When you need reliable electrical services in Newcastle a…" at bounding box center [824, 282] width 981 height 659
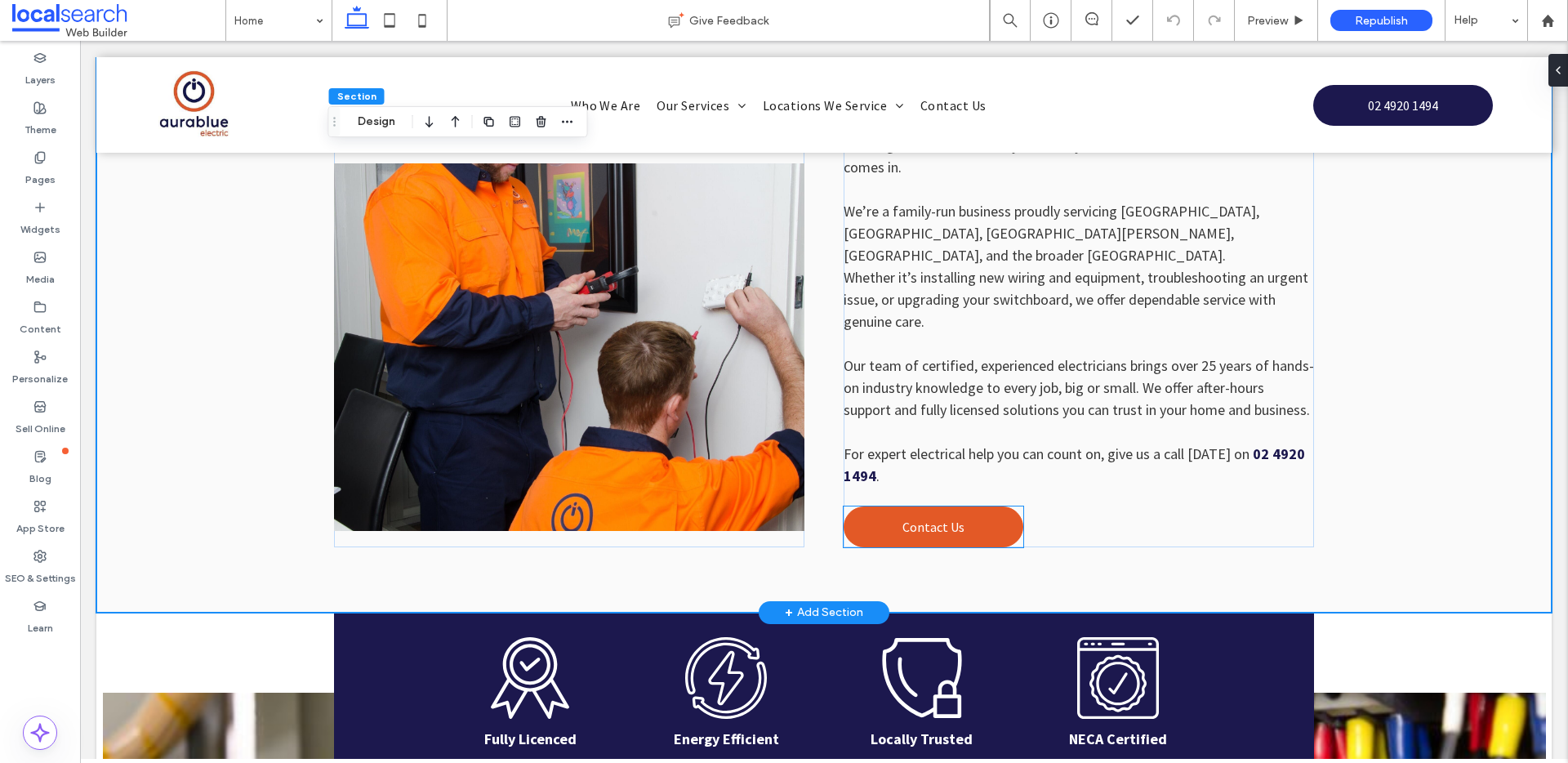
click at [959, 512] on link "Contact Us" at bounding box center [933, 527] width 180 height 41
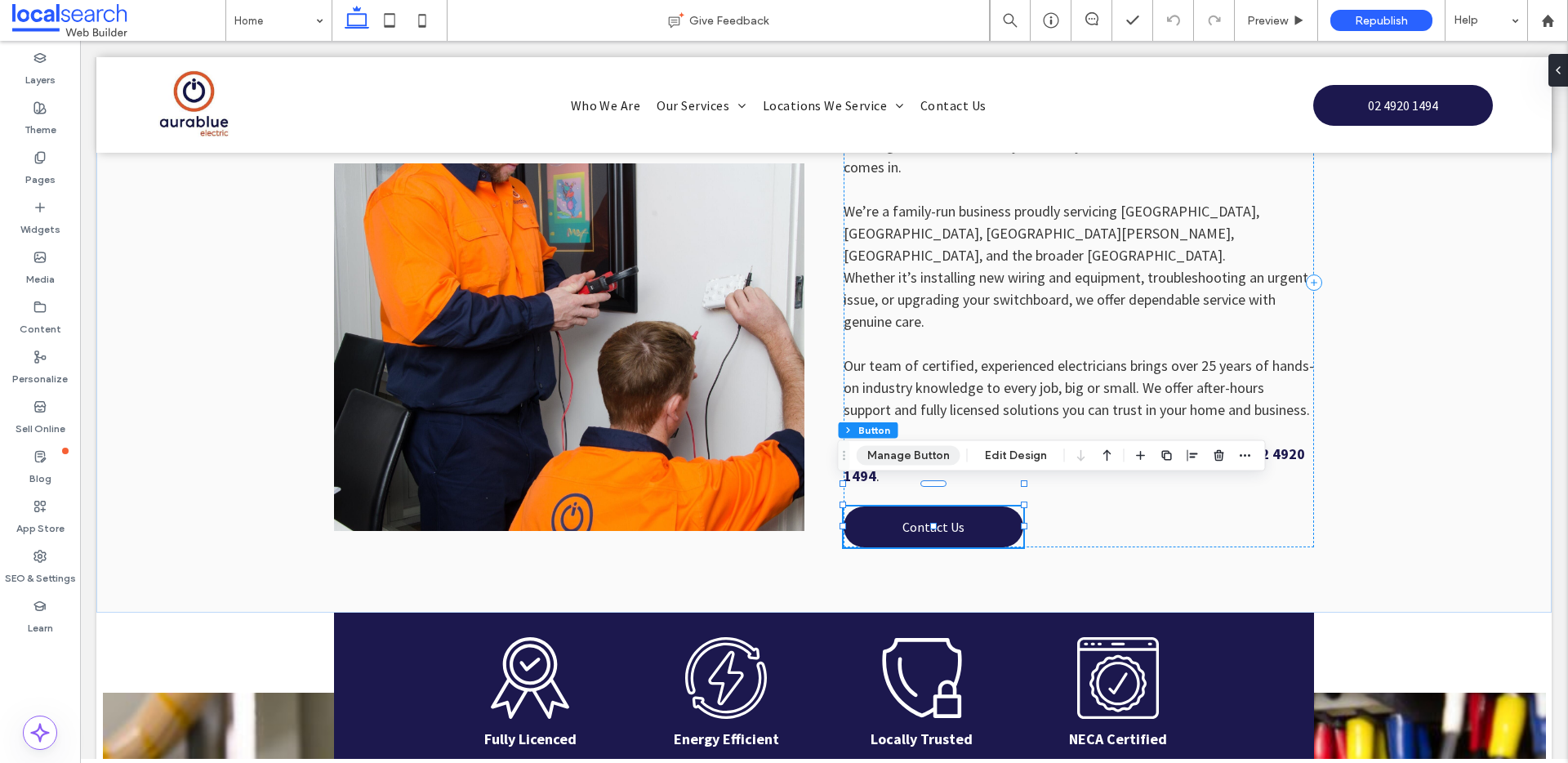
click at [899, 460] on button "Manage Button" at bounding box center [909, 455] width 104 height 19
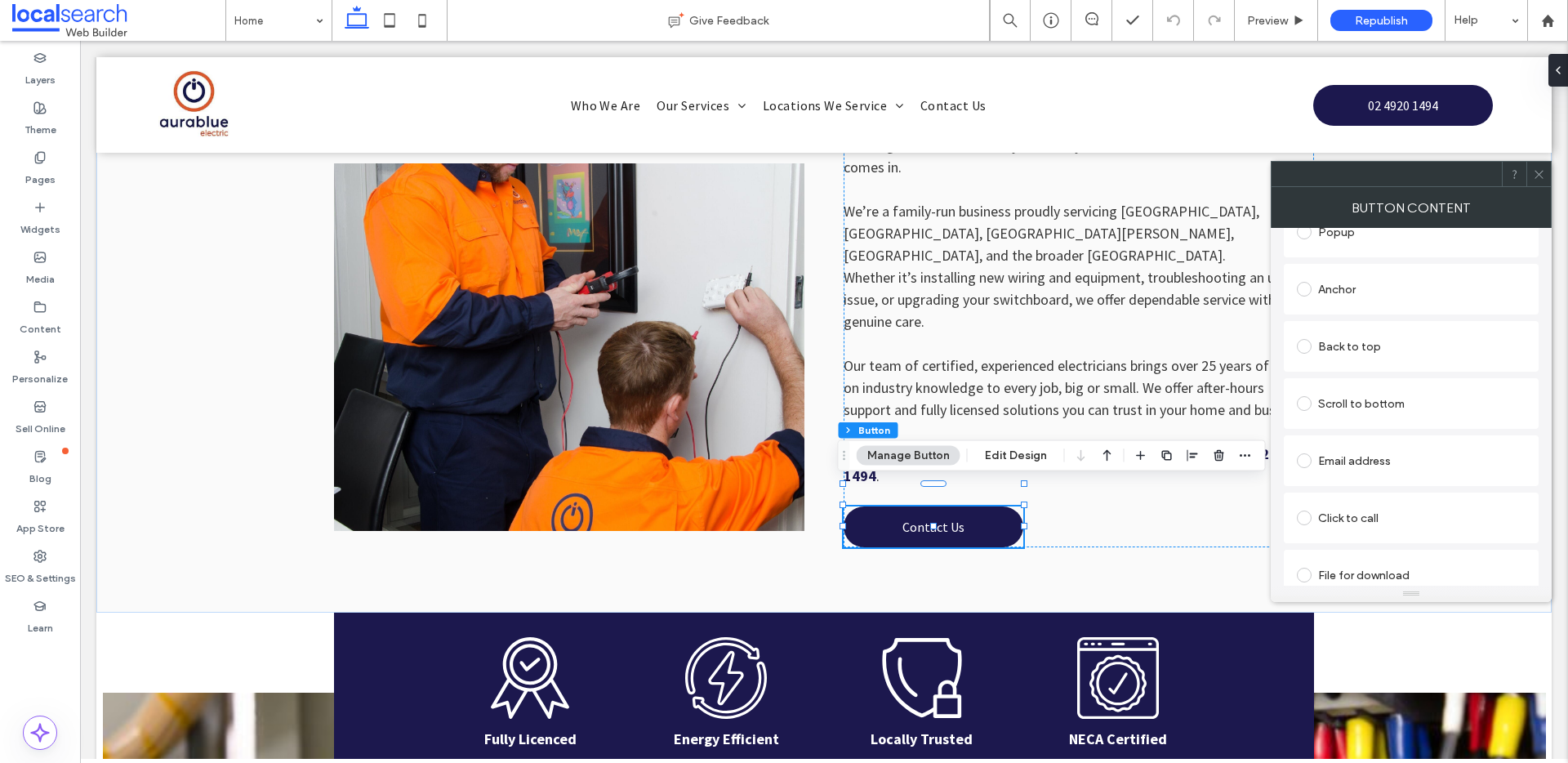
scroll to position [374, 0]
click at [1537, 169] on icon at bounding box center [1539, 174] width 13 height 13
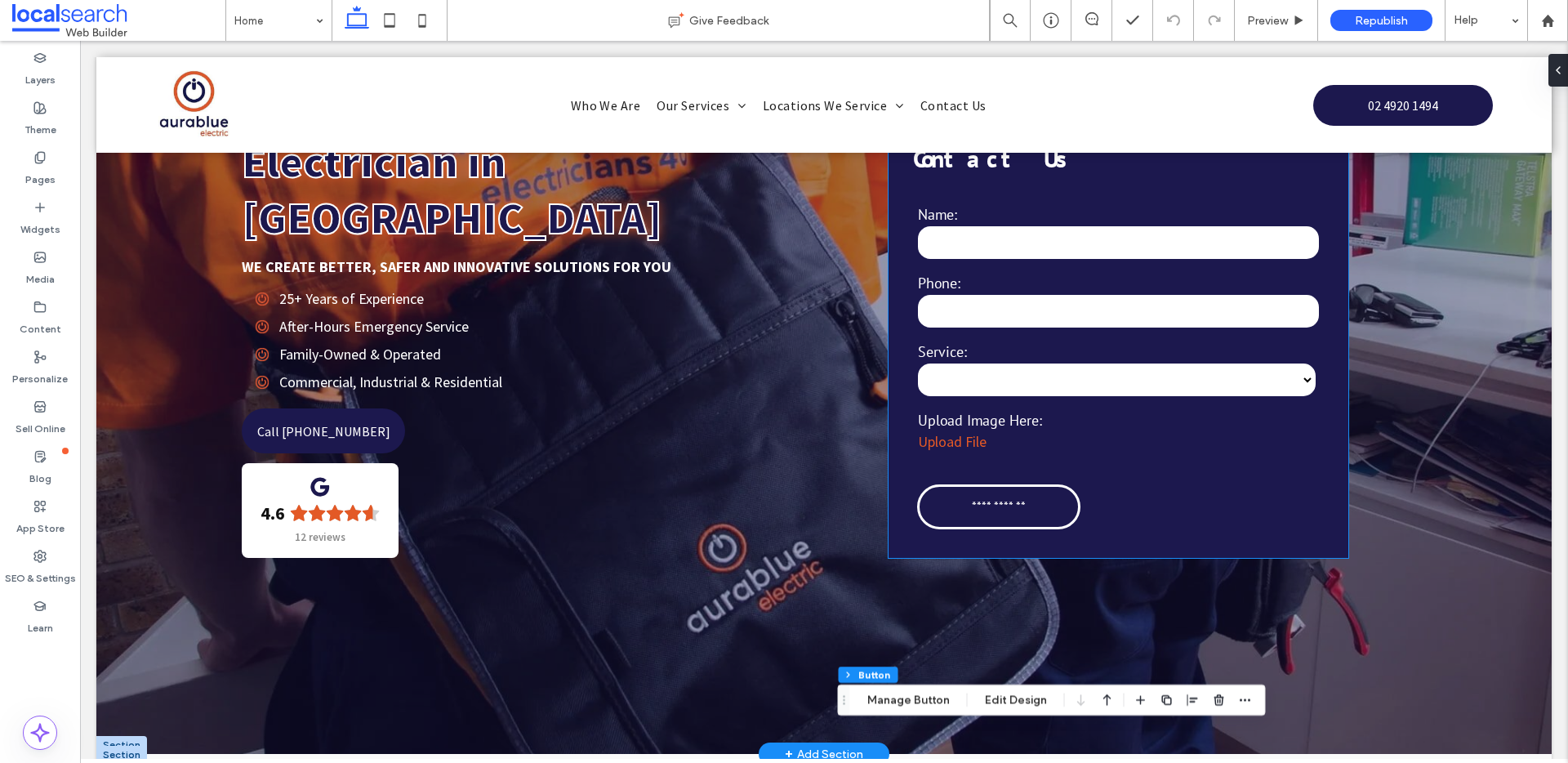
scroll to position [131, 0]
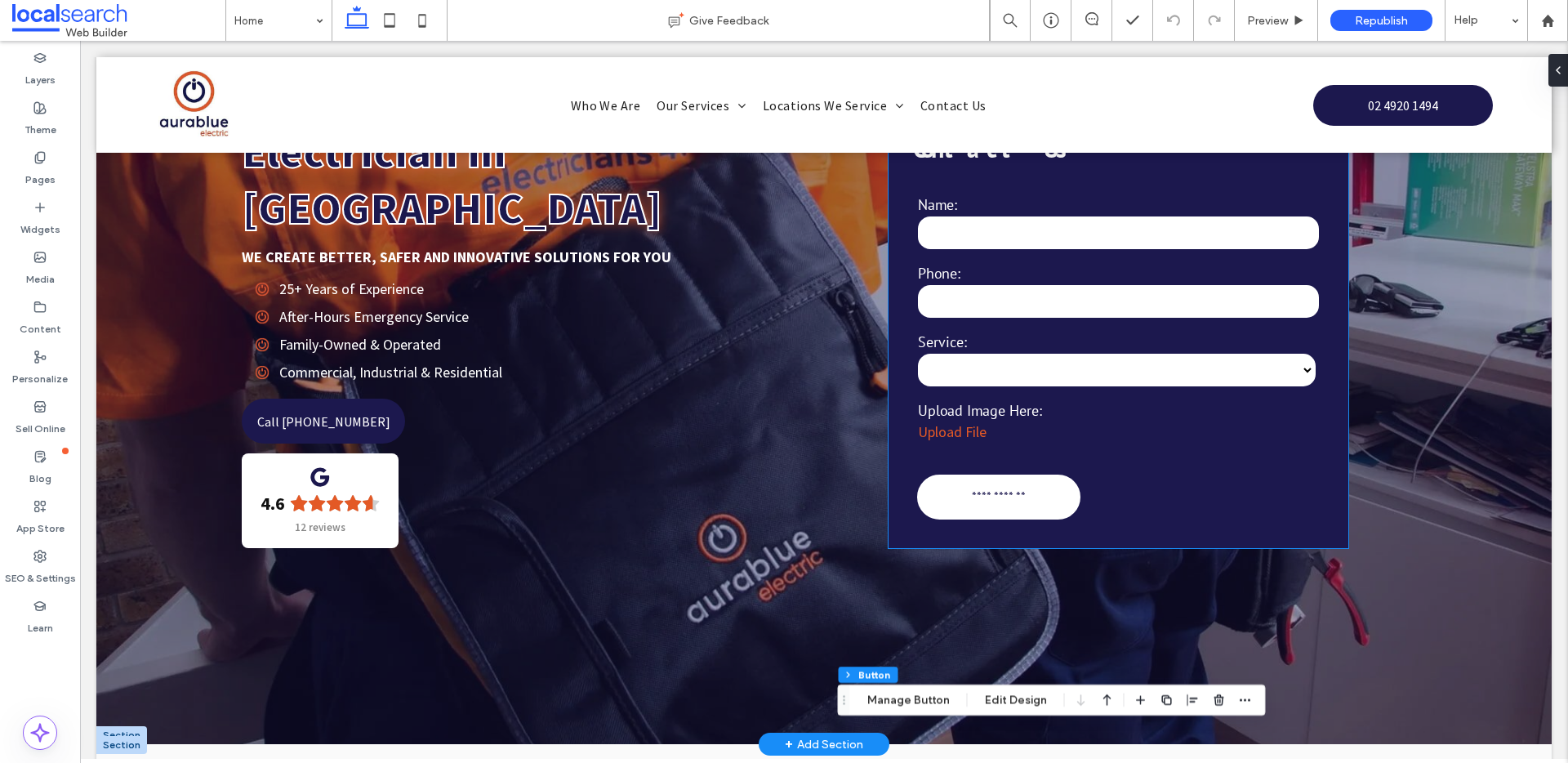
click at [1008, 517] on div "**********" at bounding box center [999, 497] width 163 height 45
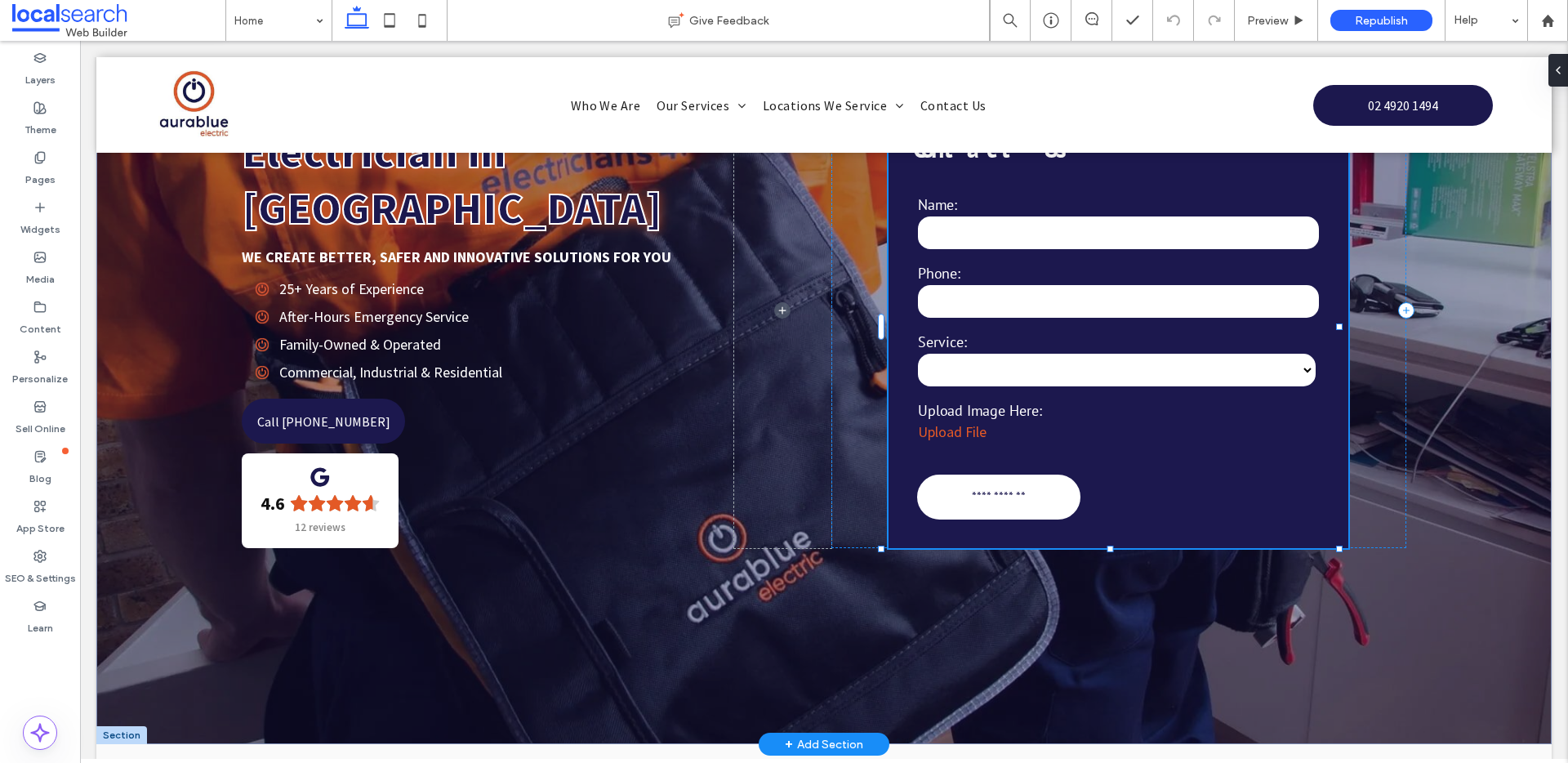
type input "**"
click at [1002, 494] on input "**********" at bounding box center [999, 496] width 155 height 33
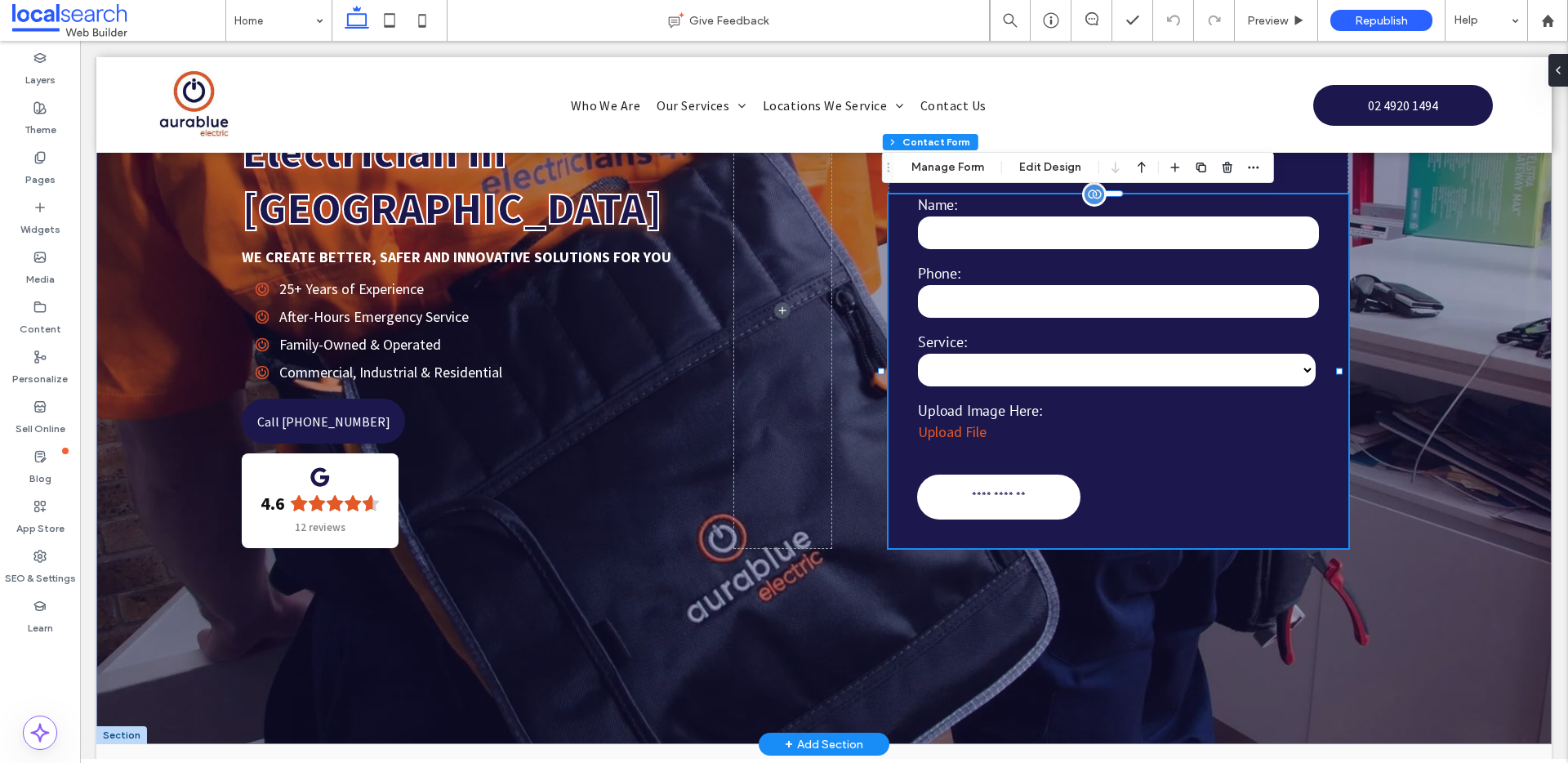
click at [1002, 495] on input "**********" at bounding box center [999, 496] width 155 height 33
click at [1009, 497] on input "**********" at bounding box center [999, 496] width 155 height 33
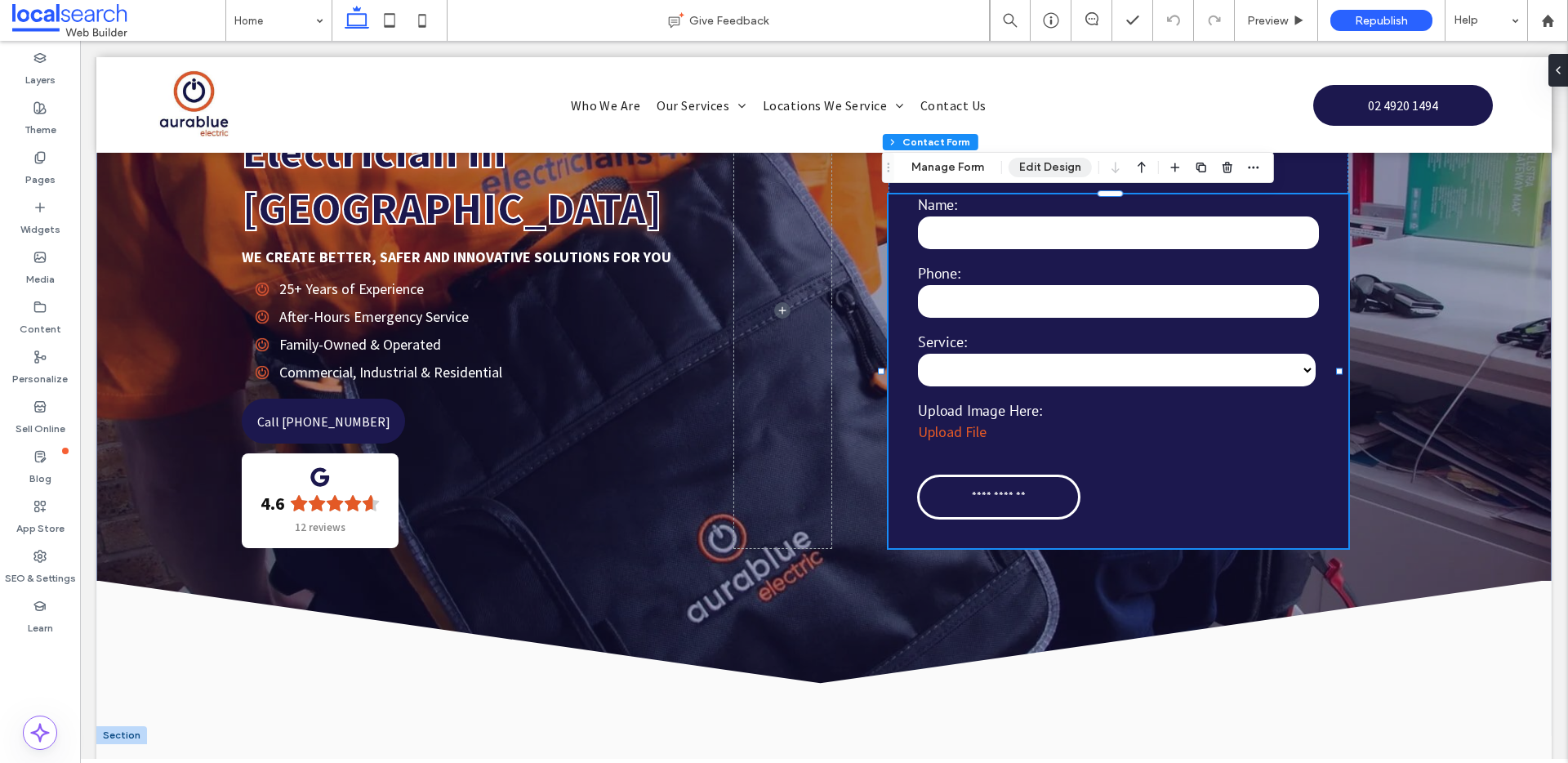
click at [1055, 174] on button "Edit Design" at bounding box center [1051, 167] width 83 height 19
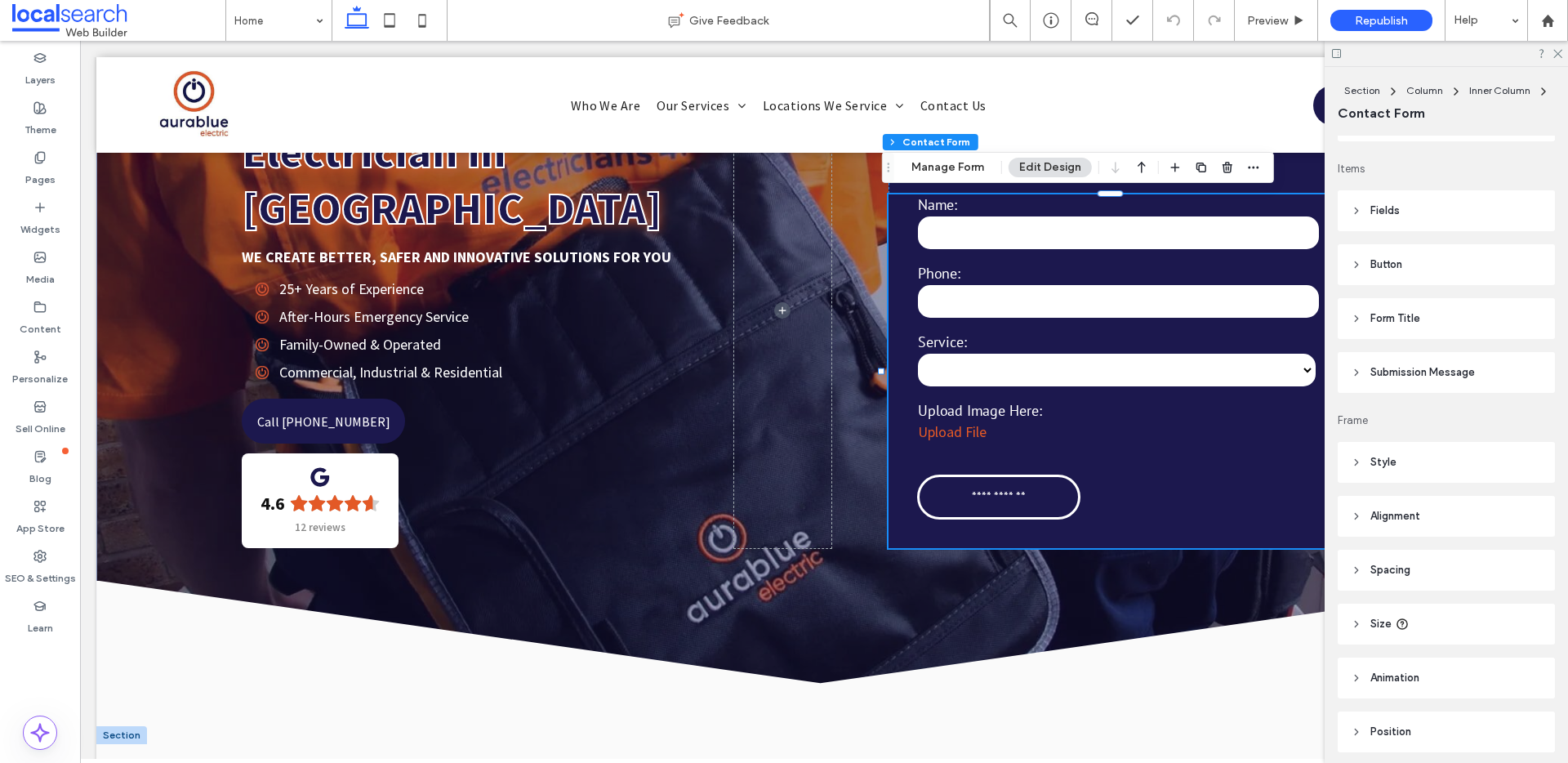
scroll to position [326, 0]
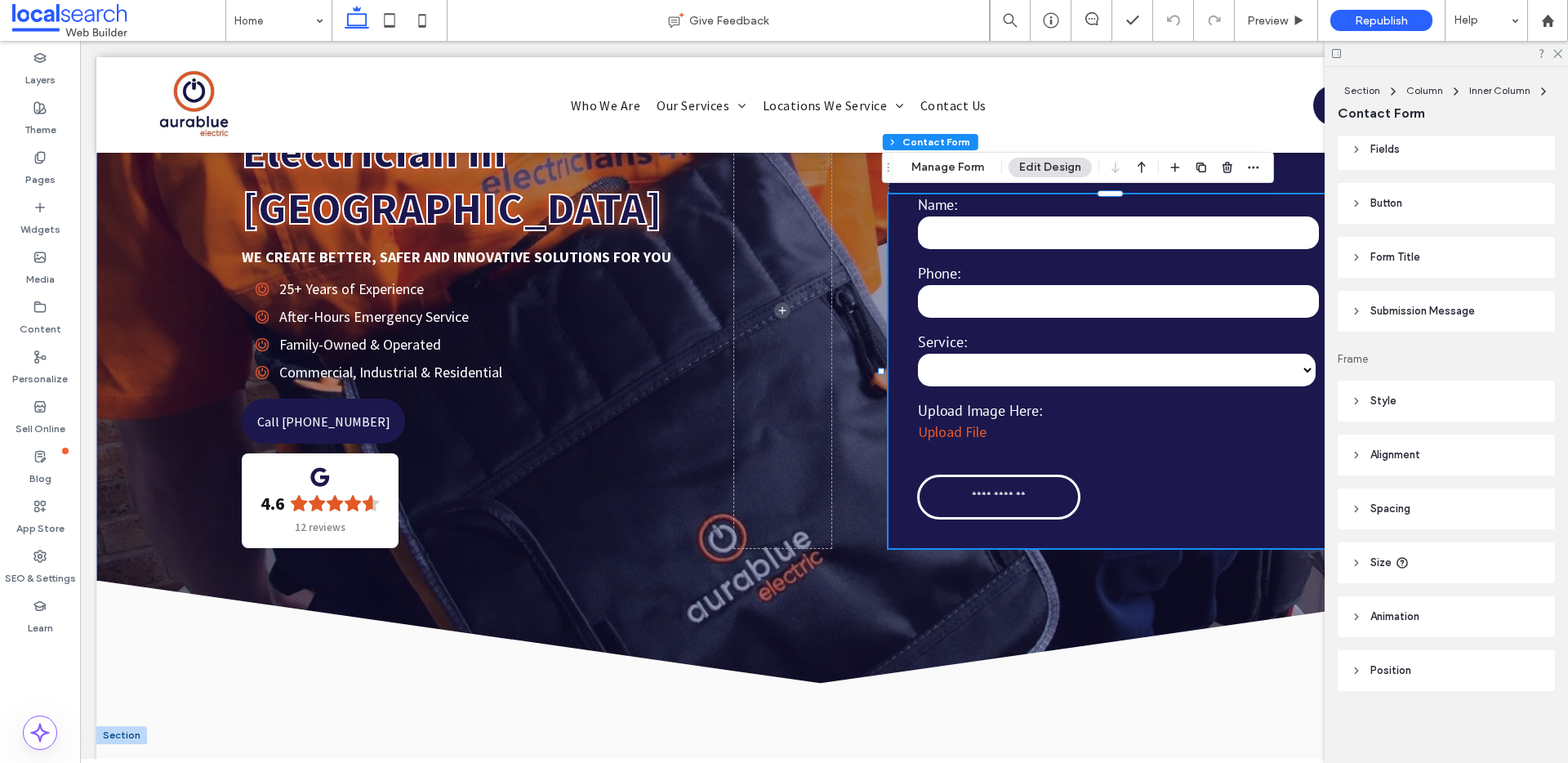
click at [1360, 301] on header "Submission Message" at bounding box center [1447, 312] width 217 height 41
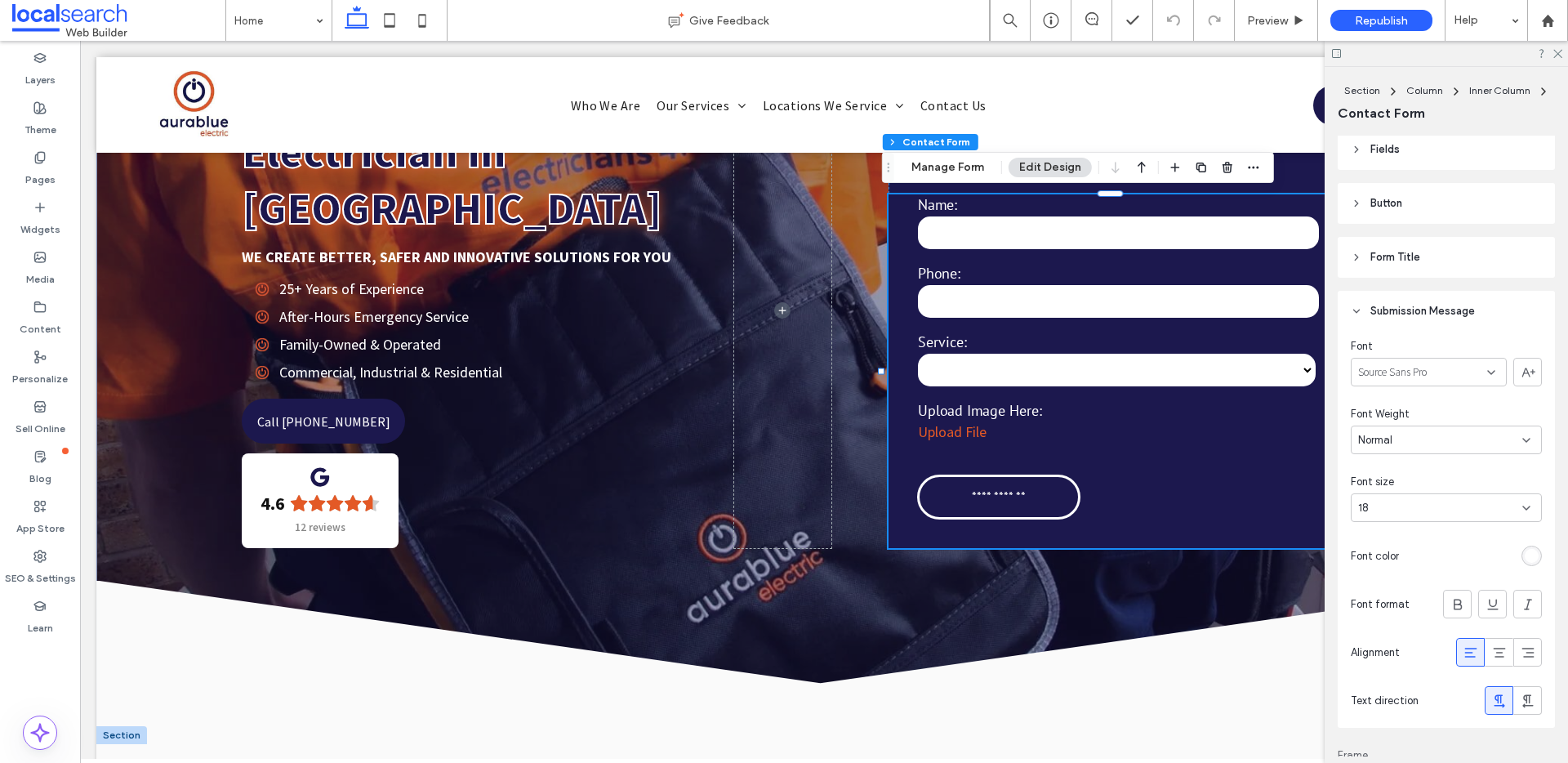
click at [1358, 302] on header "Submission Message" at bounding box center [1447, 312] width 217 height 41
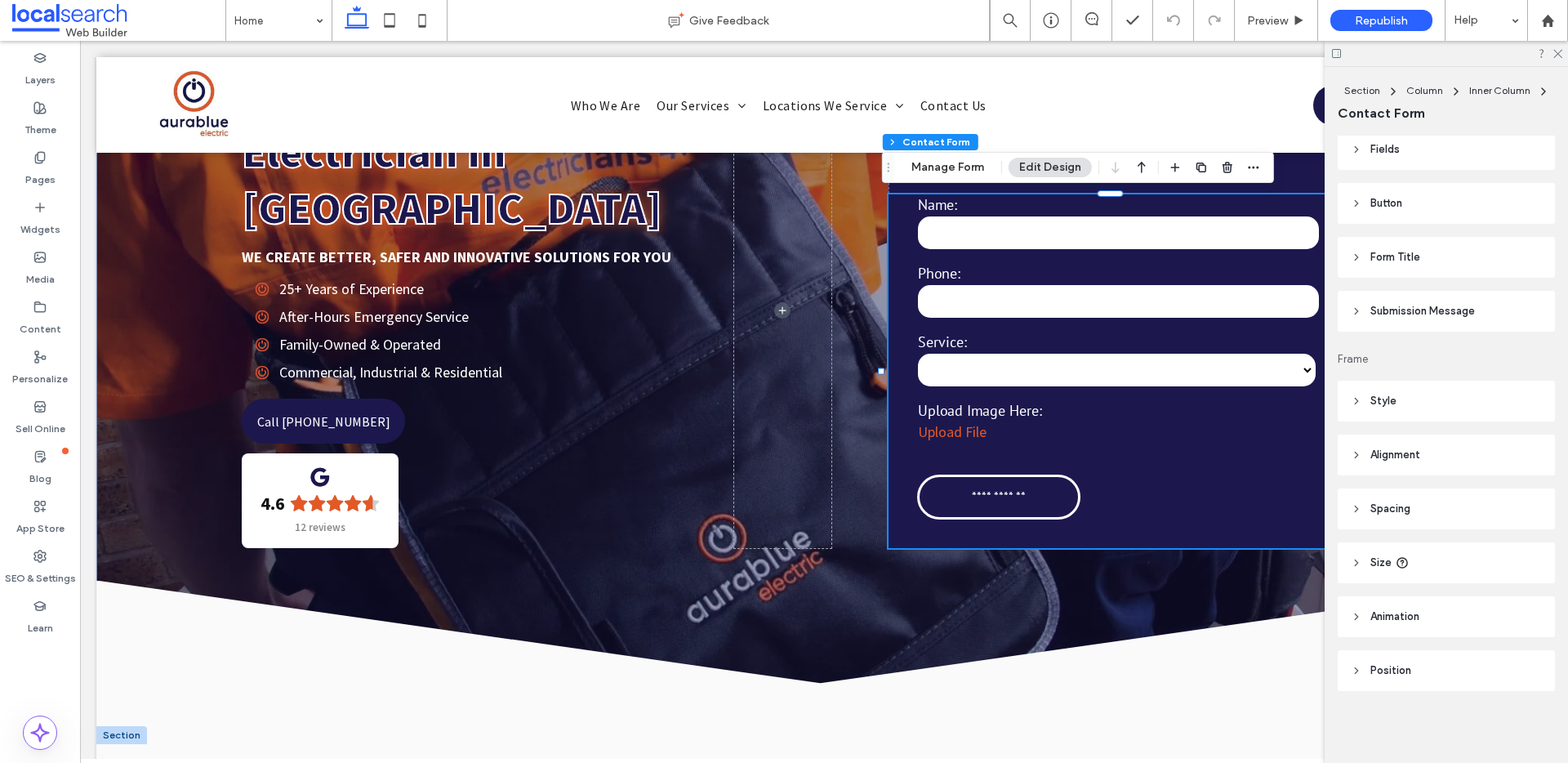
click at [1359, 249] on header "Form Title" at bounding box center [1447, 257] width 217 height 41
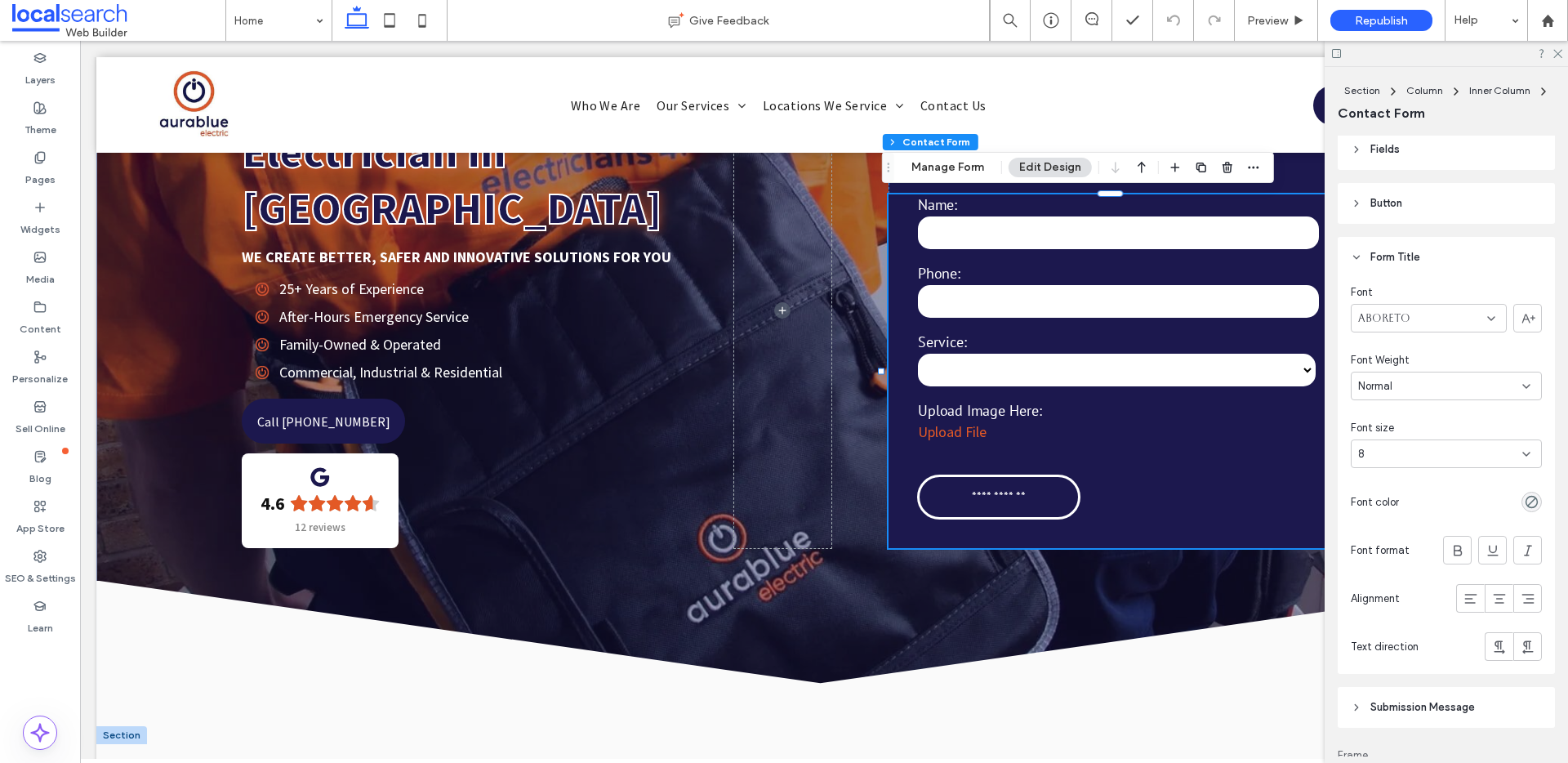
click at [1359, 249] on header "Form Title" at bounding box center [1447, 257] width 217 height 41
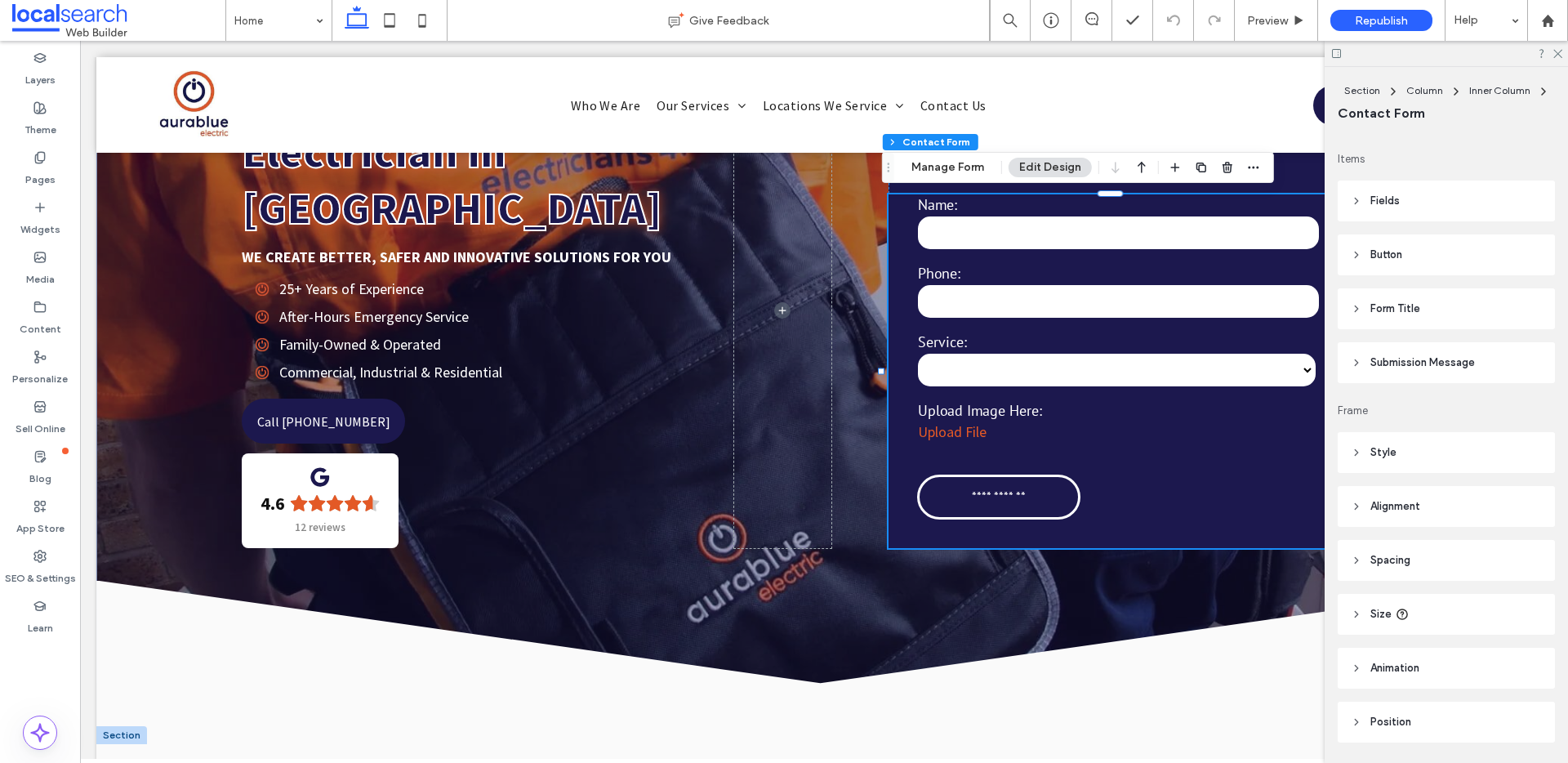
scroll to position [249, 0]
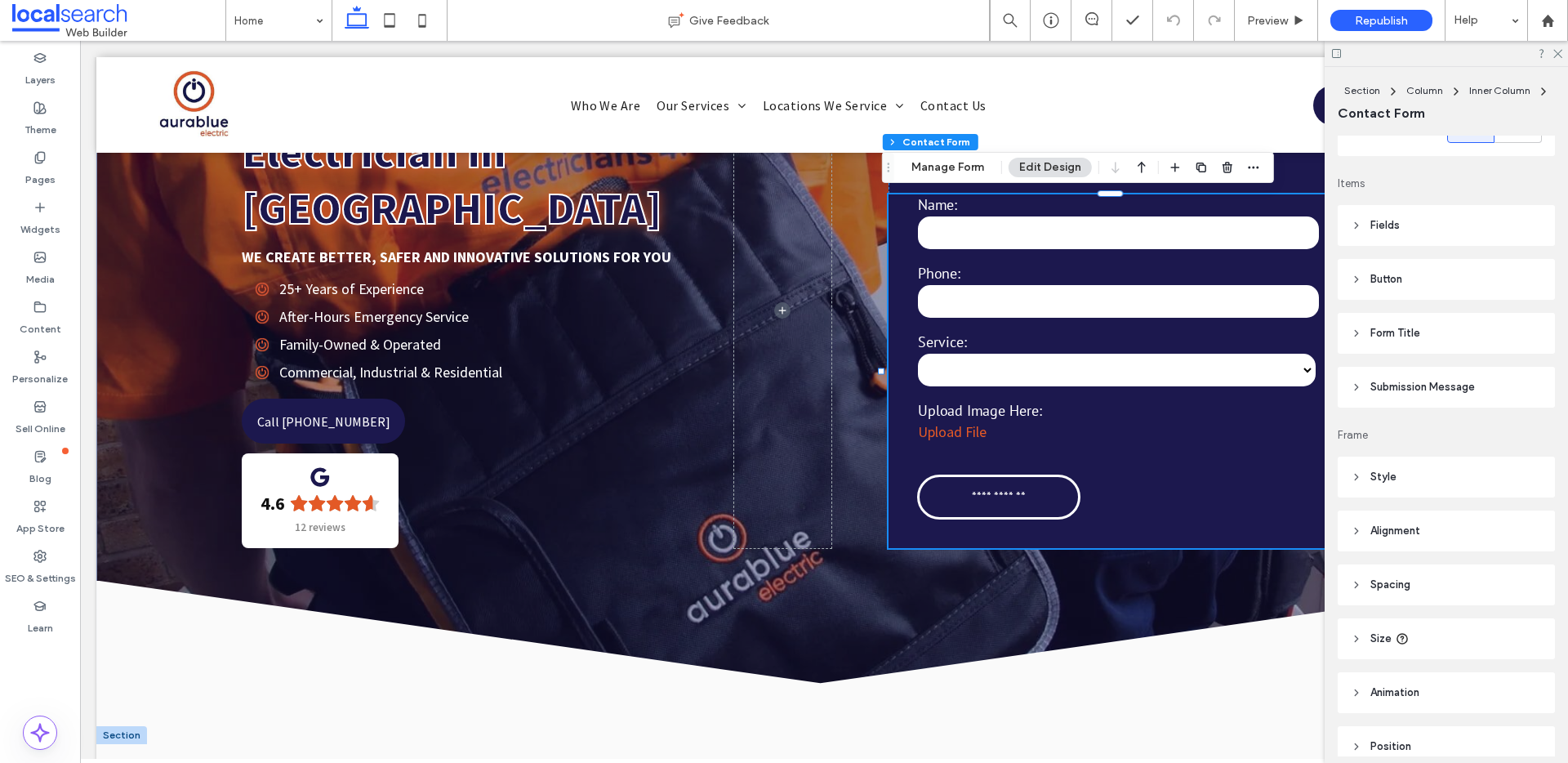
click at [1358, 215] on header "Fields" at bounding box center [1447, 225] width 217 height 41
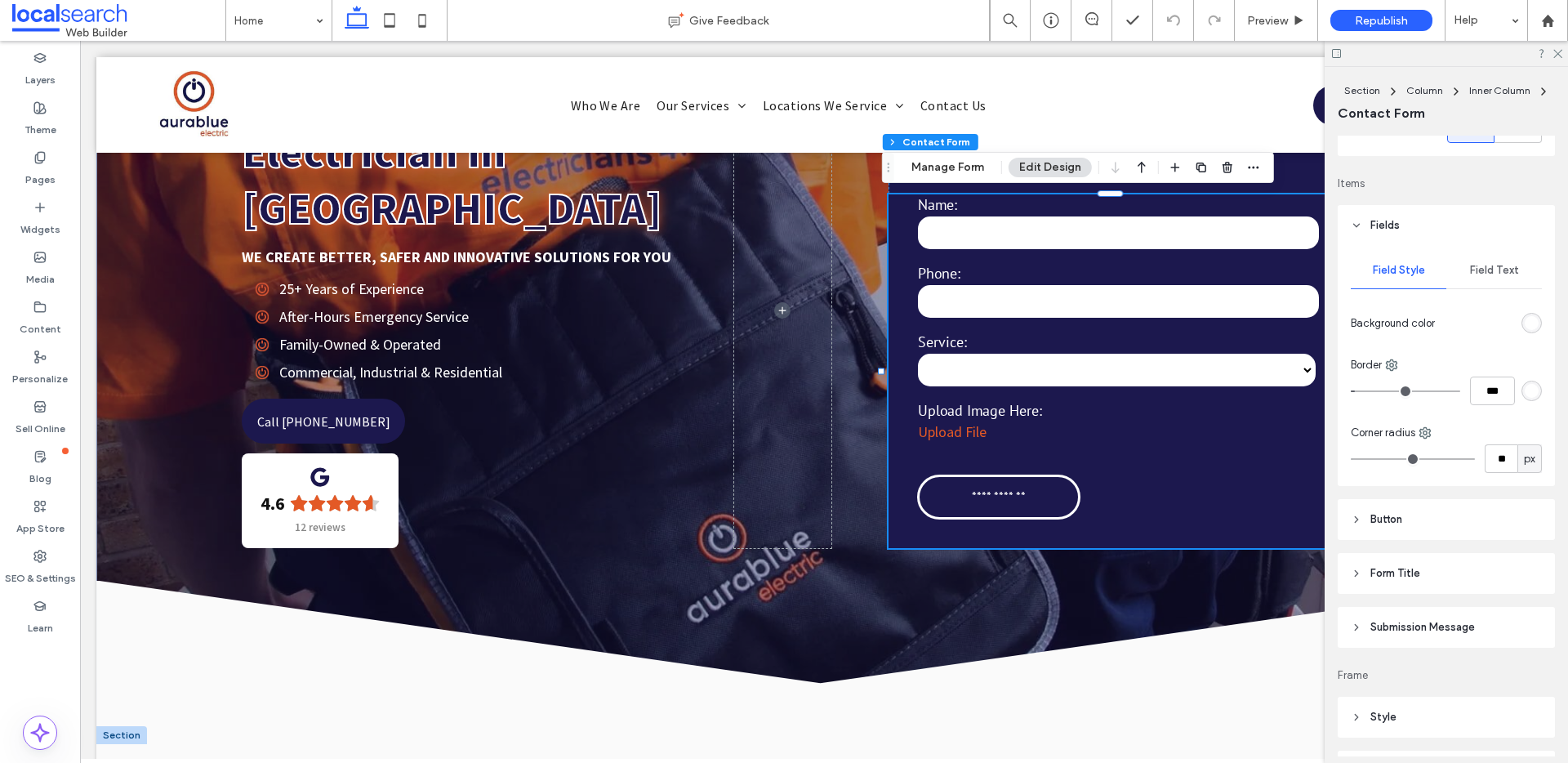
click at [1358, 215] on header "Fields" at bounding box center [1447, 225] width 217 height 41
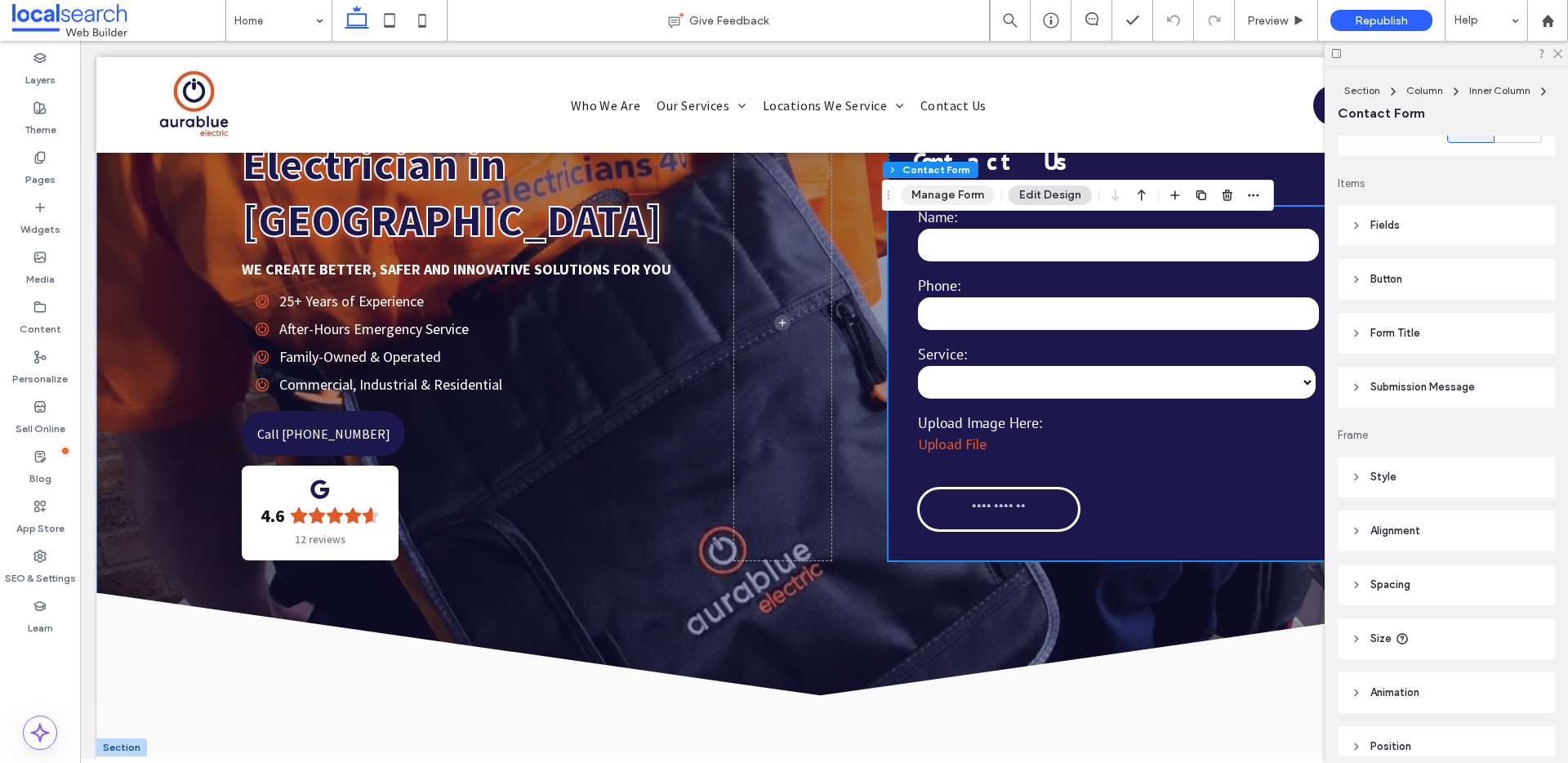
scroll to position [103, 0]
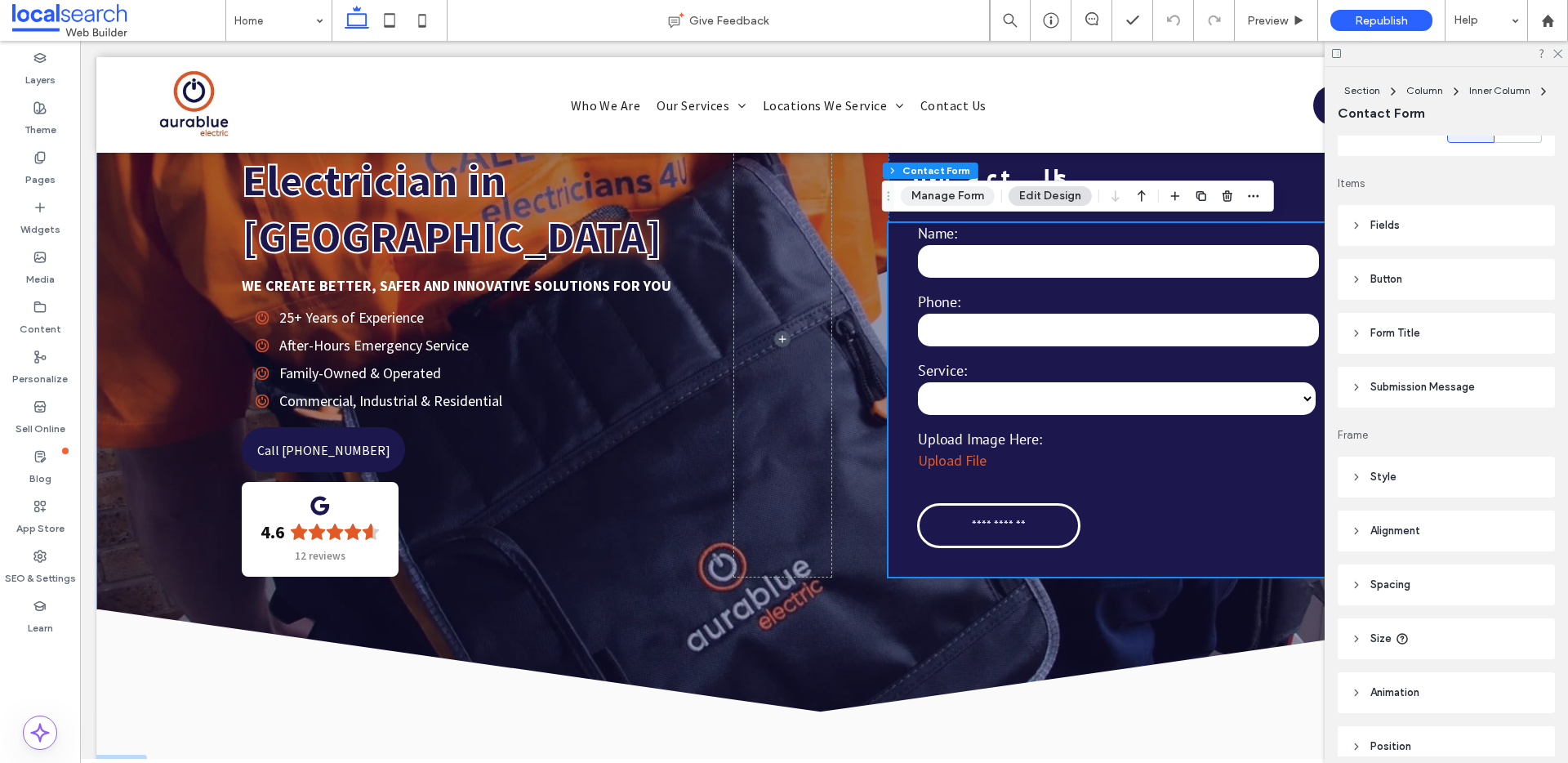
click at [943, 200] on button "Manage Form" at bounding box center [948, 196] width 94 height 19
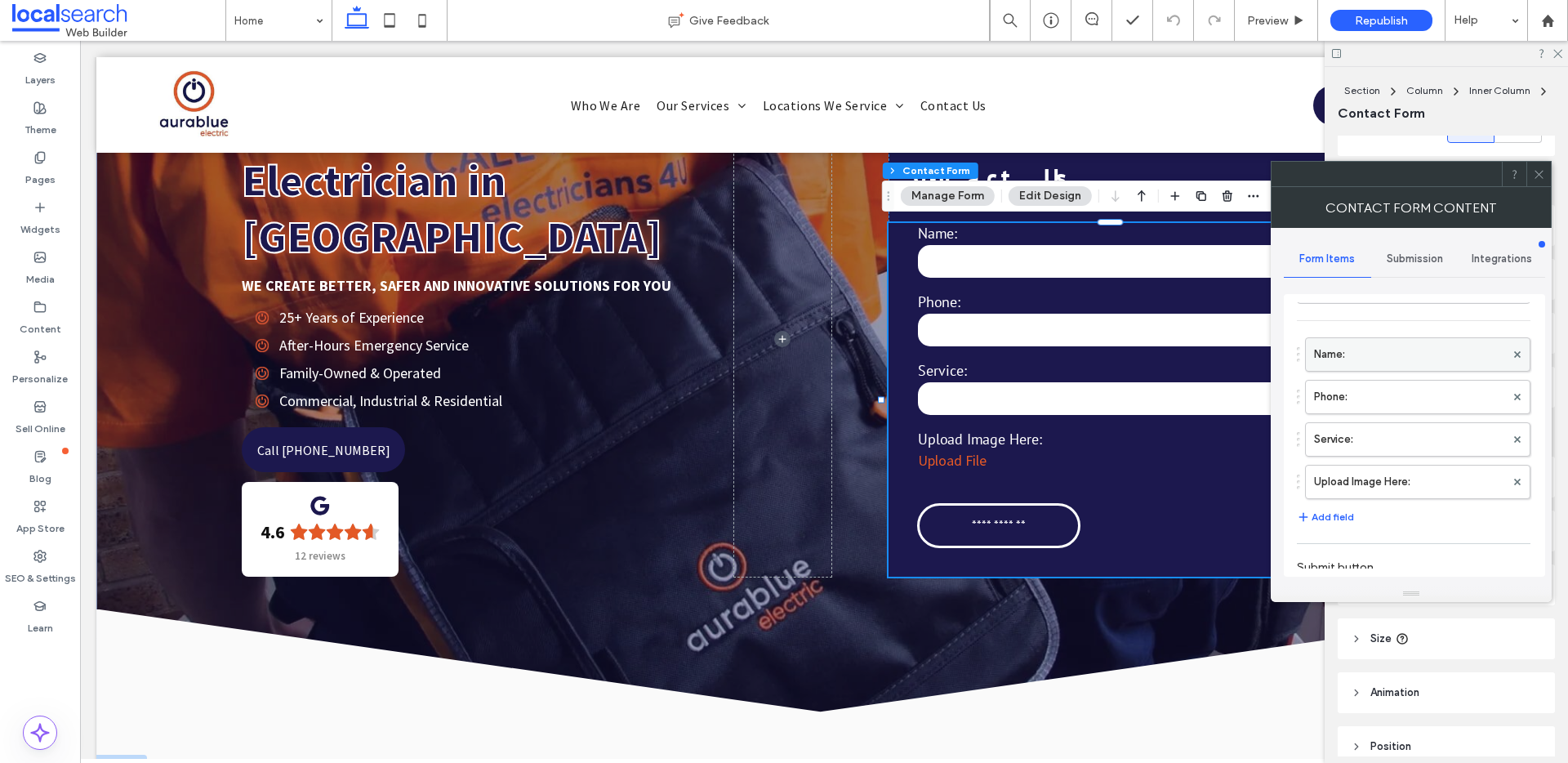
scroll to position [331, 0]
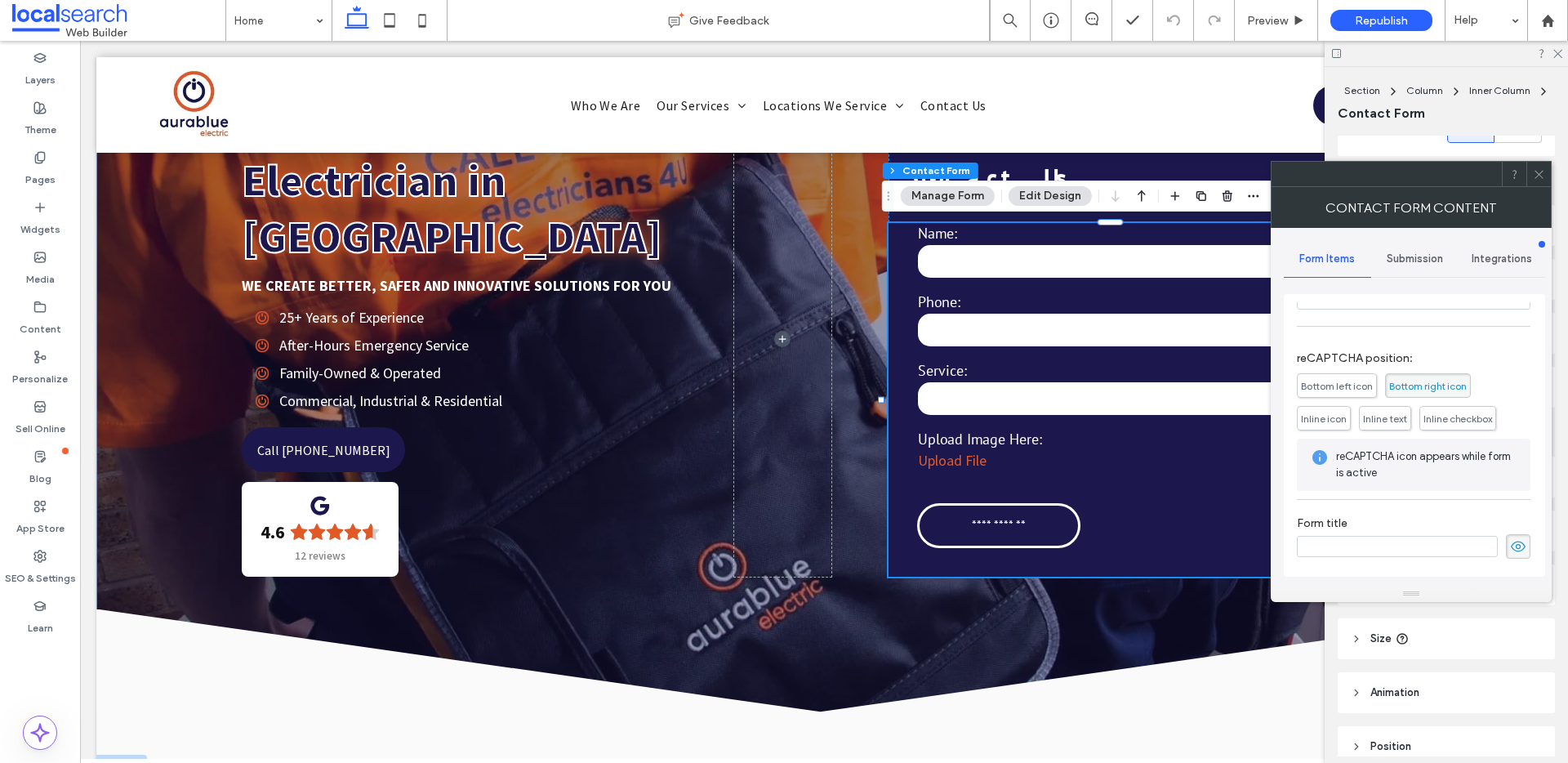
click at [1539, 177] on icon at bounding box center [1539, 174] width 13 height 13
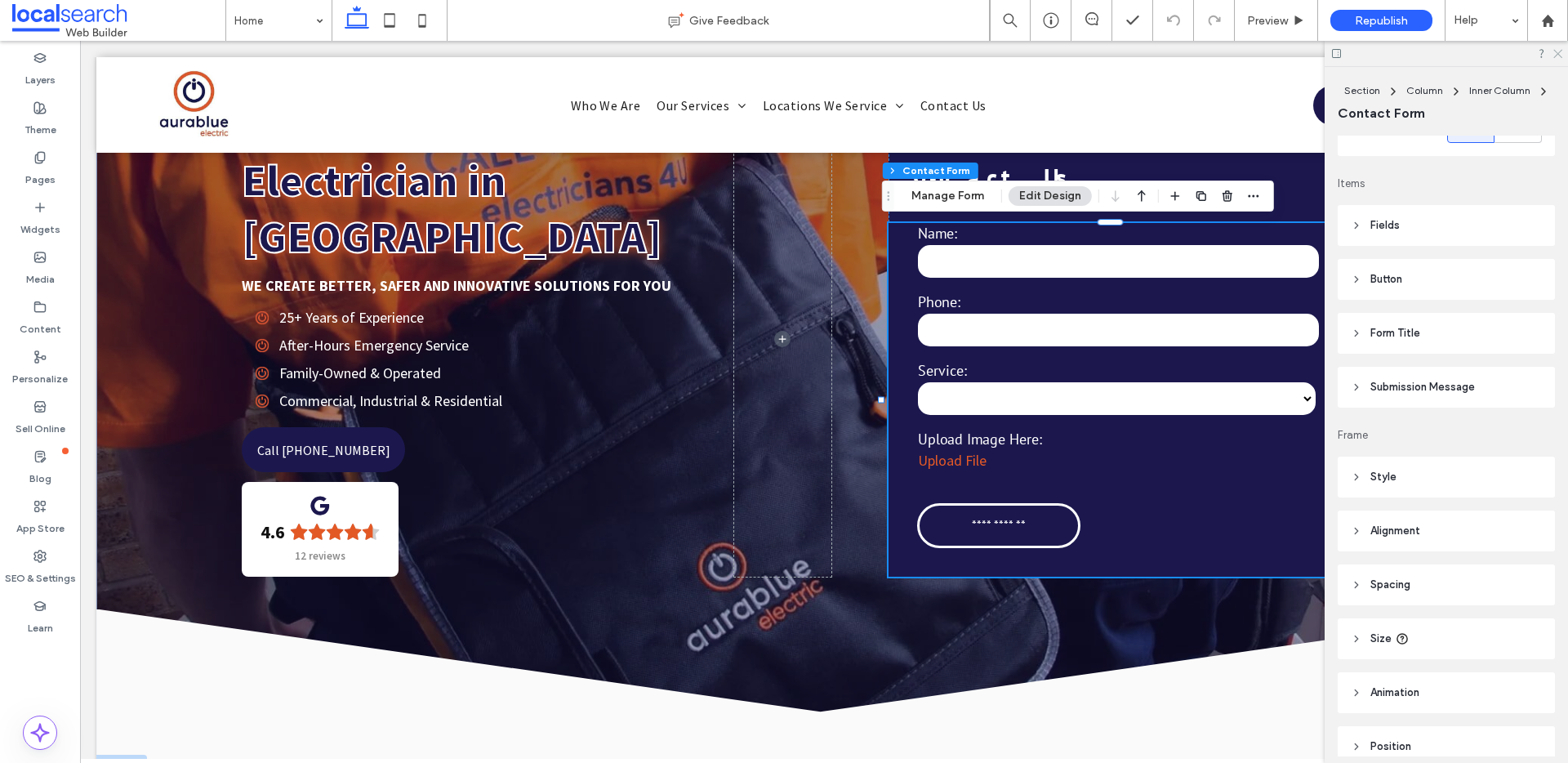
click at [1558, 50] on icon at bounding box center [1557, 52] width 11 height 11
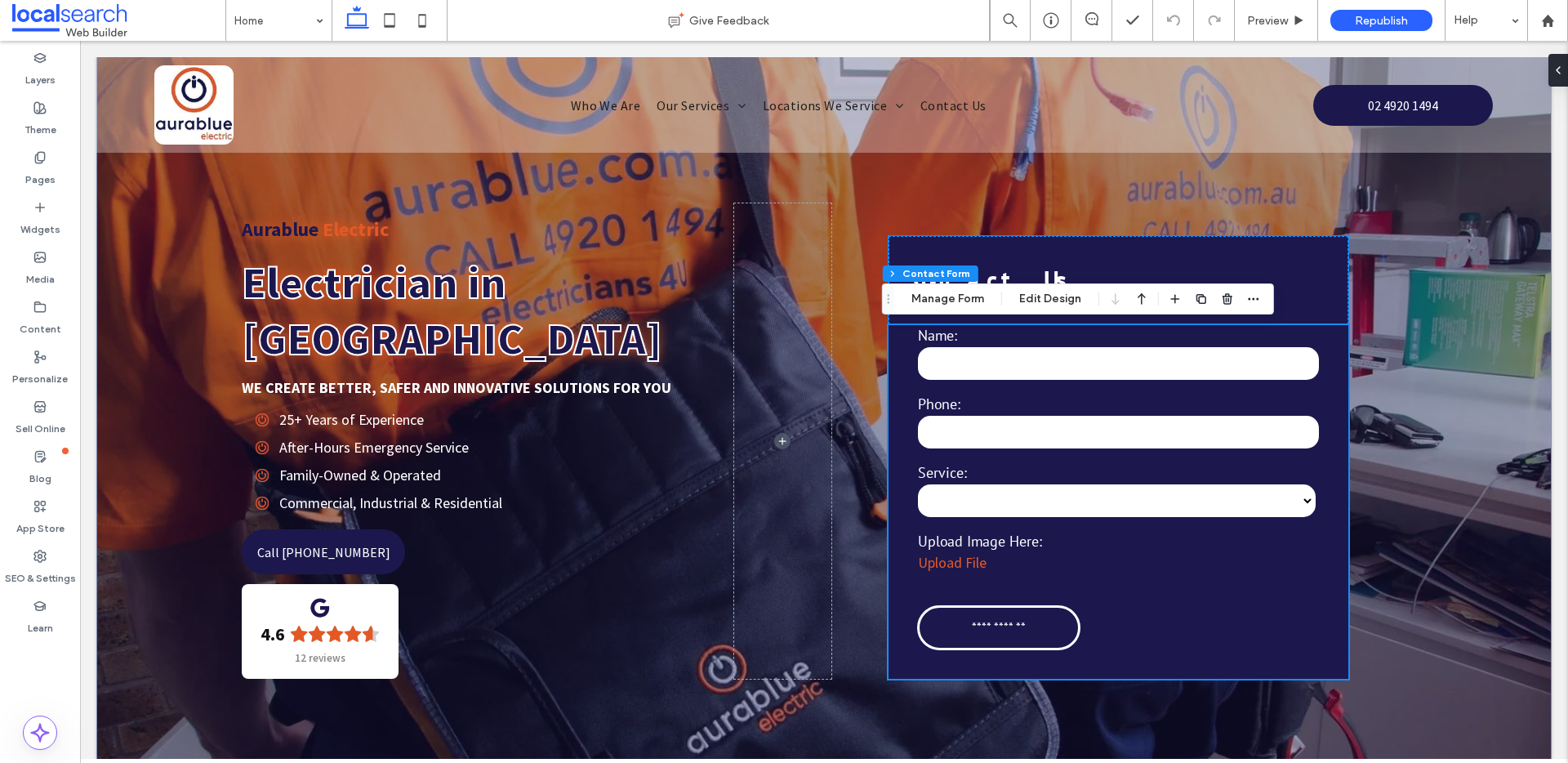
scroll to position [0, 0]
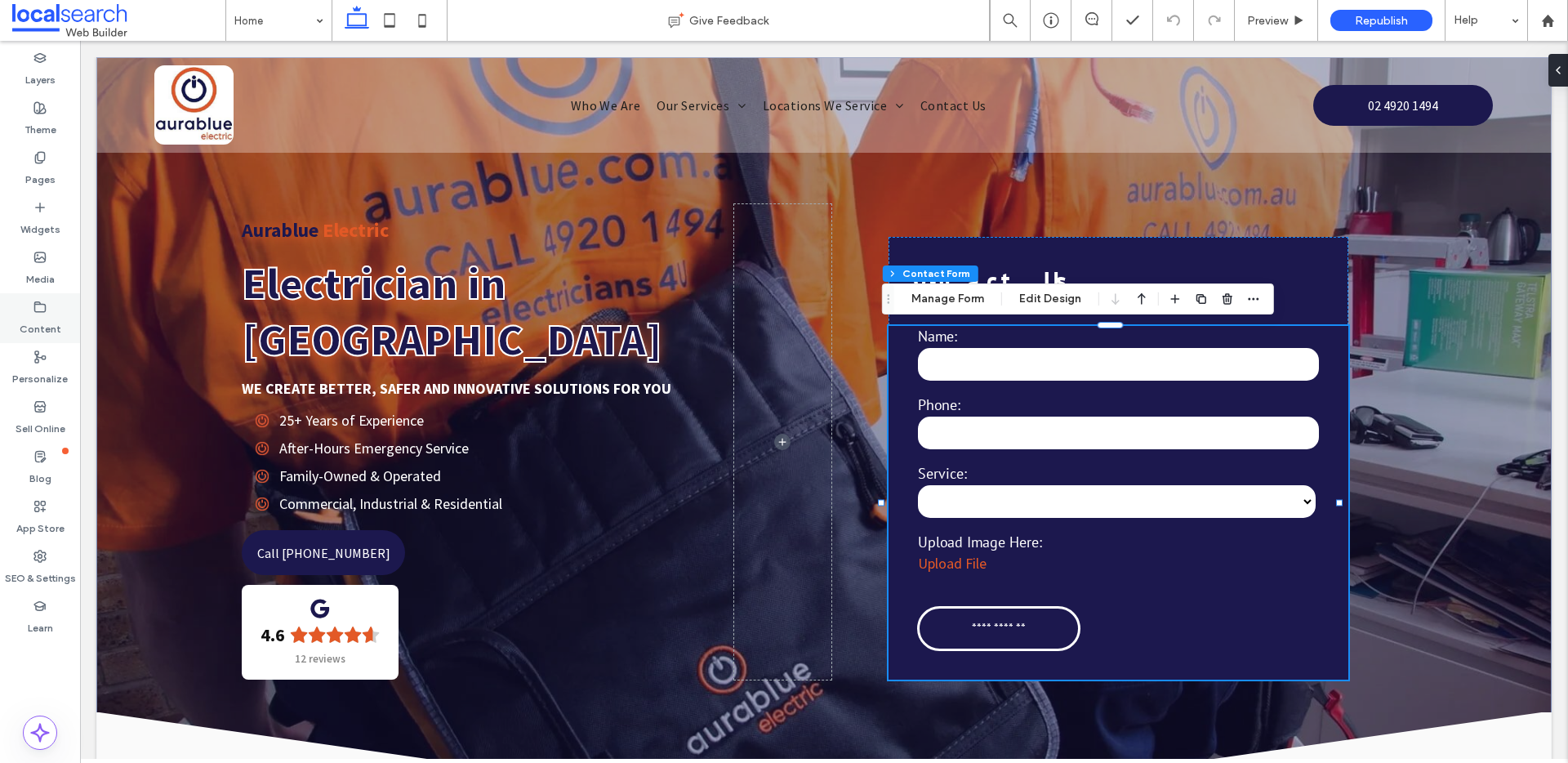
click at [50, 315] on label "Content" at bounding box center [40, 325] width 42 height 23
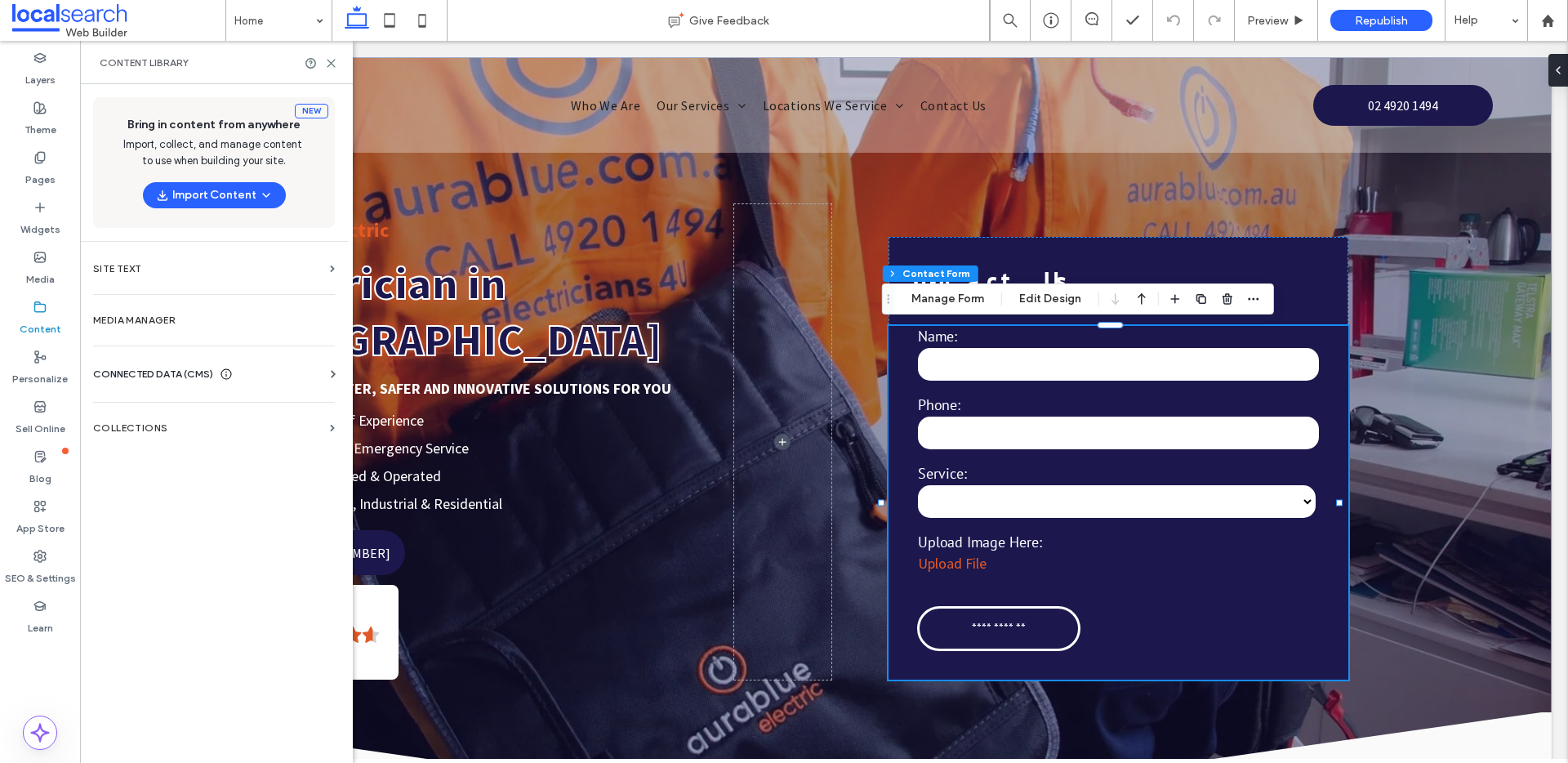
click at [167, 374] on span "CONNECTED DATA (CMS)" at bounding box center [153, 374] width 120 height 17
click at [167, 409] on label "Business Info" at bounding box center [217, 415] width 222 height 12
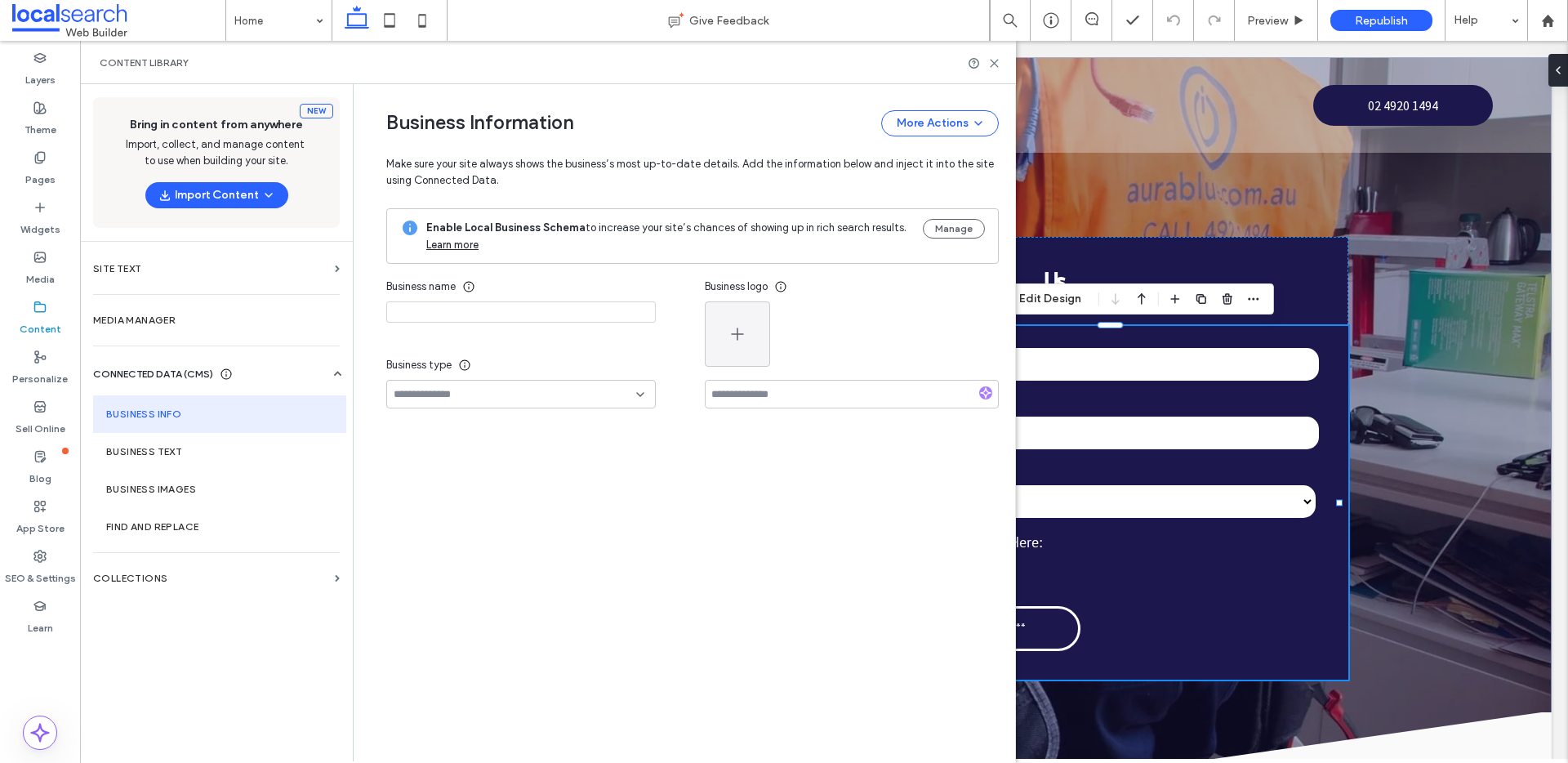
type input "**********"
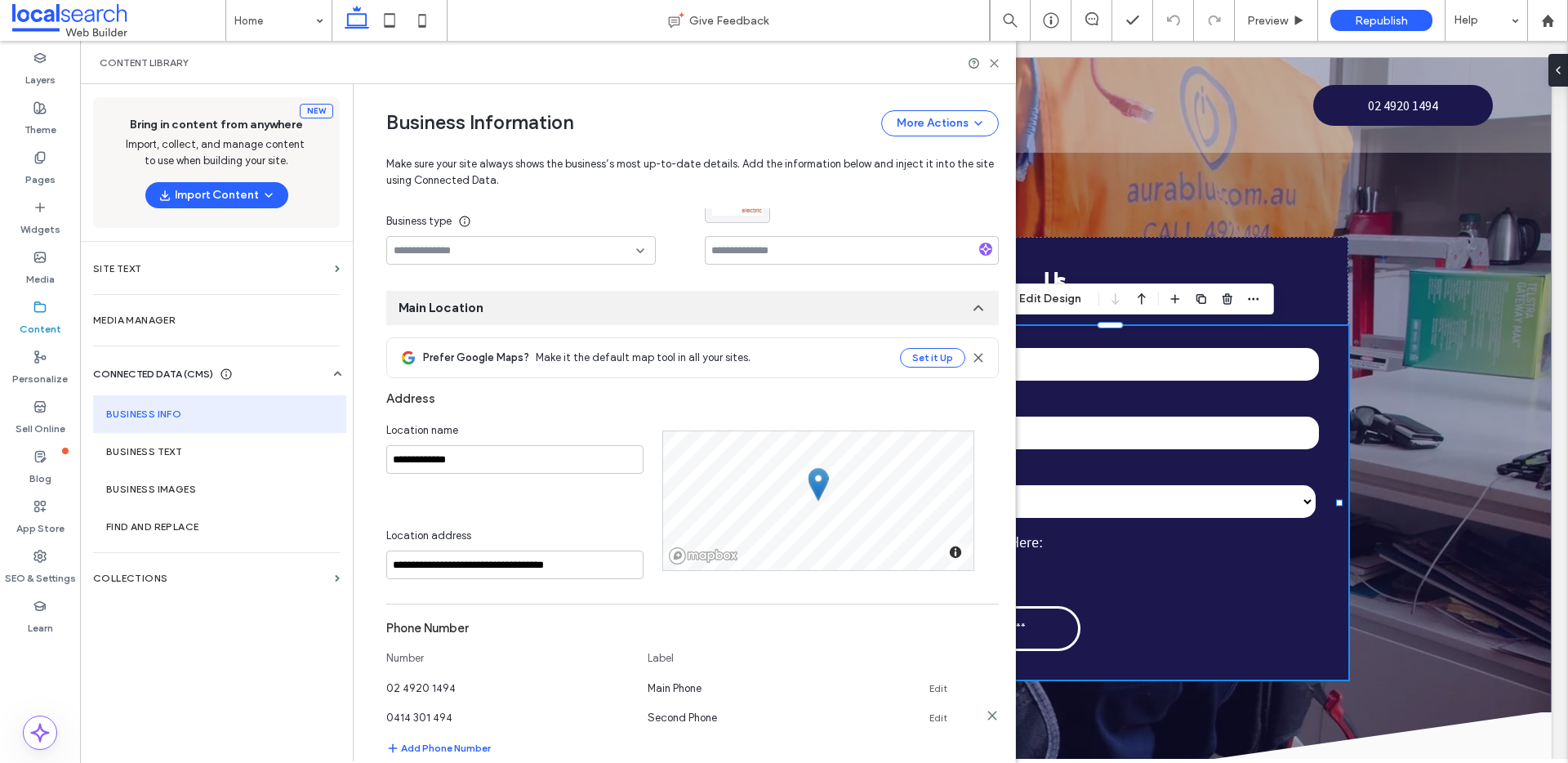
scroll to position [457, 0]
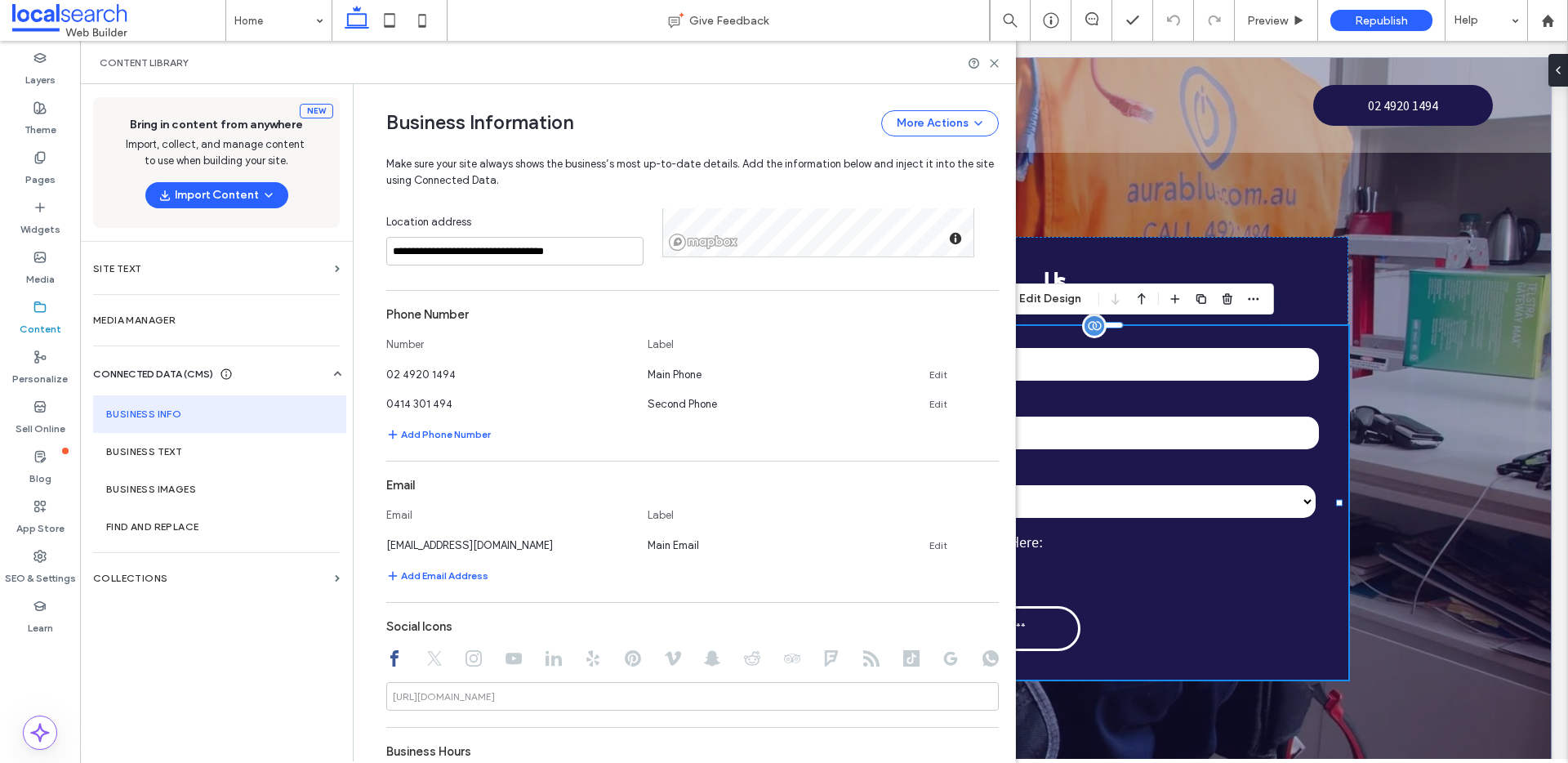
click at [1156, 633] on form "**********" at bounding box center [1118, 488] width 403 height 325
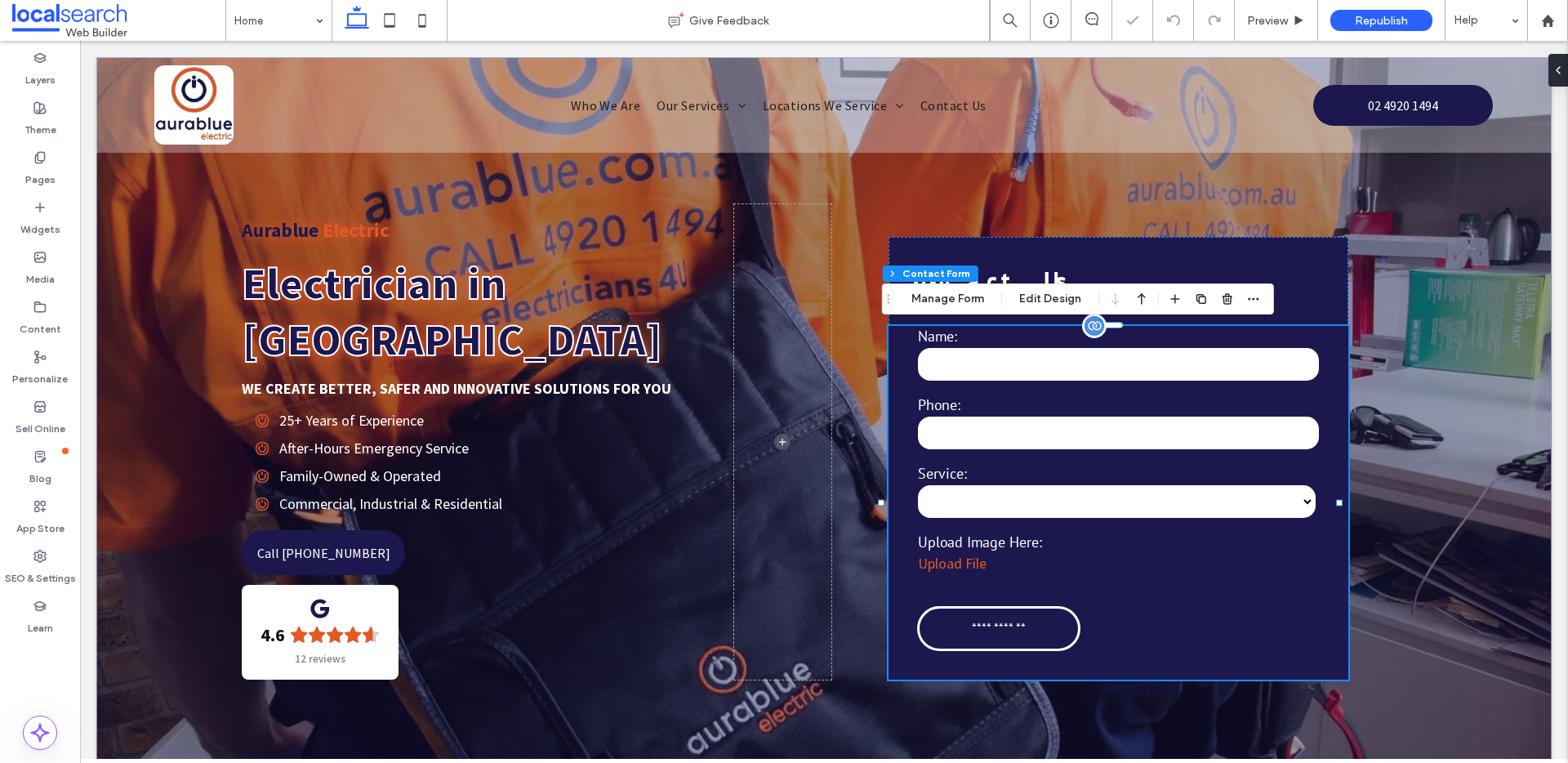
click at [1177, 609] on form "**********" at bounding box center [1118, 488] width 403 height 325
type input "*"
type input "***"
type input "**"
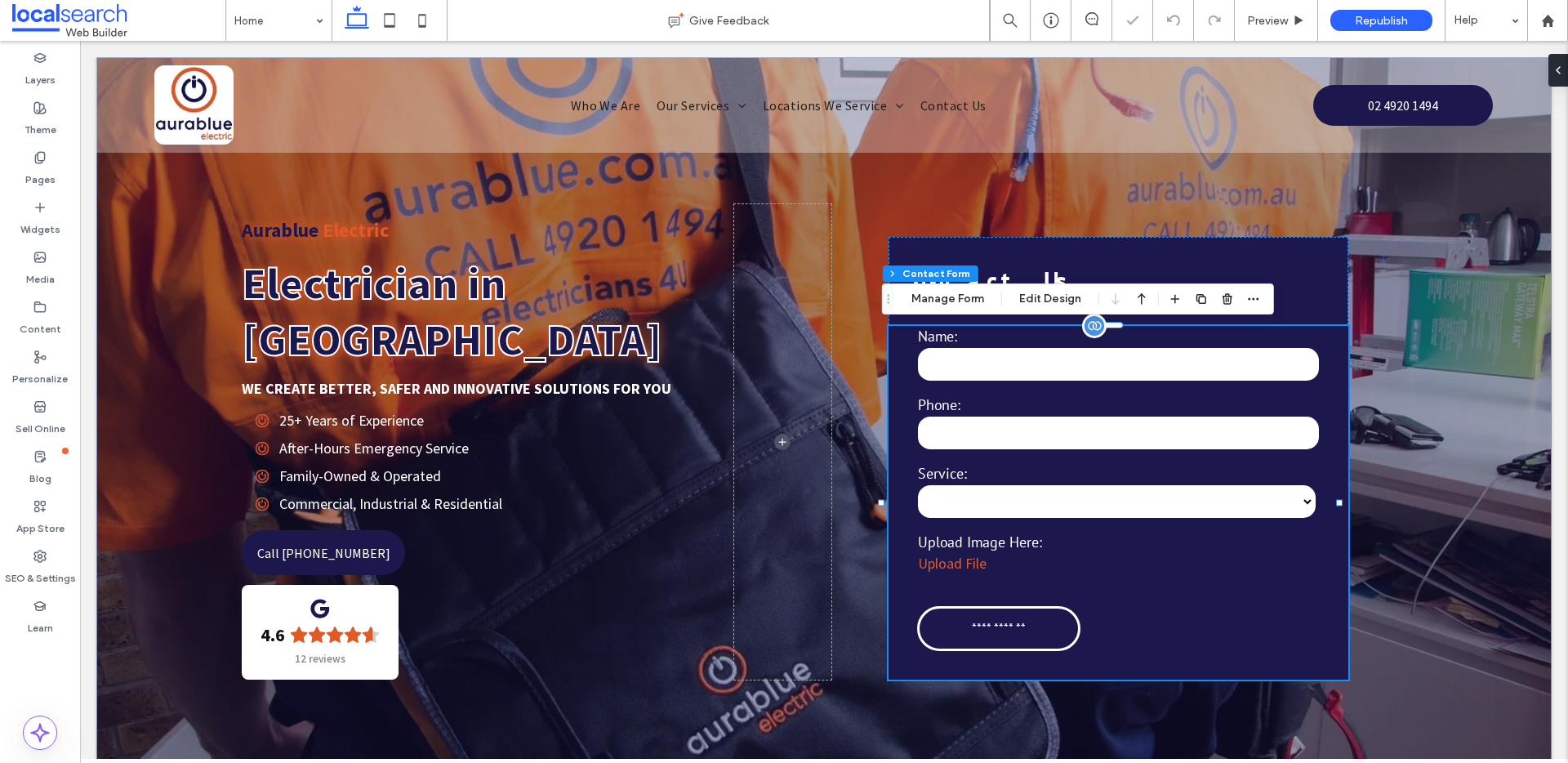
type input "*"
type input "***"
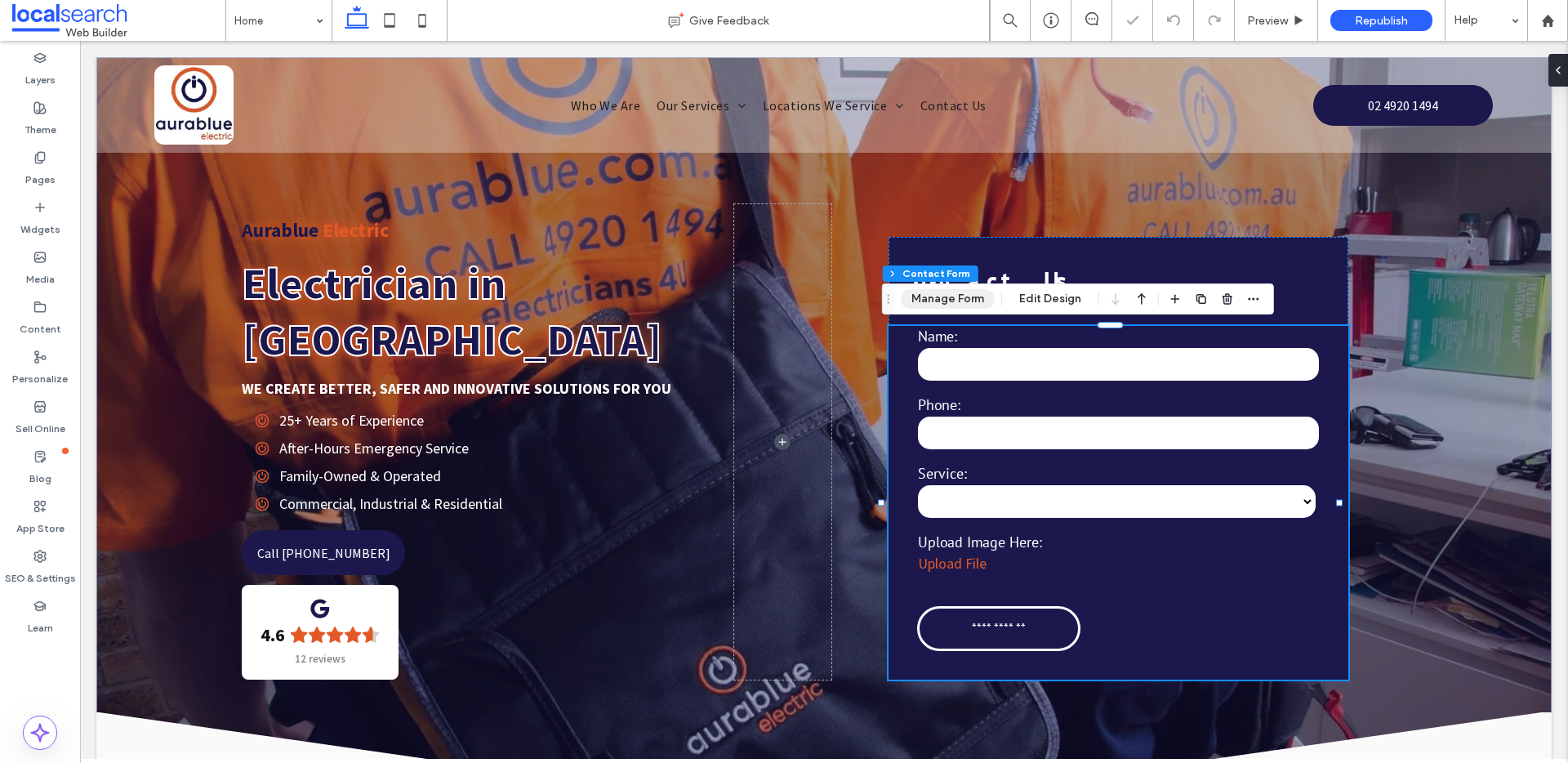
click at [947, 295] on button "Manage Form" at bounding box center [948, 299] width 94 height 19
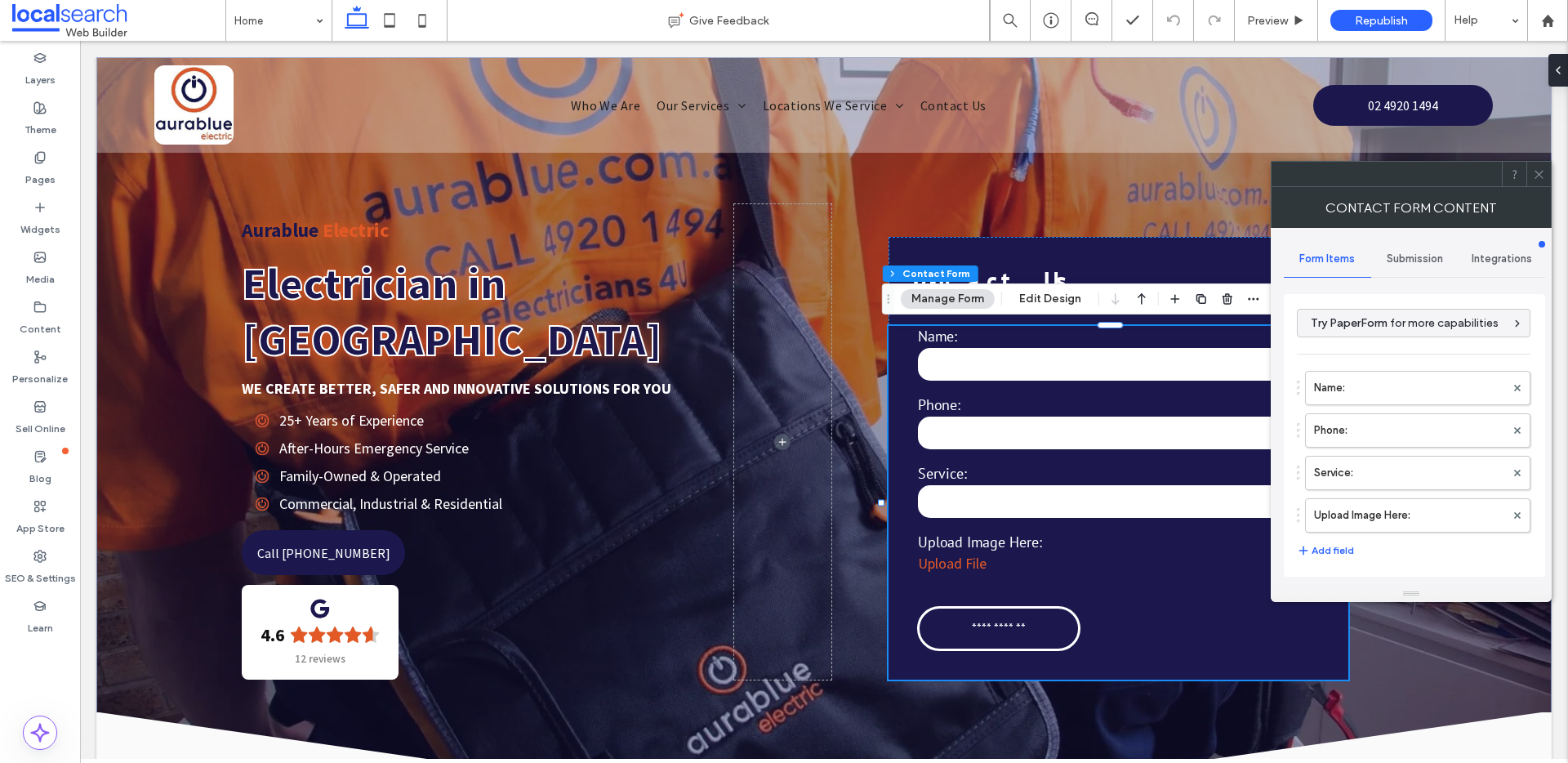
scroll to position [0, 0]
click at [1418, 252] on span "Submission" at bounding box center [1416, 258] width 56 height 13
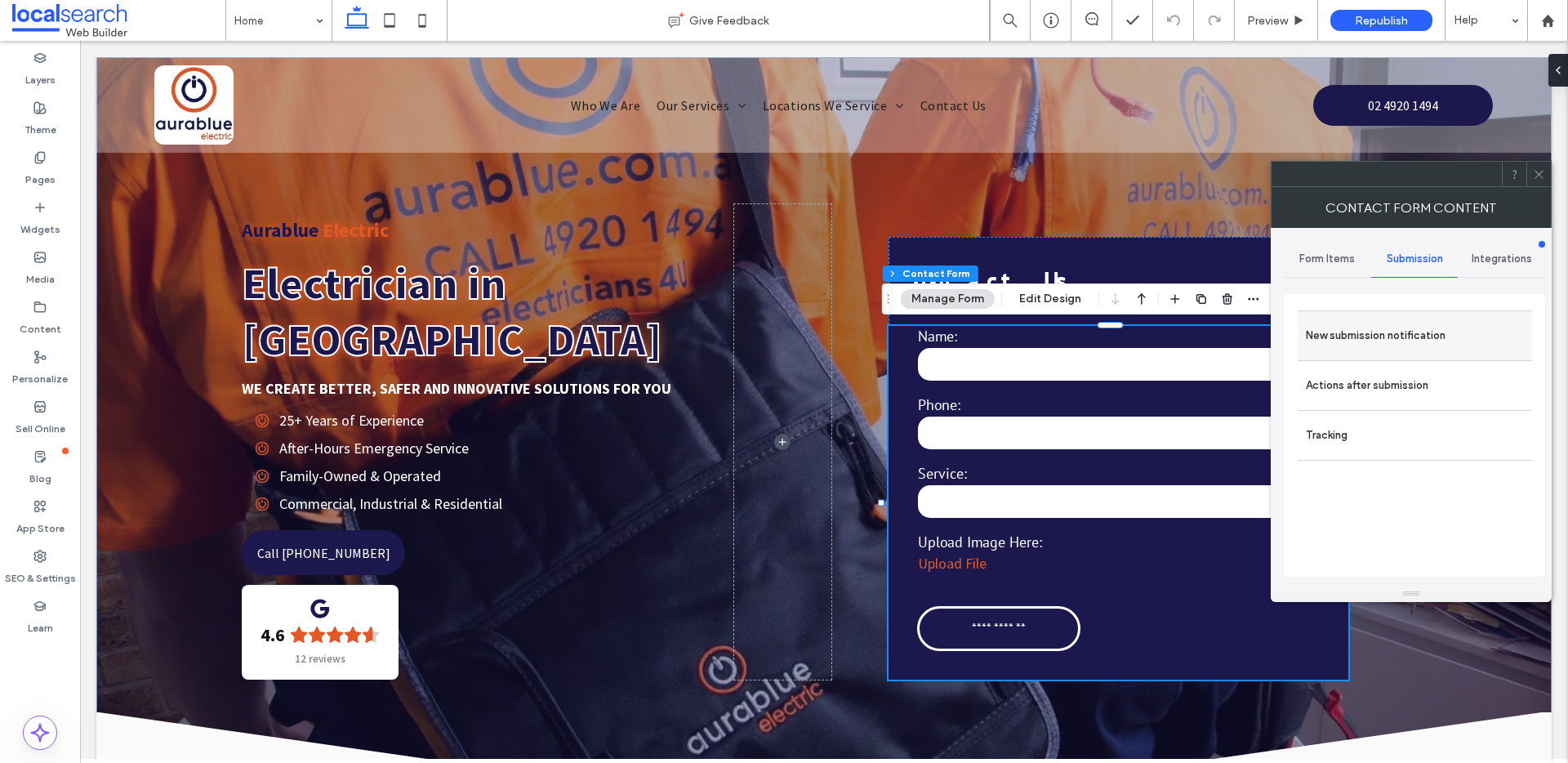
click at [1348, 331] on label "New submission notification" at bounding box center [1415, 336] width 218 height 33
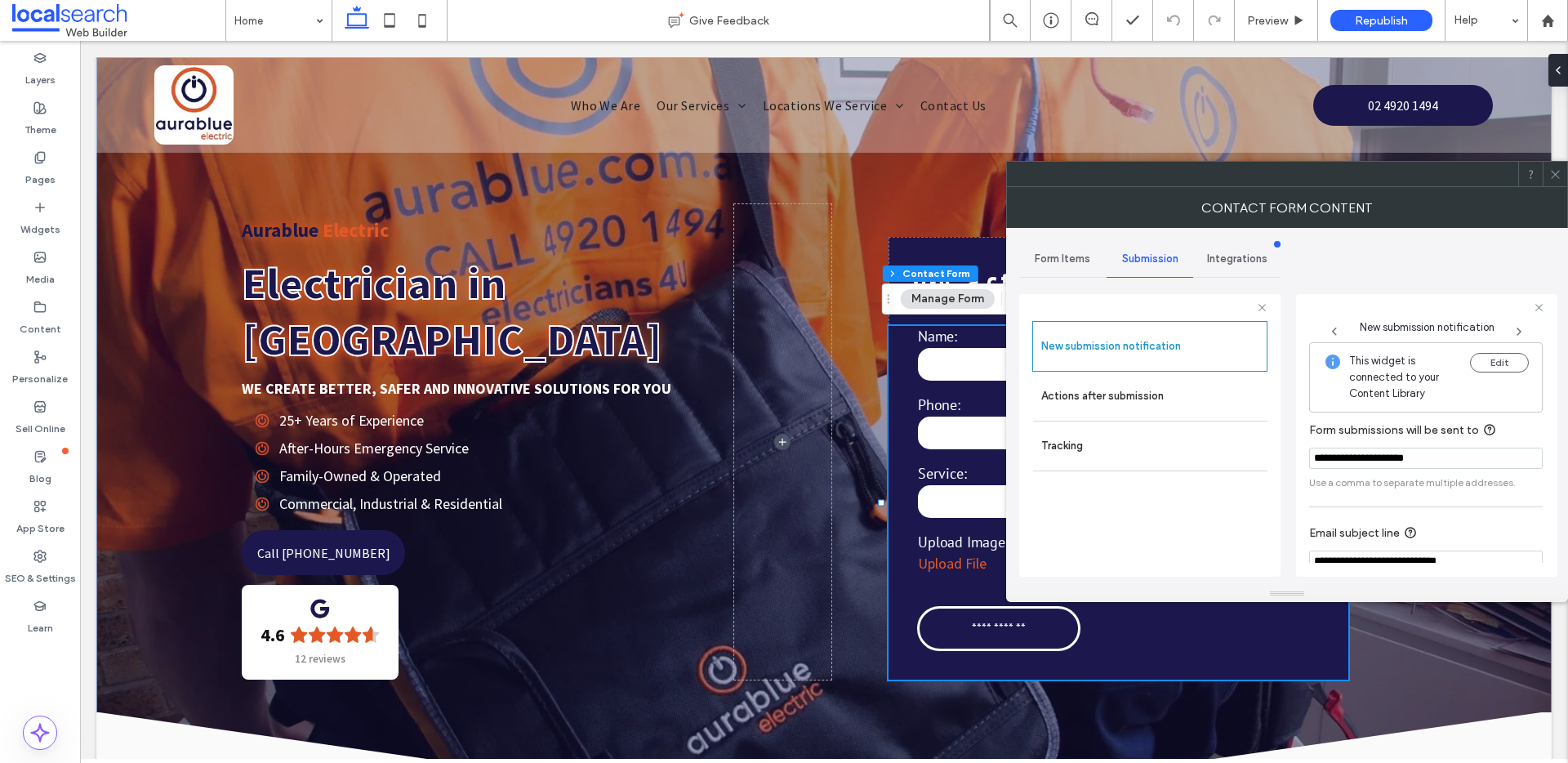
click at [1554, 173] on use at bounding box center [1555, 174] width 8 height 8
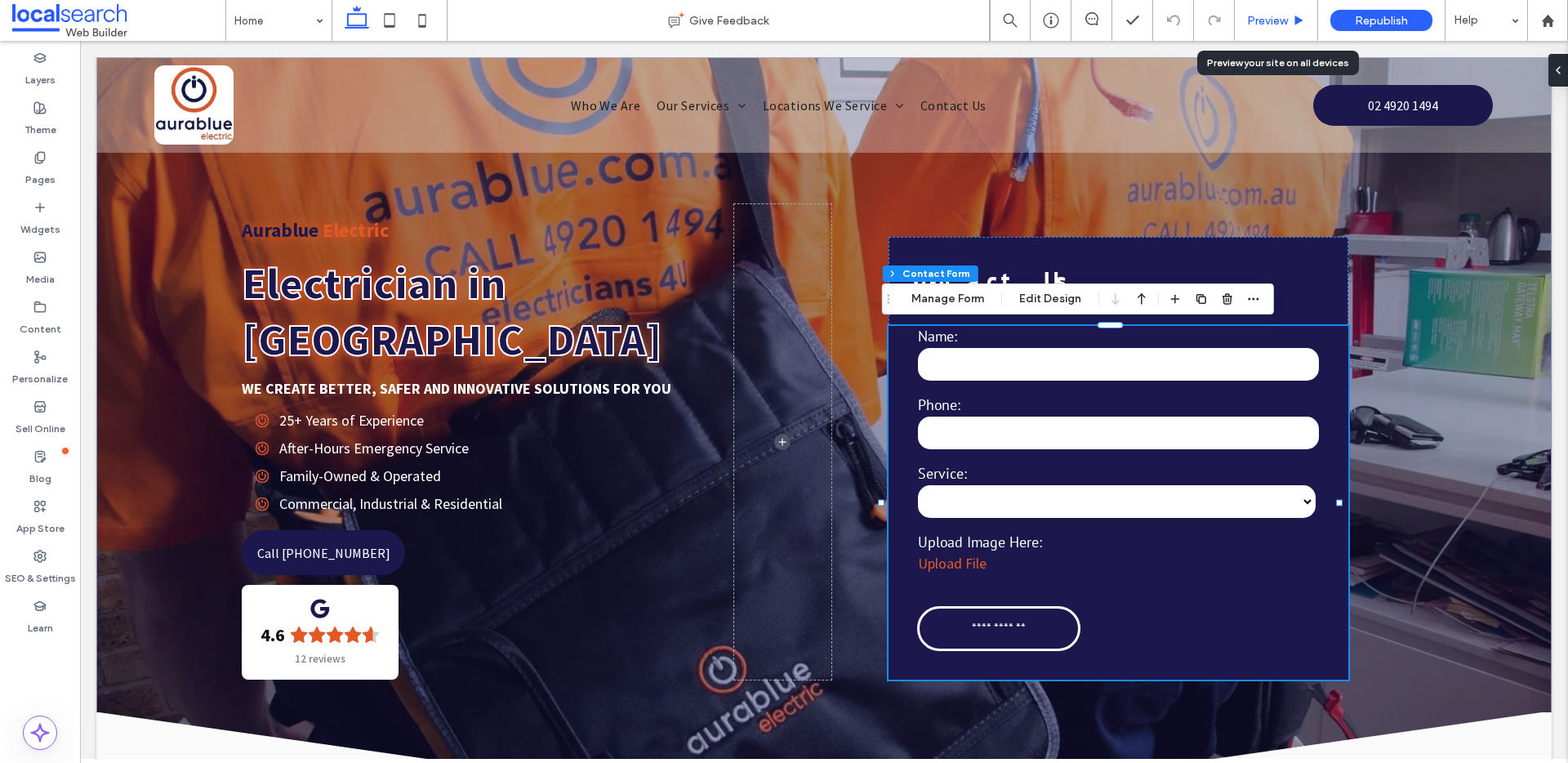
click at [1262, 14] on span "Preview" at bounding box center [1268, 20] width 41 height 14
